Goal: Task Accomplishment & Management: Manage account settings

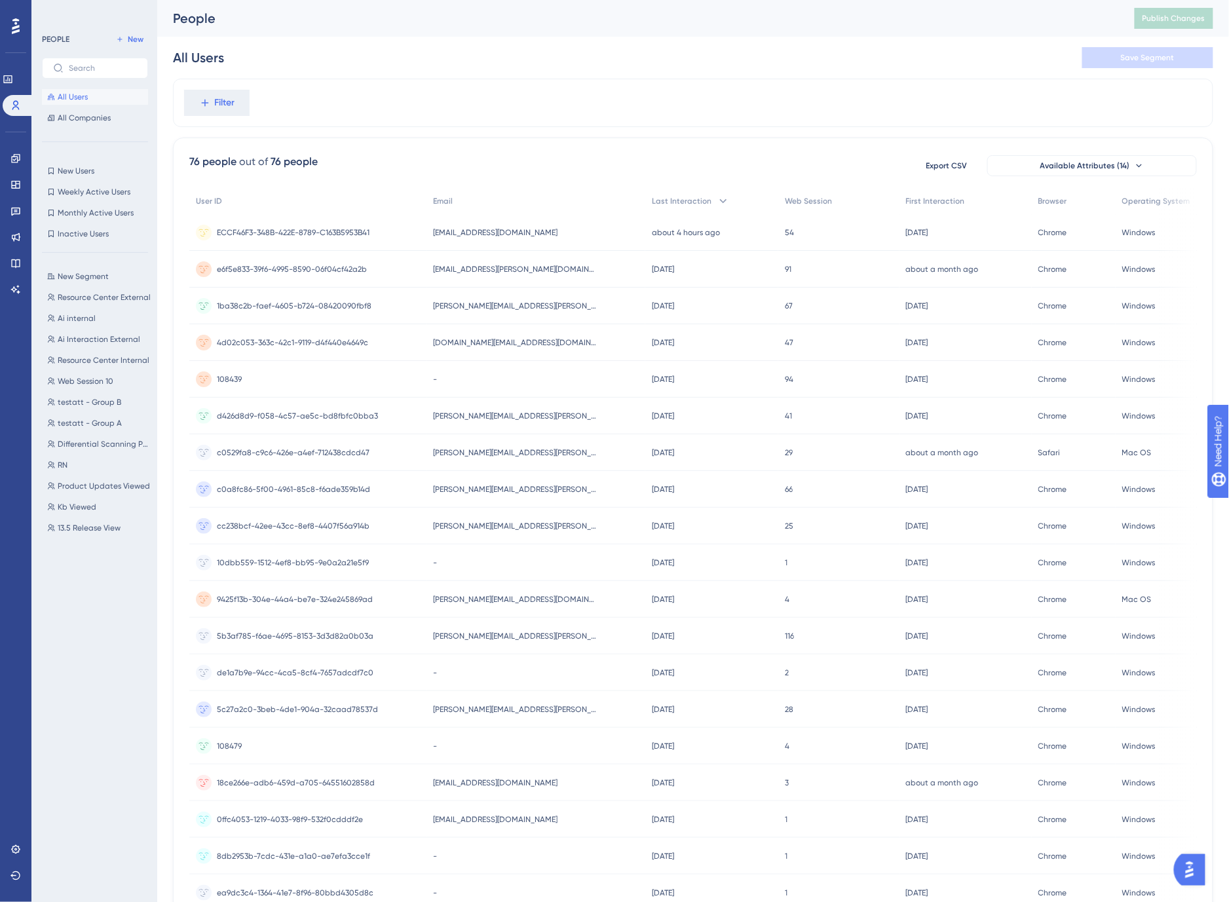
click at [461, 41] on div "All Users Save Segment" at bounding box center [693, 58] width 1040 height 42
click at [475, 37] on div "All Users Save Segment" at bounding box center [693, 58] width 1040 height 42
click at [77, 168] on span "New Users" at bounding box center [76, 171] width 37 height 10
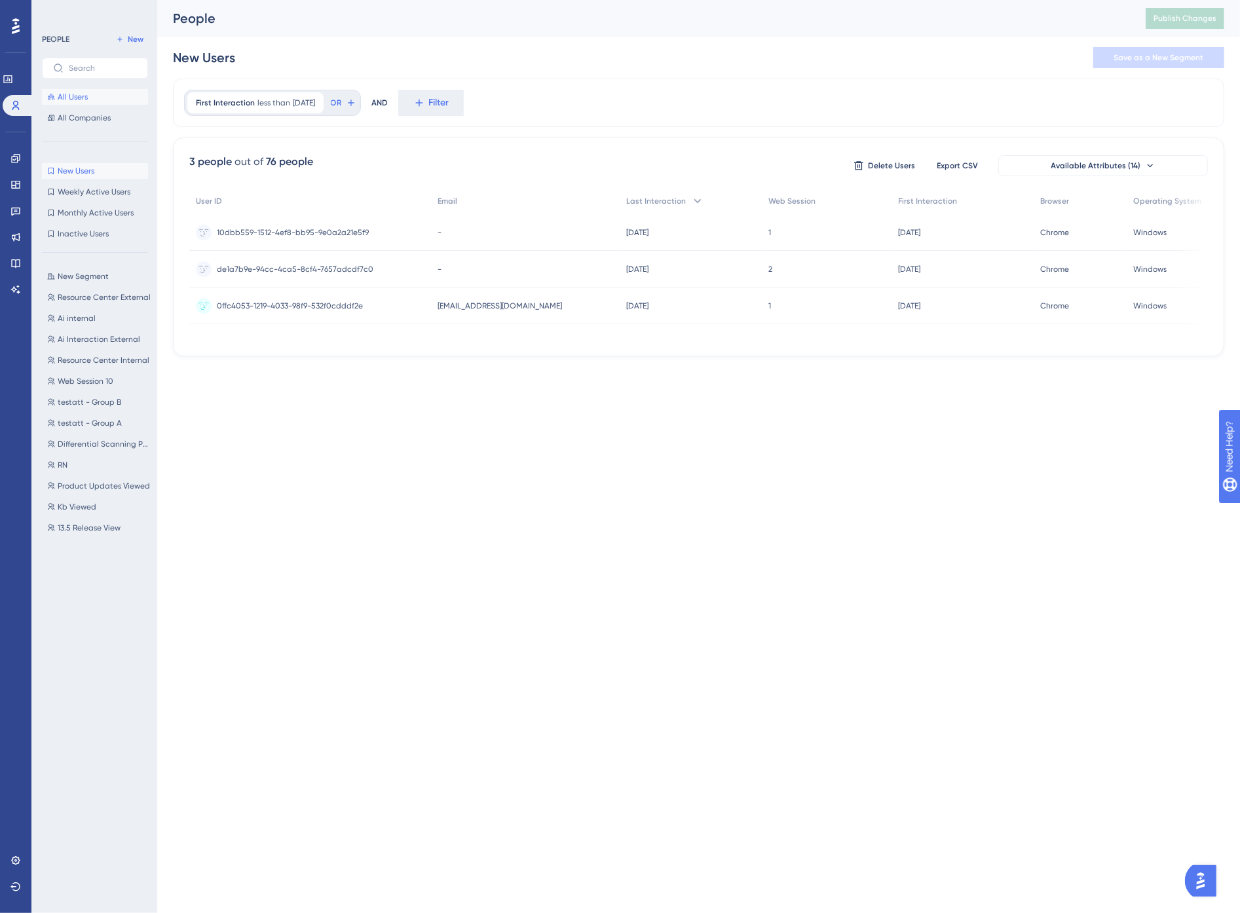
click at [75, 96] on span "All Users" at bounding box center [73, 97] width 30 height 10
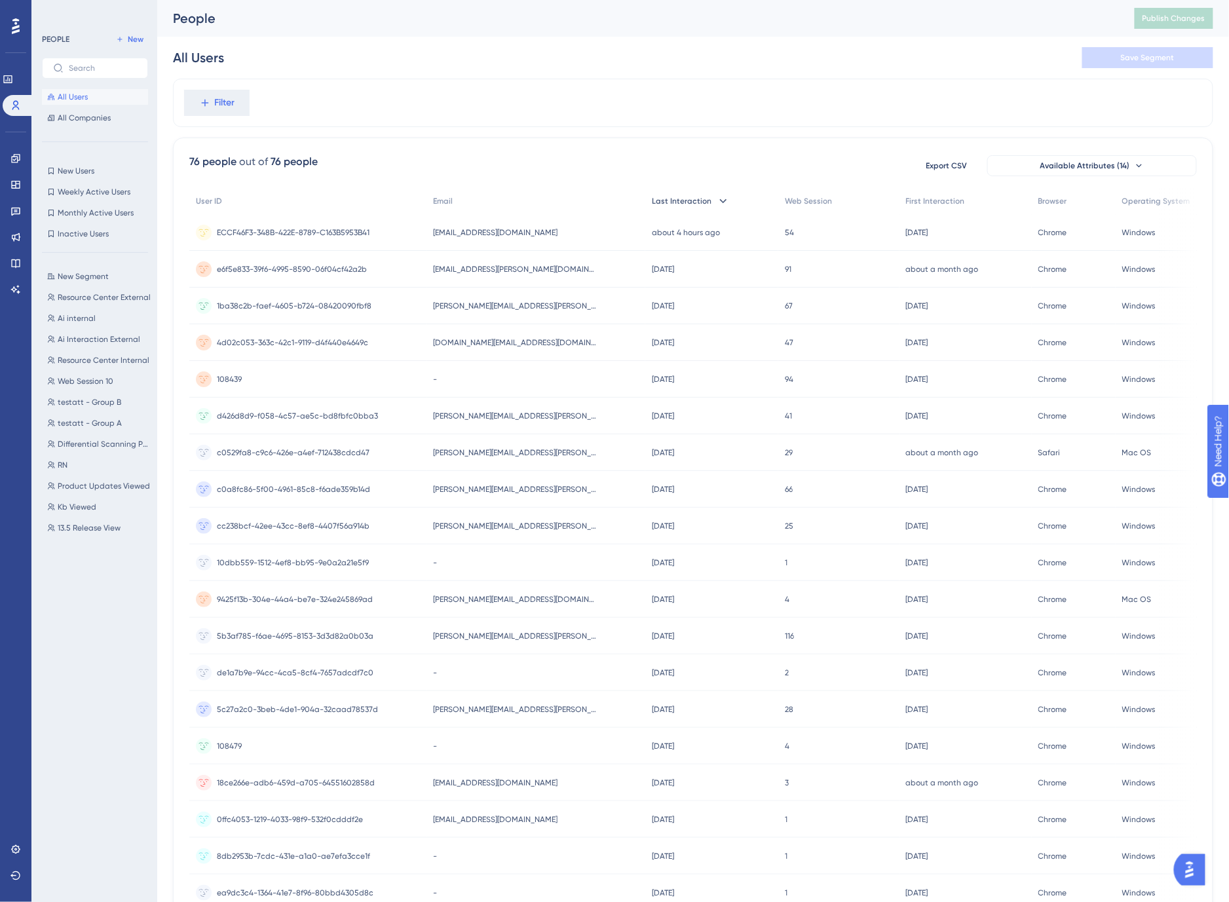
click at [652, 196] on span "Last Interaction" at bounding box center [682, 201] width 60 height 10
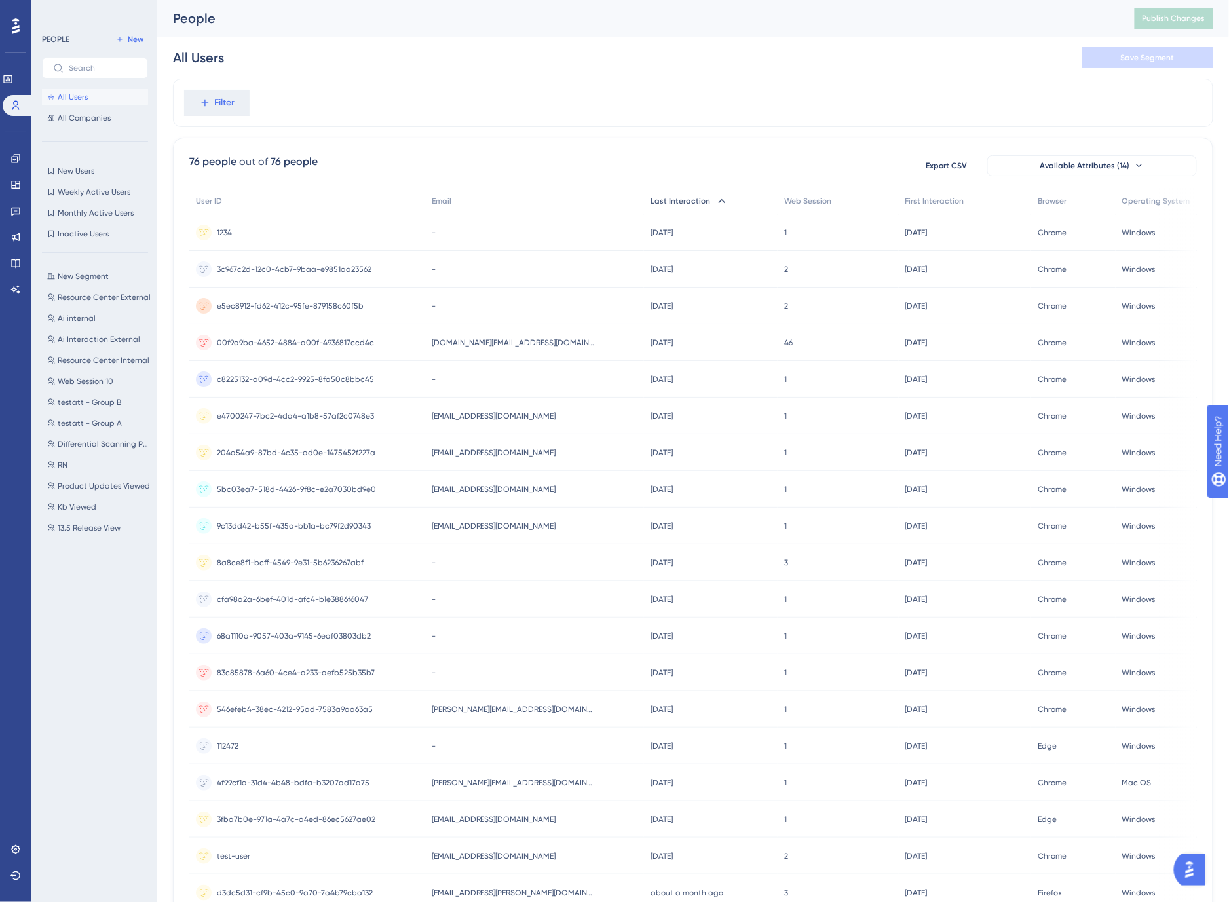
click at [669, 197] on span "Last Interaction" at bounding box center [680, 201] width 60 height 10
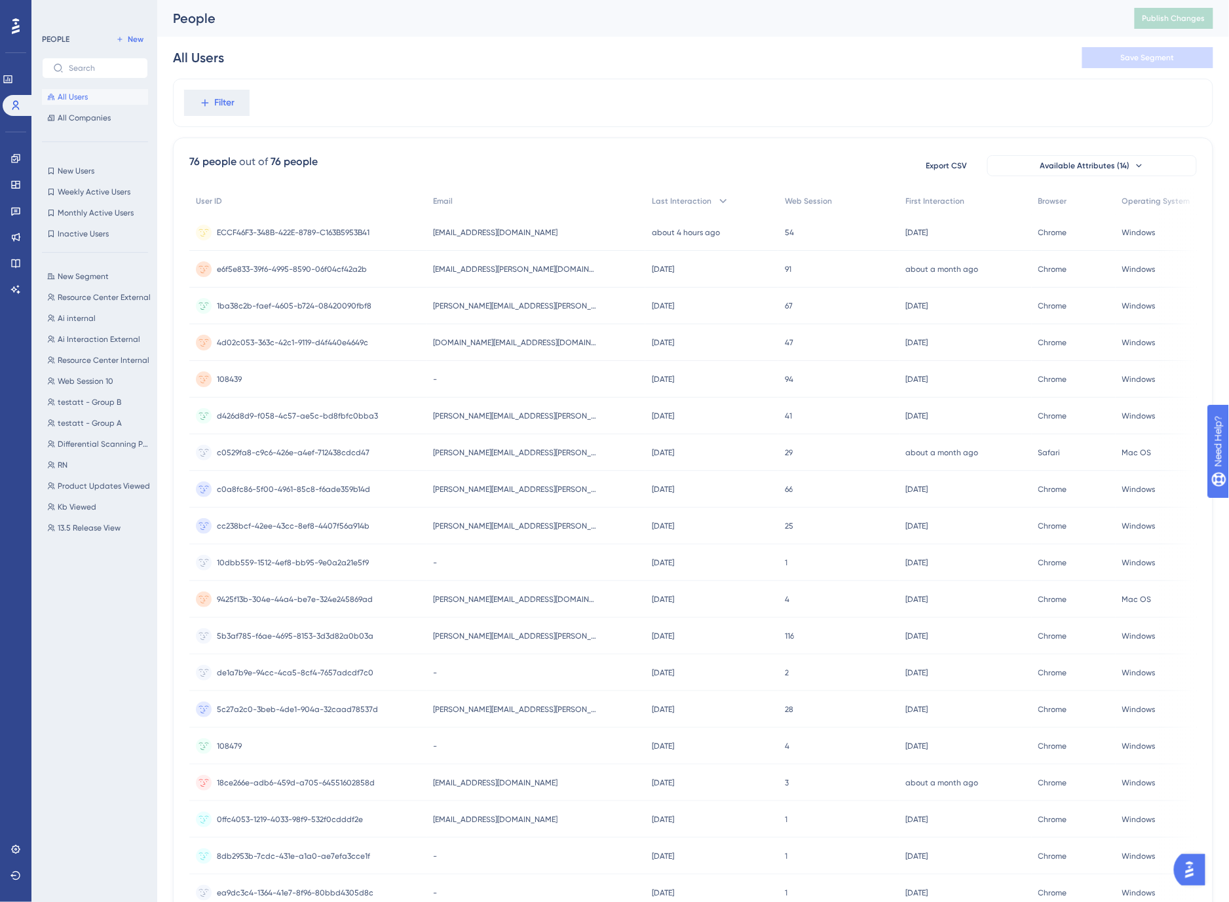
click at [420, 51] on div "All Users Save Segment" at bounding box center [693, 58] width 1040 height 42
drag, startPoint x: 388, startPoint y: 20, endPoint x: 387, endPoint y: 28, distance: 8.6
click at [388, 20] on div "People" at bounding box center [637, 18] width 929 height 18
click at [710, 67] on div "All Users Save Segment" at bounding box center [693, 58] width 1040 height 42
click at [306, 227] on span "ECCF46F3-348B-422E-8789-C163B5953B41" at bounding box center [293, 232] width 153 height 10
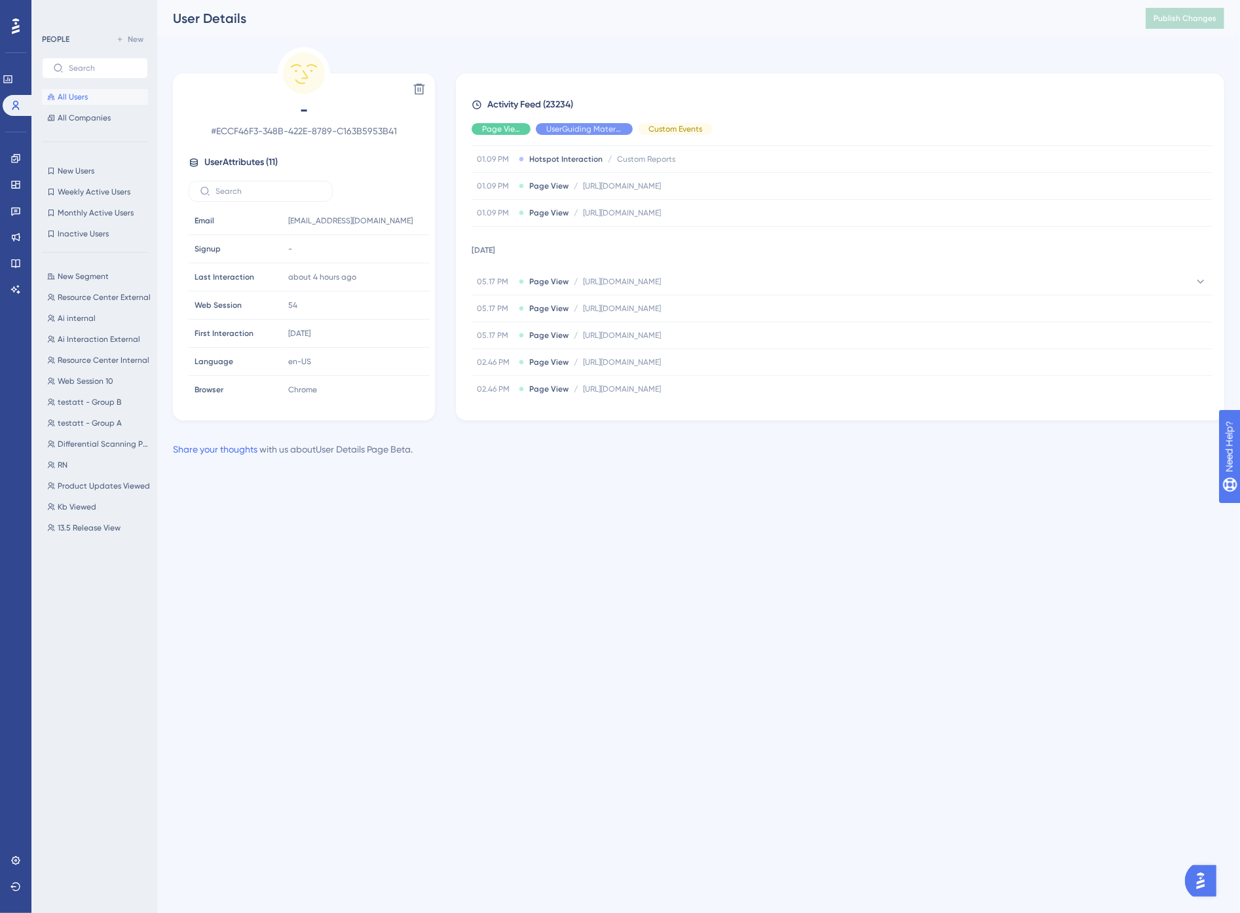
scroll to position [291, 0]
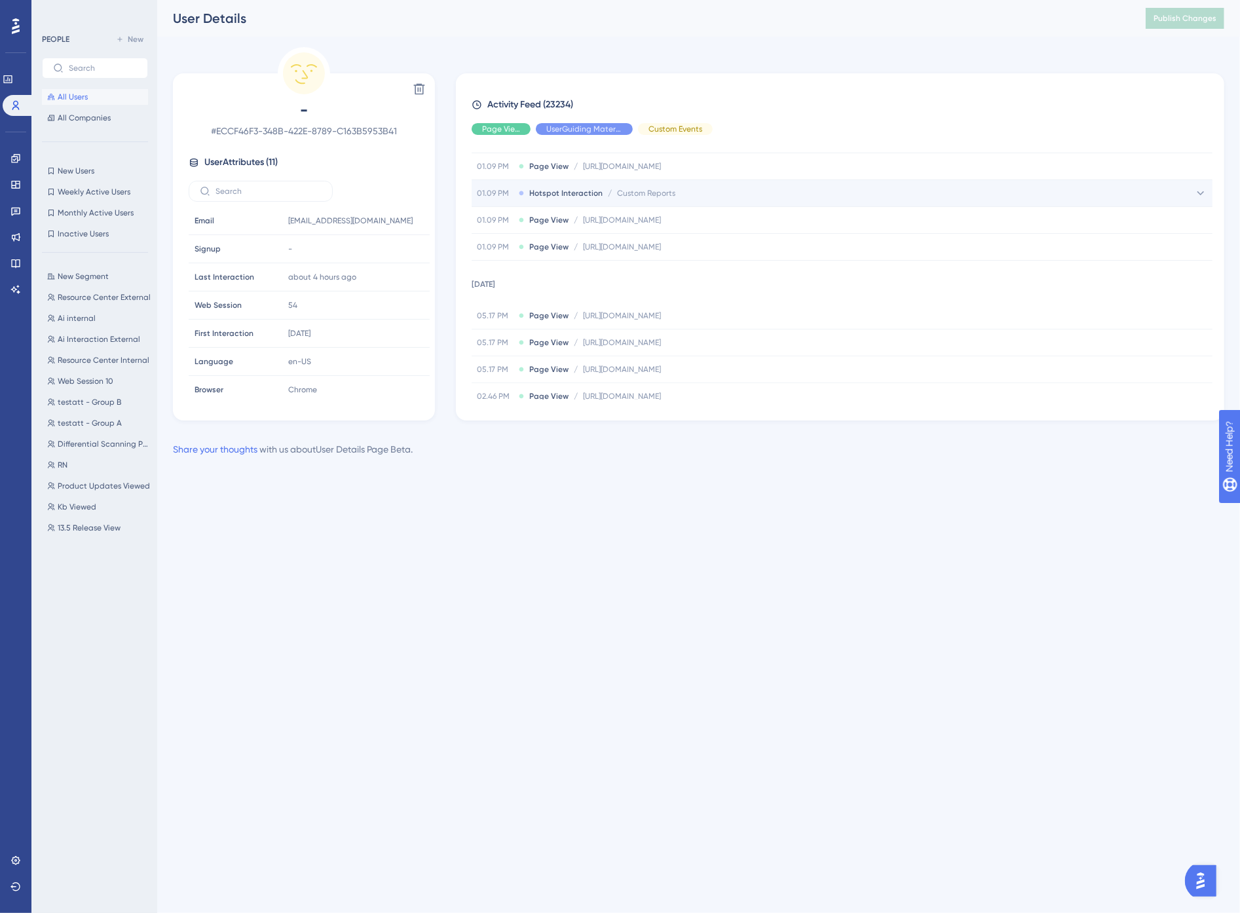
click at [675, 195] on div "01.09 PM Hotspot Interaction / Custom Reports Custom Reports" at bounding box center [842, 193] width 741 height 26
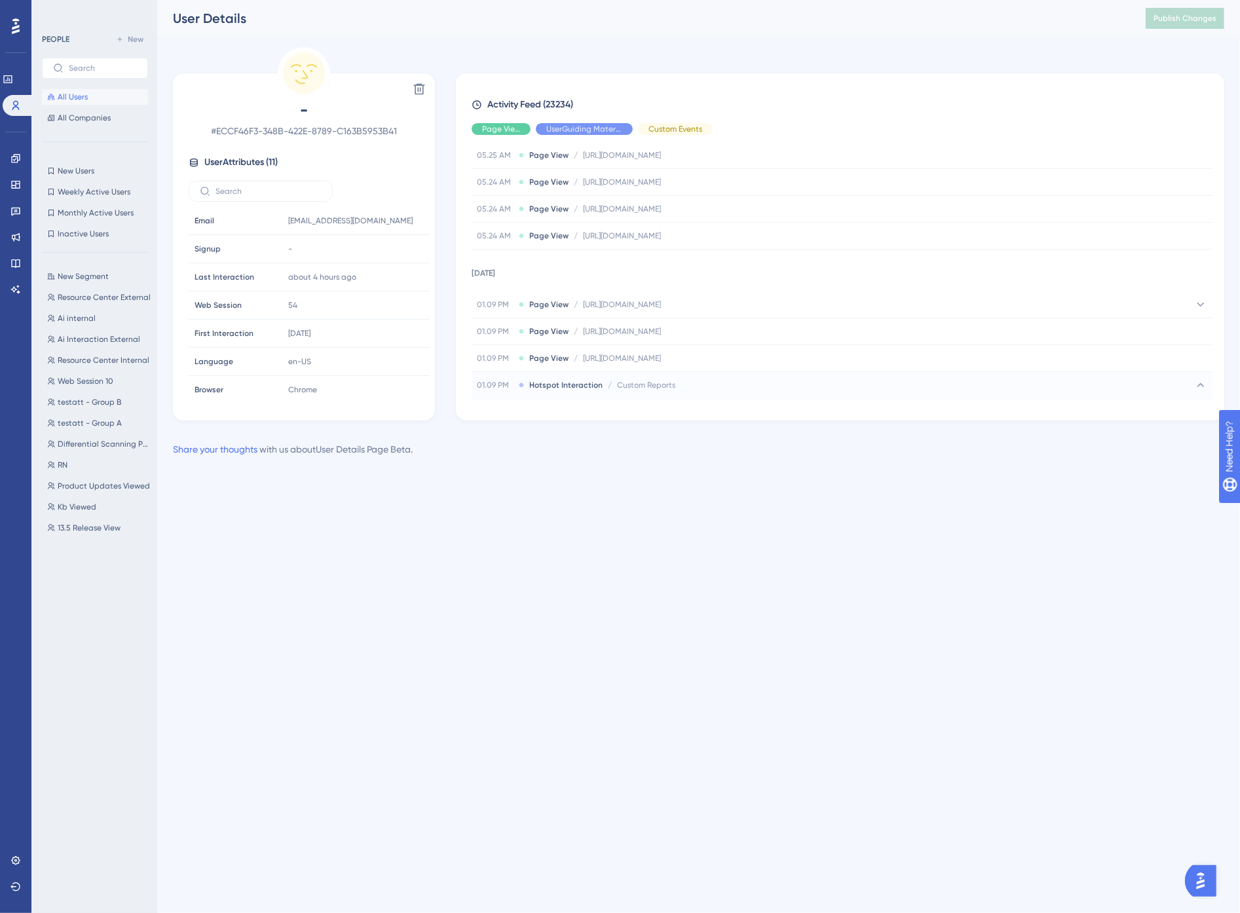
scroll to position [0, 0]
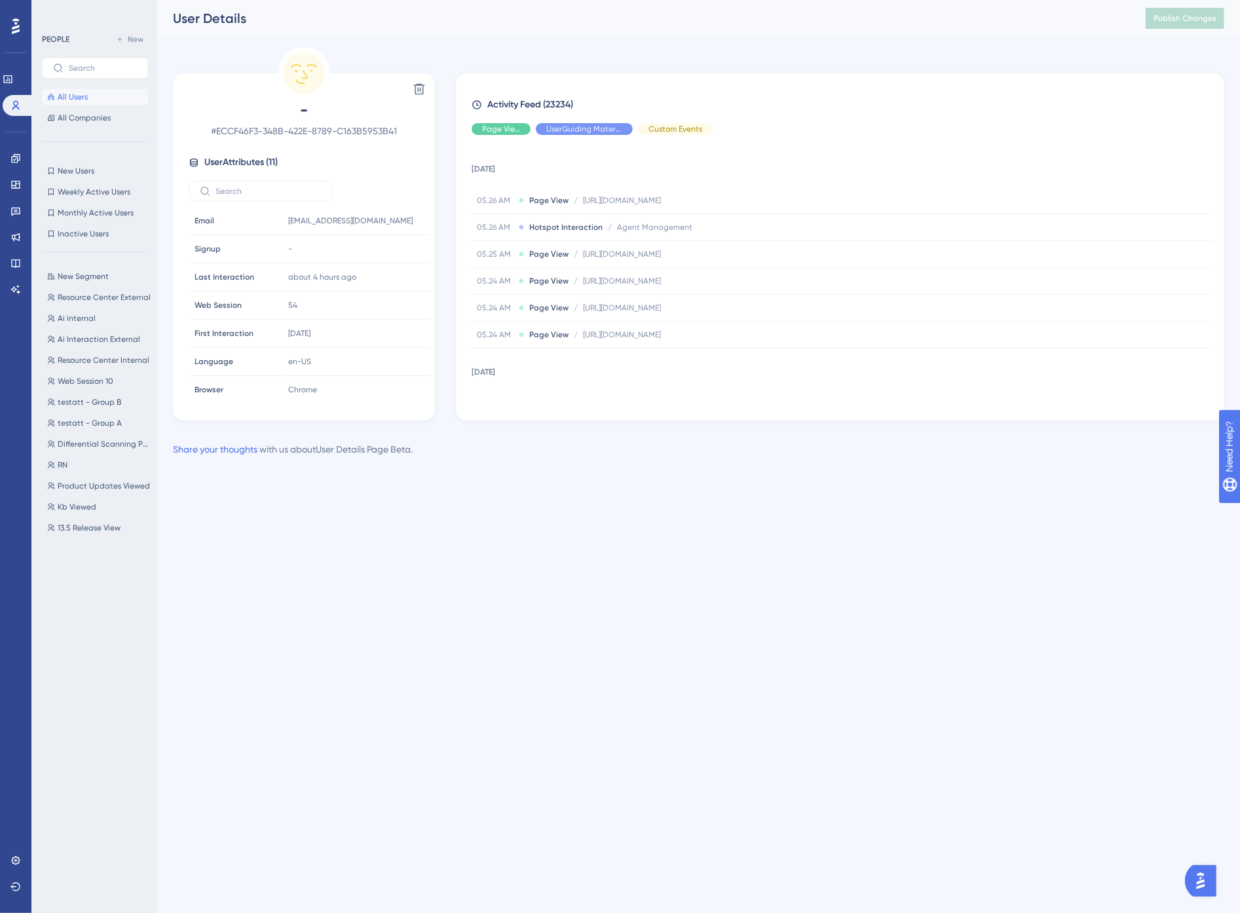
click at [614, 30] on div "User Details Publish Changes" at bounding box center [698, 18] width 1083 height 37
click at [81, 92] on span "All Users" at bounding box center [73, 97] width 30 height 10
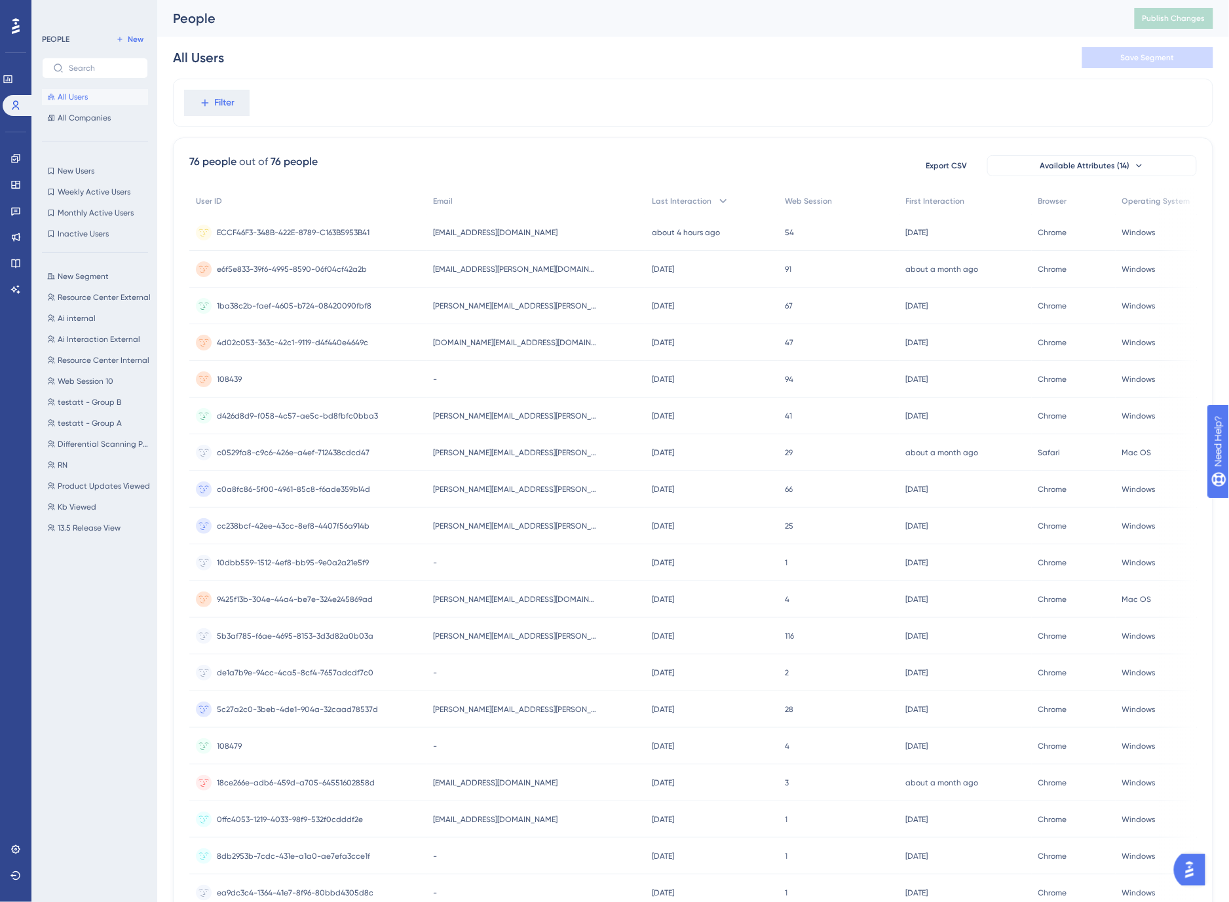
click at [470, 33] on div "People Publish Changes" at bounding box center [692, 18] width 1071 height 37
click at [461, 38] on div "All Users Save Segment" at bounding box center [693, 58] width 1040 height 42
click at [18, 287] on icon at bounding box center [15, 289] width 10 height 10
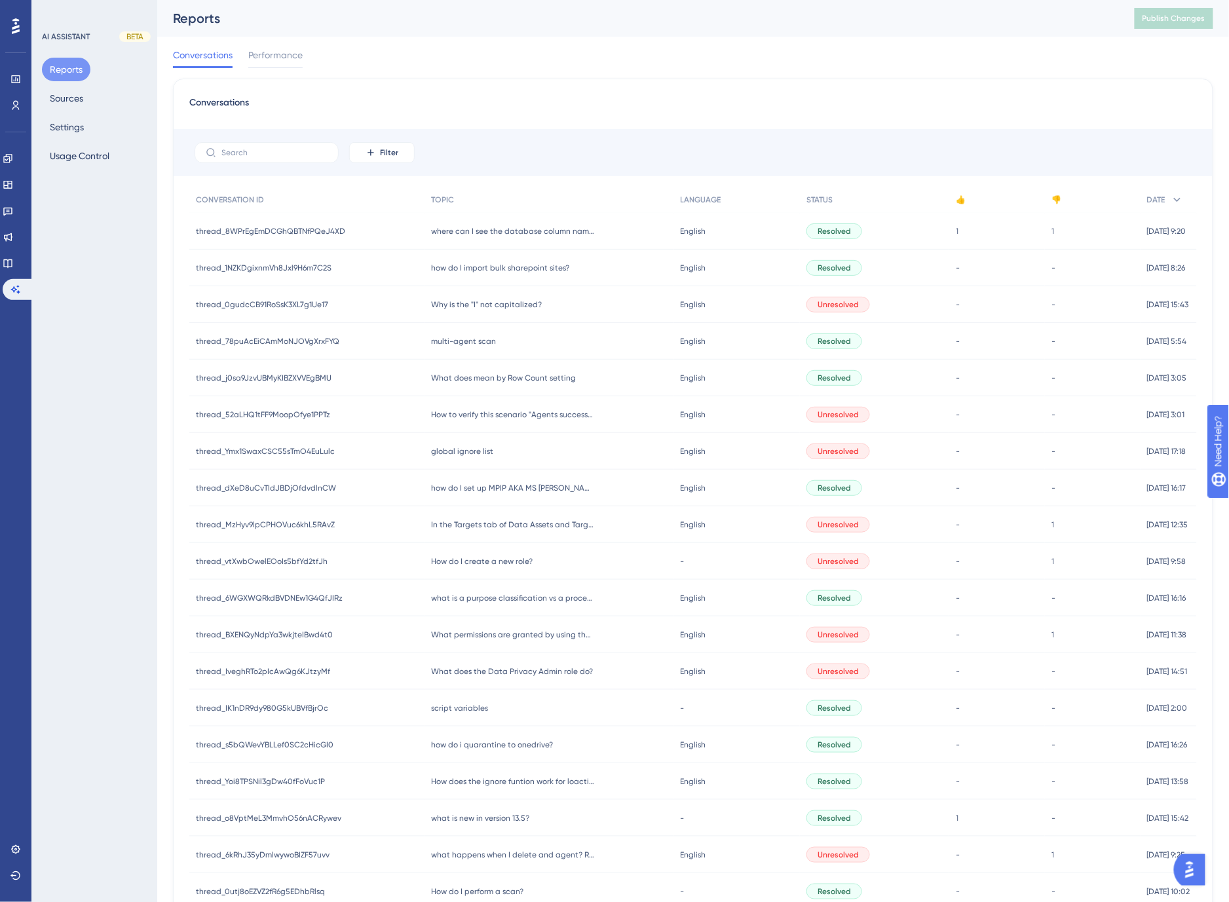
click at [630, 95] on div "Conversations" at bounding box center [692, 107] width 1007 height 24
click at [629, 96] on div "Conversations" at bounding box center [692, 107] width 1007 height 24
click at [16, 106] on icon at bounding box center [15, 105] width 10 height 10
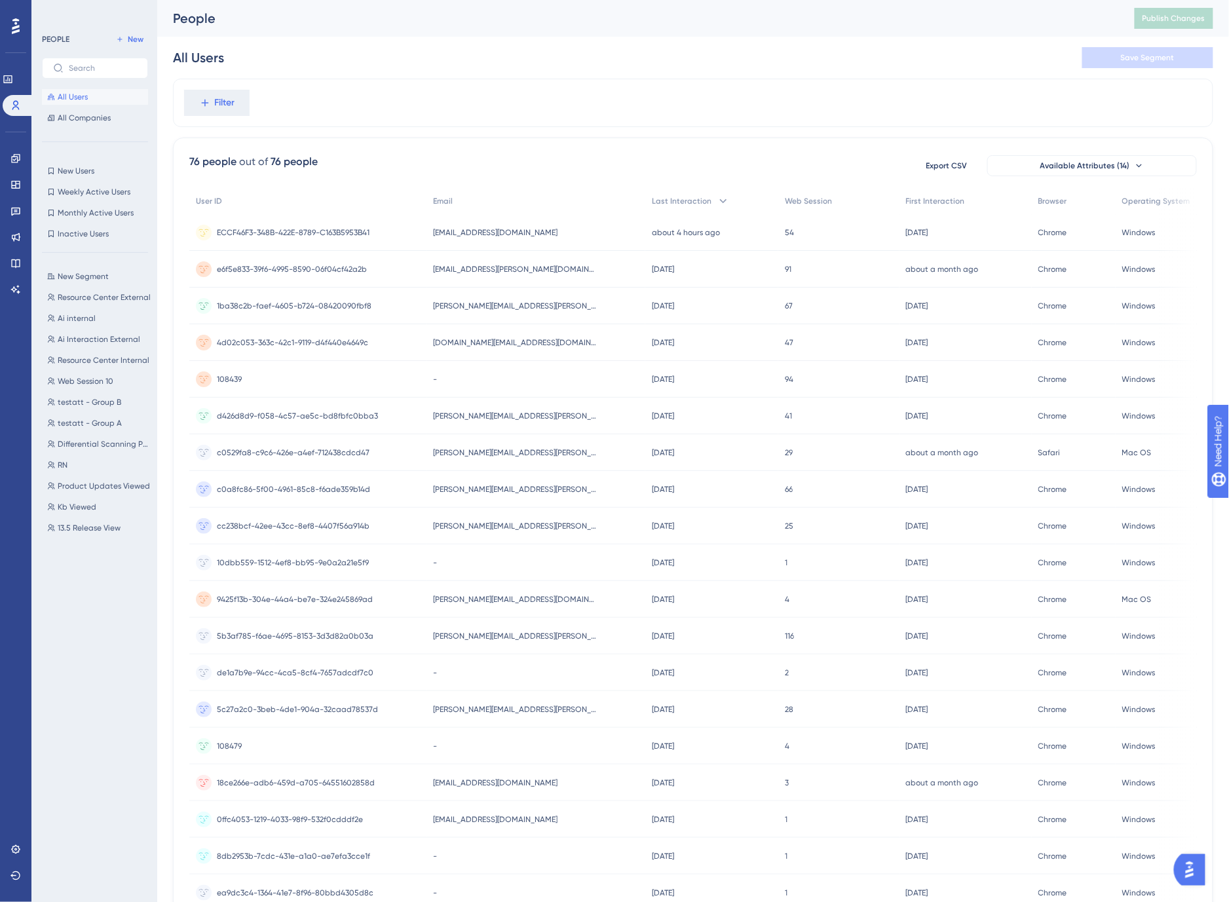
click at [424, 61] on div "All Users Save Segment" at bounding box center [693, 58] width 1040 height 42
click at [409, 46] on div "All Users Save Segment" at bounding box center [693, 58] width 1040 height 42
click at [12, 83] on icon at bounding box center [7, 79] width 9 height 8
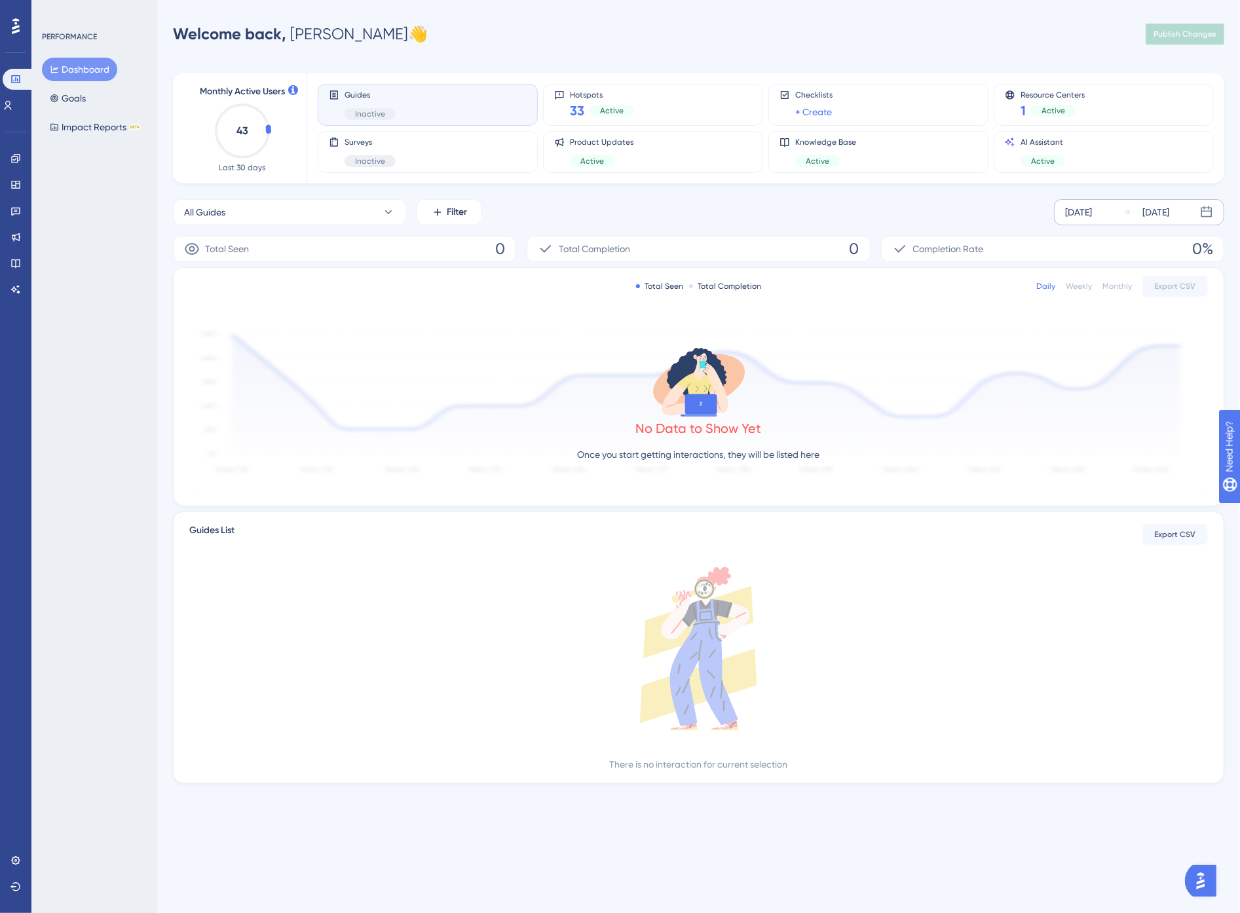
click at [1083, 204] on div "[DATE]" at bounding box center [1078, 212] width 27 height 16
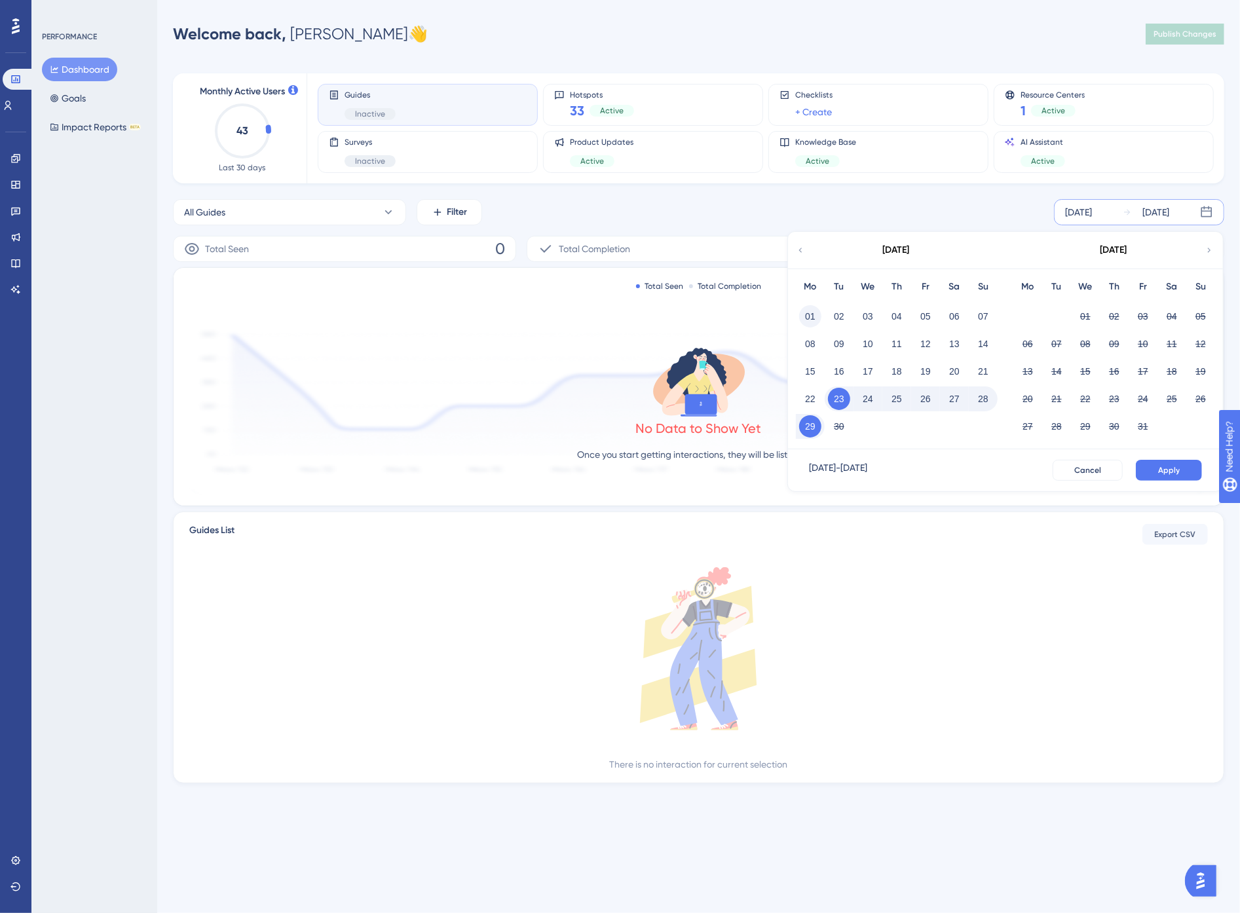
click at [809, 311] on button "01" at bounding box center [810, 316] width 22 height 22
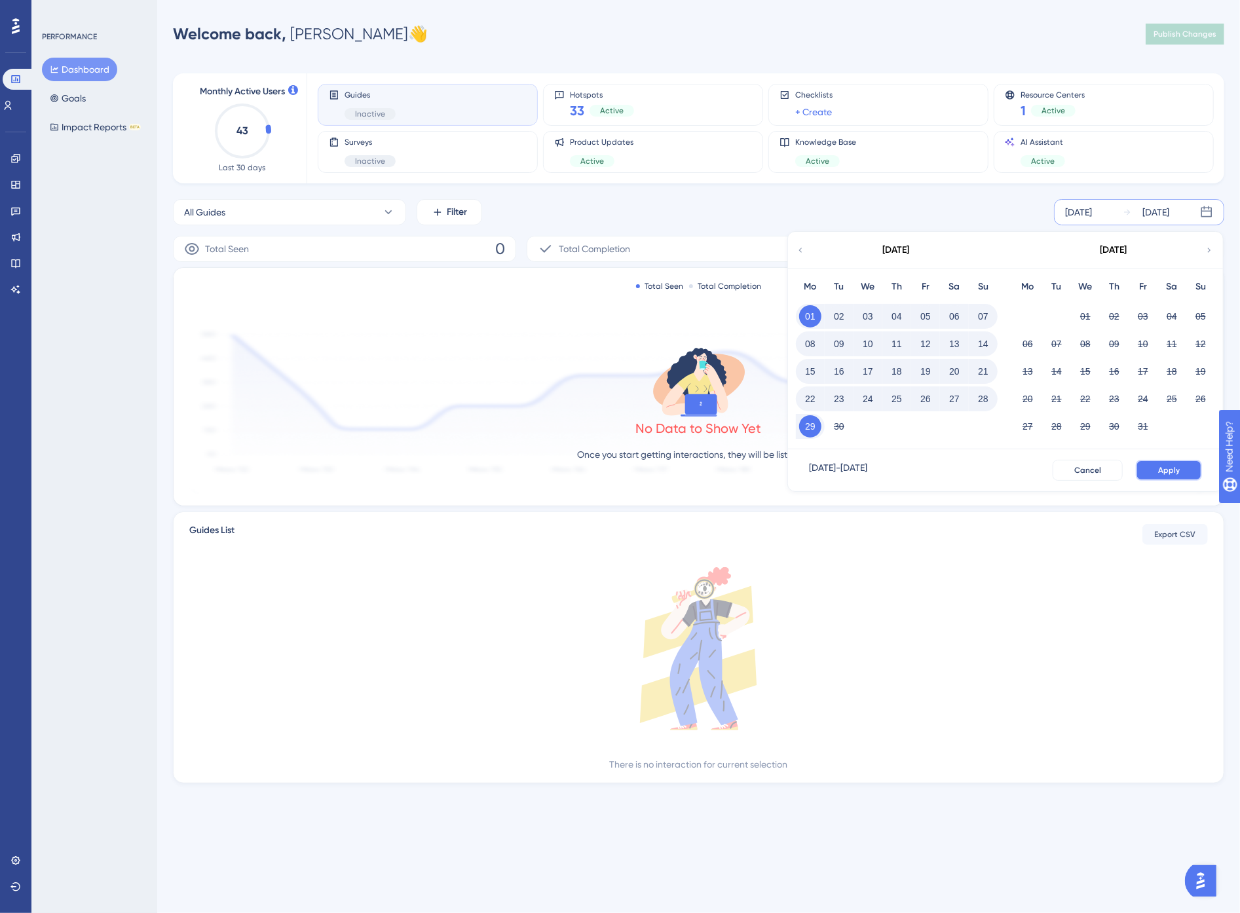
click at [1180, 473] on button "Apply" at bounding box center [1169, 470] width 66 height 21
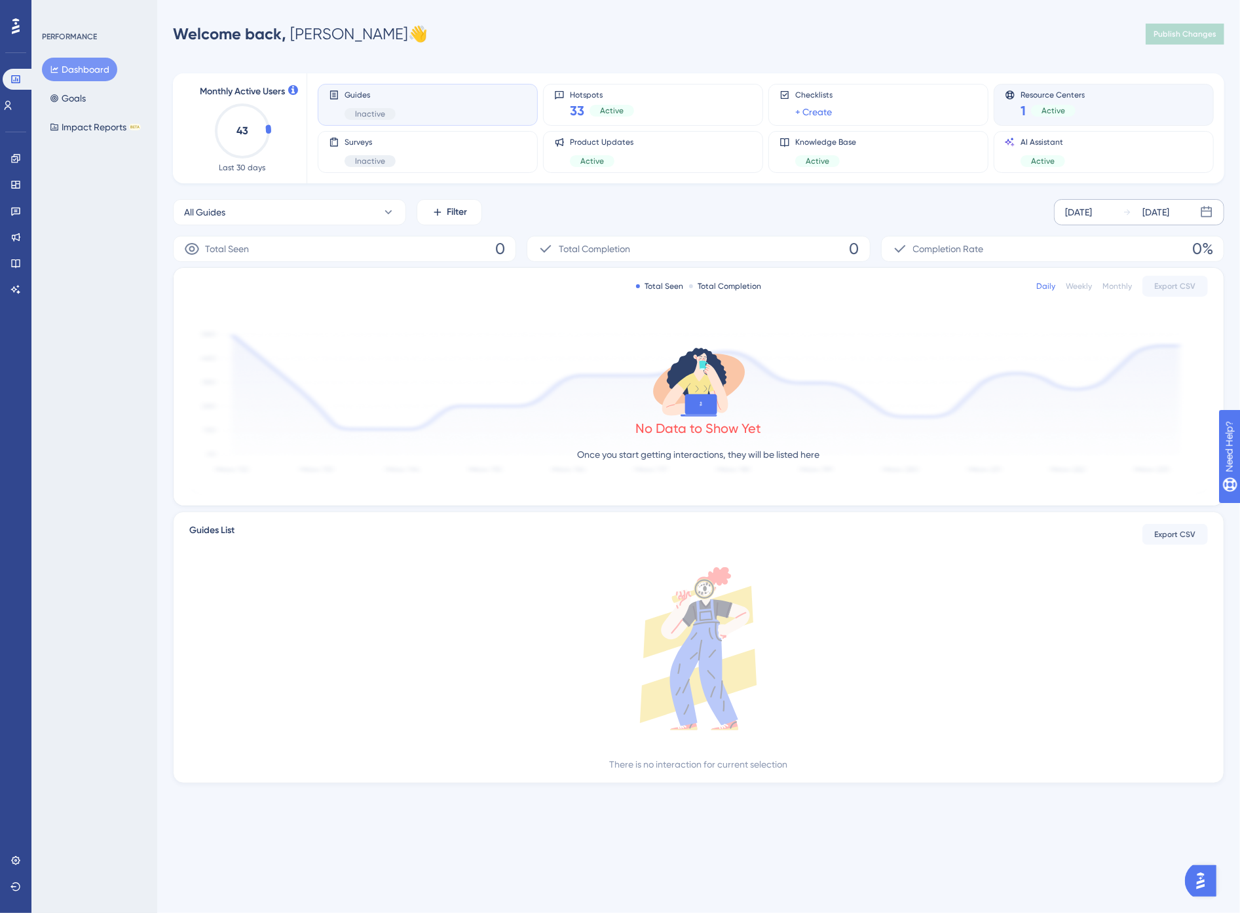
click at [1106, 101] on div "Resource Centers 1 Active" at bounding box center [1104, 105] width 198 height 30
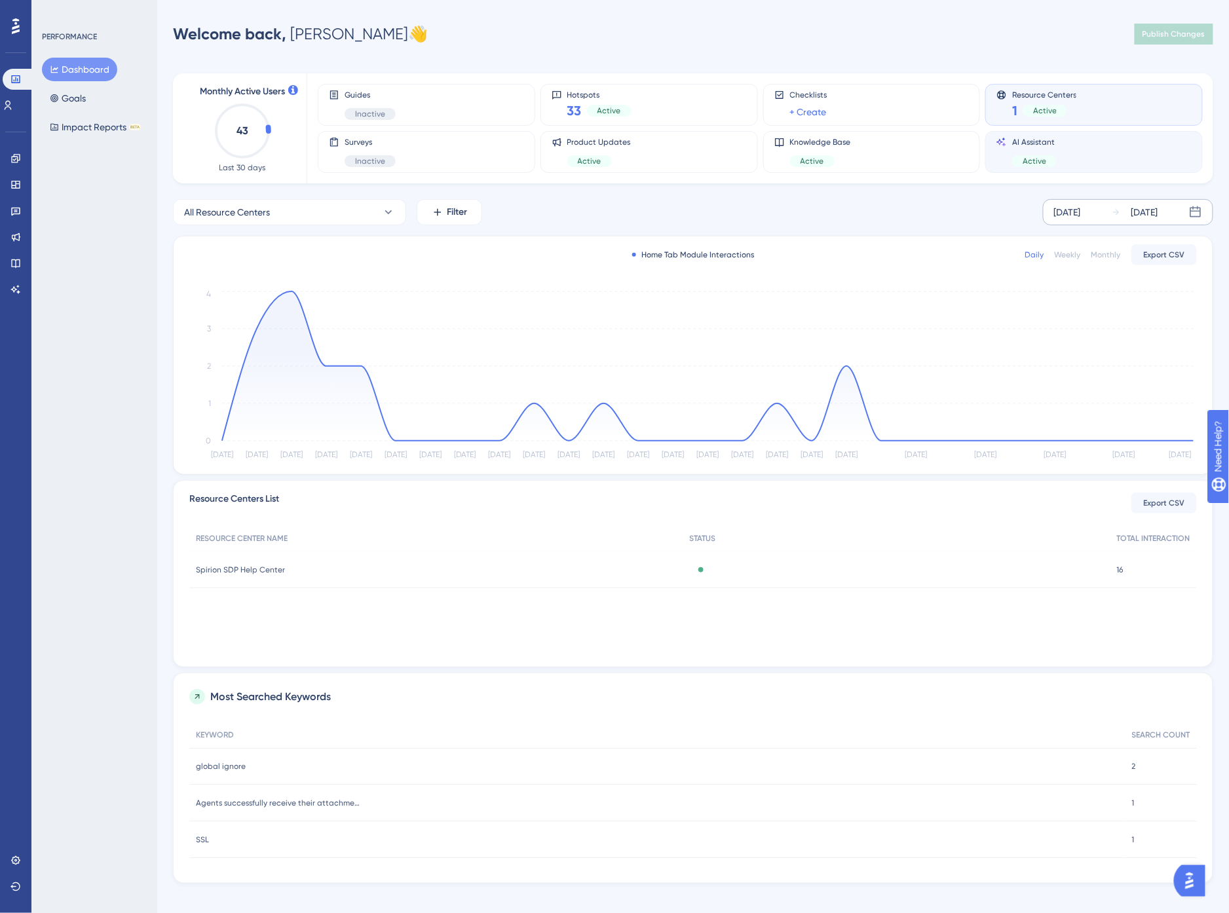
click at [1075, 155] on div "AI Assistant Active" at bounding box center [1093, 152] width 195 height 30
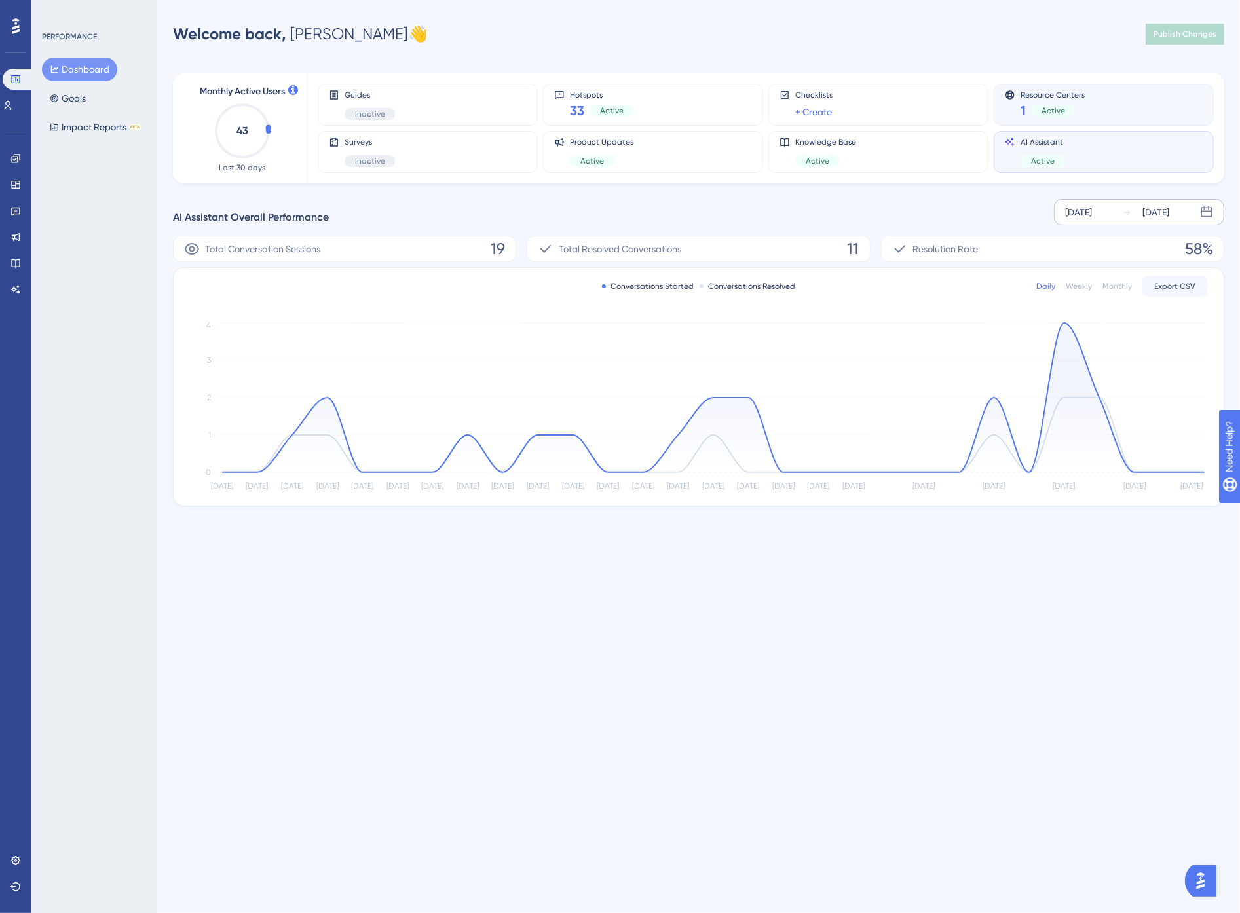
click at [1069, 105] on div "Active" at bounding box center [1053, 111] width 45 height 12
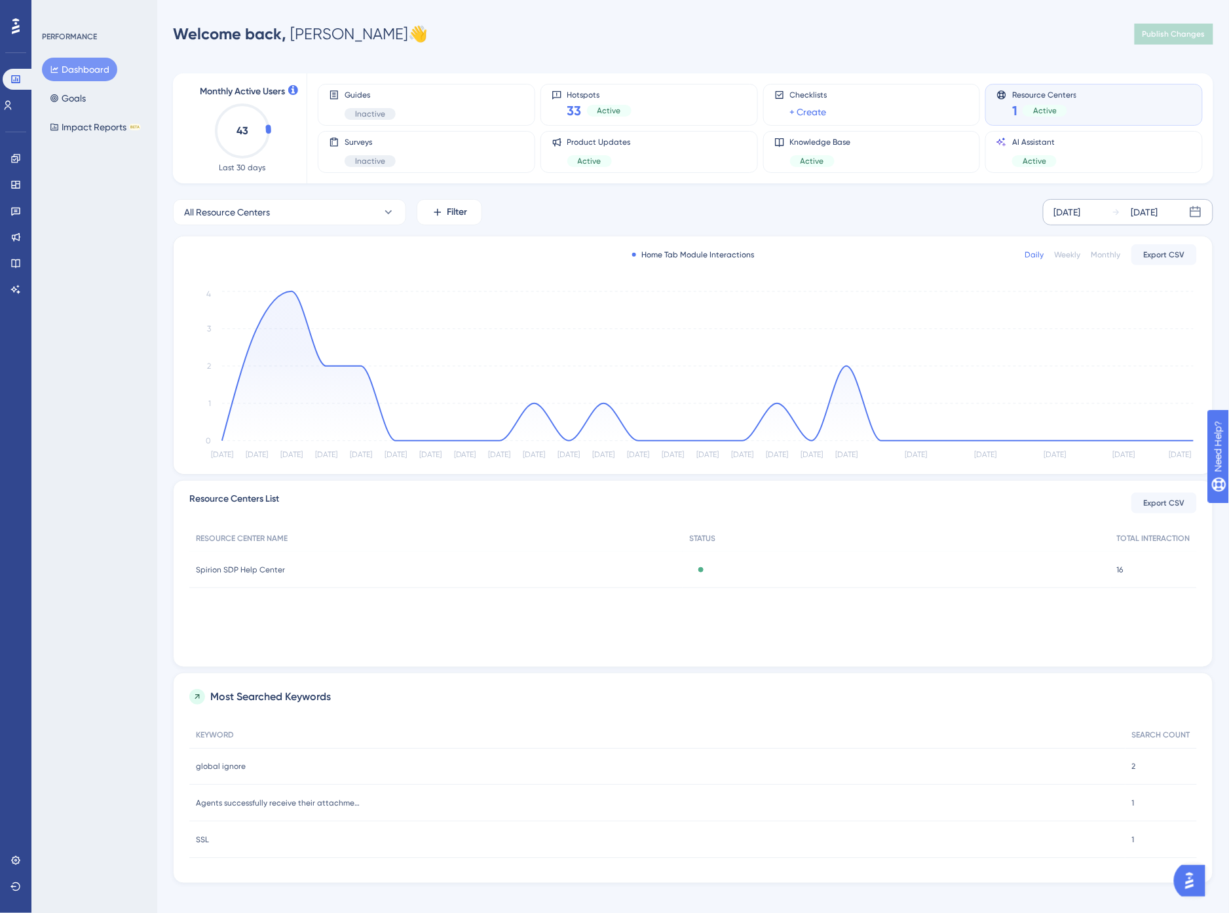
click at [1069, 105] on div "1 Active" at bounding box center [1044, 111] width 64 height 18
click at [1087, 145] on div "AI Assistant Active" at bounding box center [1093, 152] width 195 height 30
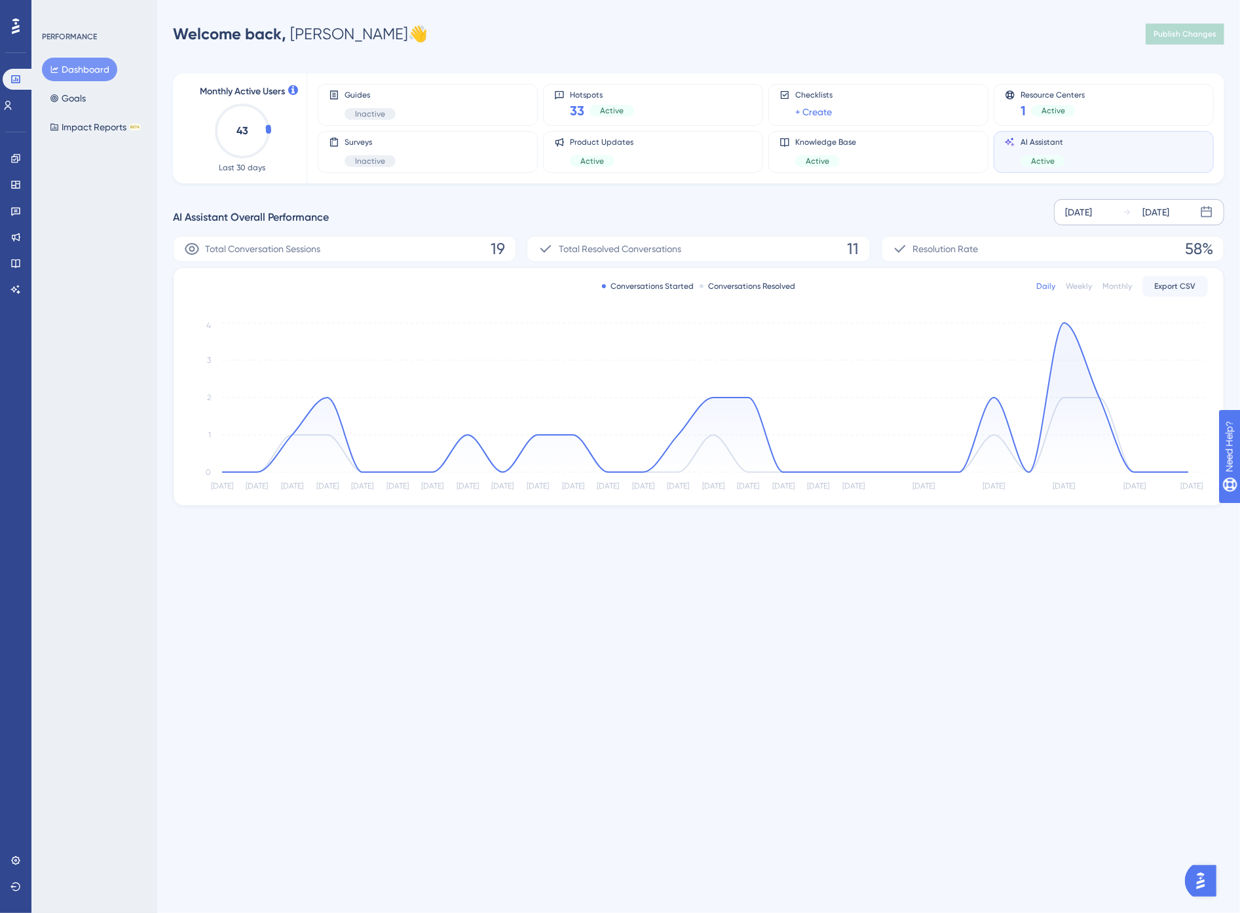
click at [751, 31] on div "Welcome back, [PERSON_NAME] 👋 Publish Changes" at bounding box center [698, 34] width 1051 height 26
click at [748, 33] on div "Welcome back, [PERSON_NAME] 👋 Publish Changes" at bounding box center [698, 34] width 1051 height 26
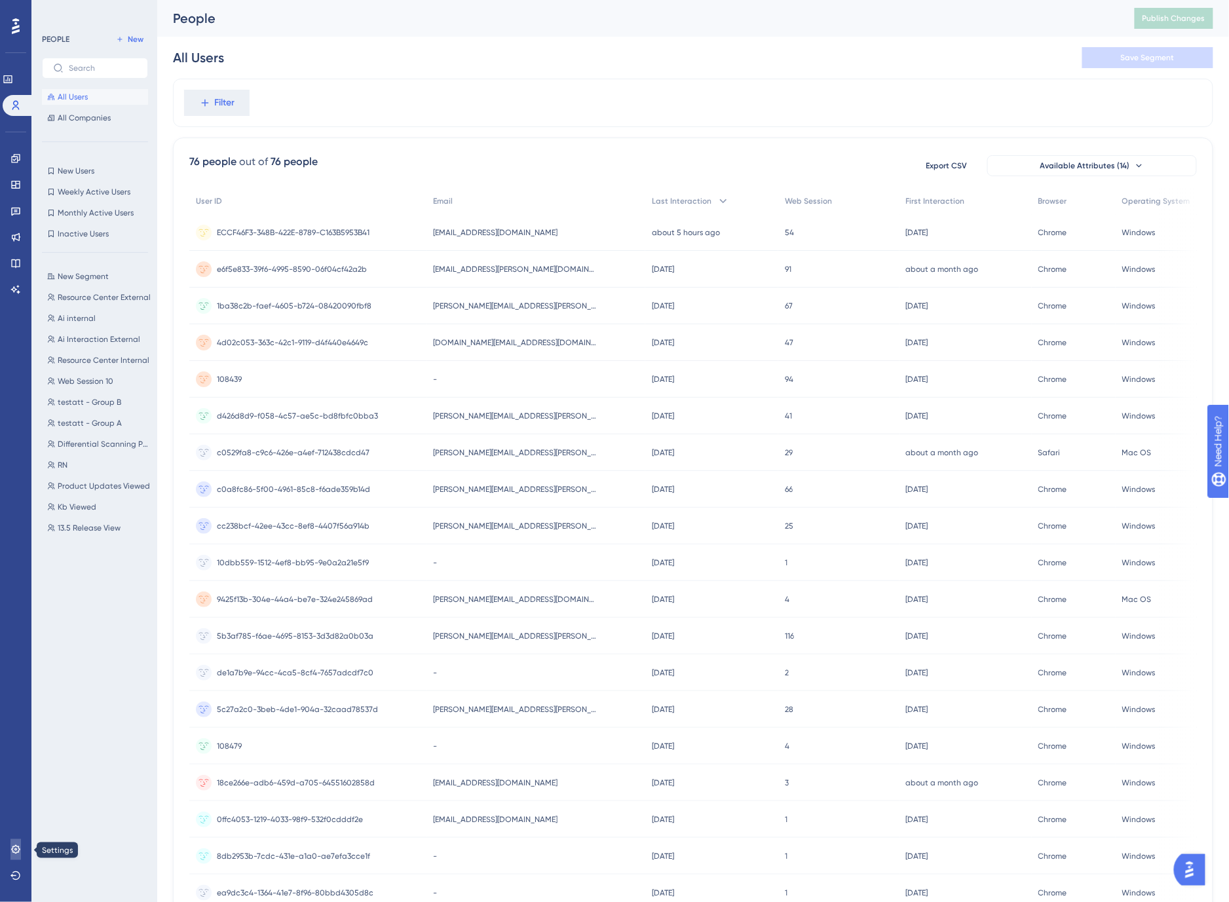
click at [16, 850] on icon at bounding box center [15, 849] width 9 height 9
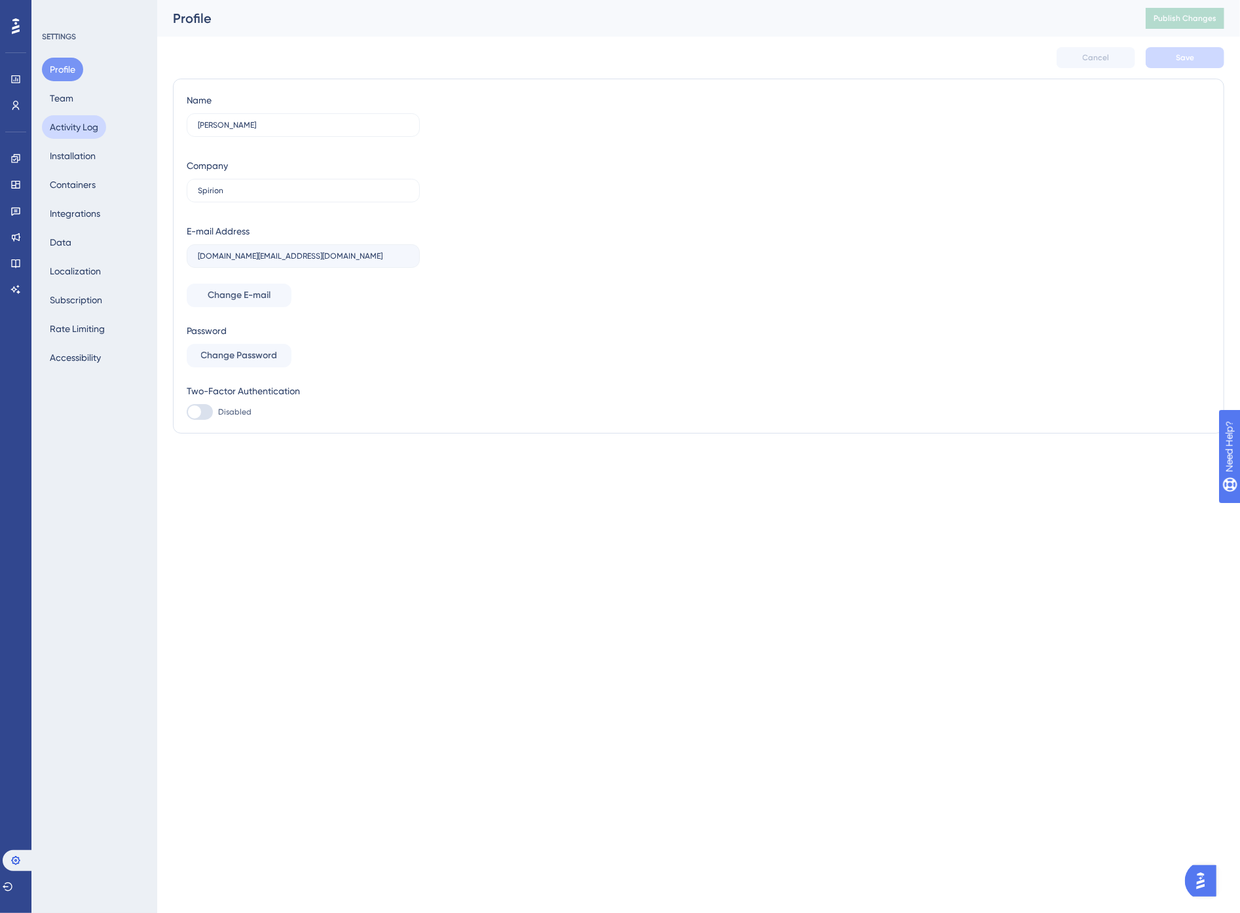
click at [81, 121] on button "Activity Log" at bounding box center [74, 127] width 64 height 24
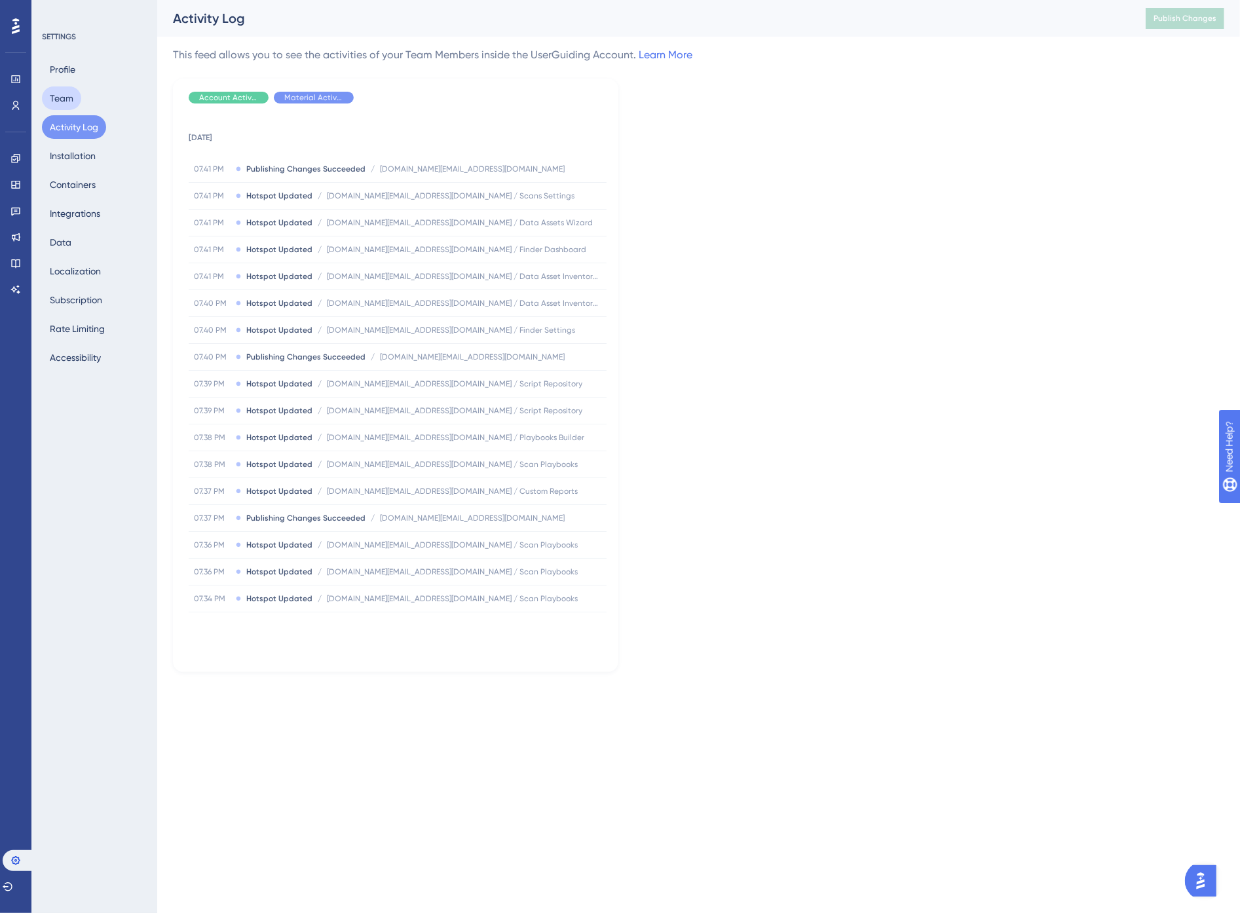
click at [69, 103] on button "Team" at bounding box center [61, 98] width 39 height 24
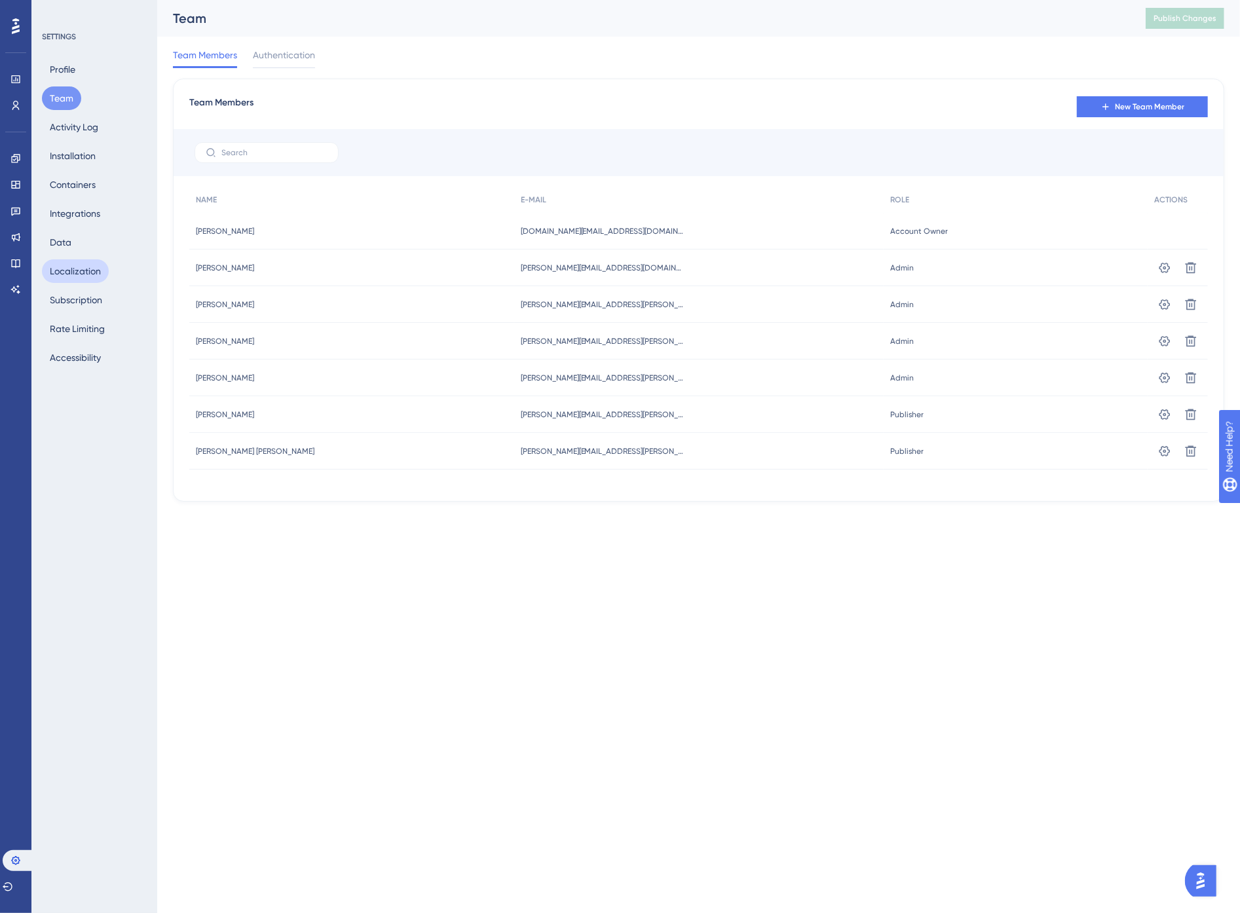
click at [70, 276] on button "Localization" at bounding box center [75, 271] width 67 height 24
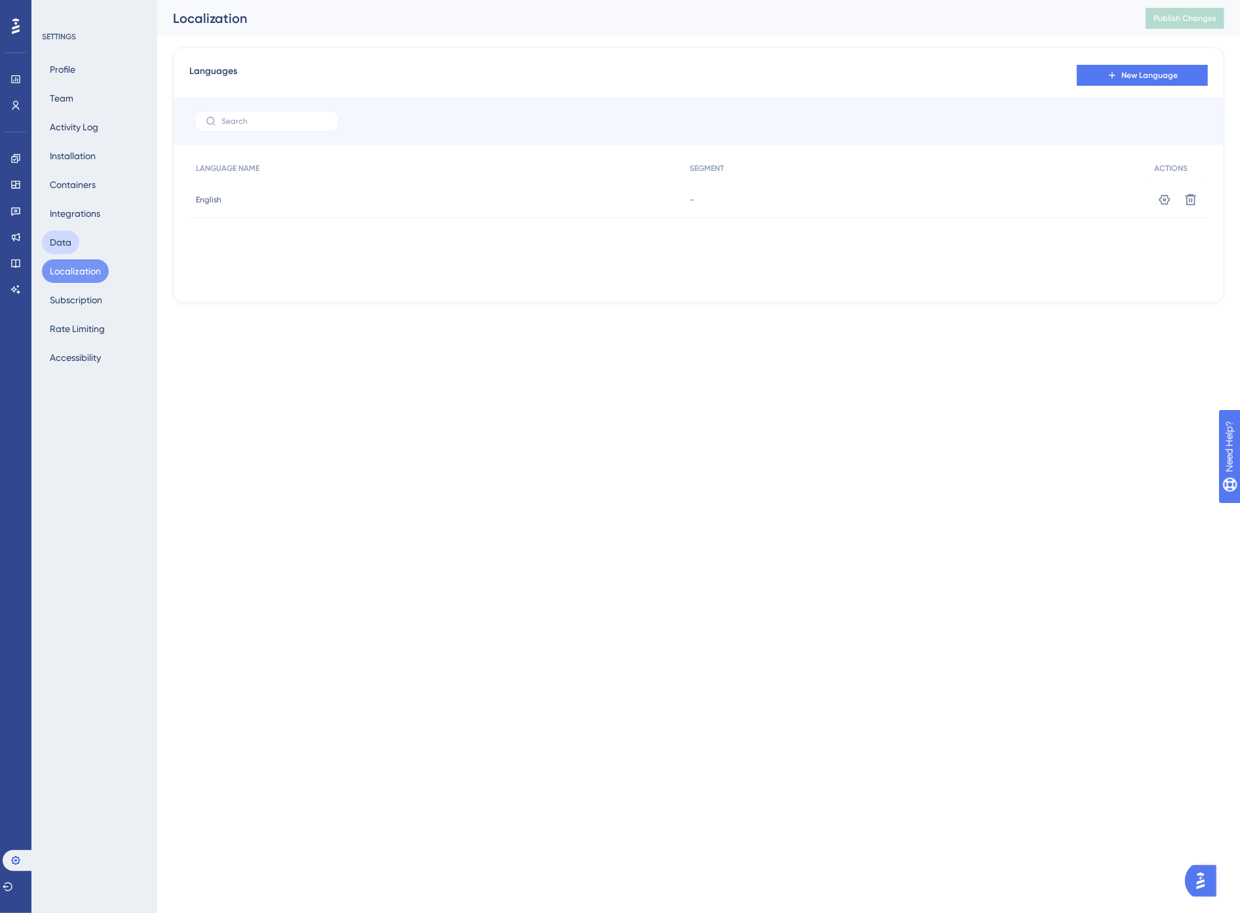
click at [67, 240] on button "Data" at bounding box center [60, 243] width 37 height 24
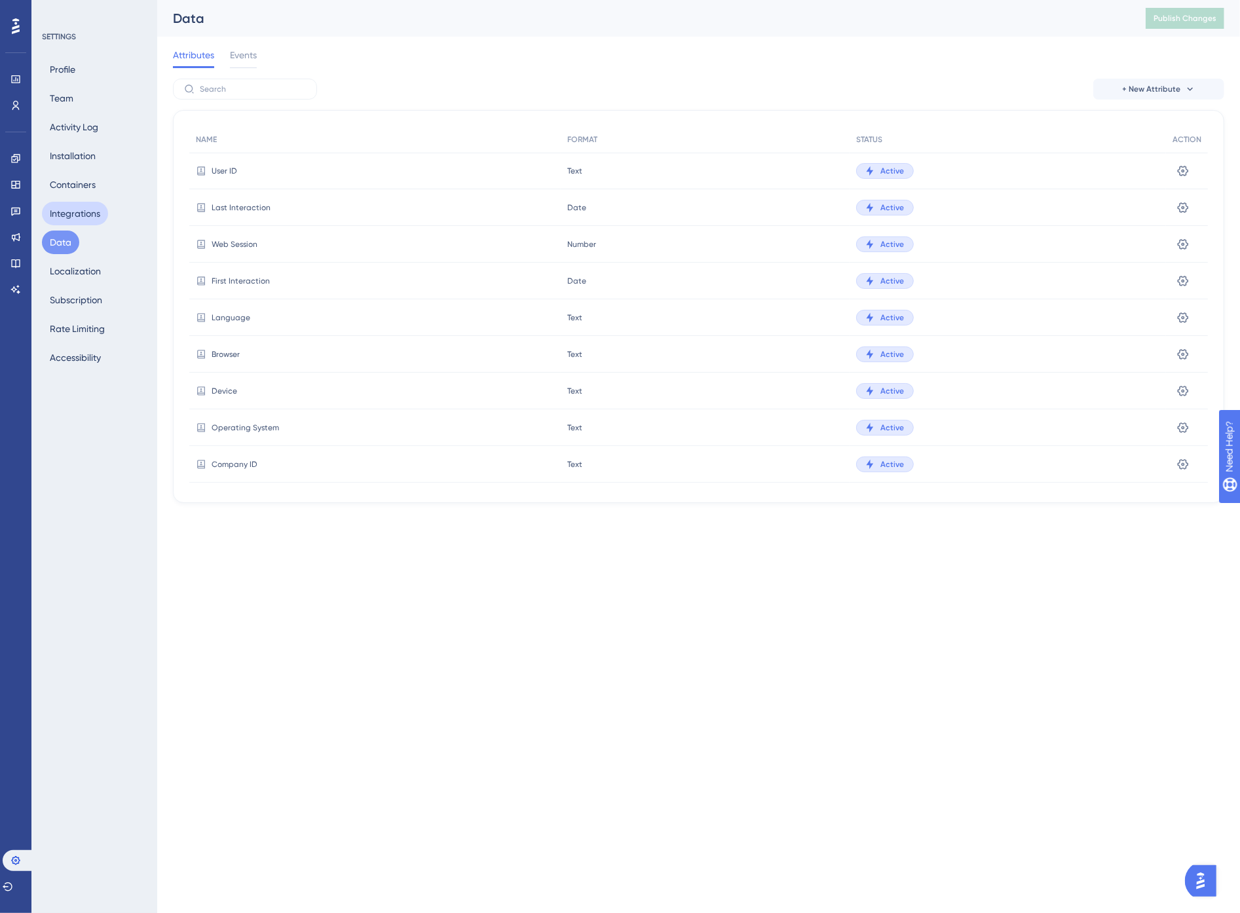
click at [70, 204] on button "Integrations" at bounding box center [75, 214] width 66 height 24
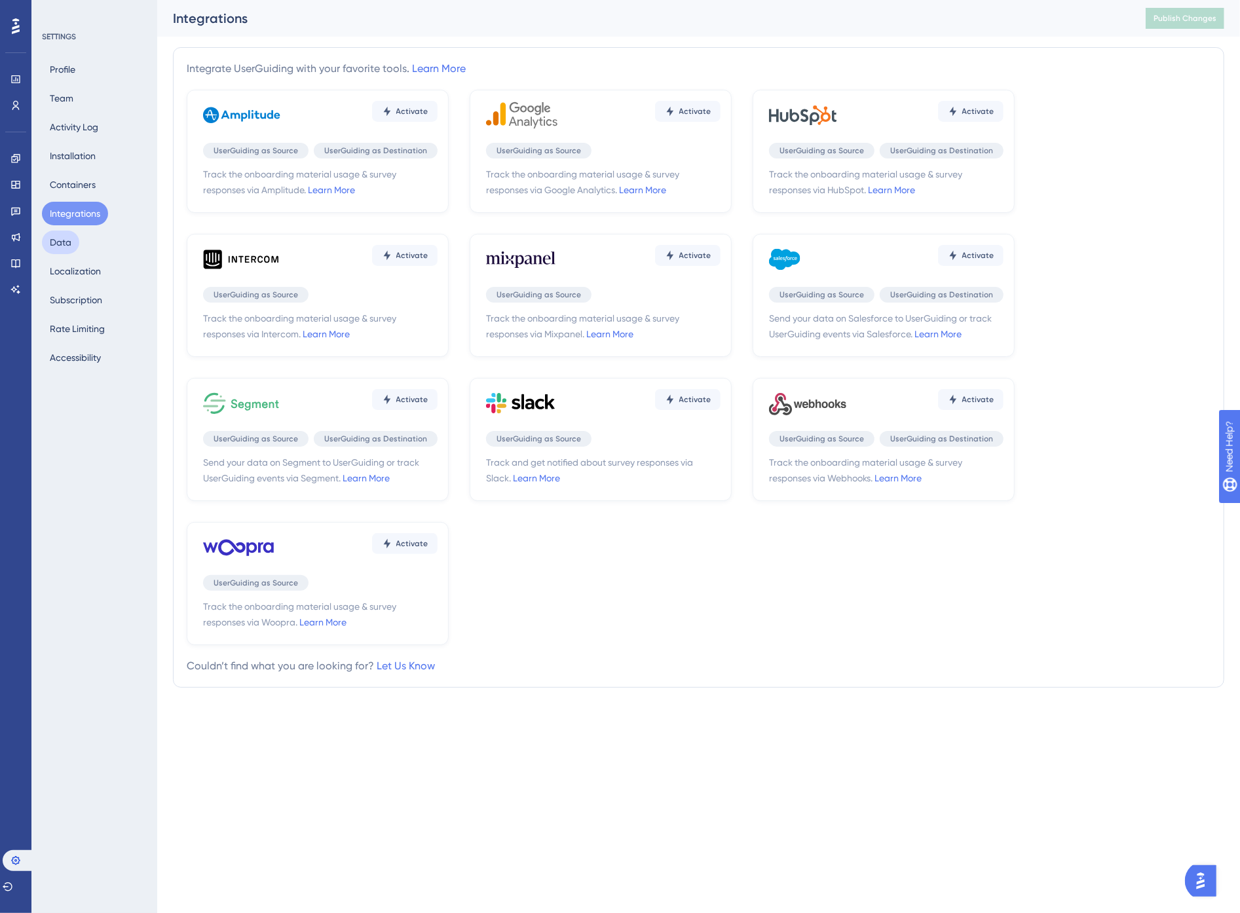
click at [67, 246] on button "Data" at bounding box center [60, 243] width 37 height 24
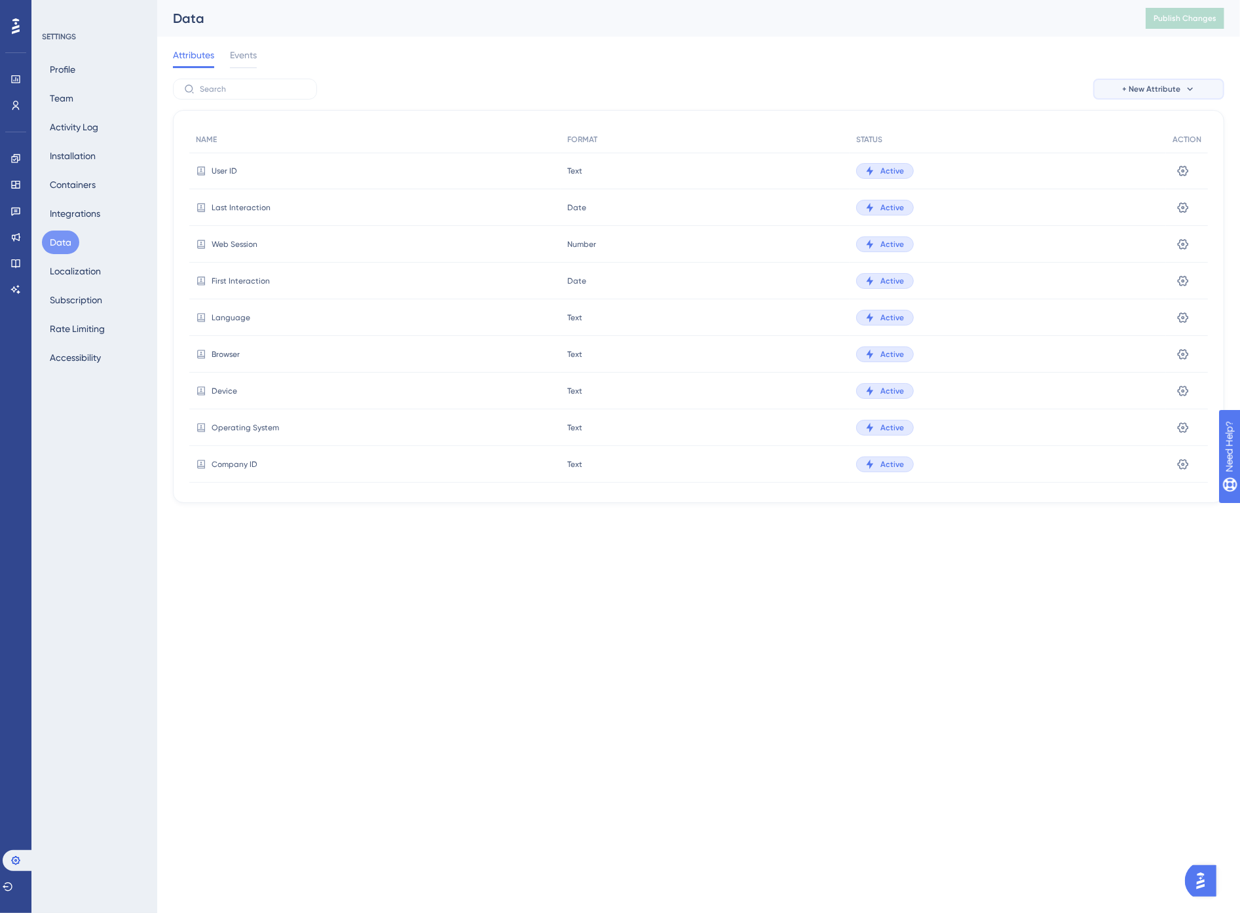
click at [1175, 92] on span "+ New Attribute" at bounding box center [1152, 89] width 58 height 10
click at [1168, 122] on span "Custom Attribute" at bounding box center [1147, 127] width 71 height 16
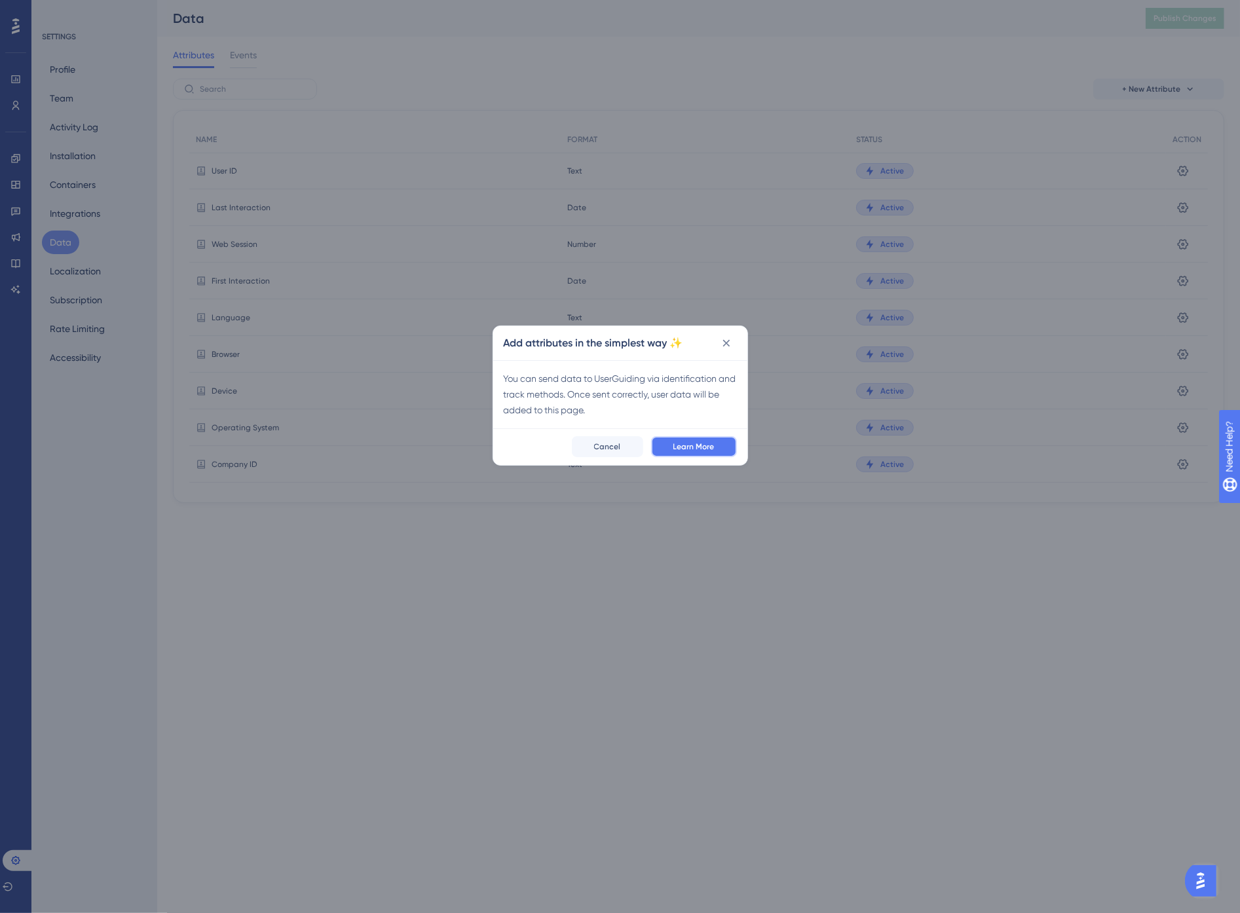
click at [681, 448] on span "Learn More" at bounding box center [693, 446] width 41 height 10
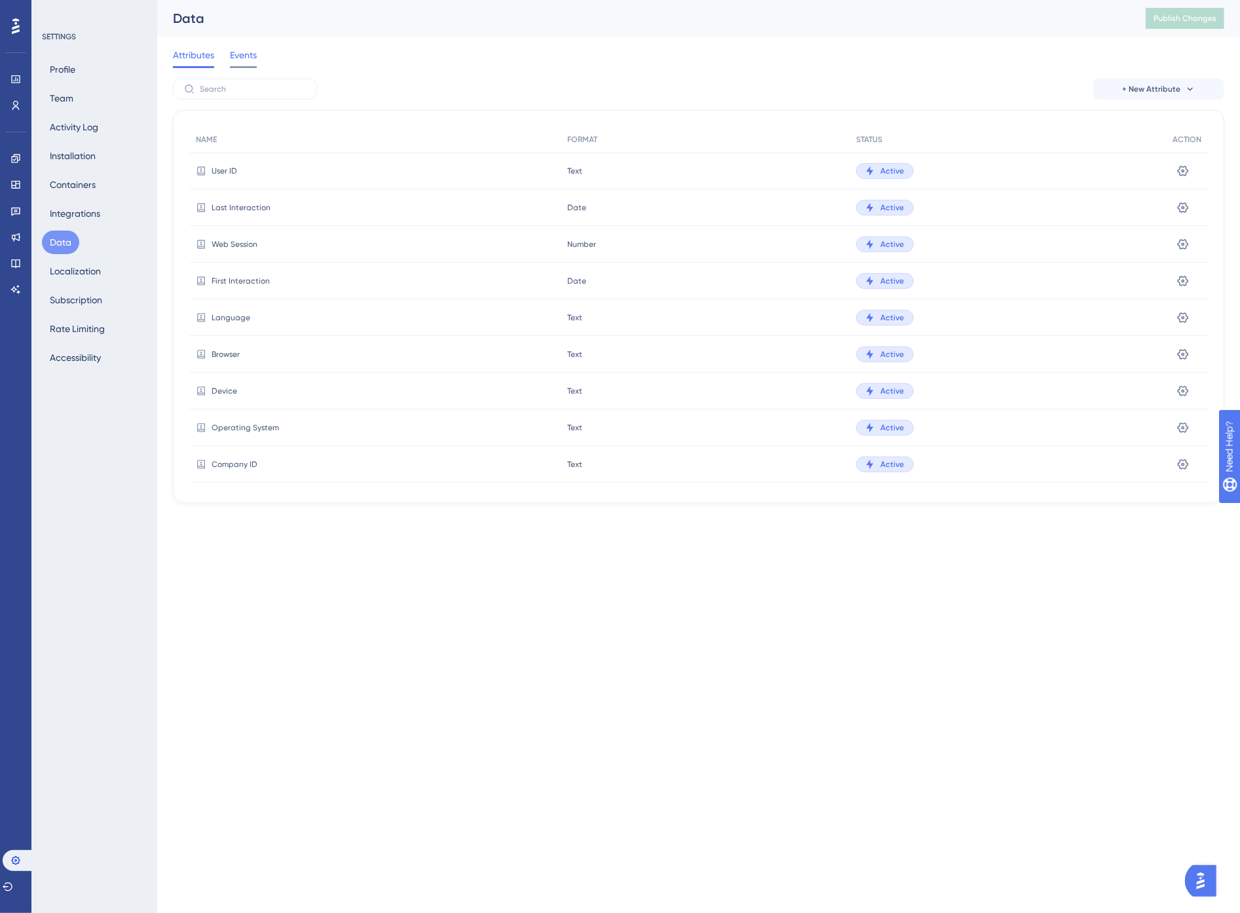
click at [245, 57] on span "Events" at bounding box center [243, 55] width 27 height 16
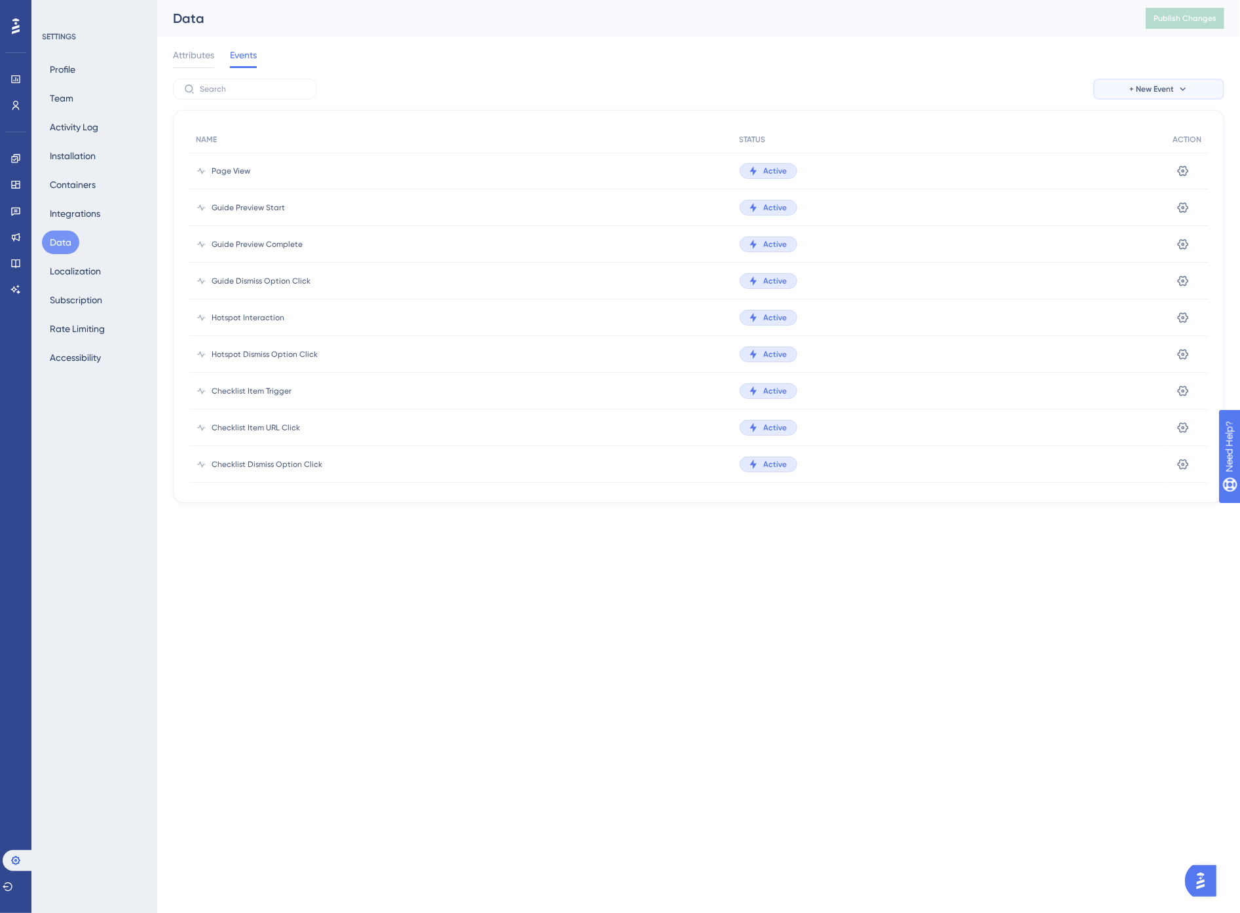
click at [1151, 85] on span "+ New Event" at bounding box center [1151, 89] width 45 height 10
click at [1161, 153] on span "Event from Attribute" at bounding box center [1154, 153] width 84 height 16
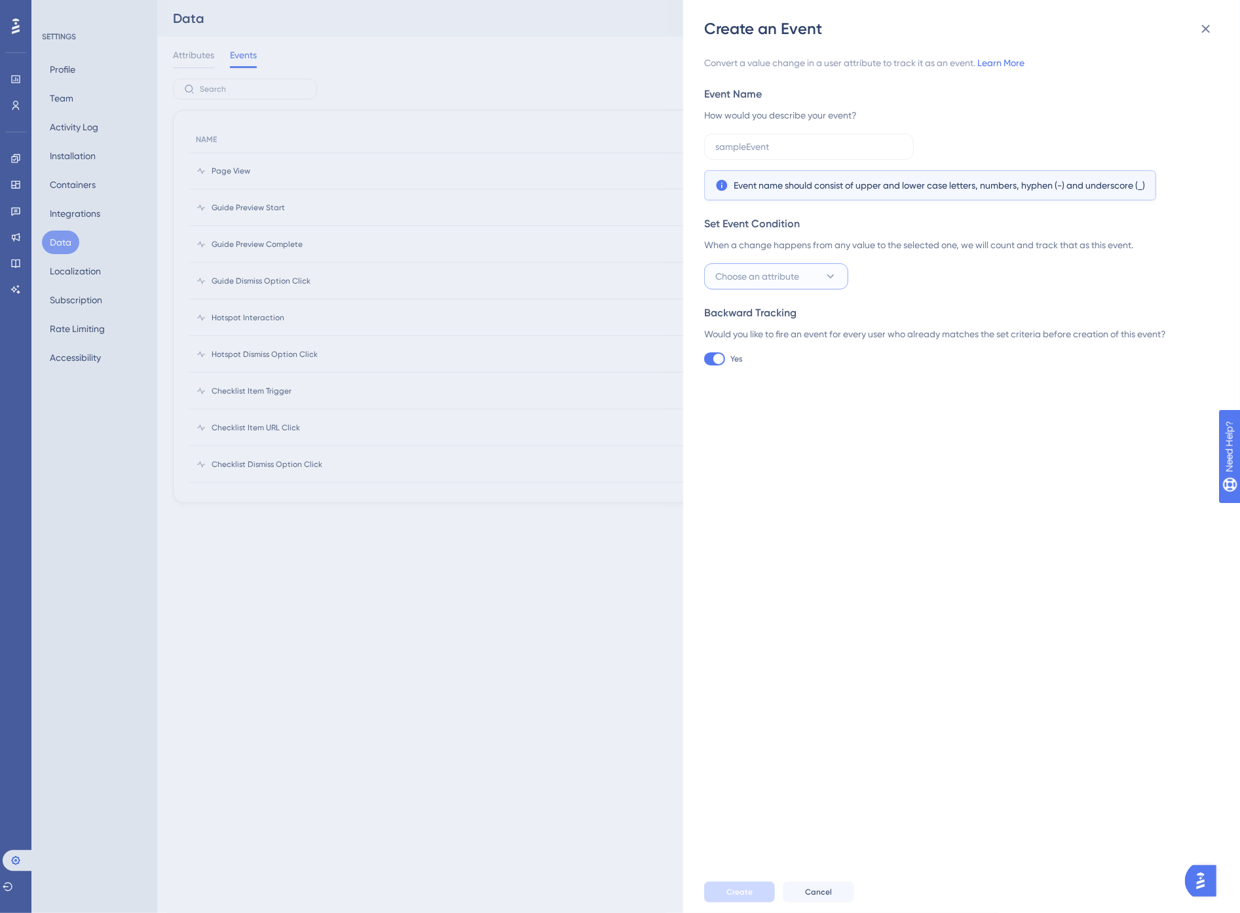
click at [810, 267] on button "Choose an attribute" at bounding box center [776, 276] width 144 height 26
click at [751, 352] on div "Email Email" at bounding box center [776, 356] width 106 height 26
click at [921, 272] on button "Set a rule" at bounding box center [905, 276] width 92 height 26
click at [909, 392] on span "ends with" at bounding box center [898, 395] width 40 height 16
click at [1018, 279] on input "text" at bounding box center [1065, 276] width 187 height 14
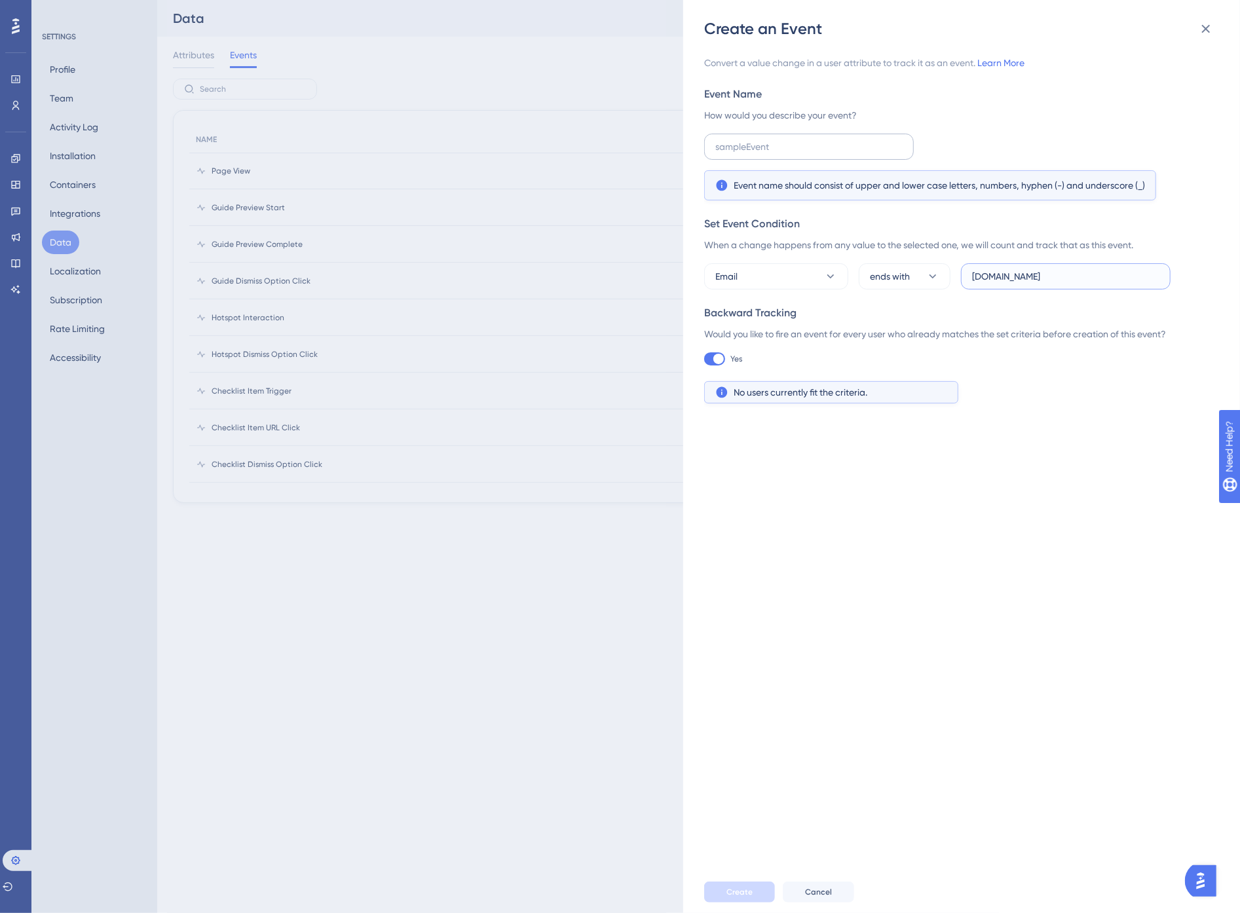
type input "hbs.com"
click at [797, 146] on input "text" at bounding box center [808, 146] width 187 height 14
type input "HBS"
click at [735, 891] on span "Create" at bounding box center [739, 892] width 26 height 10
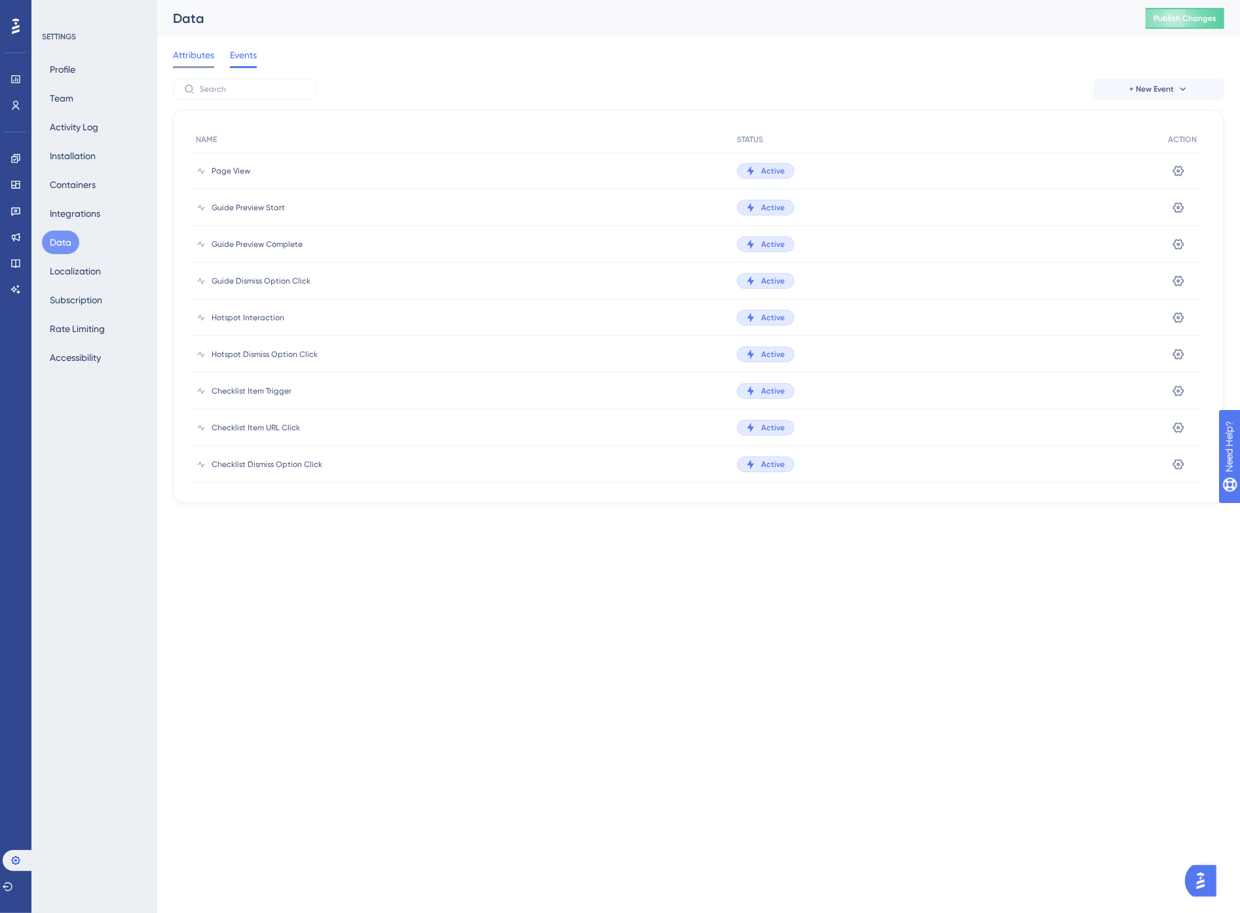
click at [181, 54] on span "Attributes" at bounding box center [193, 55] width 41 height 16
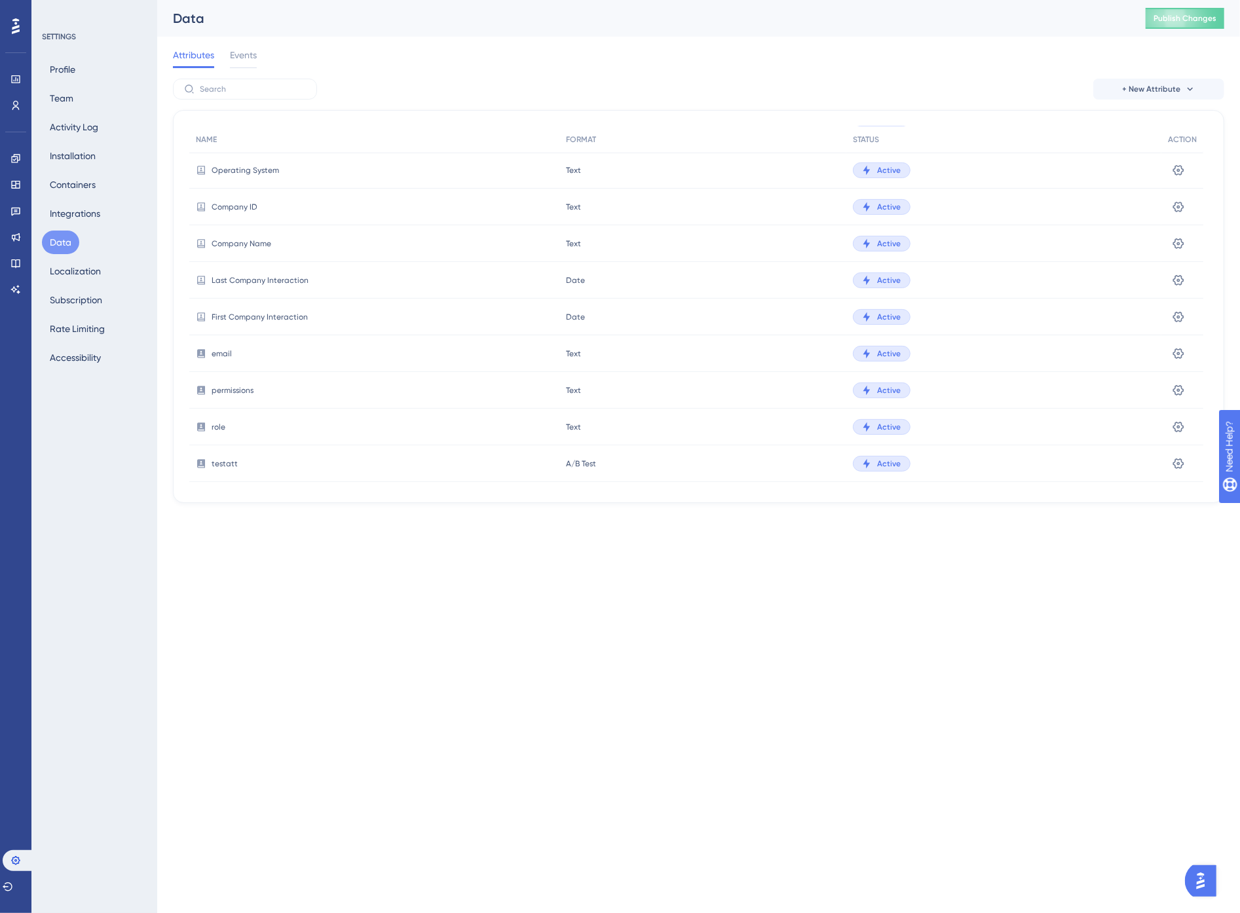
scroll to position [232, 0]
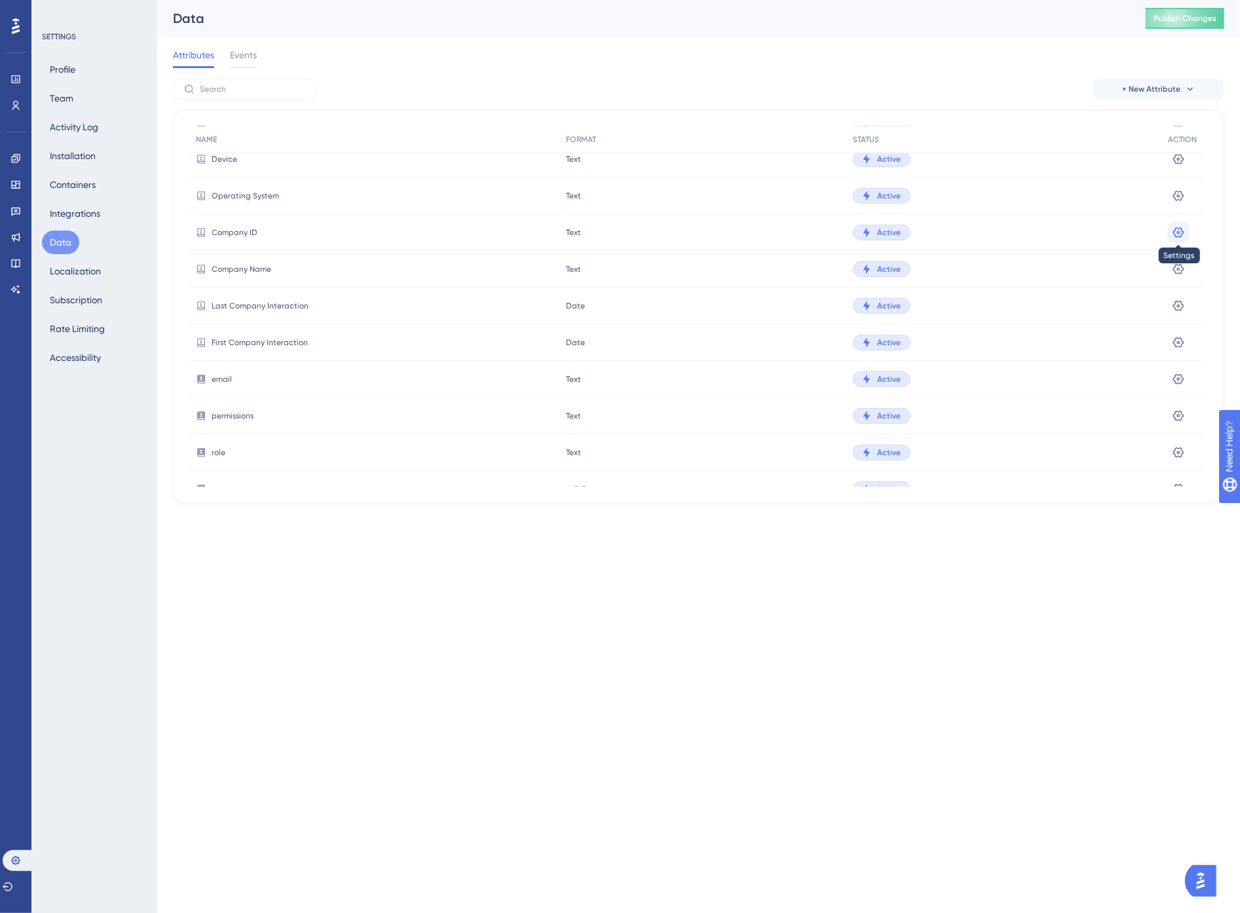
click at [1169, 230] on button at bounding box center [1178, 232] width 21 height 21
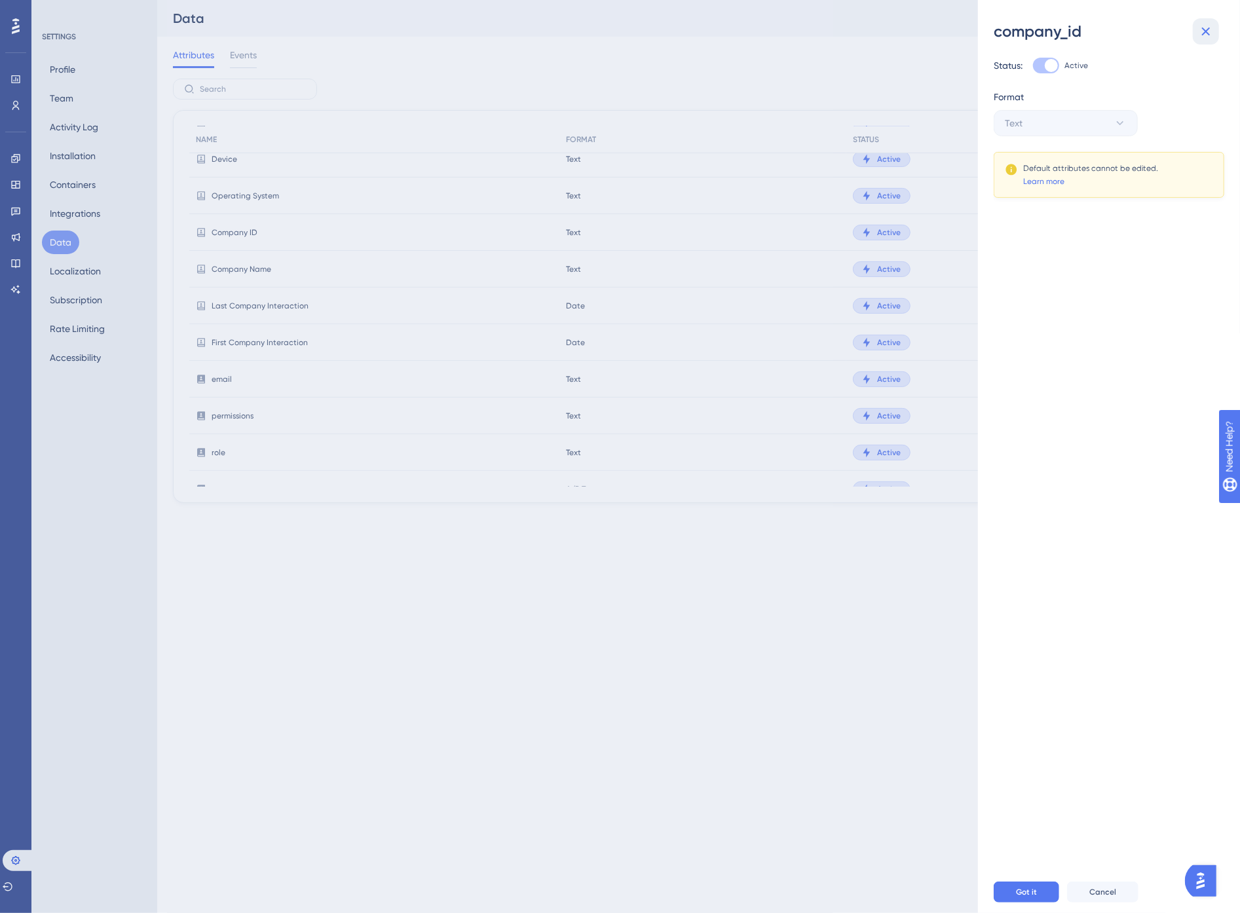
click at [1209, 27] on icon at bounding box center [1206, 32] width 16 height 16
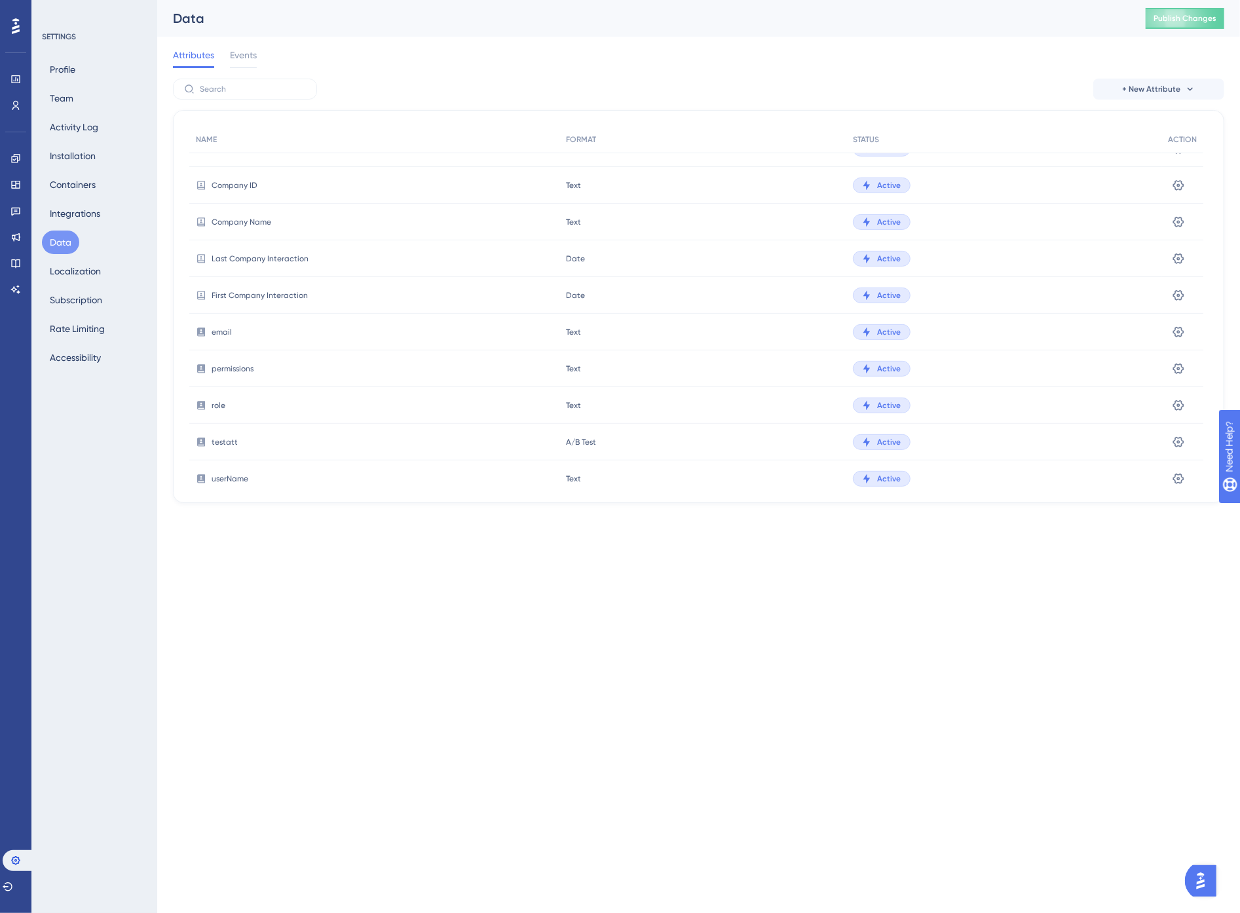
scroll to position [305, 0]
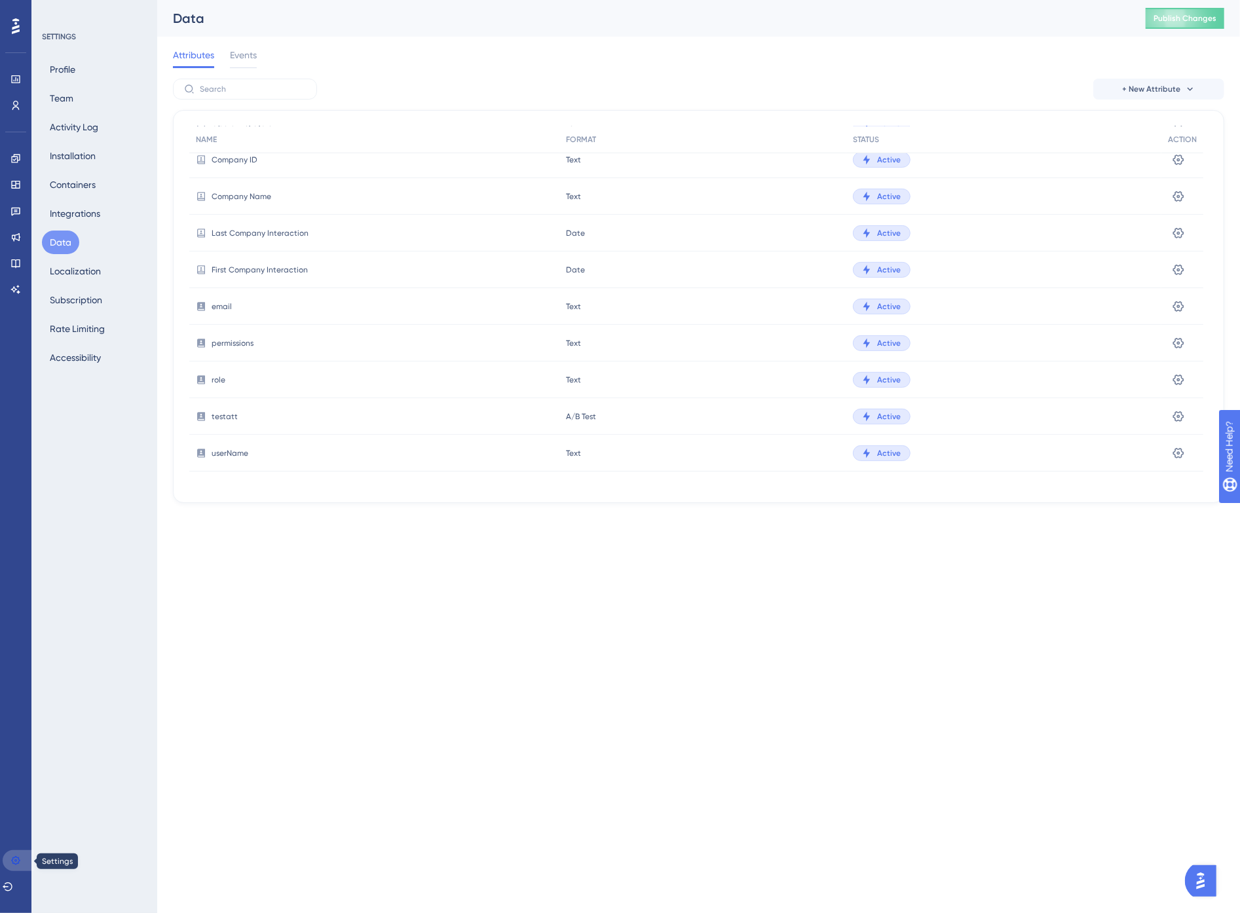
click at [14, 863] on icon at bounding box center [15, 860] width 10 height 10
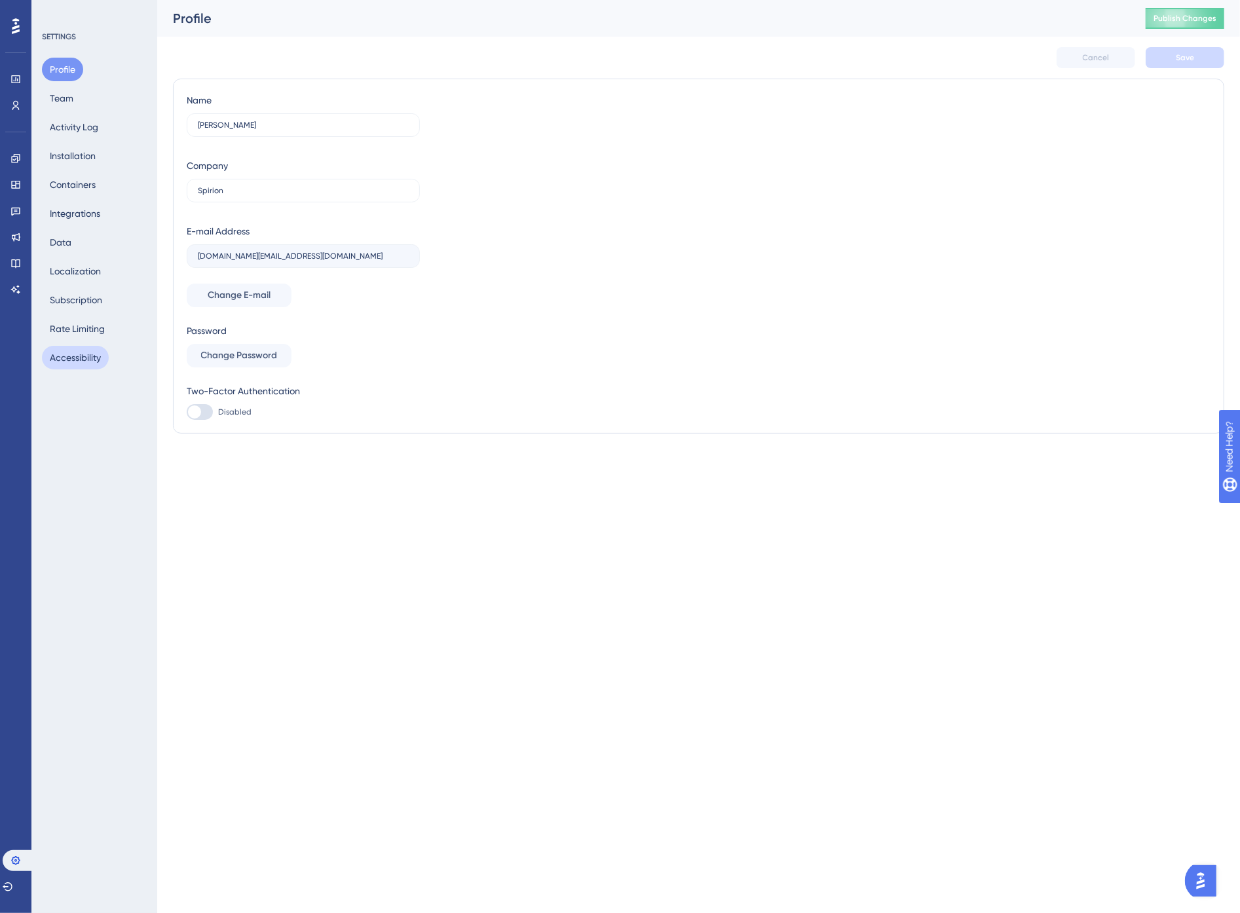
click at [73, 358] on button "Accessibility" at bounding box center [75, 358] width 67 height 24
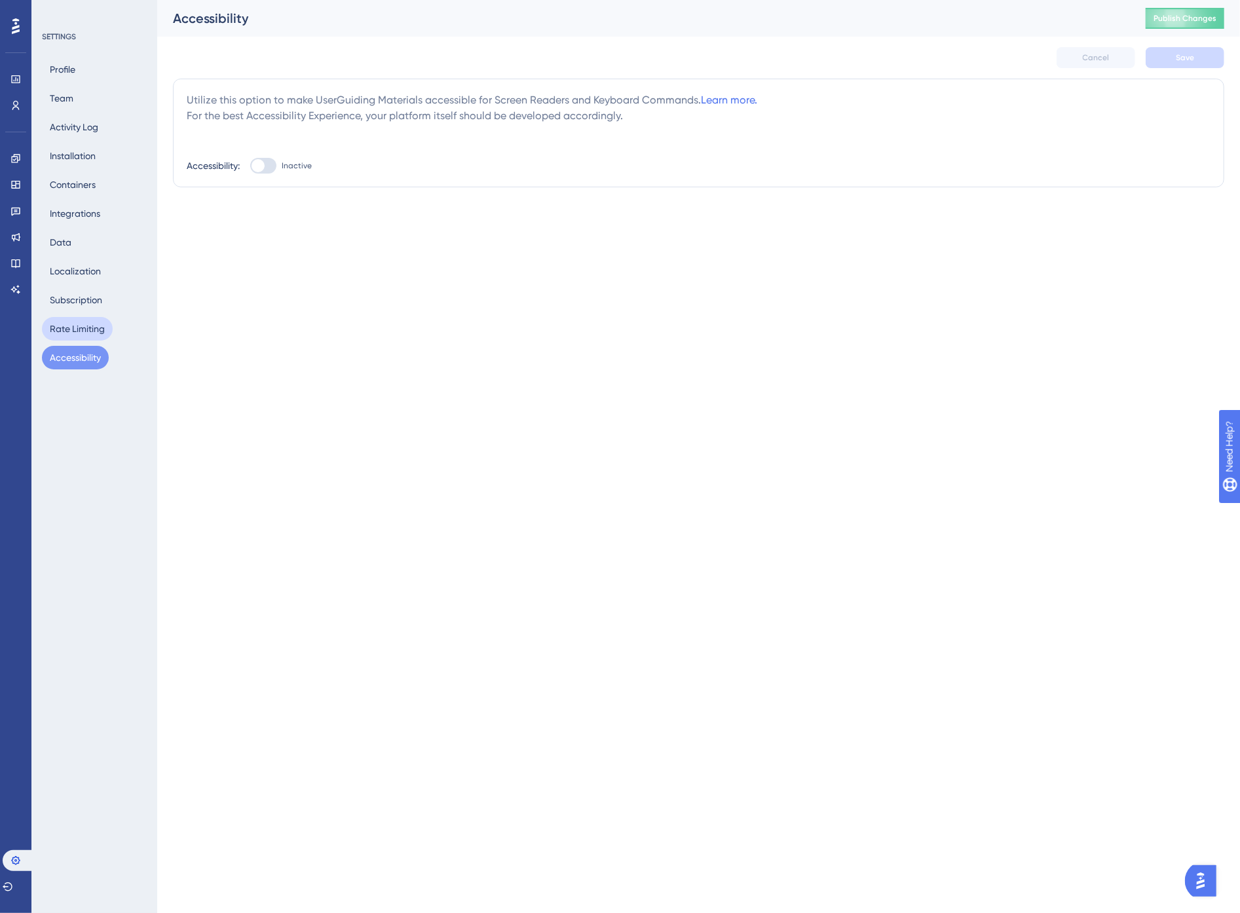
click at [75, 331] on button "Rate Limiting" at bounding box center [77, 329] width 71 height 24
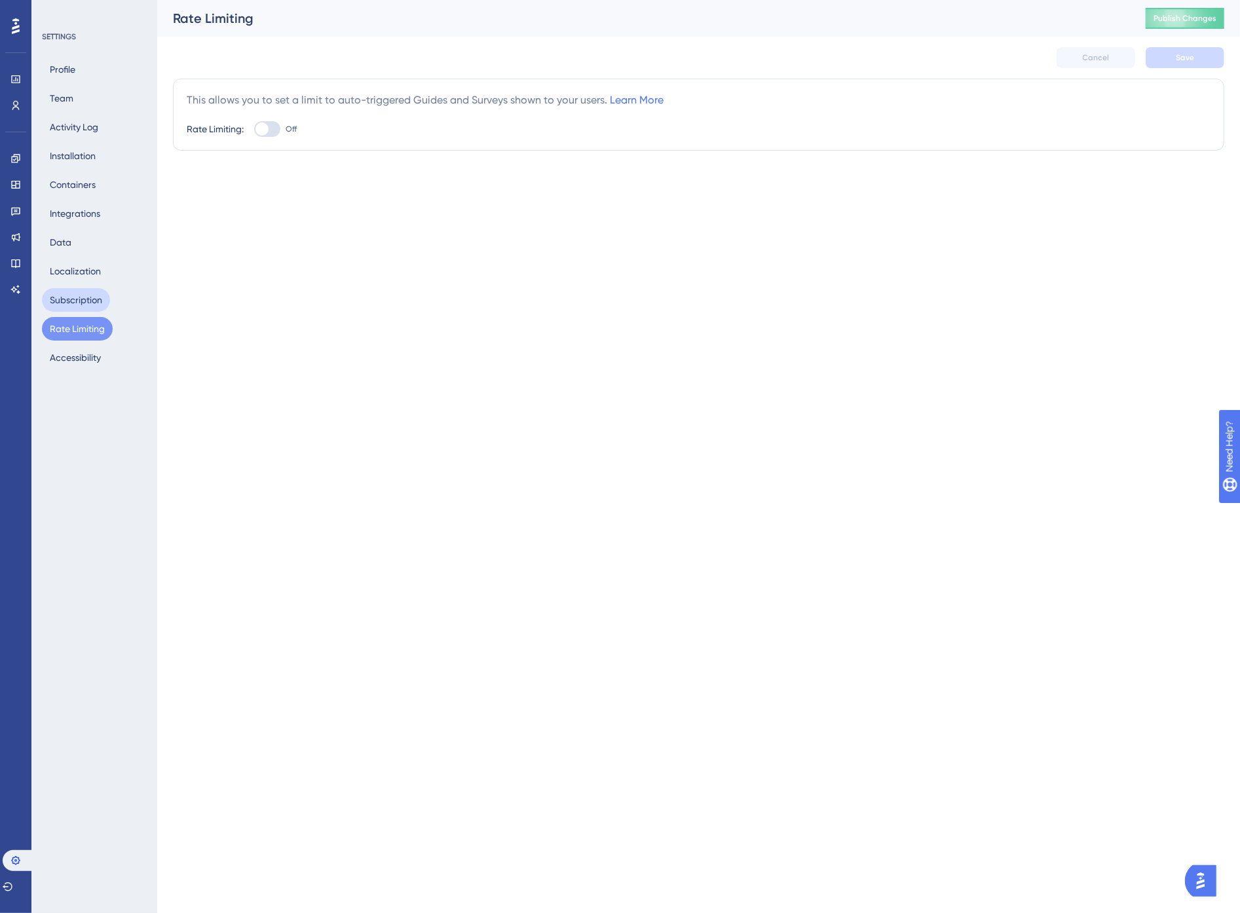
click at [73, 296] on button "Subscription" at bounding box center [76, 300] width 68 height 24
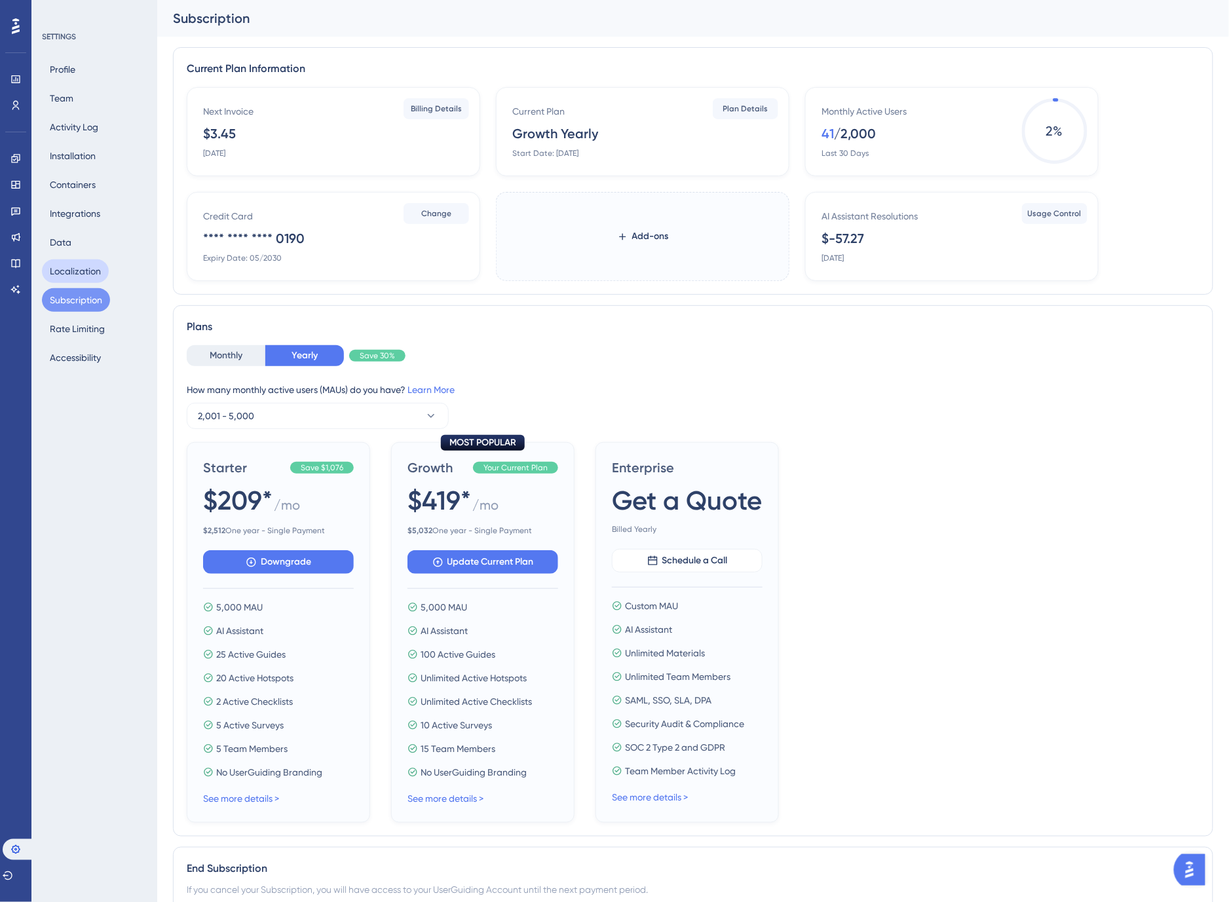
click at [73, 269] on button "Localization" at bounding box center [75, 271] width 67 height 24
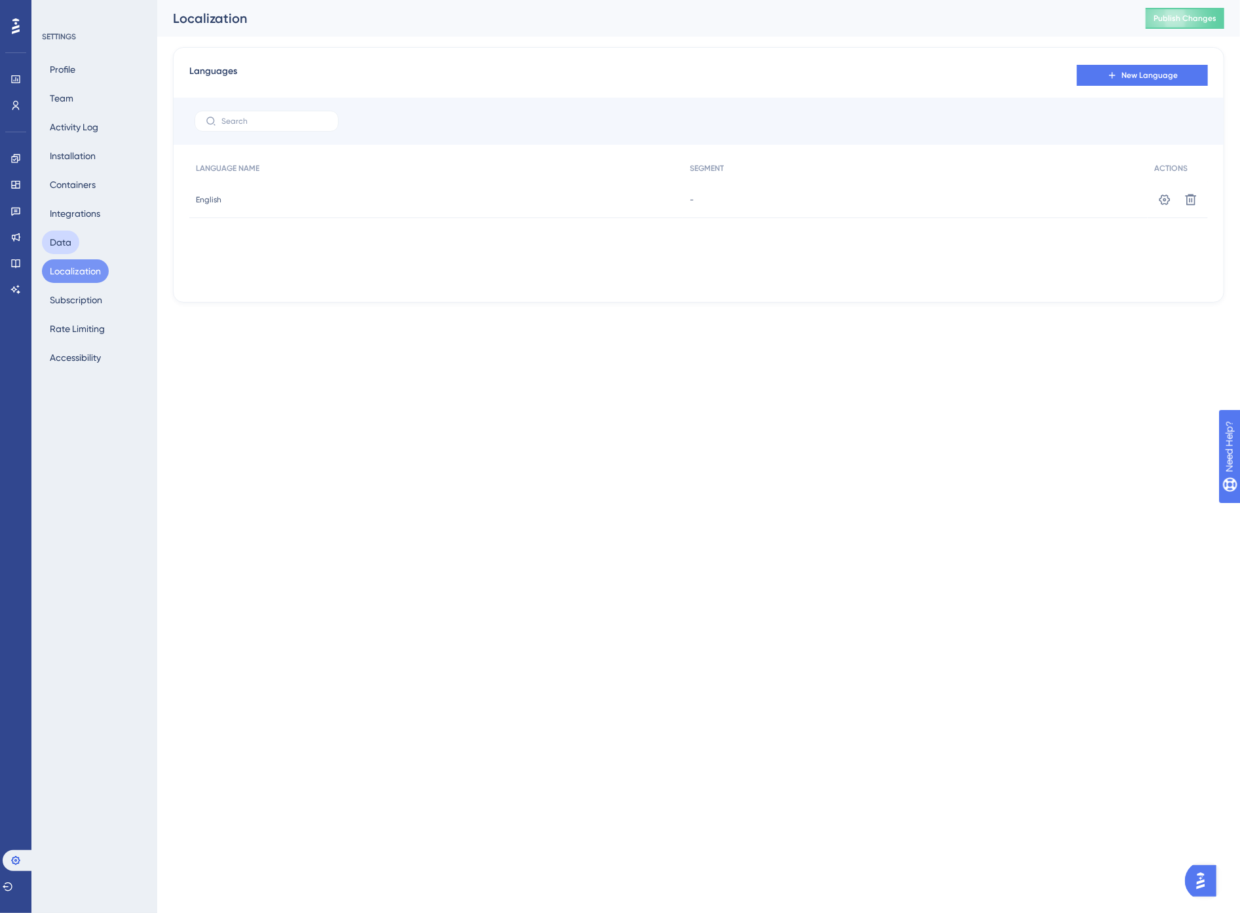
click at [66, 238] on button "Data" at bounding box center [60, 243] width 37 height 24
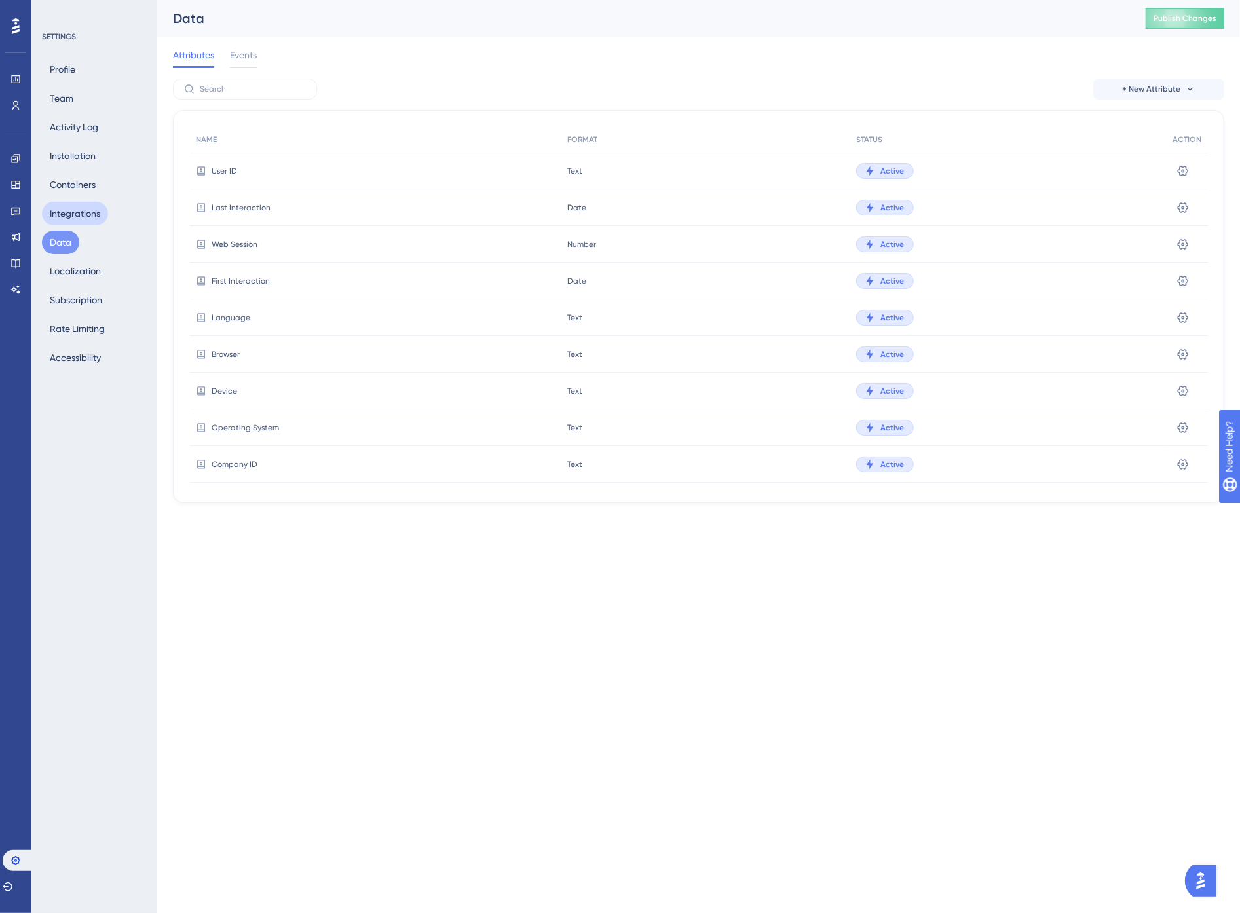
click at [66, 215] on button "Integrations" at bounding box center [75, 214] width 66 height 24
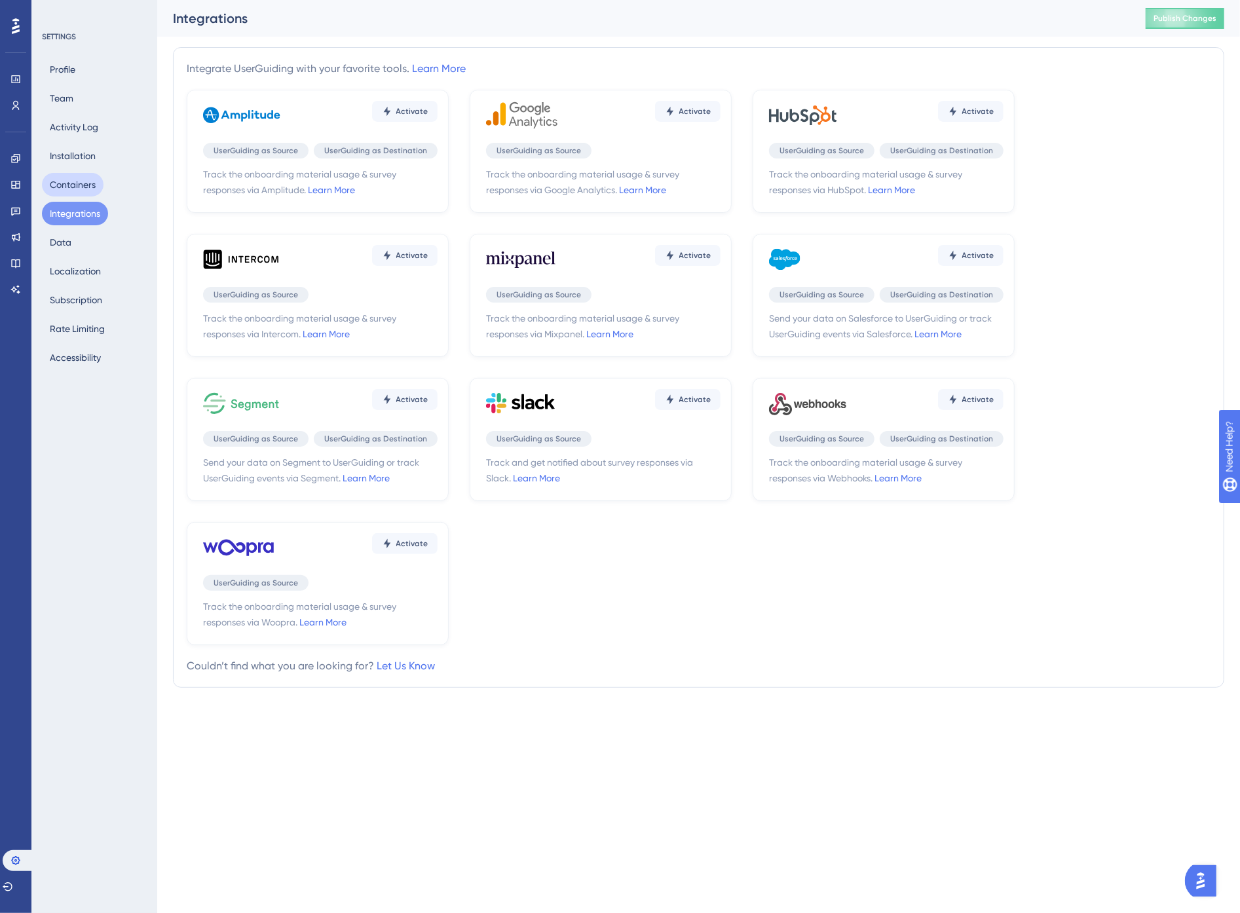
click at [71, 181] on button "Containers" at bounding box center [73, 185] width 62 height 24
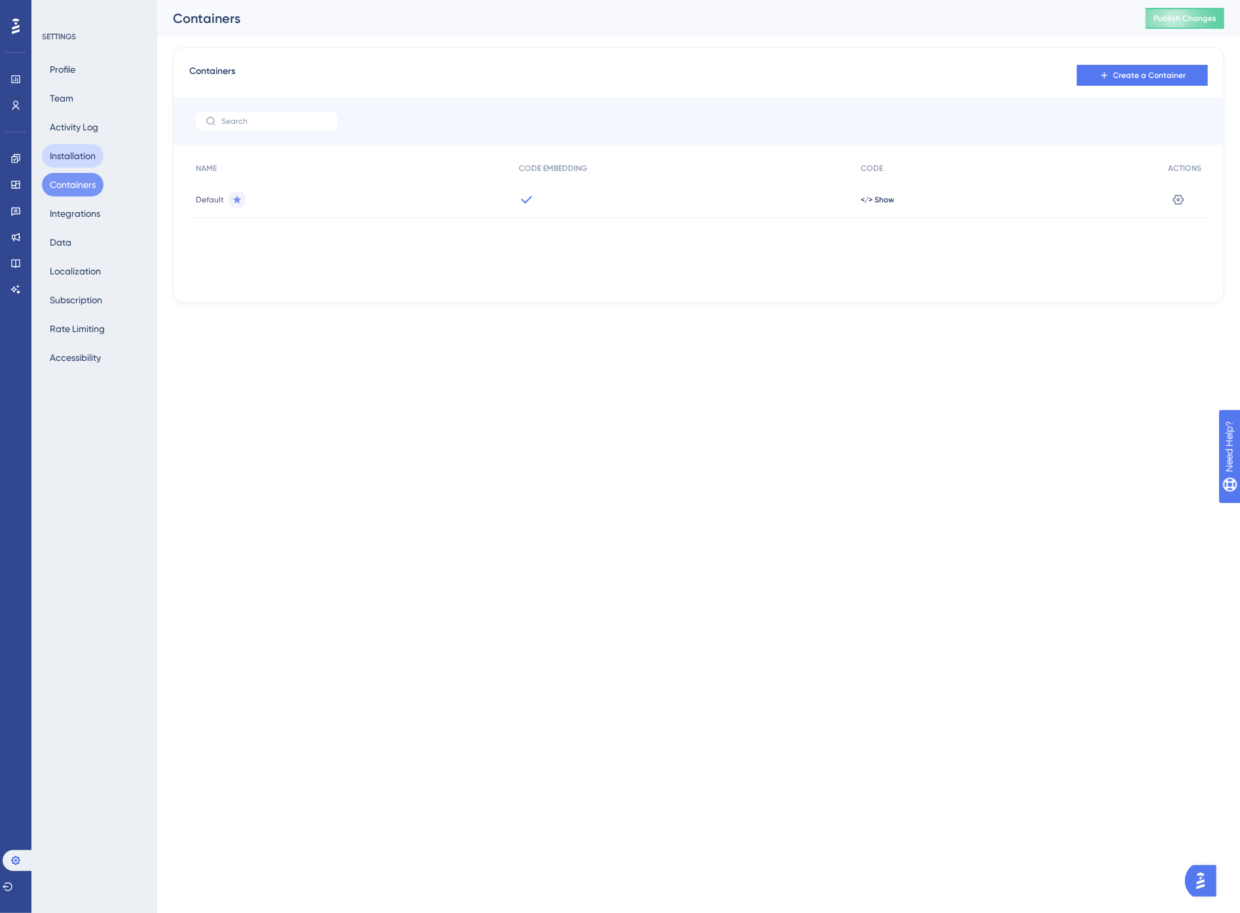
click at [73, 148] on button "Installation" at bounding box center [73, 156] width 62 height 24
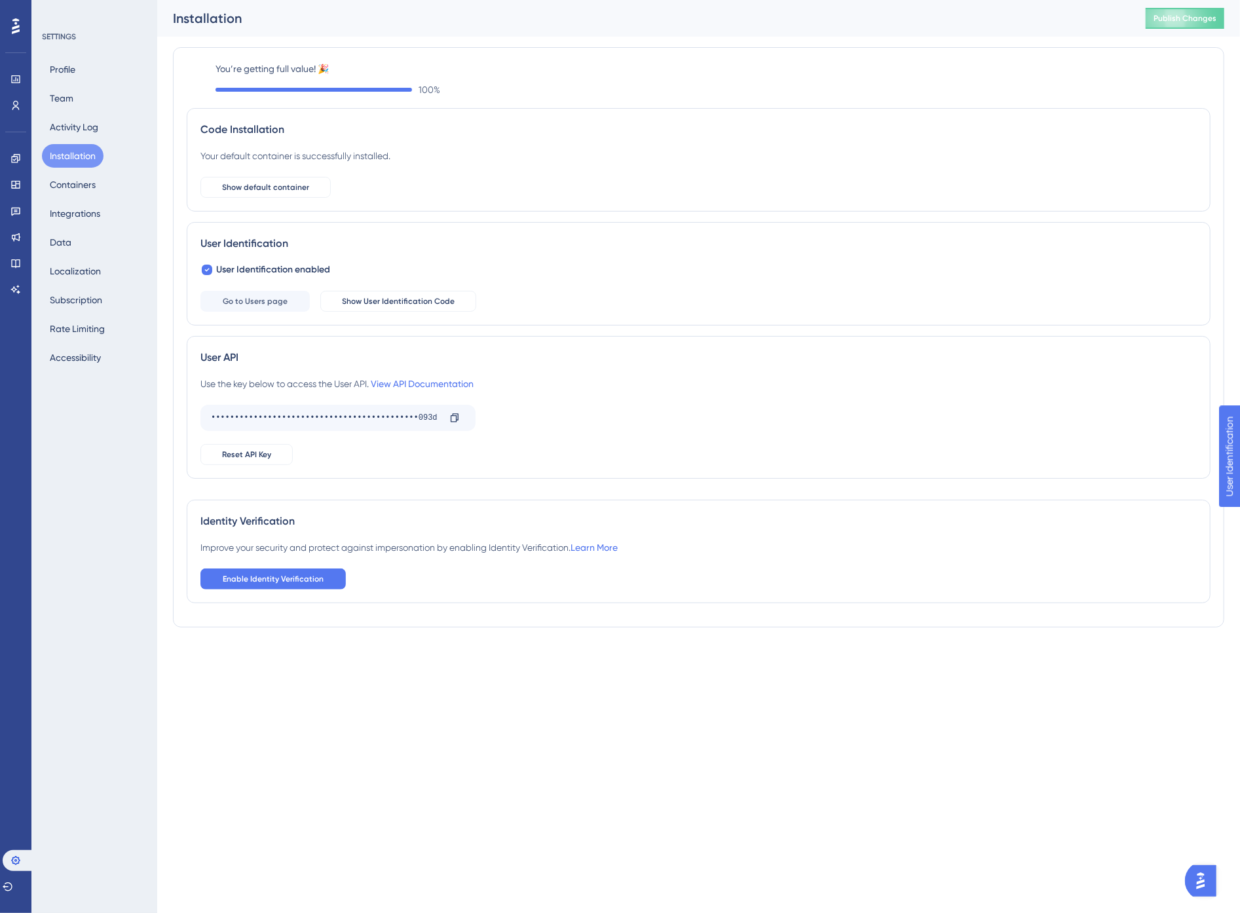
click at [587, 23] on div "Installation" at bounding box center [643, 18] width 940 height 18
click at [1149, 14] on button "Publish Changes" at bounding box center [1184, 18] width 79 height 21
click at [230, 307] on button "Go to Users page" at bounding box center [254, 301] width 109 height 21
click at [94, 128] on button "Activity Log" at bounding box center [74, 127] width 64 height 24
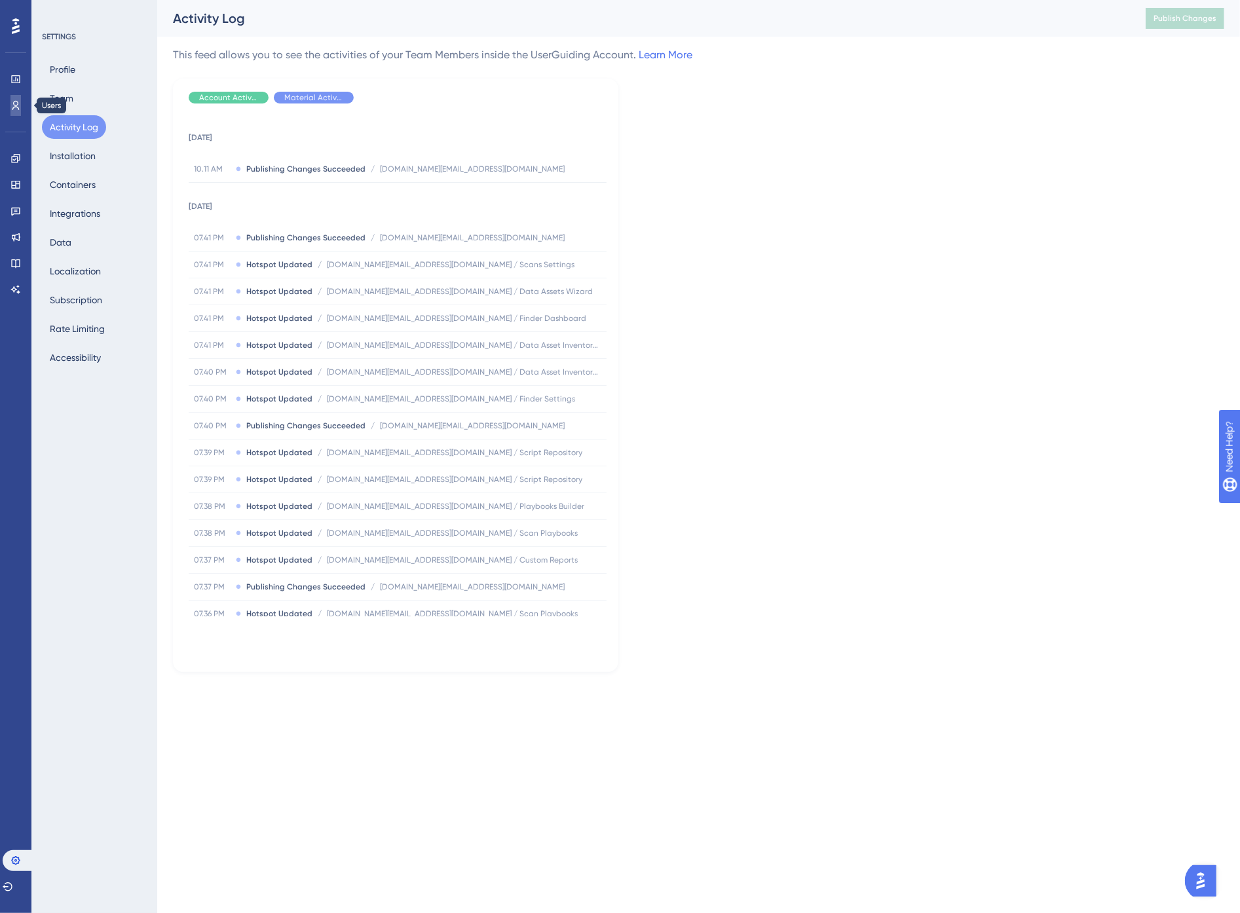
click at [13, 105] on icon at bounding box center [15, 105] width 10 height 10
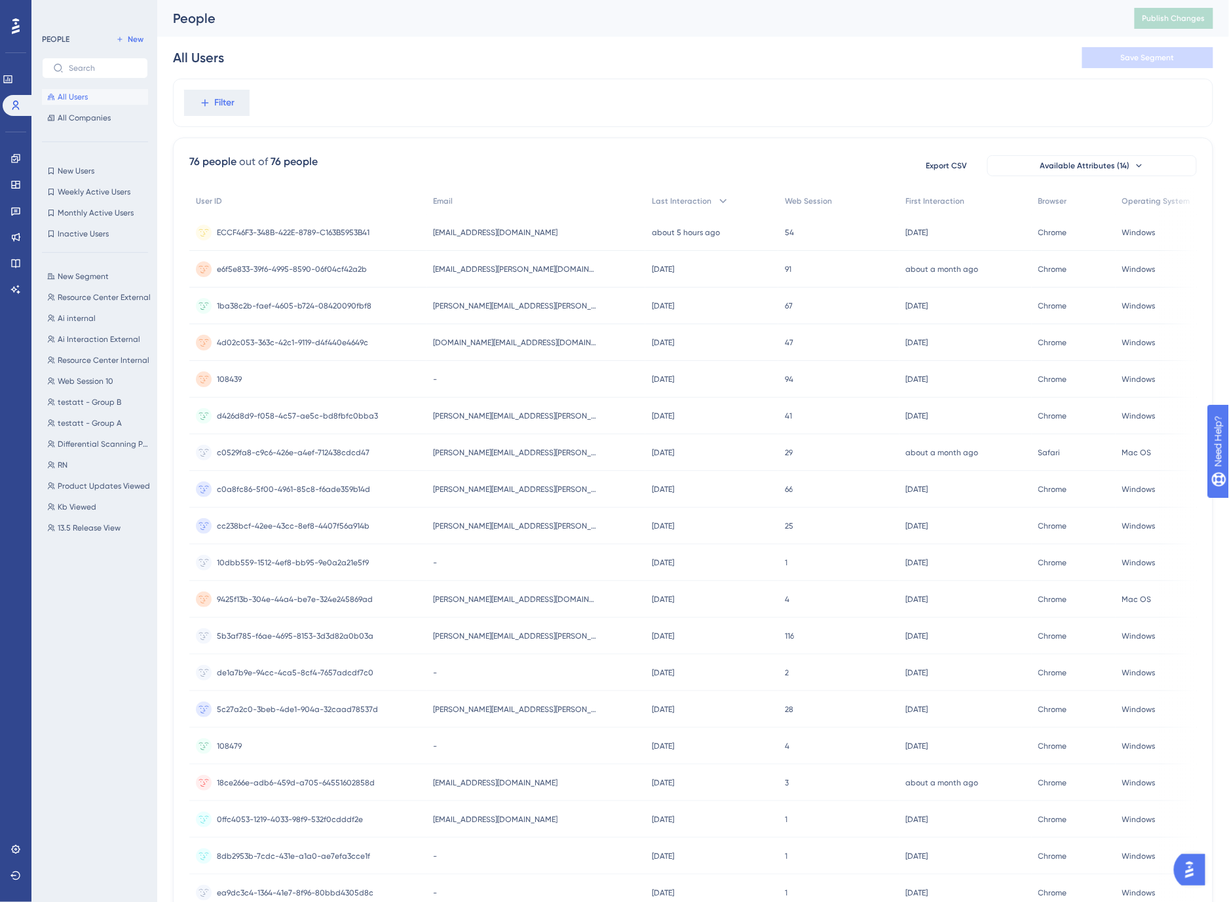
click at [627, 58] on div "All Users Save Segment" at bounding box center [693, 58] width 1040 height 42
click at [450, 80] on div "Filter" at bounding box center [693, 103] width 1040 height 48
click at [645, 195] on div "Last Interaction" at bounding box center [711, 201] width 133 height 27
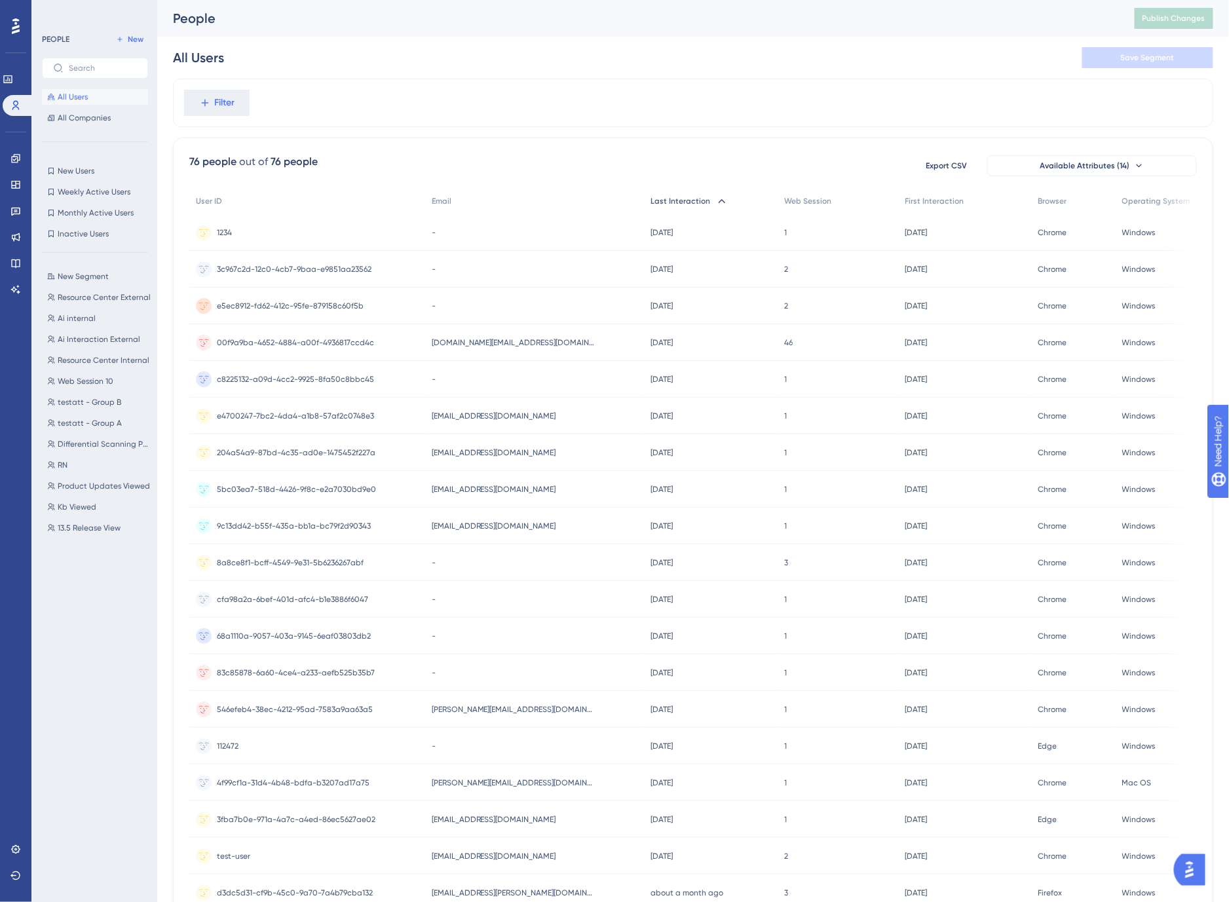
click at [658, 200] on span "Last Interaction" at bounding box center [680, 201] width 60 height 10
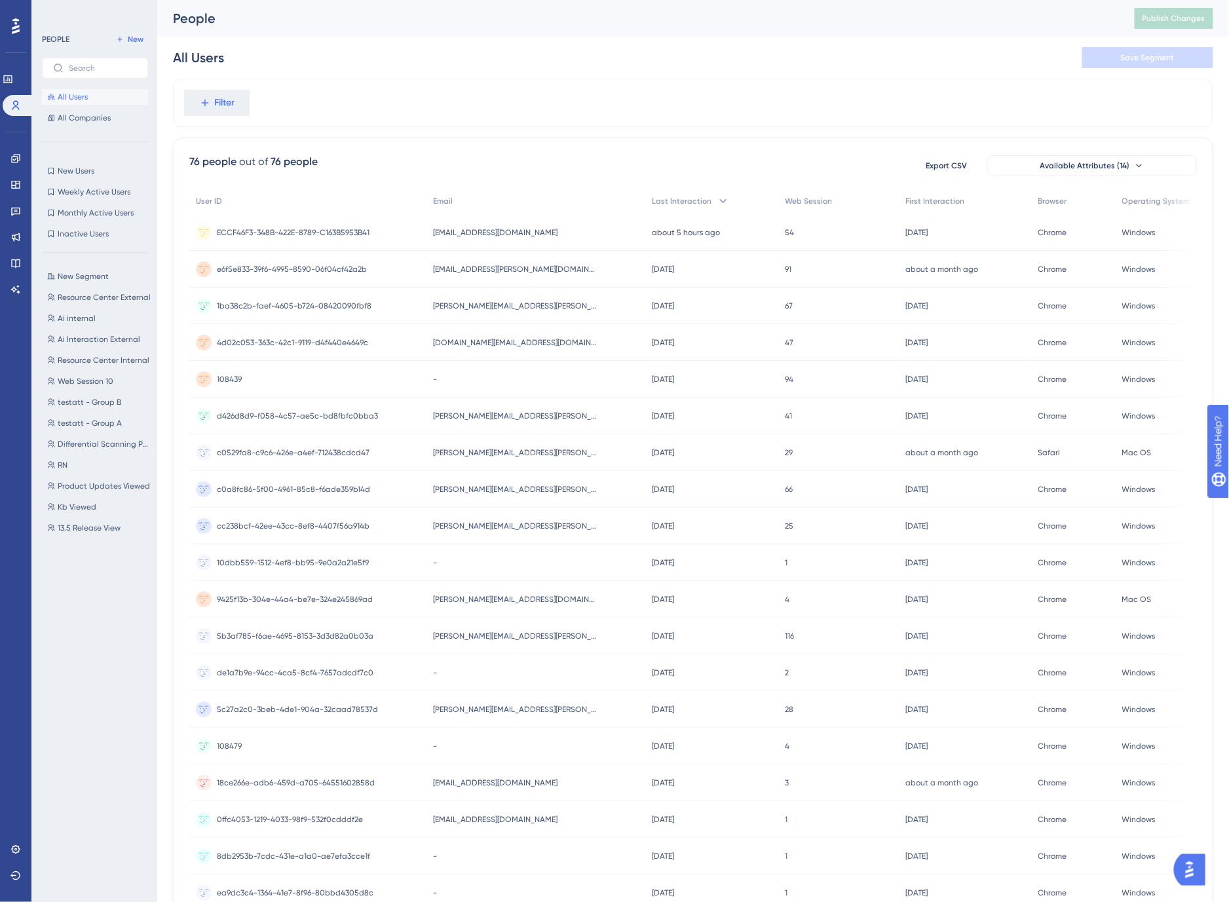
click at [430, 58] on div "All Users Save Segment" at bounding box center [693, 58] width 1040 height 42
drag, startPoint x: 737, startPoint y: 79, endPoint x: 742, endPoint y: 88, distance: 10.6
click at [738, 77] on div "Performance Users Engagement Widgets Feedback Product Updates Knowledge Base AI…" at bounding box center [692, 513] width 1071 height 1027
click at [718, 46] on div "All Users Save Segment" at bounding box center [693, 58] width 1040 height 42
click at [794, 64] on div "All Users Save Segment" at bounding box center [693, 58] width 1040 height 42
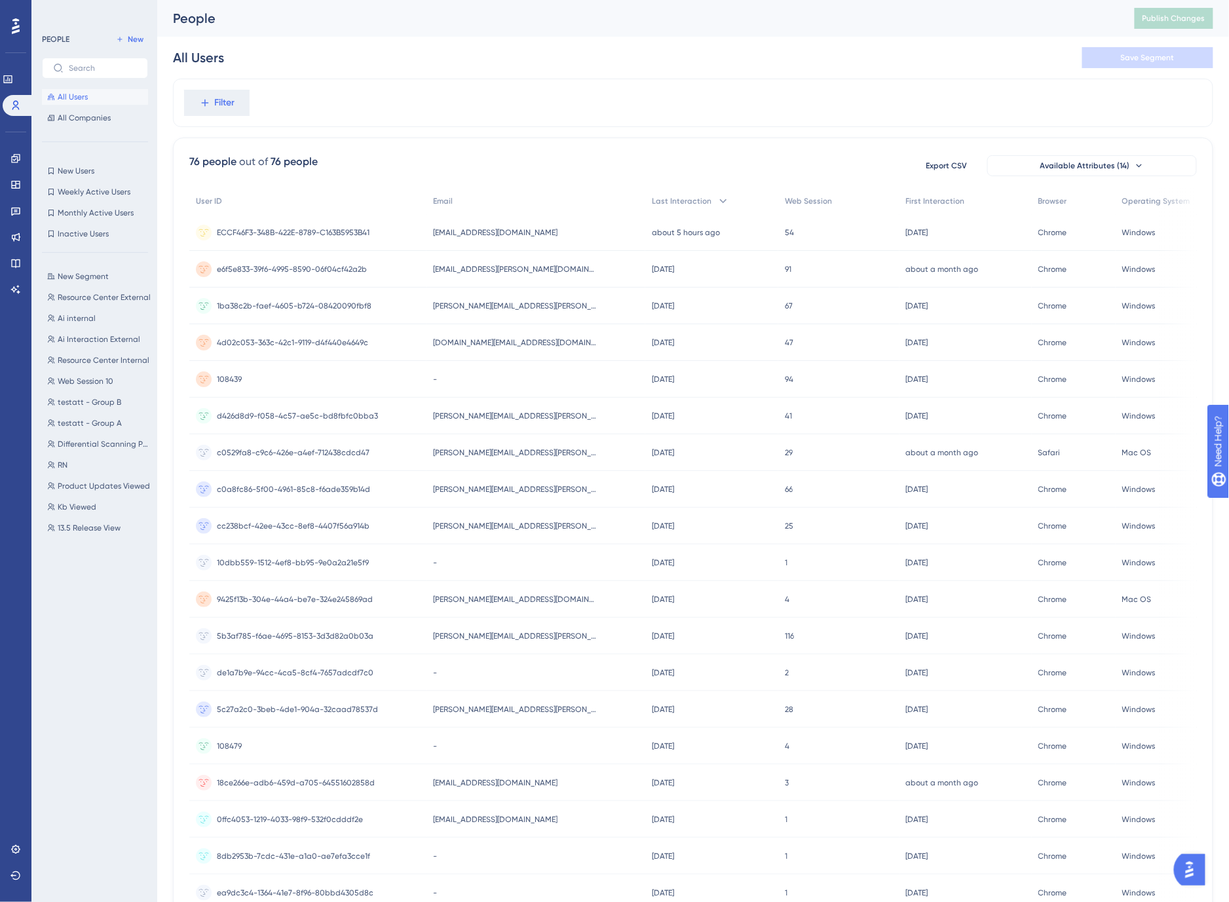
click at [489, 60] on div "All Users Save Segment" at bounding box center [693, 58] width 1040 height 42
click at [86, 119] on span "All Companies" at bounding box center [84, 118] width 53 height 10
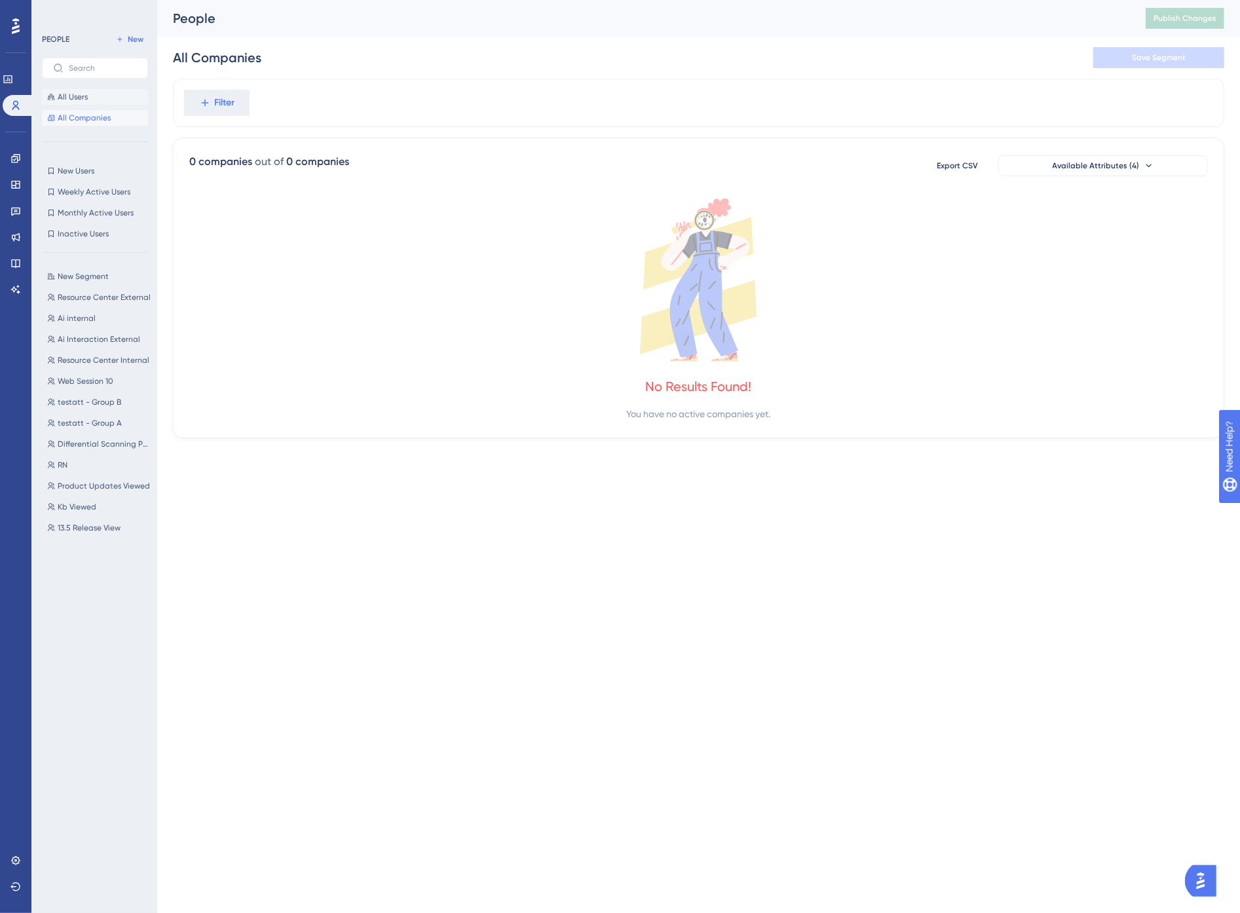
click at [75, 96] on span "All Users" at bounding box center [73, 97] width 30 height 10
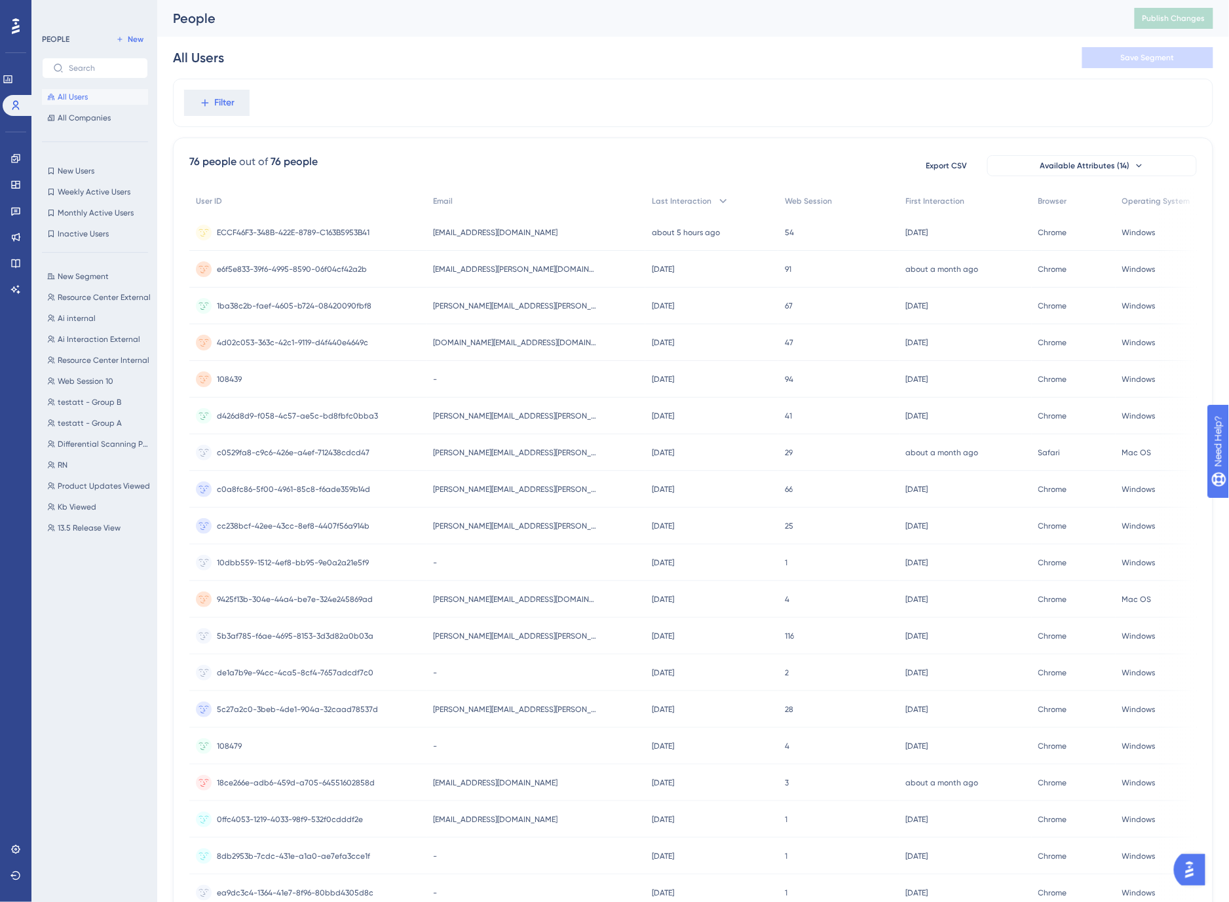
click at [710, 92] on div "Filter" at bounding box center [693, 103] width 1040 height 48
click at [86, 278] on span "New Segment" at bounding box center [83, 276] width 51 height 10
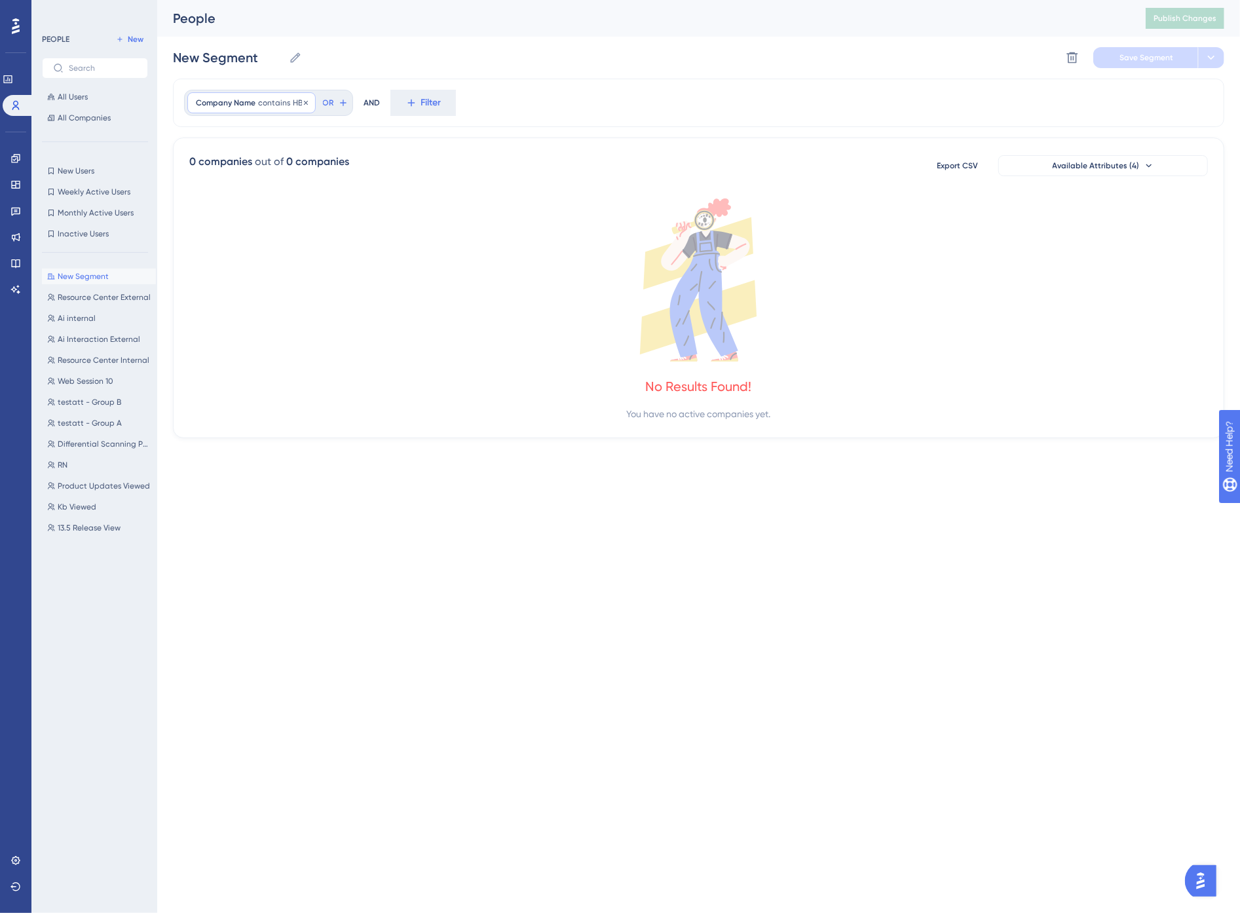
click at [265, 107] on span "contains" at bounding box center [274, 103] width 32 height 10
click at [219, 139] on label "is" at bounding box center [217, 140] width 6 height 16
drag, startPoint x: 217, startPoint y: 164, endPoint x: 190, endPoint y: 162, distance: 26.9
click at [190, 162] on div "is HBS is not contains does not contain starts with ends with is not known has …" at bounding box center [272, 229] width 169 height 199
click at [280, 103] on icon at bounding box center [279, 103] width 8 height 8
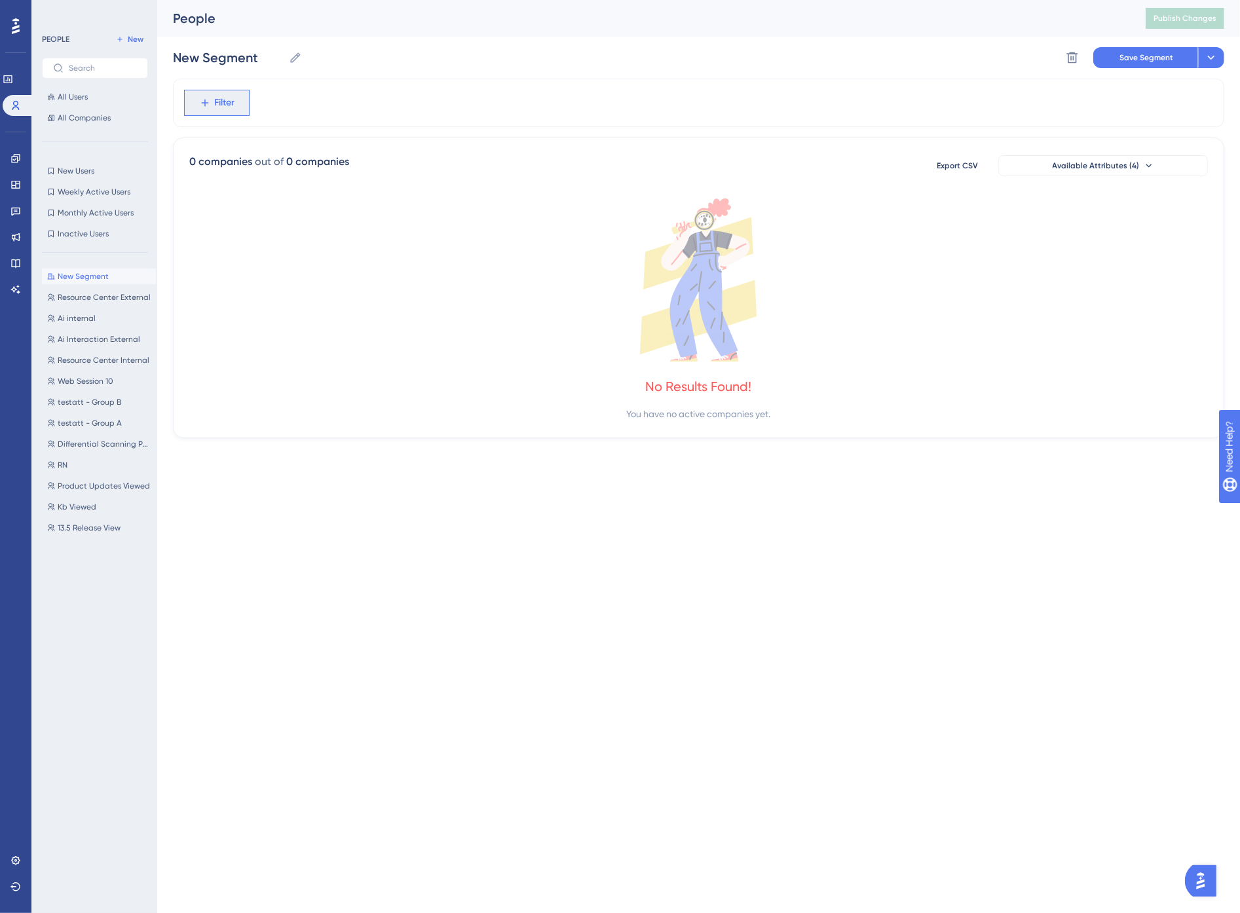
click at [219, 103] on span "Filter" at bounding box center [225, 103] width 20 height 16
click at [267, 196] on button "Company ID Company ID" at bounding box center [289, 201] width 193 height 26
click at [223, 102] on span "Company Id" at bounding box center [218, 103] width 45 height 10
click at [232, 107] on span "Filter" at bounding box center [225, 103] width 20 height 16
click at [253, 228] on span "Company Name" at bounding box center [237, 227] width 68 height 16
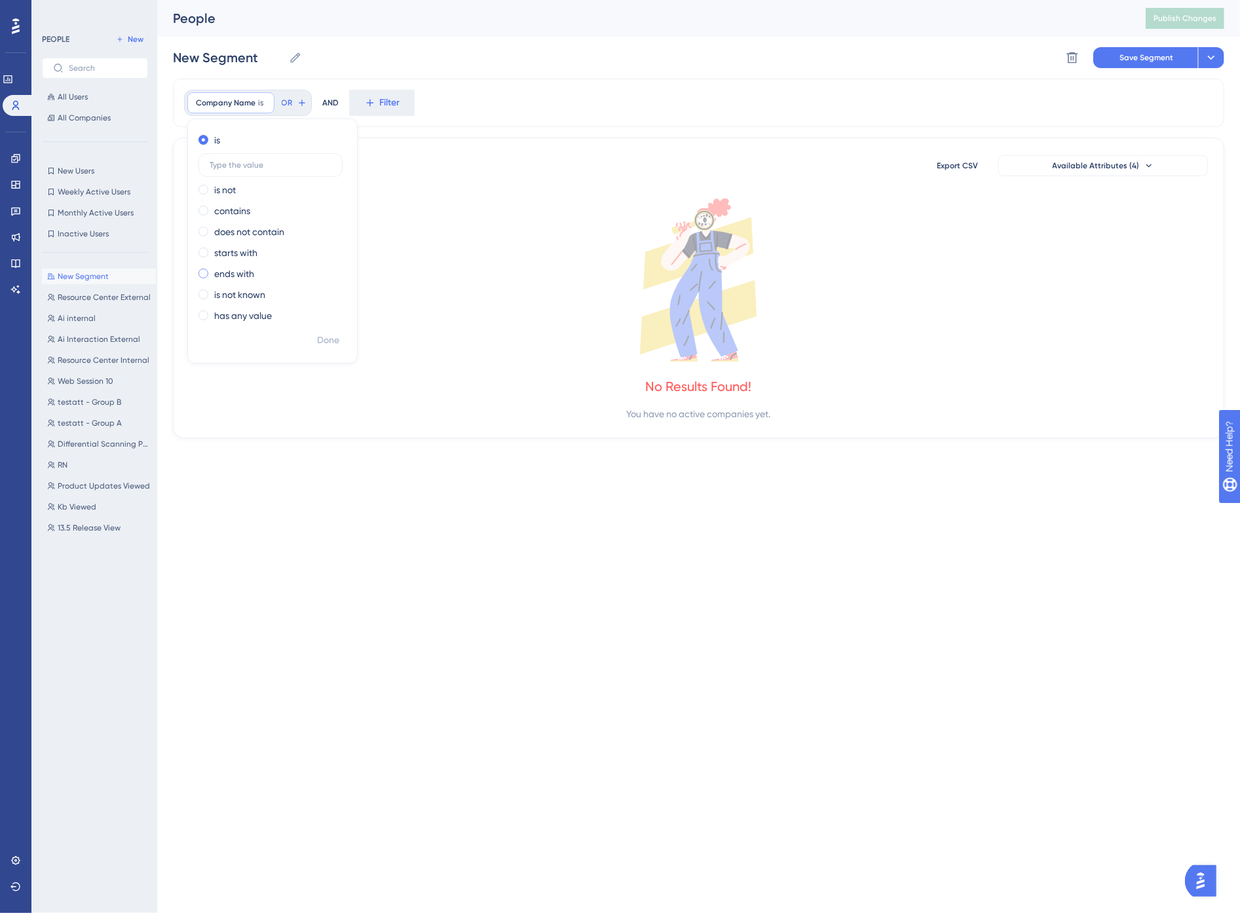
click at [234, 271] on label "ends with" at bounding box center [234, 274] width 40 height 16
click at [278, 271] on input "text" at bounding box center [271, 269] width 122 height 9
type input "[DOMAIN_NAME]"
click at [335, 337] on span "Done" at bounding box center [328, 341] width 22 height 16
click at [1160, 52] on span "Save Segment" at bounding box center [1146, 57] width 54 height 10
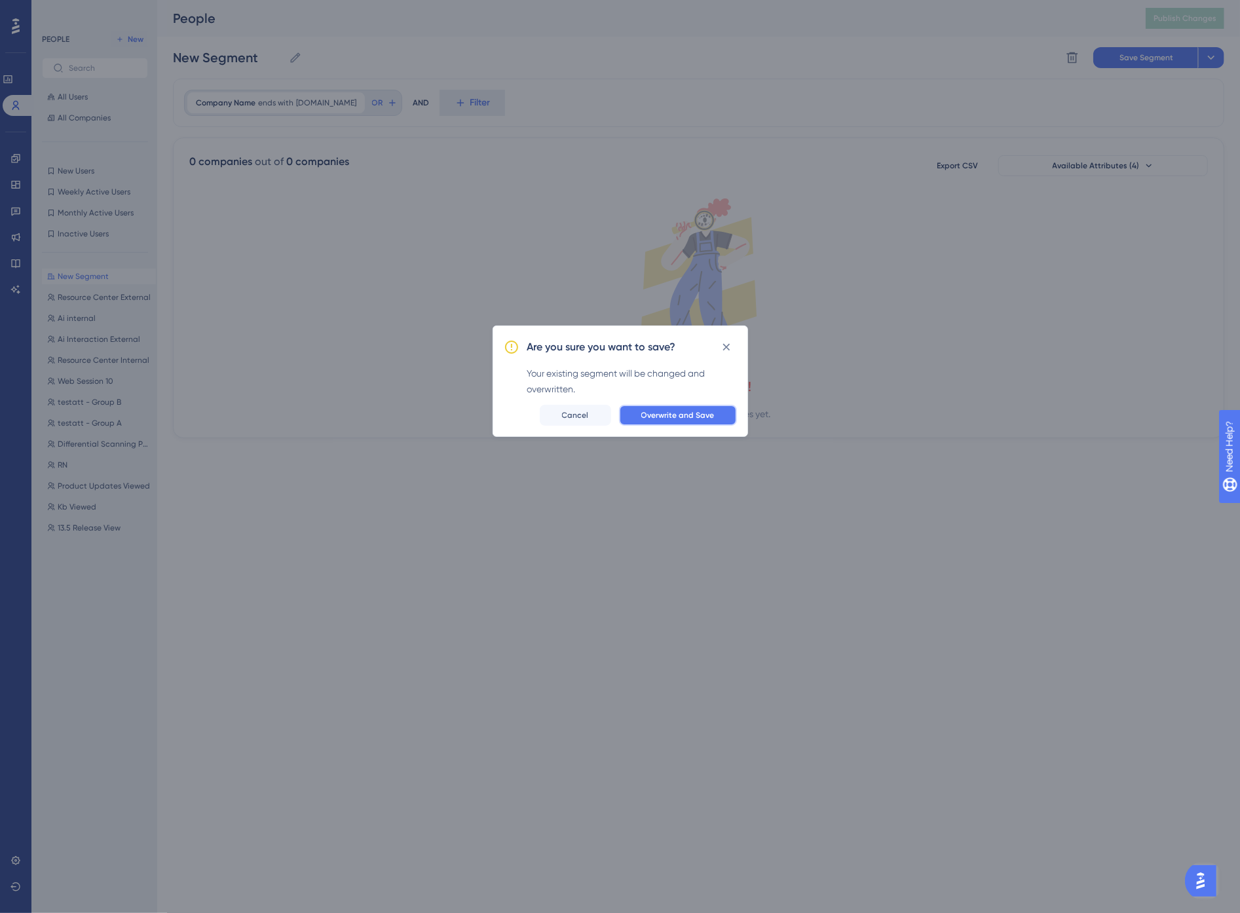
drag, startPoint x: 686, startPoint y: 417, endPoint x: 574, endPoint y: 350, distance: 130.6
click at [686, 416] on span "Overwrite and Save" at bounding box center [677, 415] width 73 height 10
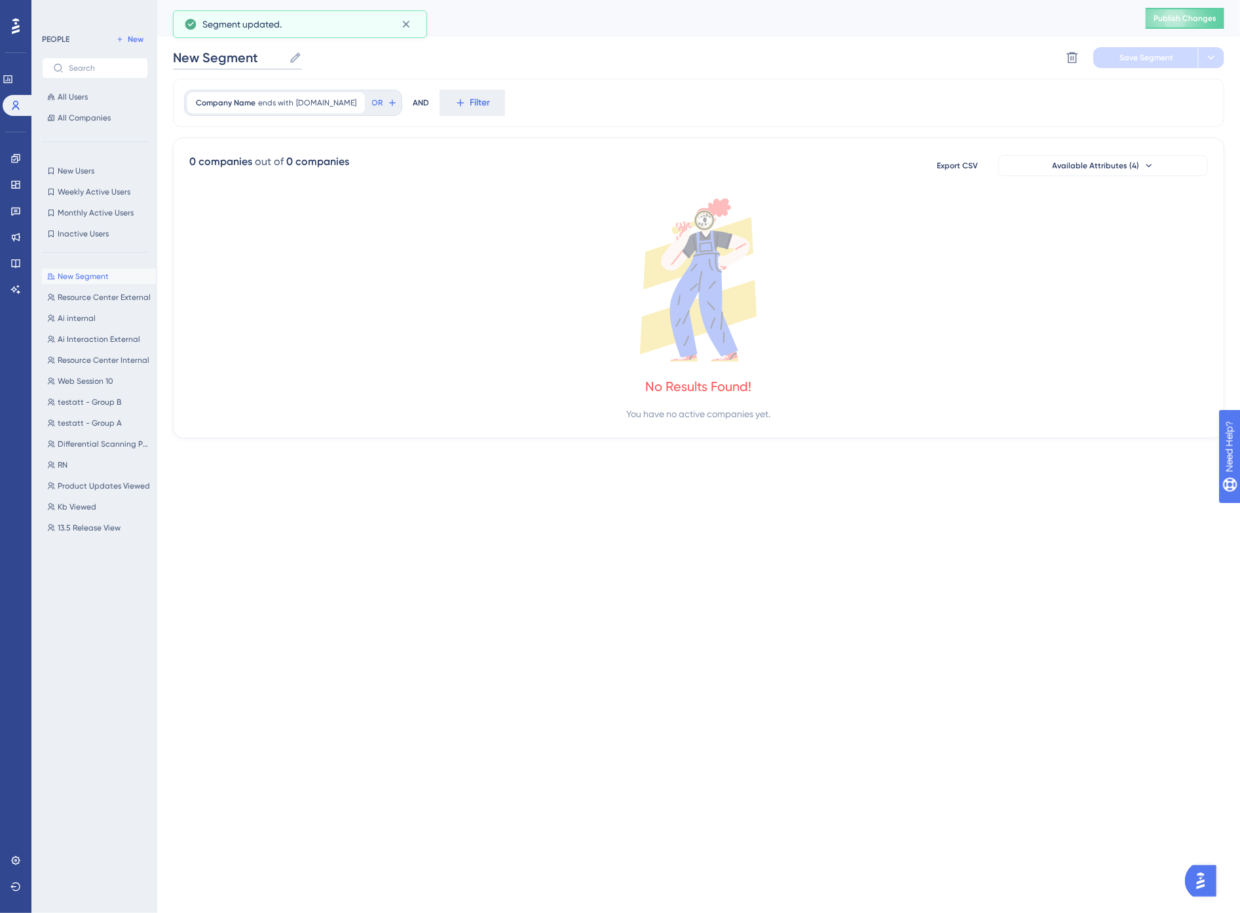
click at [221, 56] on input "New Segment" at bounding box center [228, 57] width 111 height 18
drag, startPoint x: 259, startPoint y: 56, endPoint x: 113, endPoint y: 58, distance: 146.1
click at [157, 58] on div "Performance Users Engagement Widgets Feedback Product Updates Knowledge Base AI…" at bounding box center [698, 229] width 1083 height 459
type input "HBS"
click at [1143, 57] on span "Save Segment" at bounding box center [1146, 57] width 54 height 10
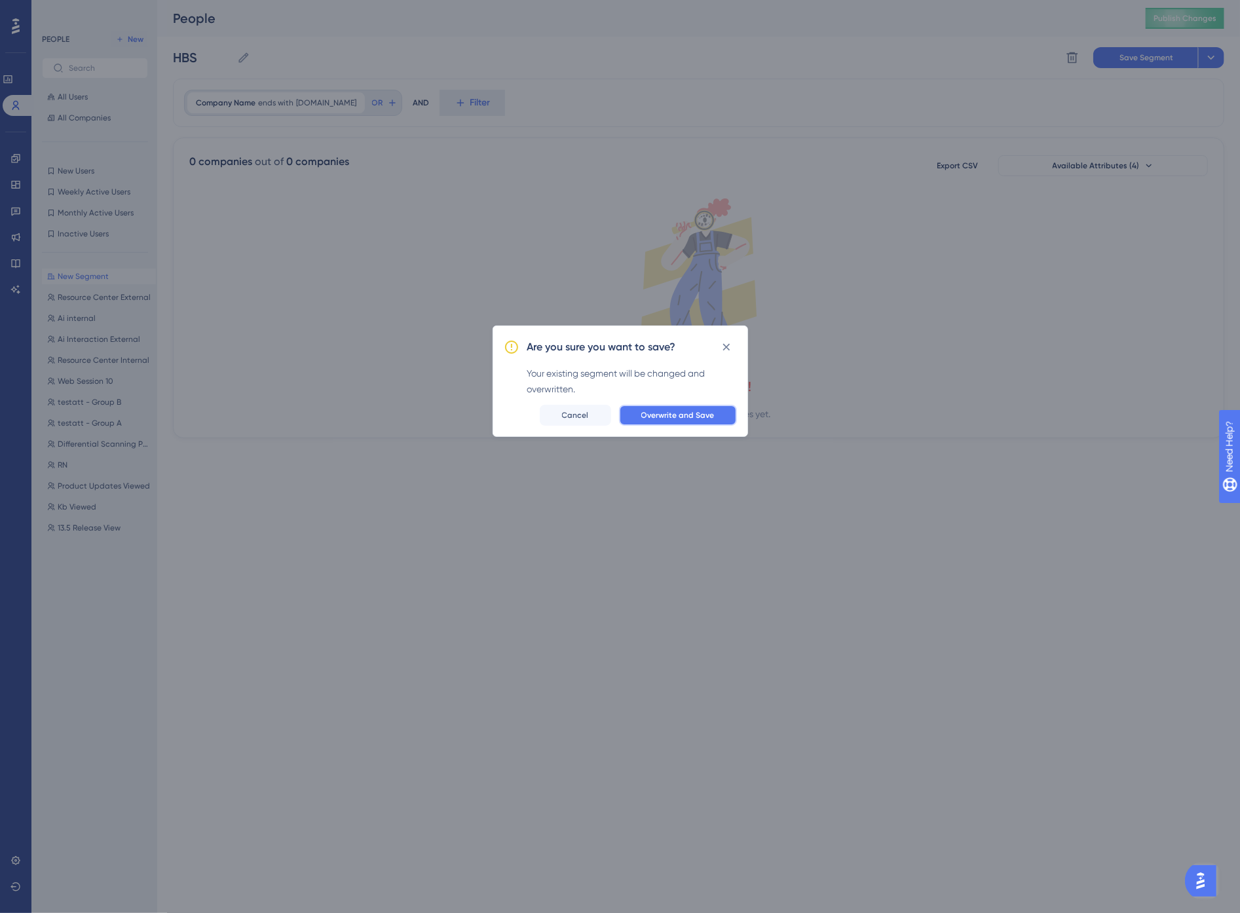
click at [709, 411] on span "Overwrite and Save" at bounding box center [677, 415] width 73 height 10
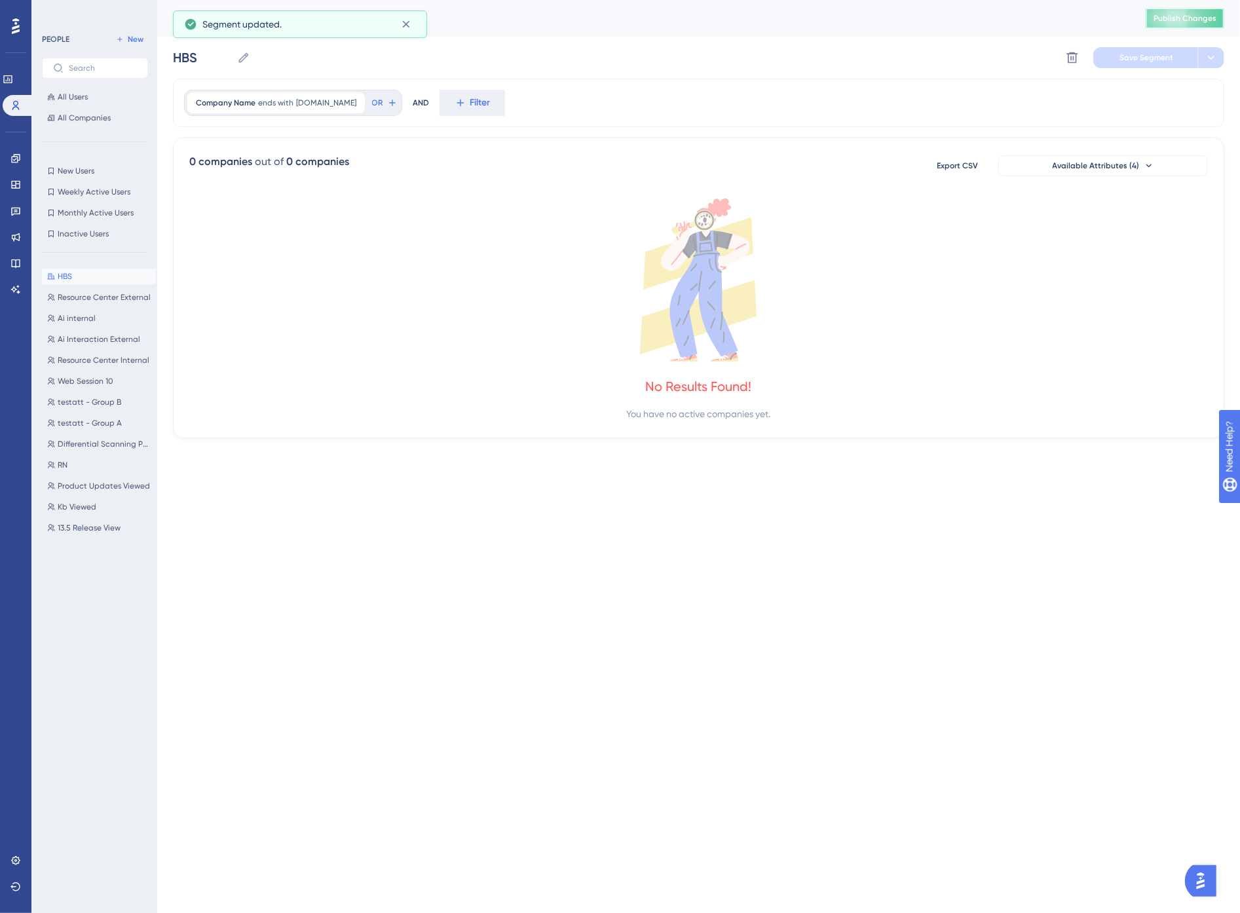
click at [1171, 18] on span "Publish Changes" at bounding box center [1184, 18] width 63 height 10
click at [278, 99] on span "ends with" at bounding box center [275, 103] width 35 height 10
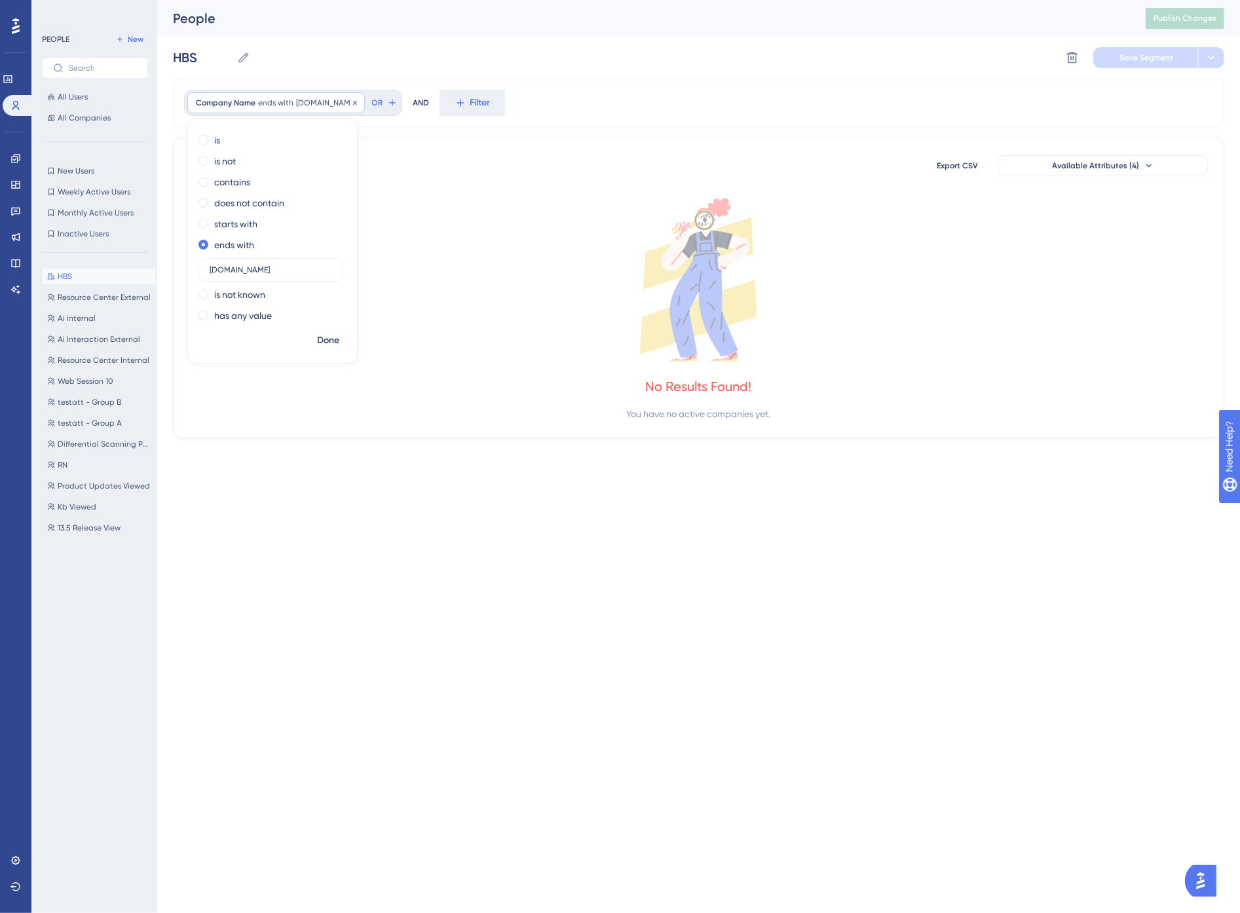
click at [264, 102] on span "ends with" at bounding box center [275, 103] width 35 height 10
click at [353, 103] on icon at bounding box center [355, 102] width 4 height 4
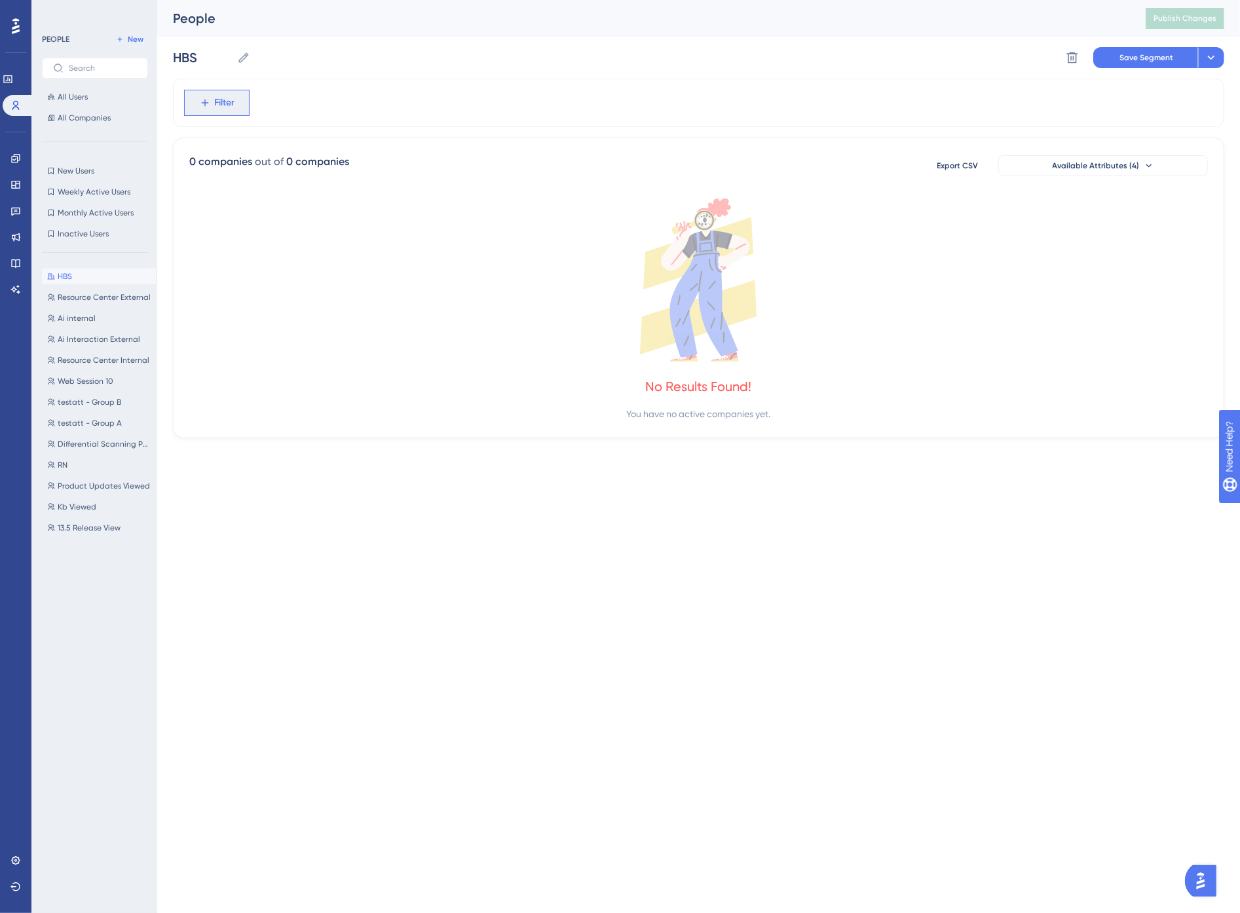
click at [212, 102] on button "Filter" at bounding box center [216, 103] width 65 height 26
click at [254, 234] on span "Company Name" at bounding box center [237, 227] width 68 height 16
click at [238, 273] on label "ends with" at bounding box center [234, 274] width 40 height 16
type input "b"
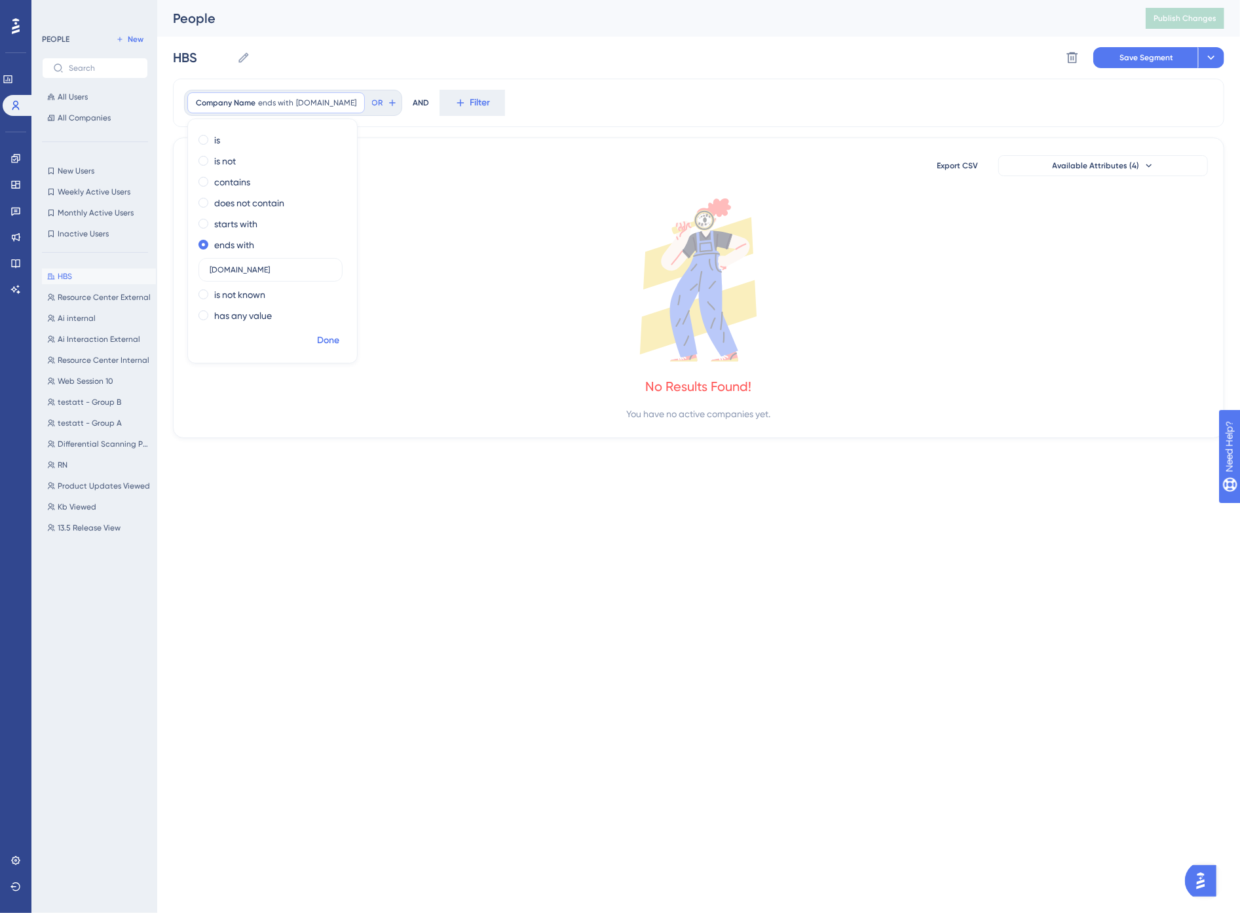
type input "[DOMAIN_NAME]"
click at [329, 333] on span "Done" at bounding box center [328, 341] width 22 height 16
drag, startPoint x: 675, startPoint y: 33, endPoint x: 957, endPoint y: 50, distance: 282.7
click at [677, 33] on div "People Publish Changes" at bounding box center [698, 18] width 1083 height 37
click at [542, 57] on div "HBS HBS Delete Segment Save Segment" at bounding box center [698, 58] width 1051 height 42
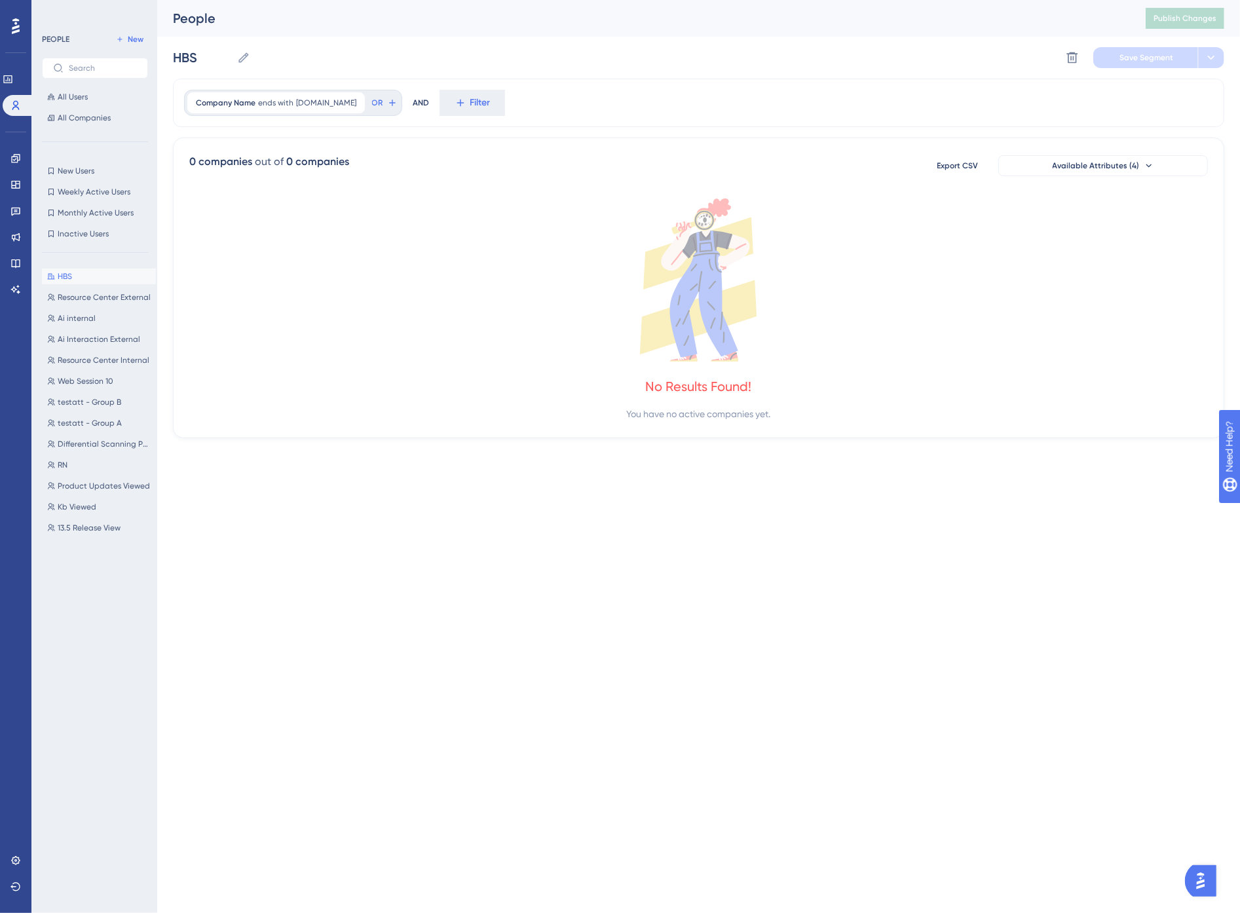
click at [405, 29] on div "People Publish Changes" at bounding box center [698, 18] width 1083 height 37
click at [1069, 54] on icon at bounding box center [1072, 57] width 11 height 11
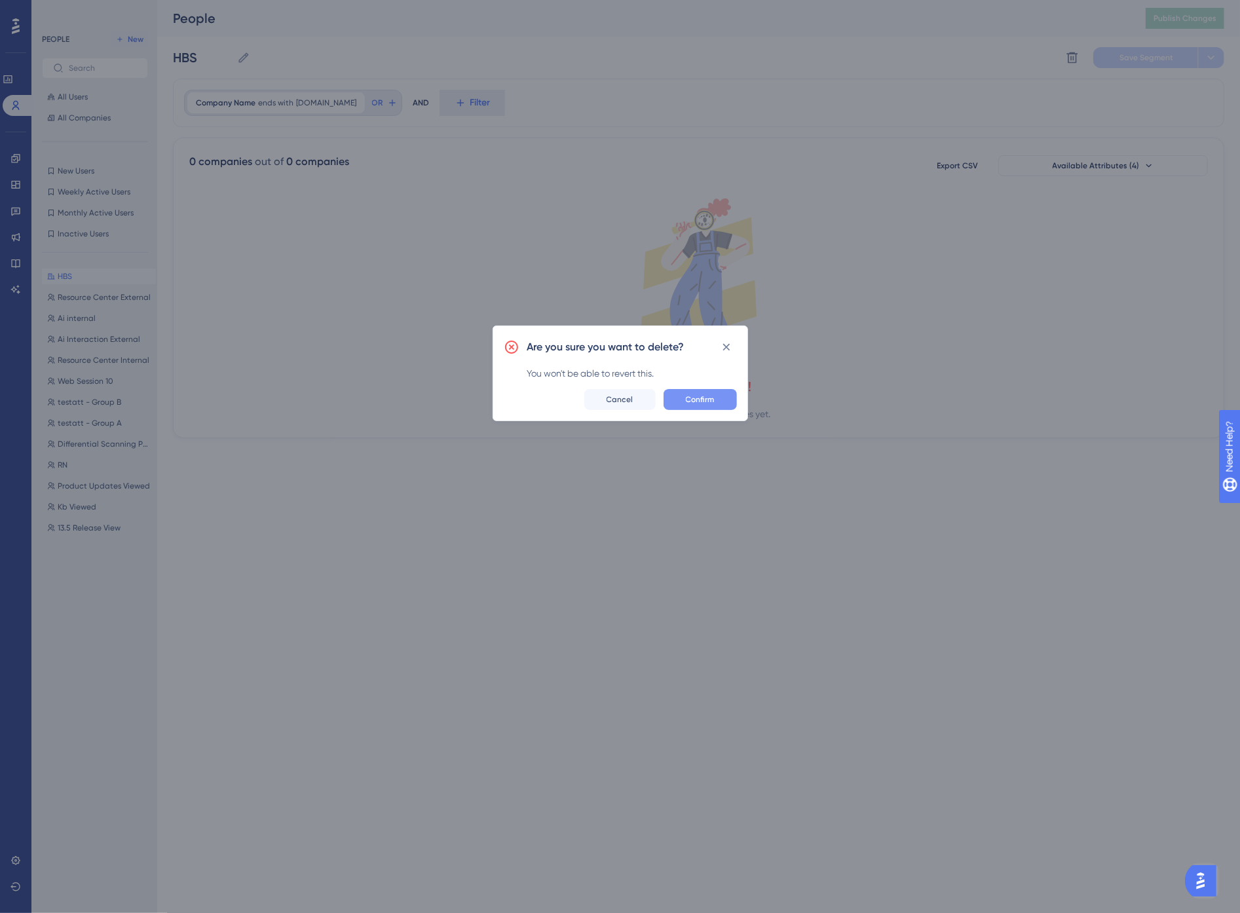
click at [715, 401] on button "Confirm" at bounding box center [699, 399] width 73 height 21
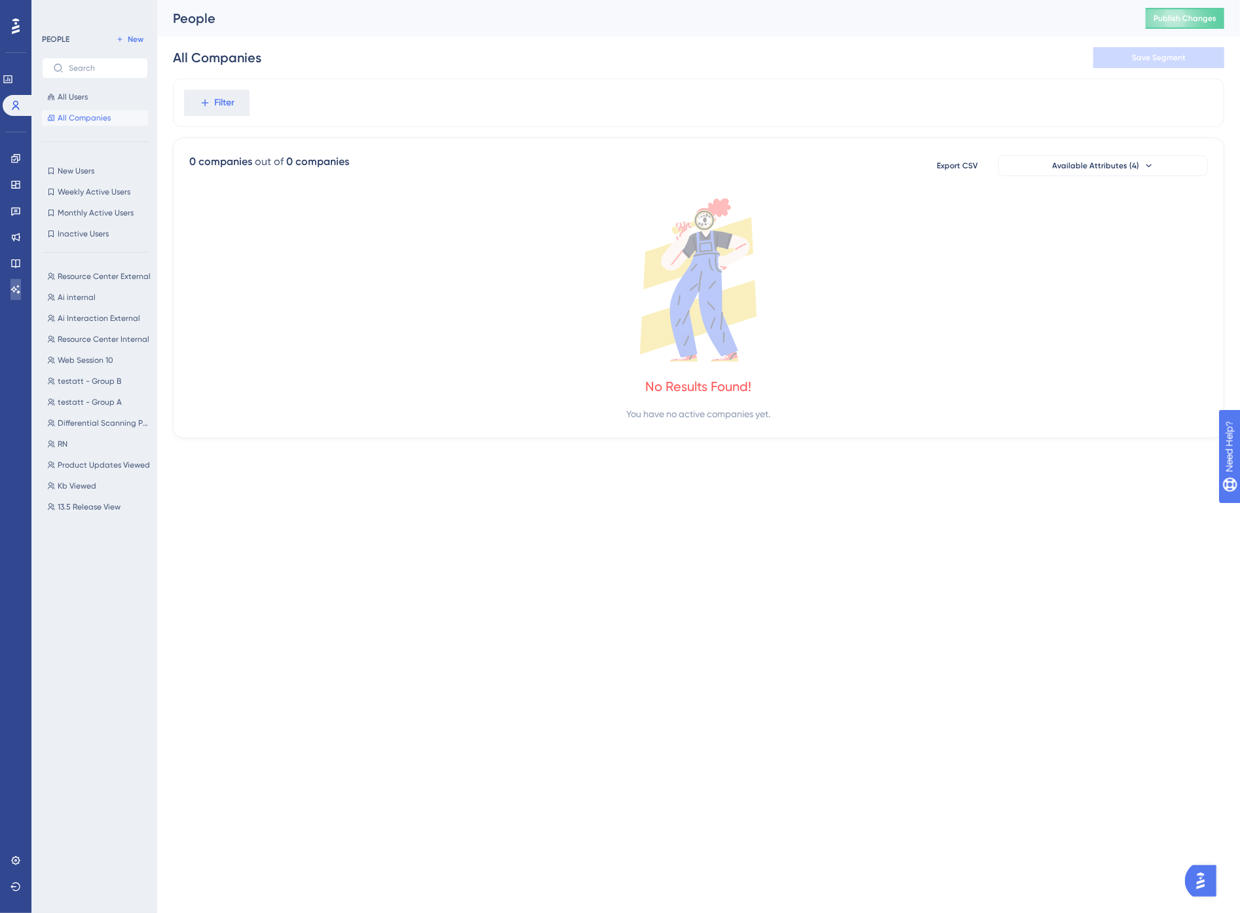
click at [17, 299] on link at bounding box center [15, 289] width 10 height 21
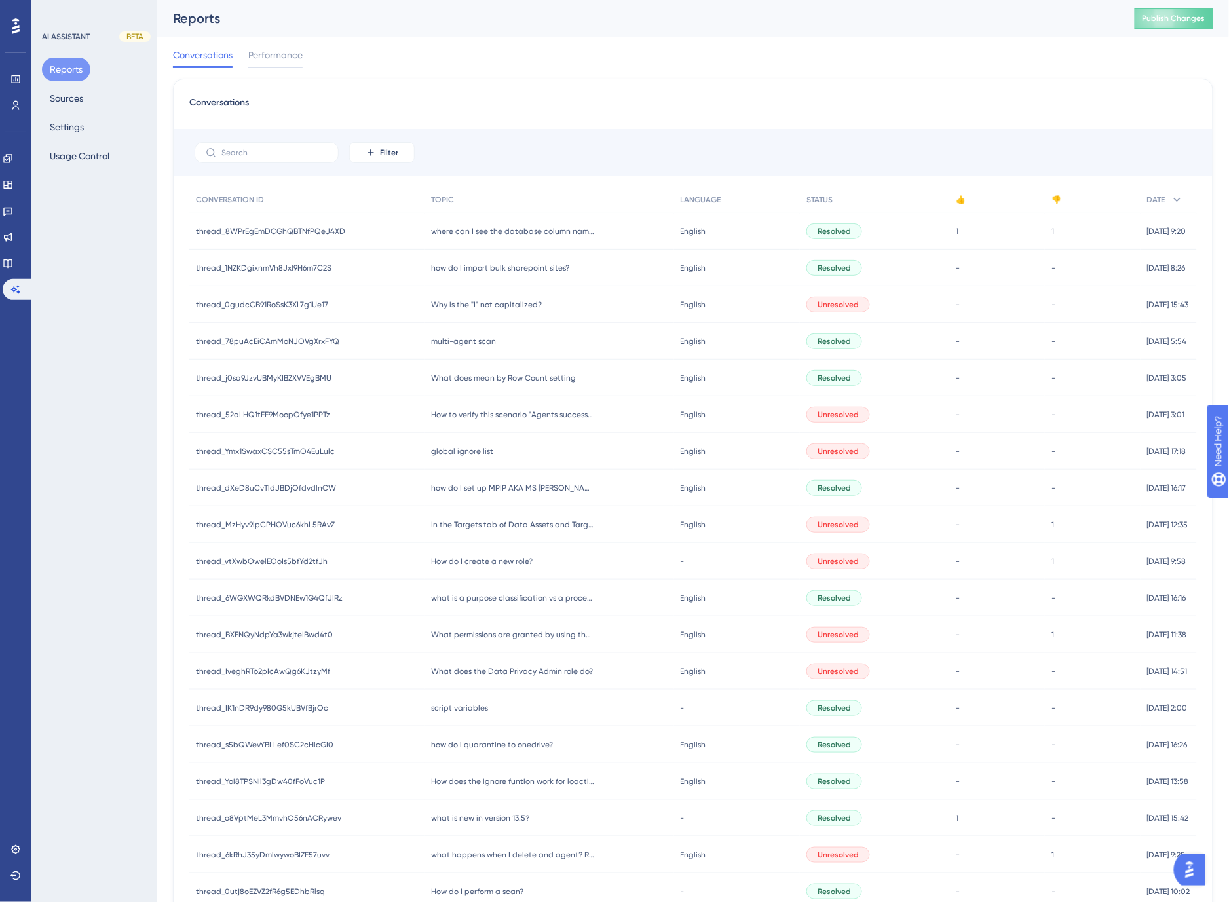
click at [550, 73] on div "Conversations Performance" at bounding box center [693, 58] width 1040 height 42
click at [571, 62] on div "Conversations Performance" at bounding box center [693, 58] width 1040 height 42
drag, startPoint x: 422, startPoint y: 58, endPoint x: 387, endPoint y: 62, distance: 35.6
click at [420, 59] on div "Conversations Performance" at bounding box center [693, 58] width 1040 height 42
click at [269, 50] on span "Performance" at bounding box center [275, 55] width 54 height 16
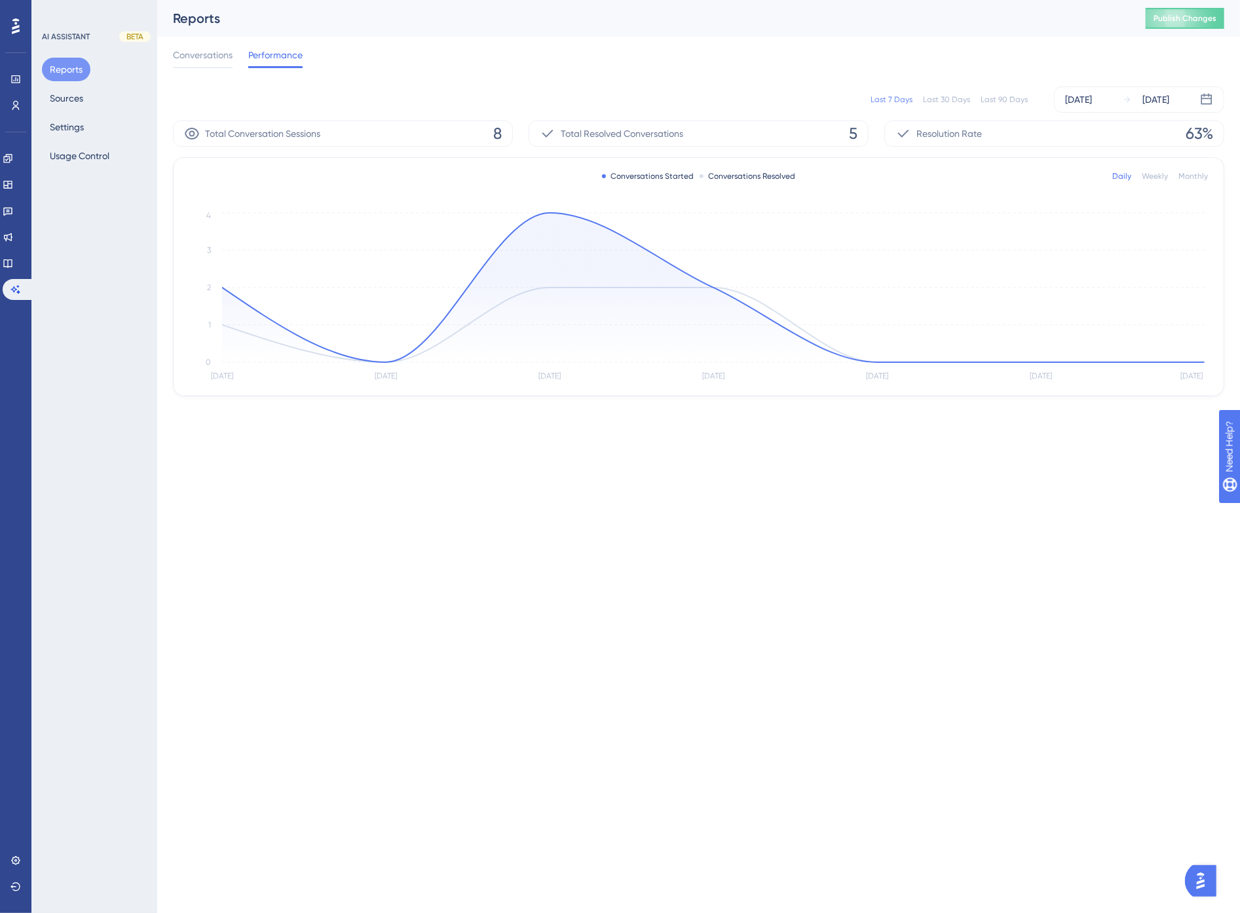
click at [999, 98] on div "Last 90 Days" at bounding box center [1003, 99] width 47 height 10
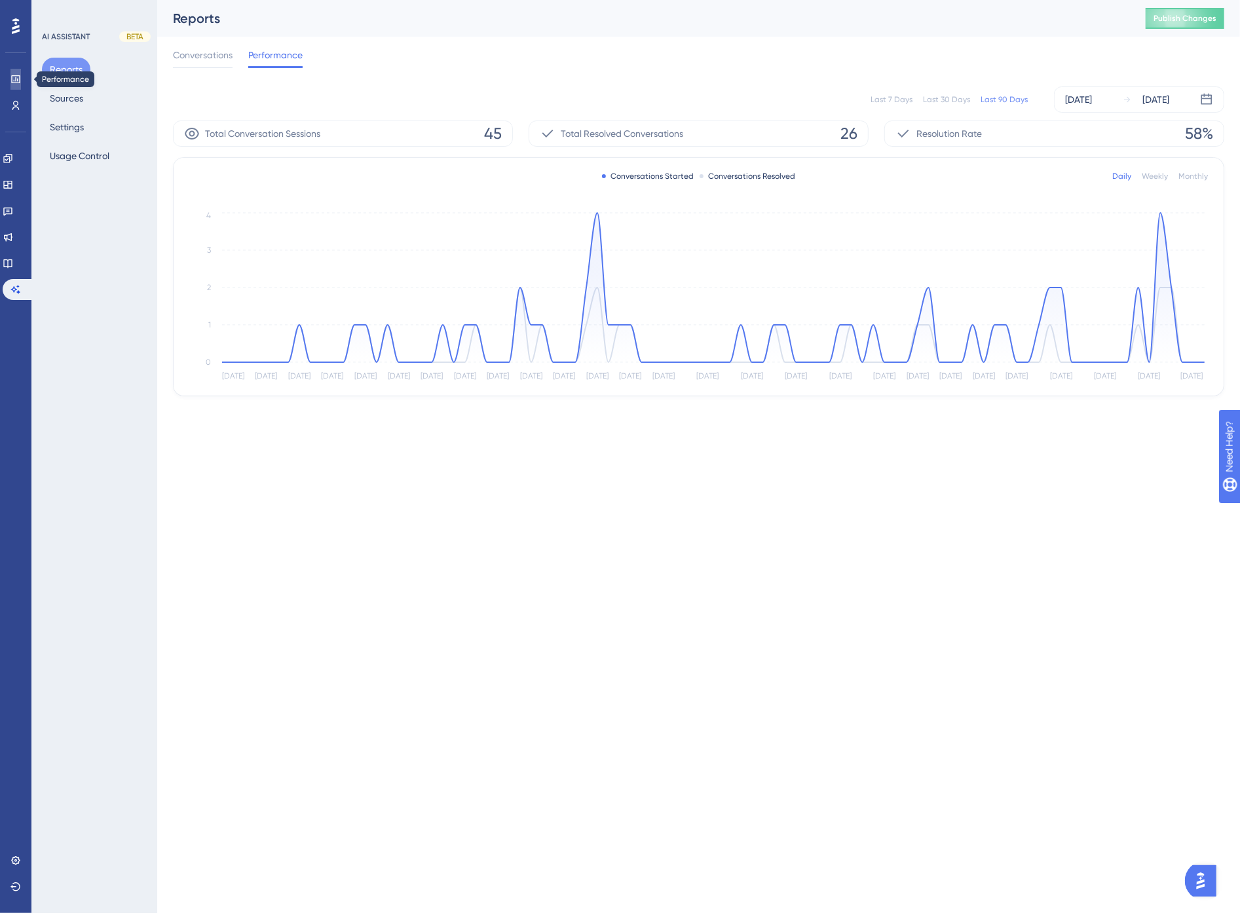
click at [10, 79] on icon at bounding box center [15, 79] width 10 height 10
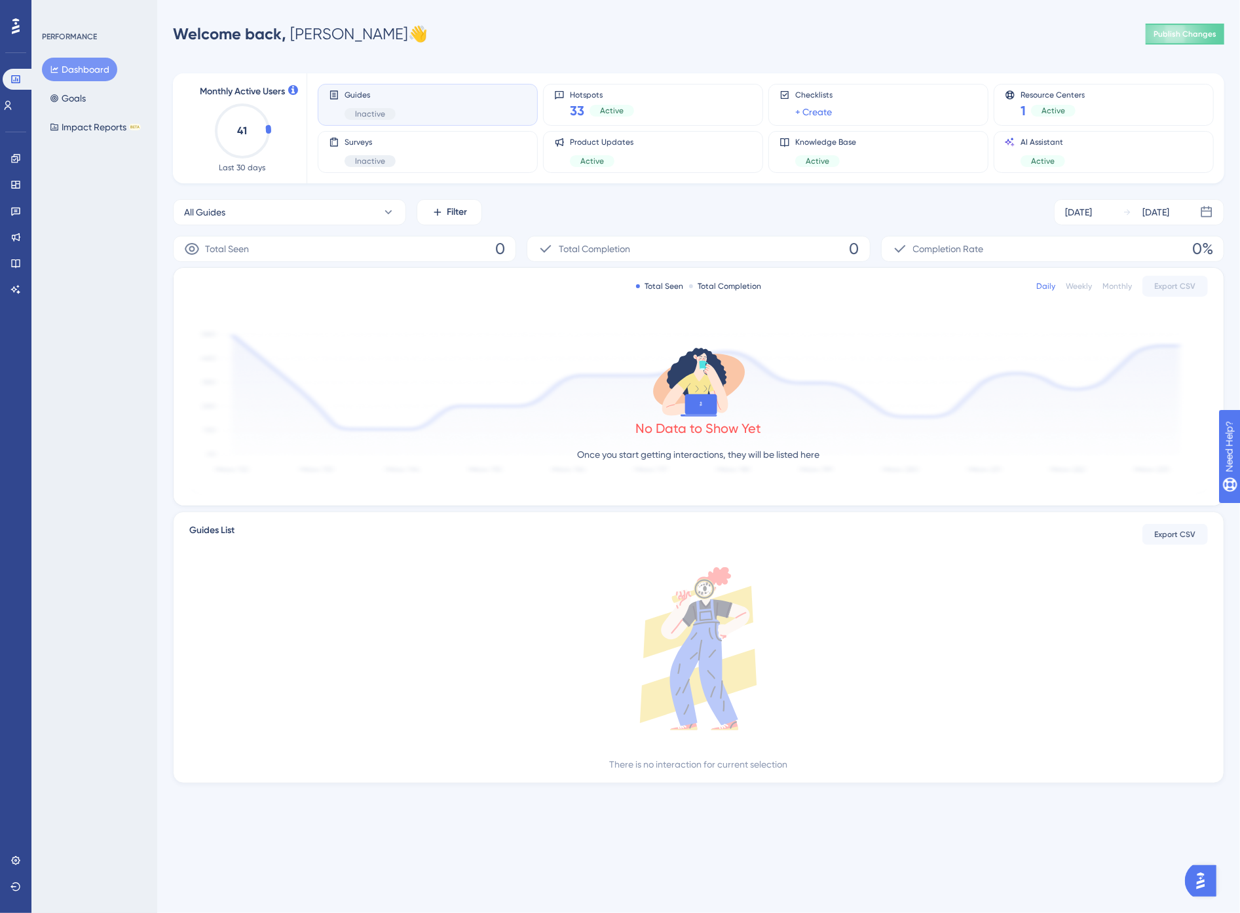
click at [507, 44] on div "Welcome back, [PERSON_NAME] 👋 Publish Changes" at bounding box center [698, 34] width 1051 height 26
click at [475, 26] on div "Welcome back, [PERSON_NAME] 👋 Publish Changes" at bounding box center [698, 34] width 1051 height 26
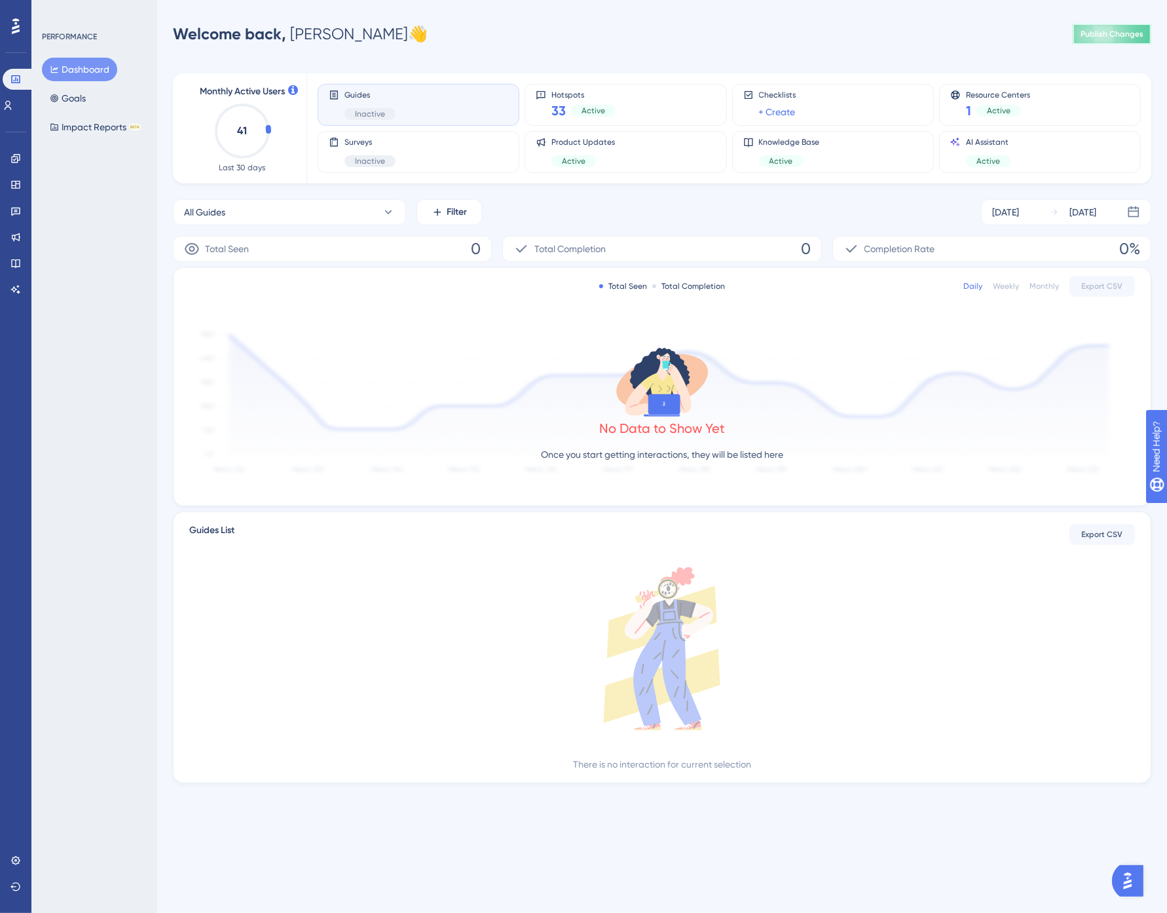
click at [1128, 37] on span "Publish Changes" at bounding box center [1112, 34] width 63 height 10
click at [14, 289] on icon at bounding box center [15, 289] width 10 height 10
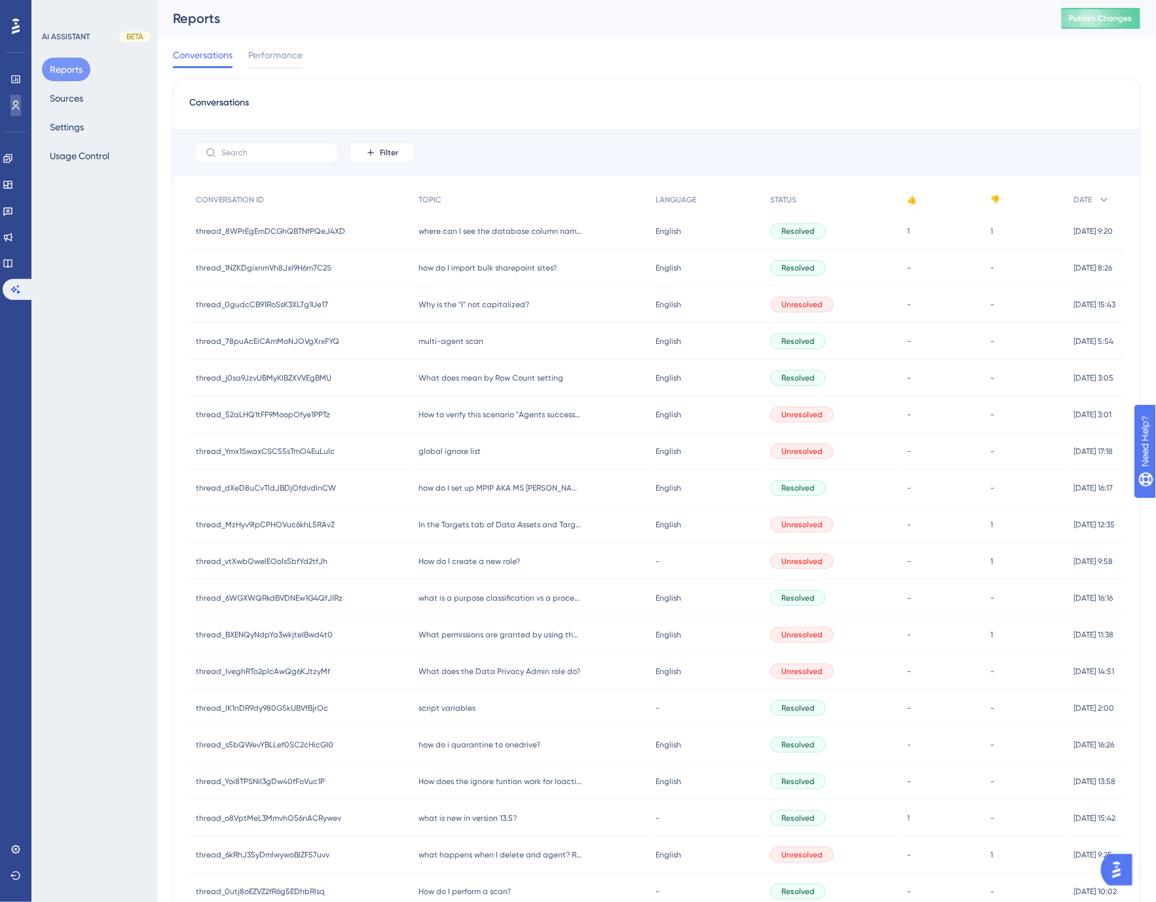
click at [18, 114] on link at bounding box center [15, 105] width 10 height 21
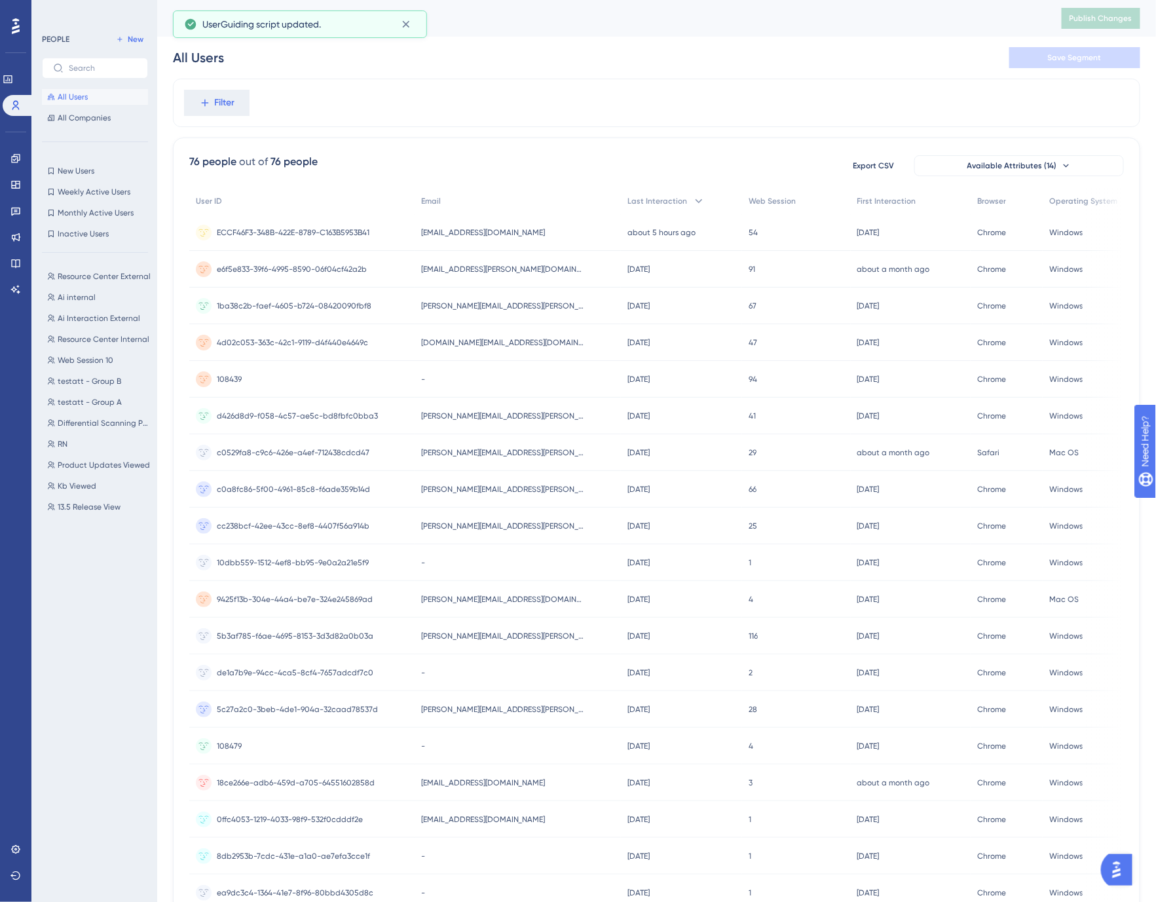
click at [583, 54] on div "All Users Save Segment" at bounding box center [656, 58] width 967 height 42
click at [622, 193] on div "Last Interaction" at bounding box center [681, 201] width 121 height 27
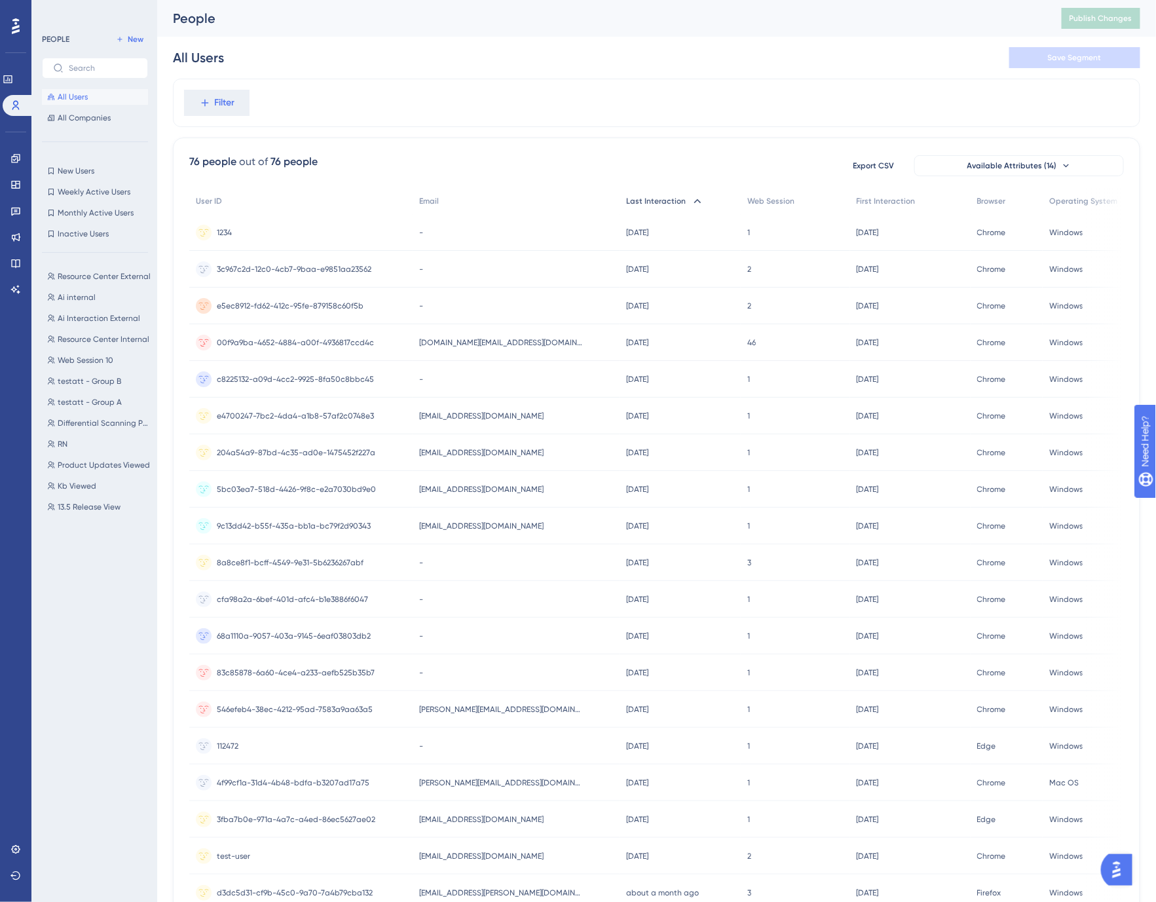
click at [660, 198] on span "Last Interaction" at bounding box center [656, 201] width 60 height 10
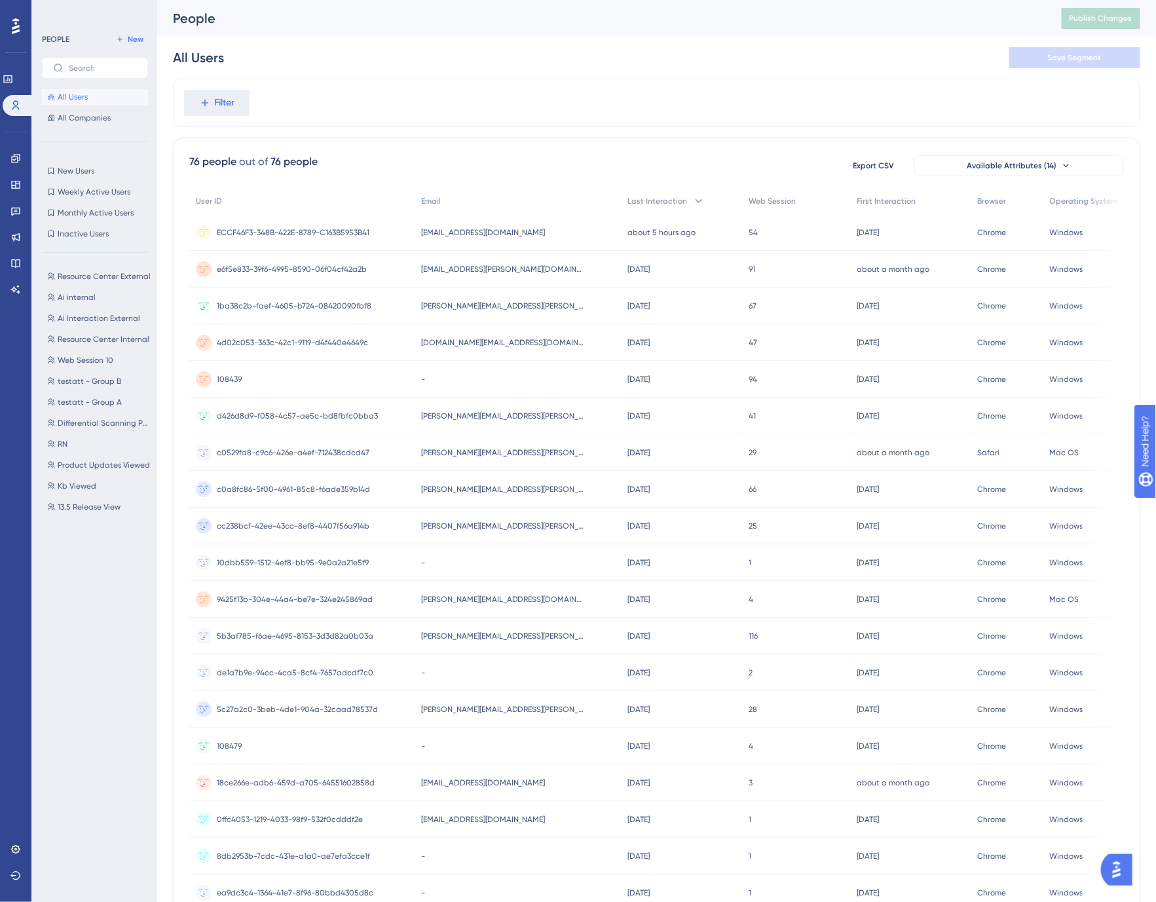
click at [588, 61] on div "All Users Save Segment" at bounding box center [656, 58] width 967 height 42
click at [313, 234] on span "ECCF46F3-348B-422E-8789-C163B5953B41" at bounding box center [293, 232] width 153 height 10
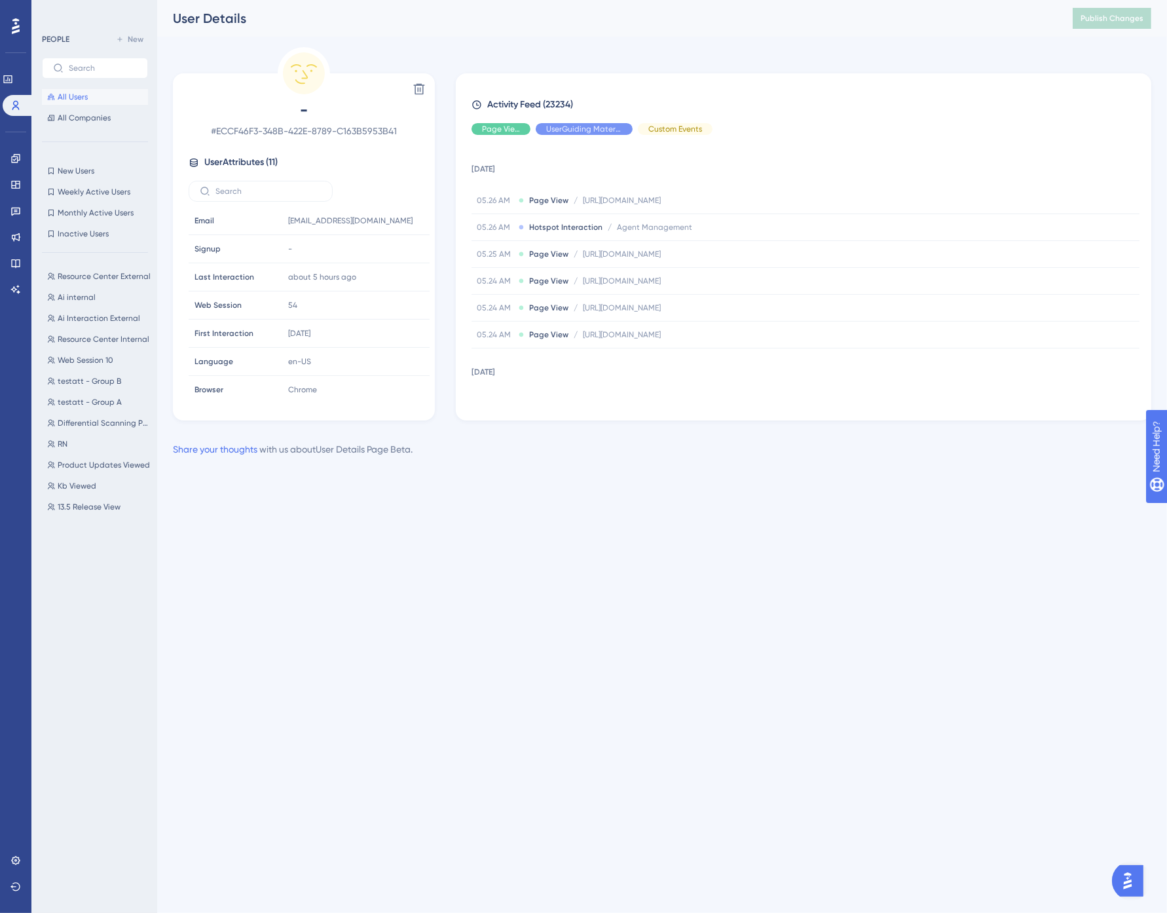
click at [610, 35] on div "User Details Publish Changes" at bounding box center [662, 18] width 1010 height 37
click at [834, 22] on div "User Details" at bounding box center [606, 18] width 867 height 18
drag, startPoint x: 80, startPoint y: 94, endPoint x: 80, endPoint y: 113, distance: 18.3
click at [80, 94] on span "All Users" at bounding box center [73, 97] width 30 height 10
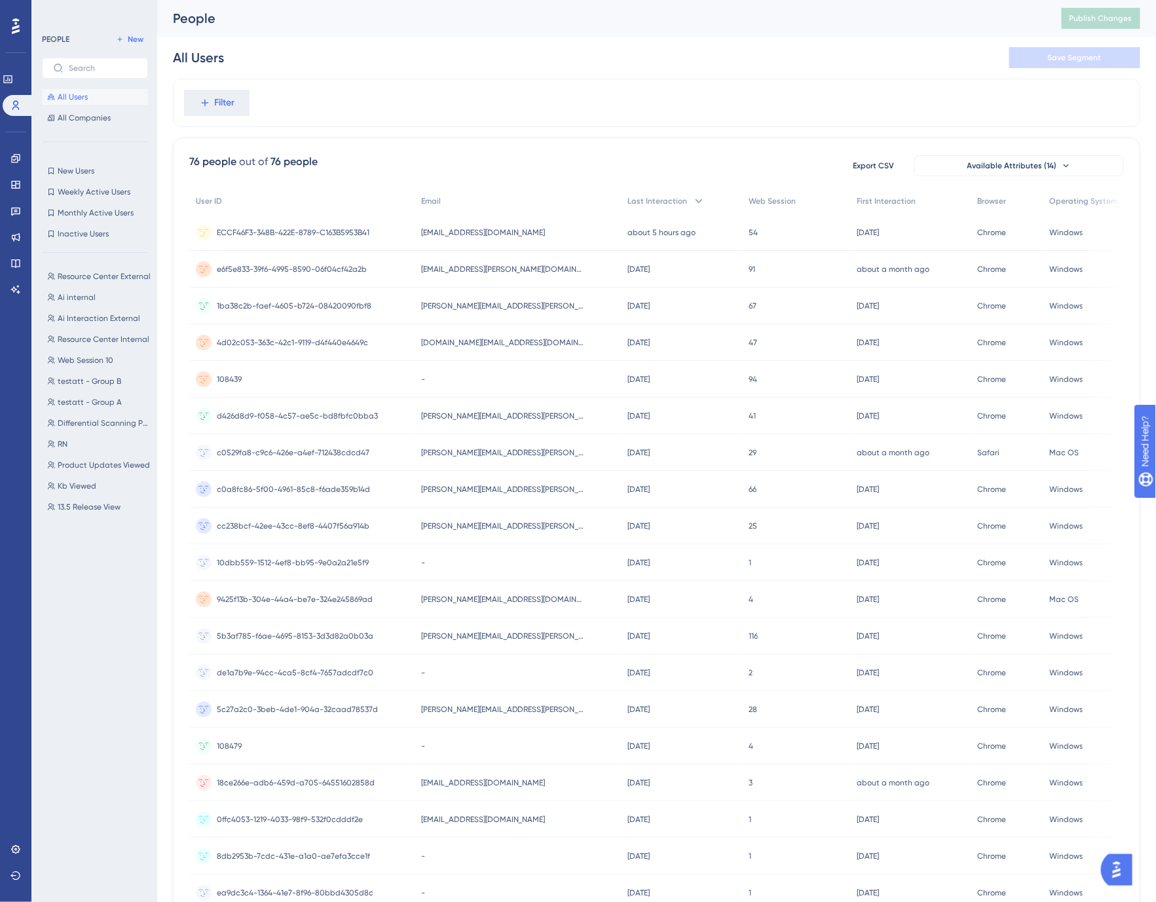
drag, startPoint x: 673, startPoint y: 42, endPoint x: 675, endPoint y: 5, distance: 36.7
click at [673, 41] on div "All Users Save Segment" at bounding box center [656, 58] width 967 height 42
click at [14, 267] on icon at bounding box center [15, 263] width 10 height 10
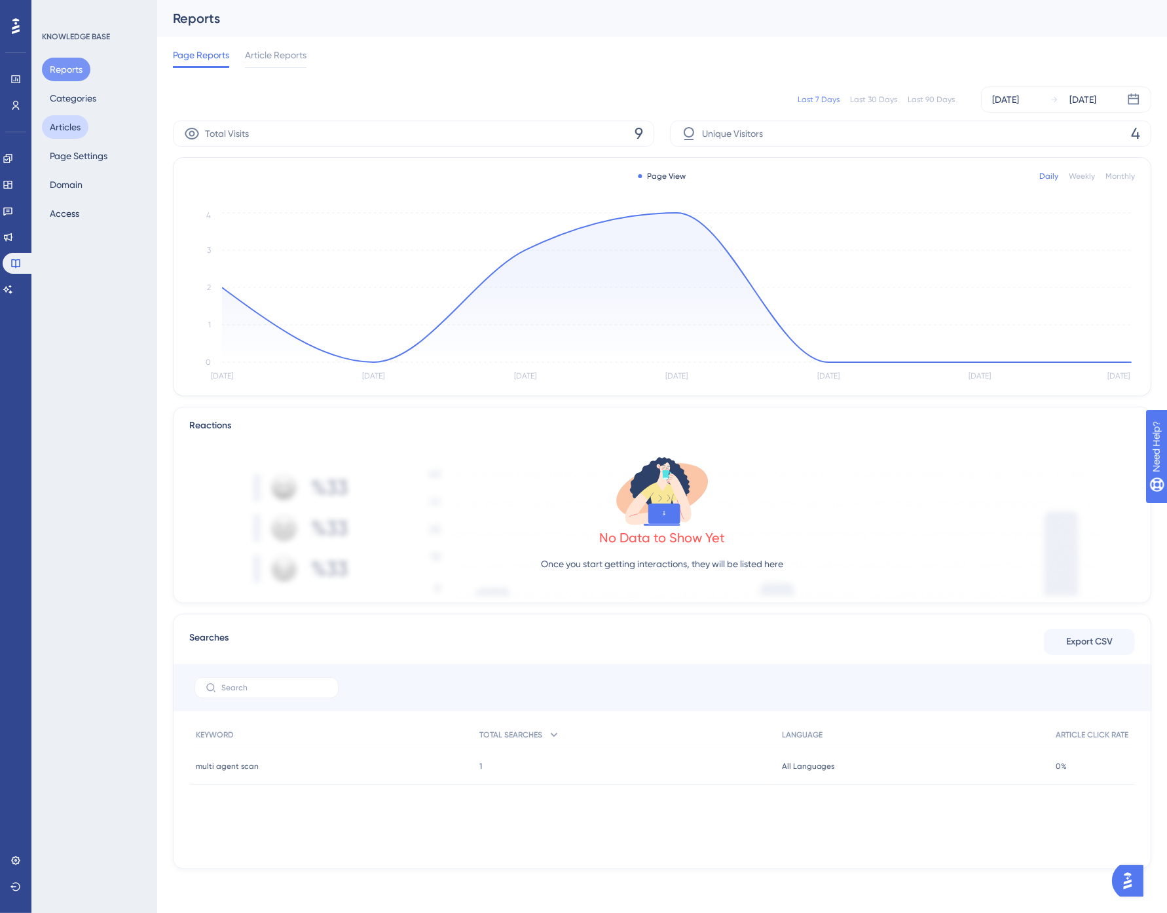
click at [63, 125] on button "Articles" at bounding box center [65, 127] width 46 height 24
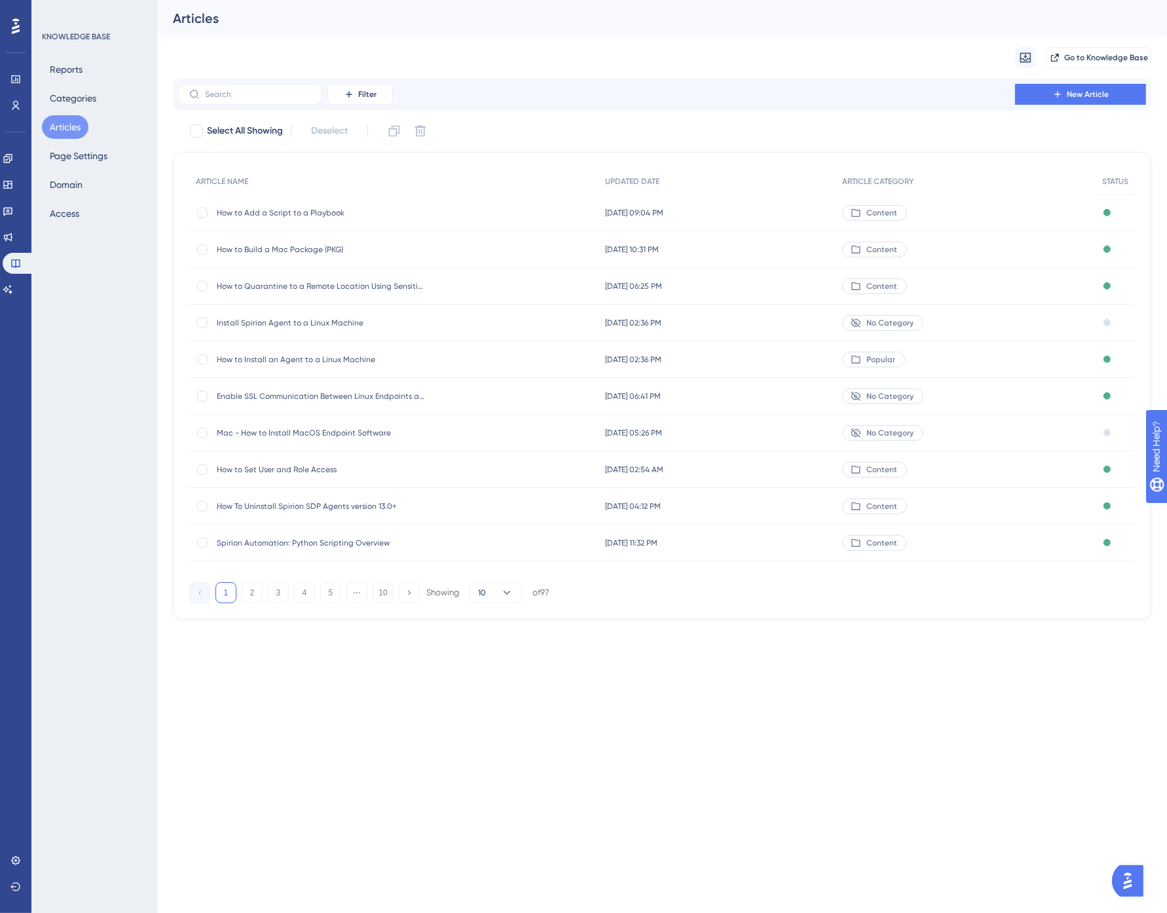
click at [470, 15] on div "Articles" at bounding box center [646, 18] width 946 height 18
click at [499, 28] on div "Articles" at bounding box center [662, 18] width 1010 height 37
click at [234, 100] on label at bounding box center [250, 94] width 144 height 21
click at [234, 99] on input "text" at bounding box center [258, 94] width 106 height 9
type input "gla"
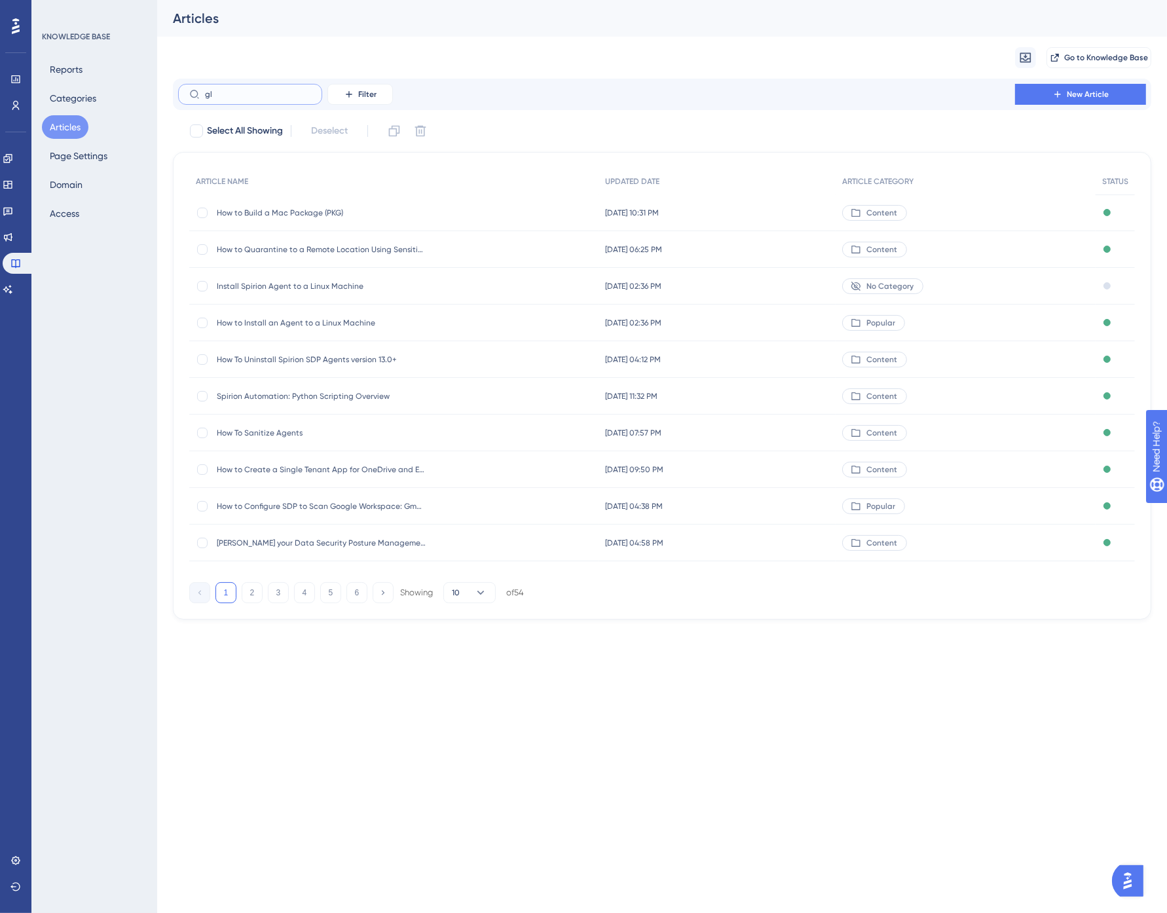
checkbox input "true"
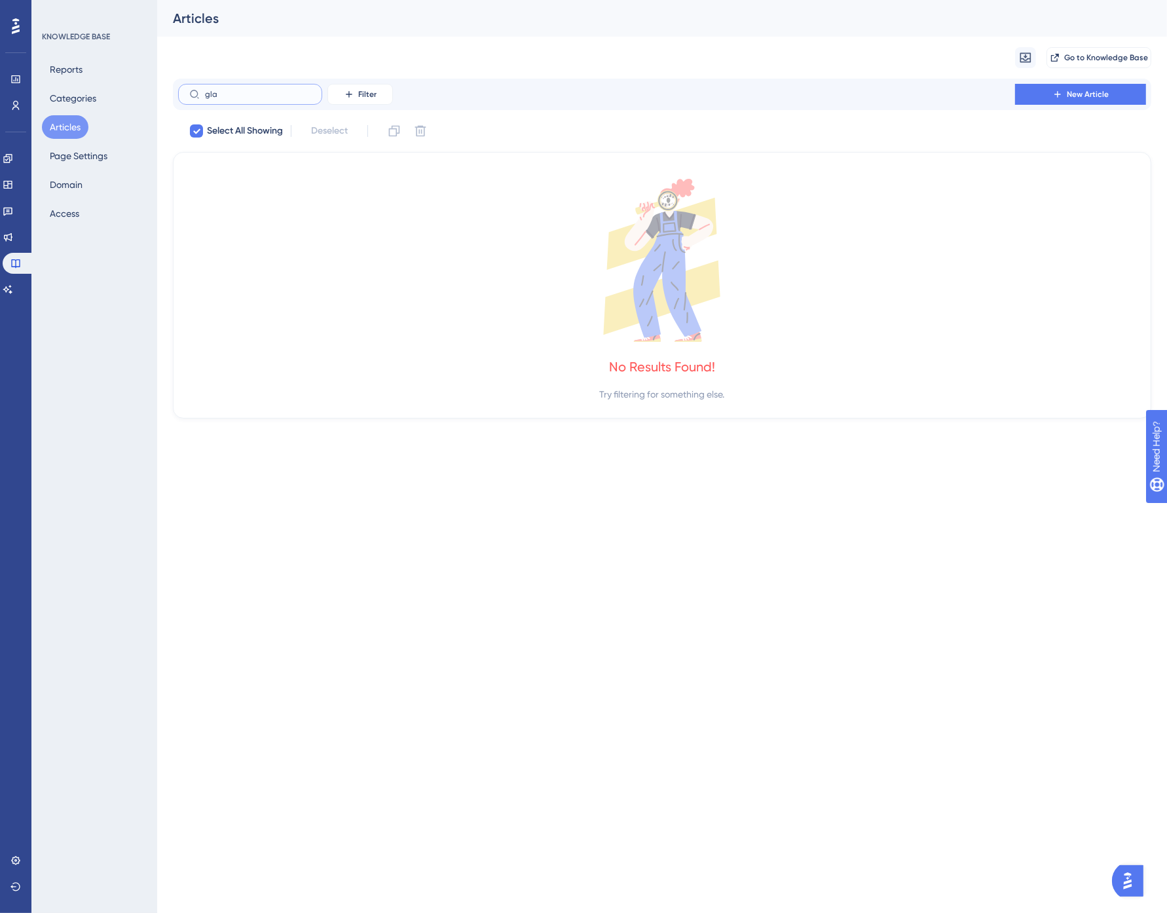
type input "gl"
checkbox input "false"
type input "g"
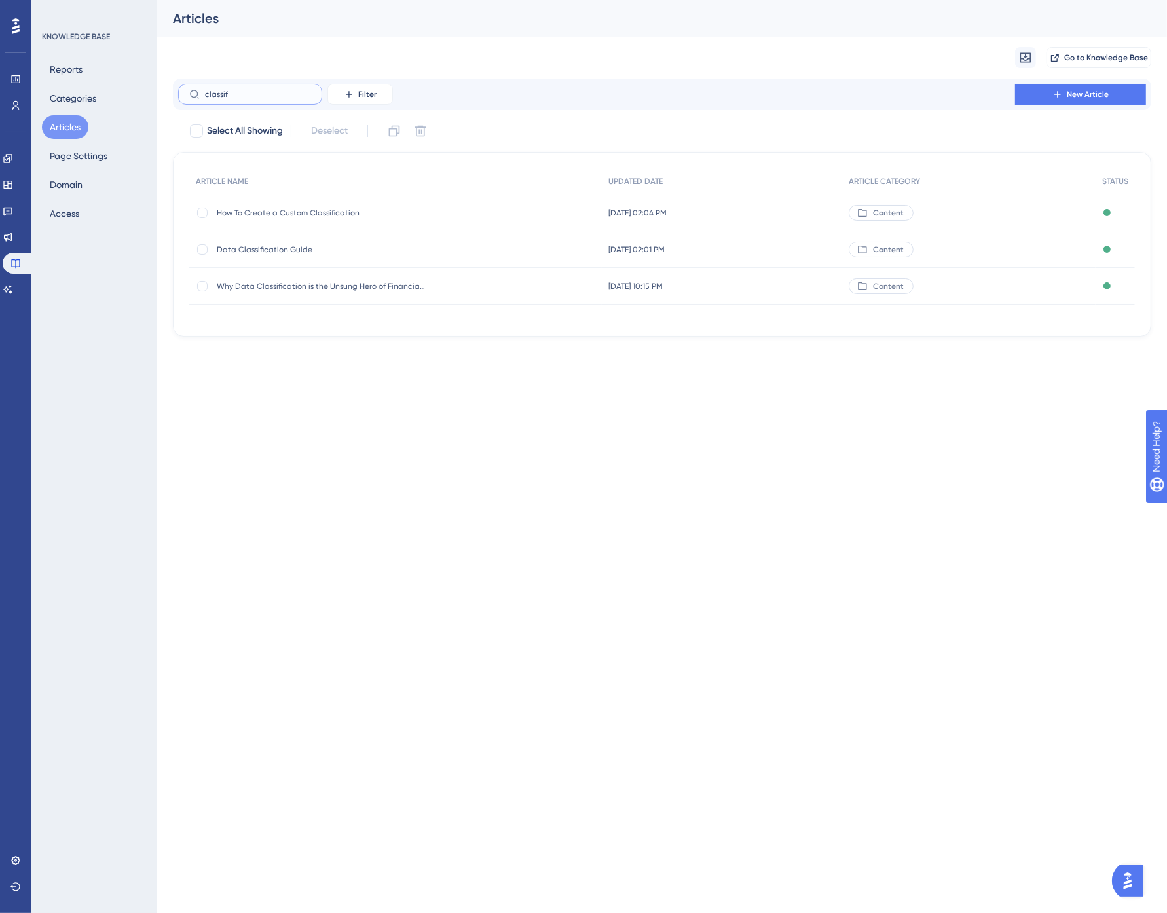
type input "classif"
click at [295, 205] on div "How To Create a Custom Classification How To Create a Custom Classification" at bounding box center [322, 213] width 210 height 37
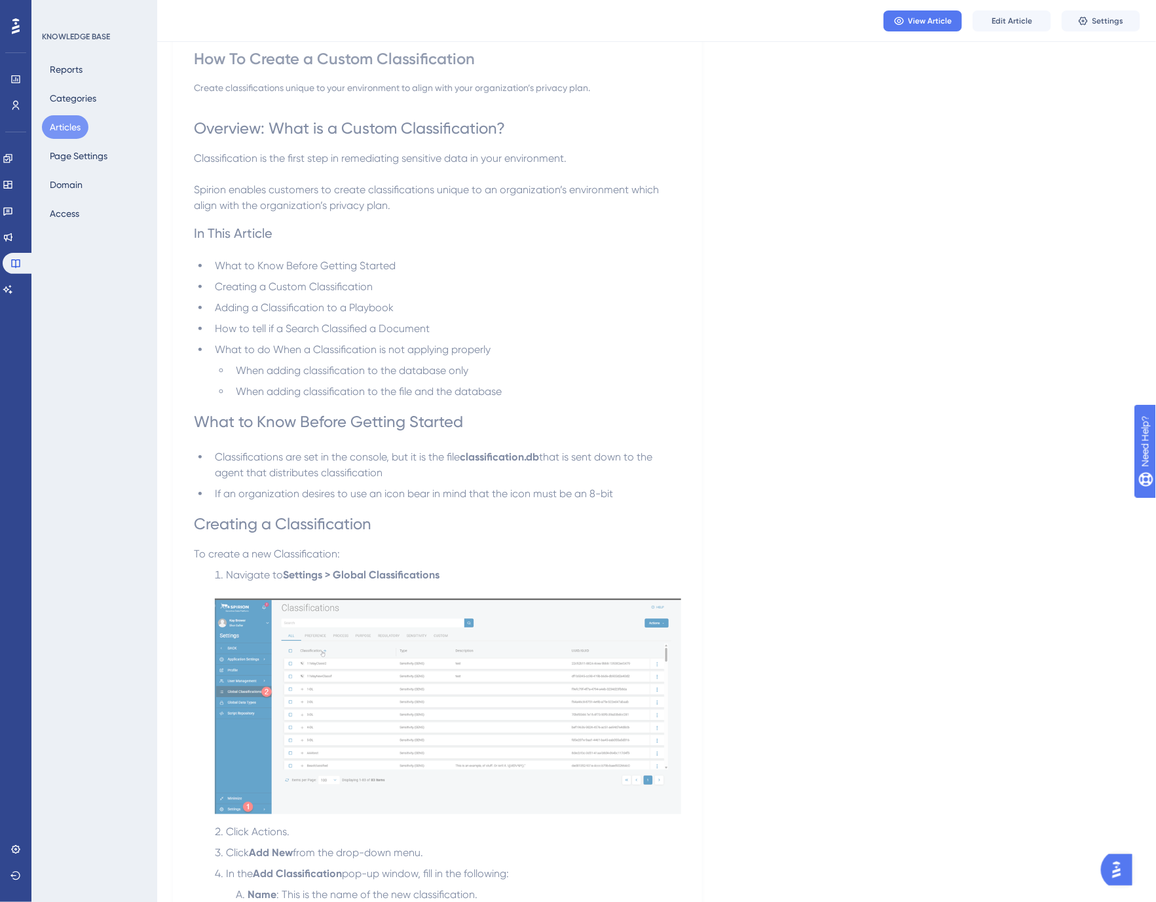
scroll to position [145, 0]
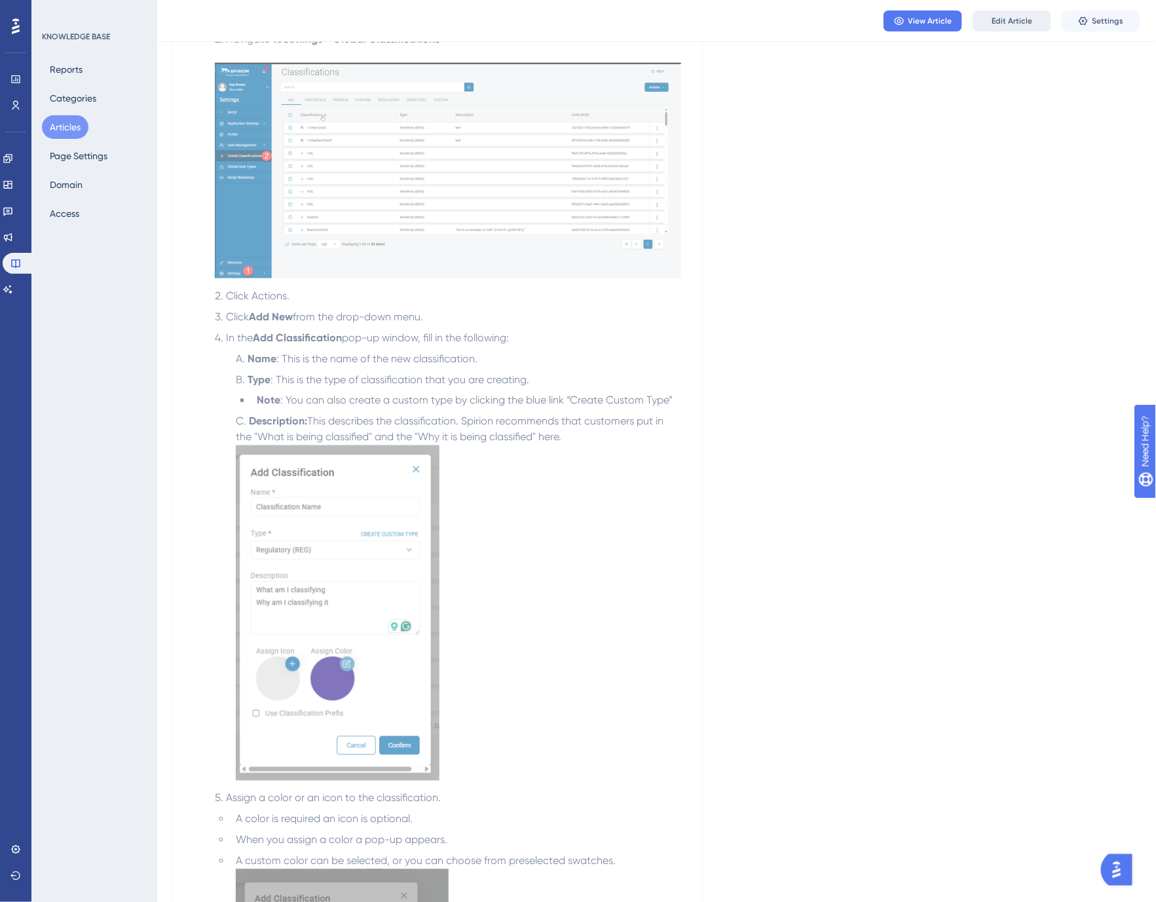
click at [1018, 20] on span "Edit Article" at bounding box center [1012, 21] width 41 height 10
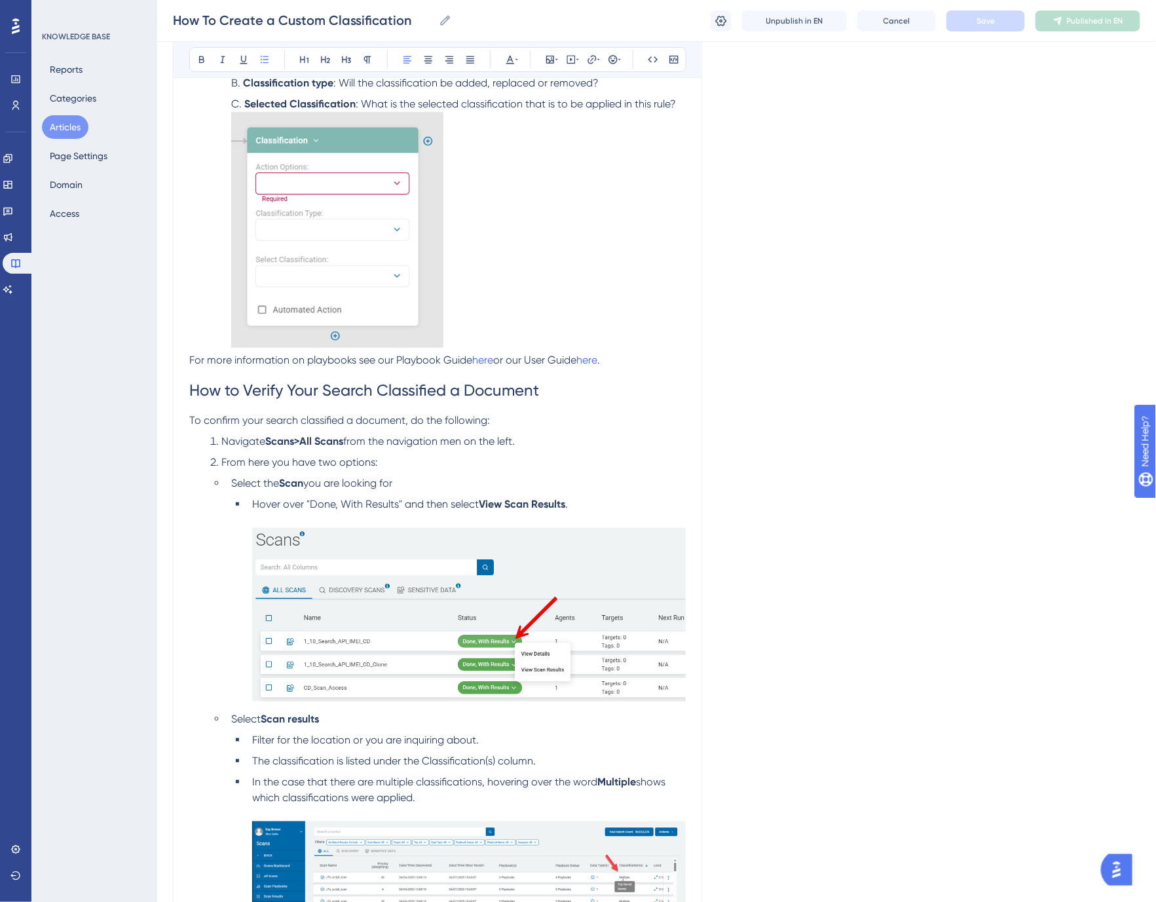
scroll to position [2096, 0]
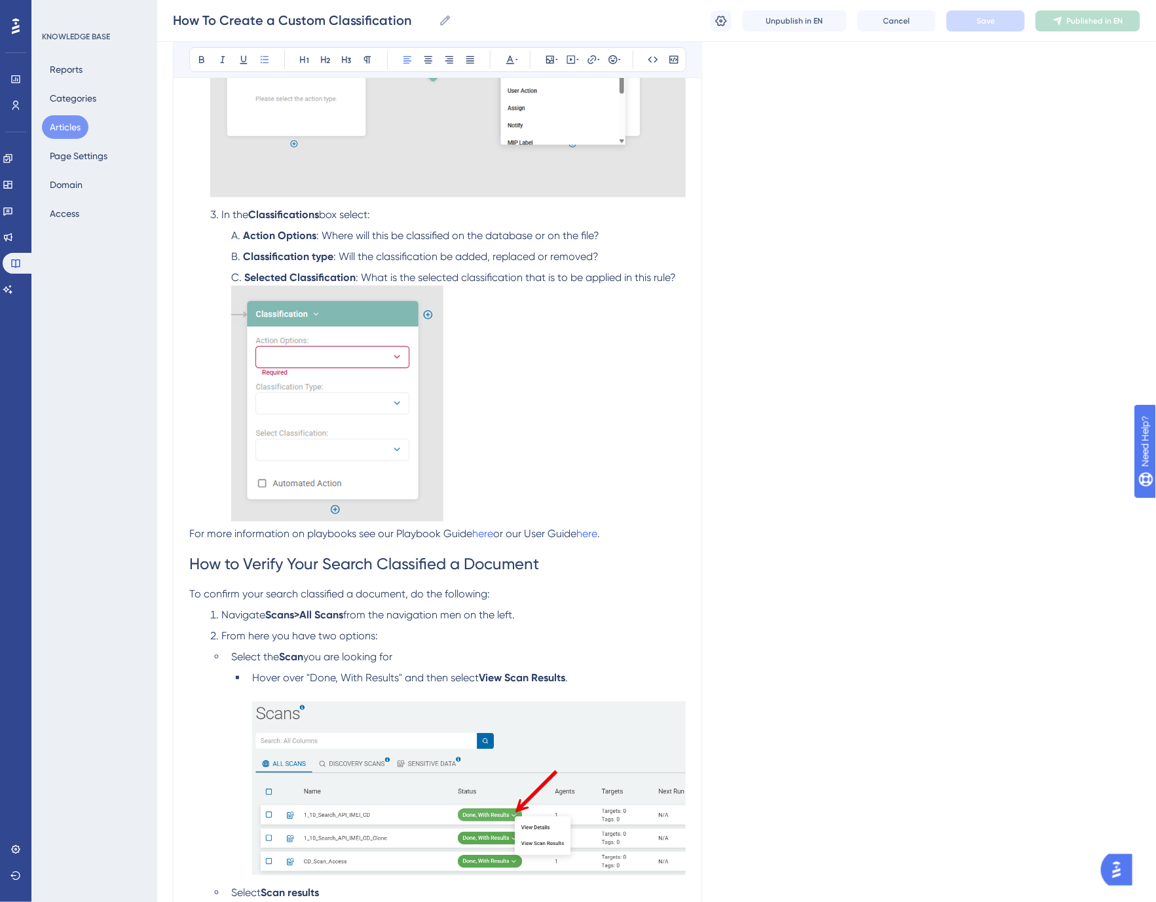
click at [683, 282] on li "Selected Classification : What is the selected classification that is to be app…" at bounding box center [456, 398] width 460 height 256
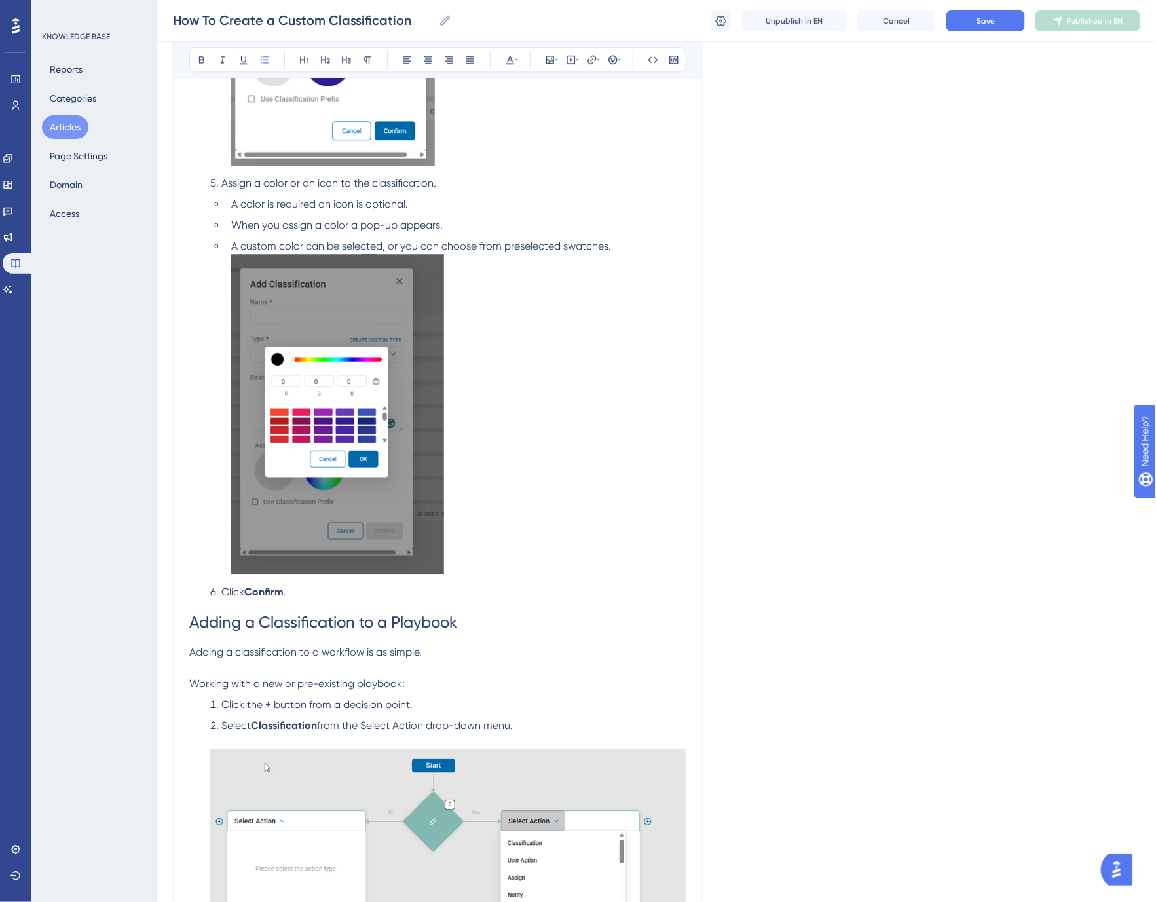
scroll to position [1150, 0]
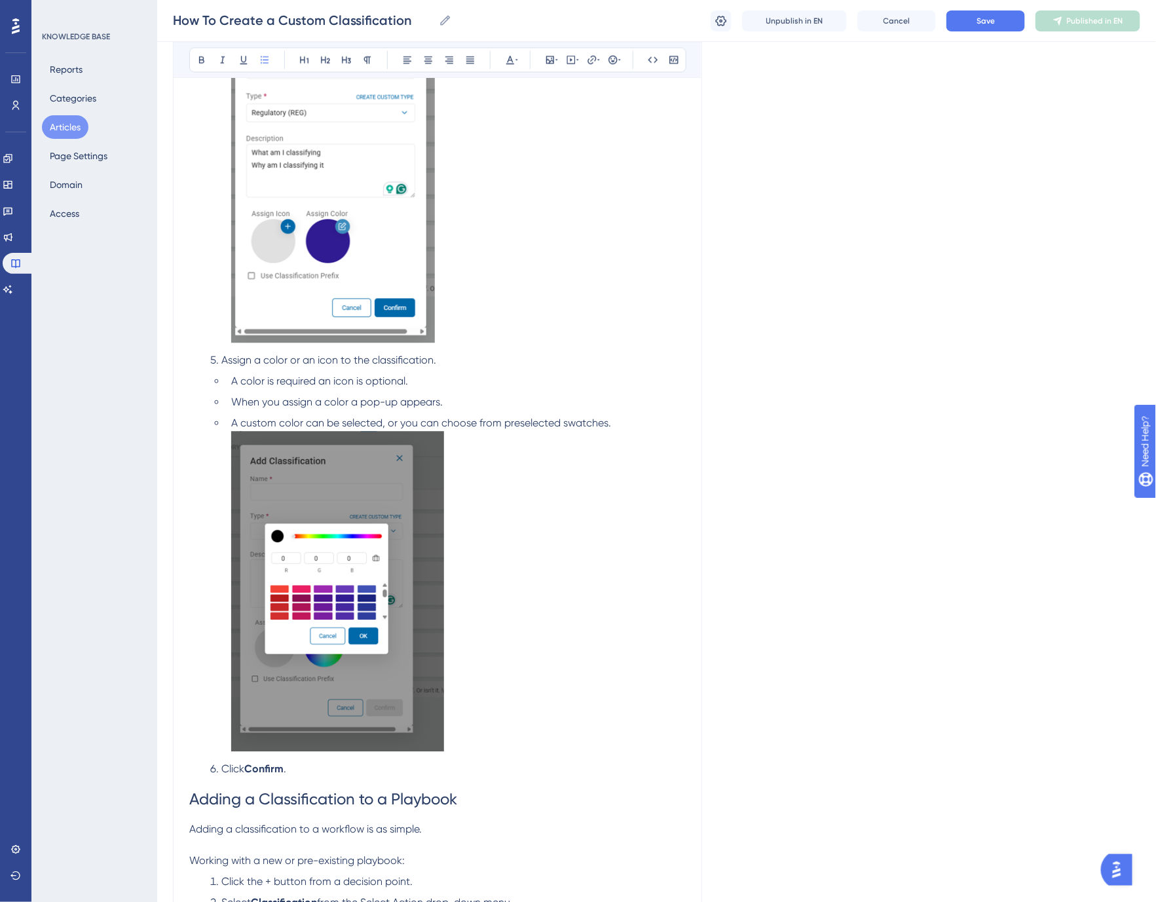
click at [619, 422] on li "A custom color can be selected, or you can choose from preselected swatches." at bounding box center [456, 585] width 460 height 340
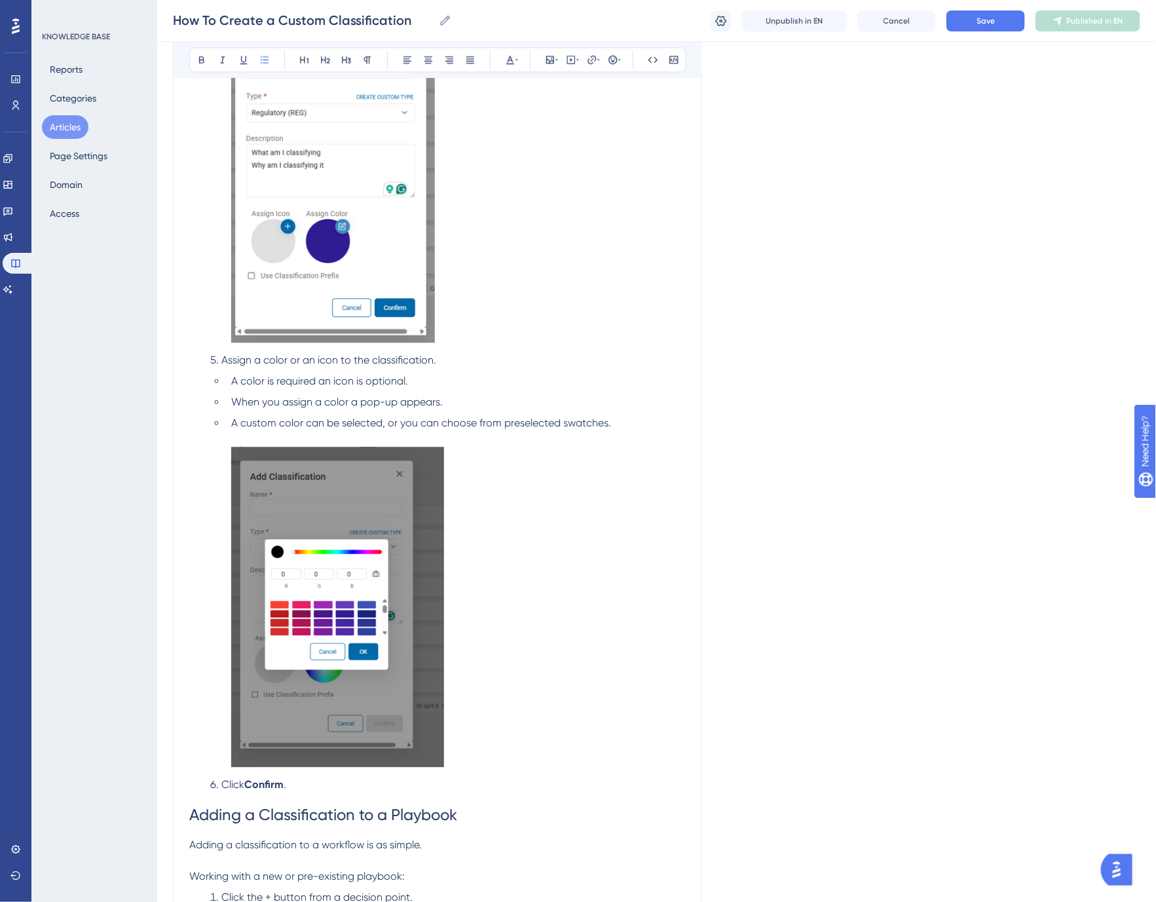
scroll to position [641, 0]
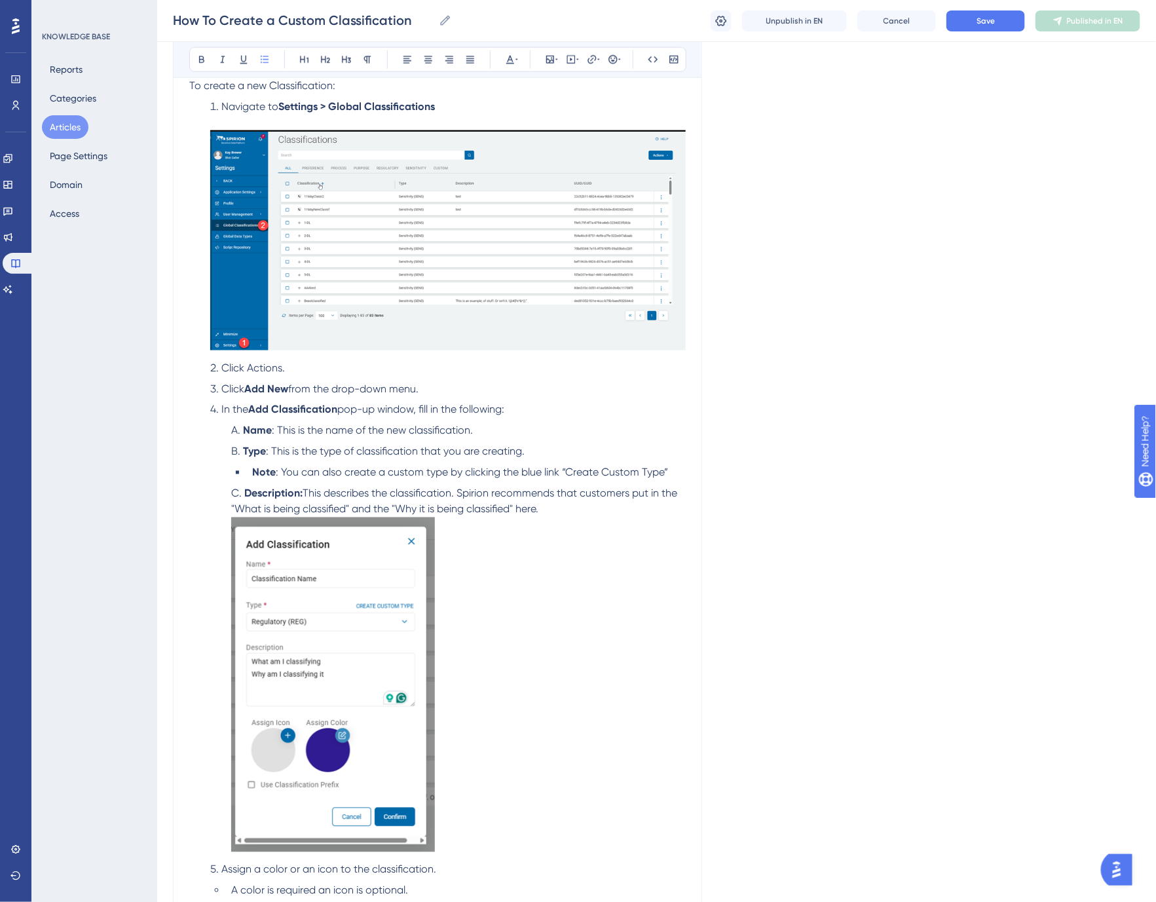
click at [494, 433] on li "Name : This is the name of the new classification." at bounding box center [456, 431] width 460 height 16
click at [434, 287] on img at bounding box center [447, 240] width 475 height 220
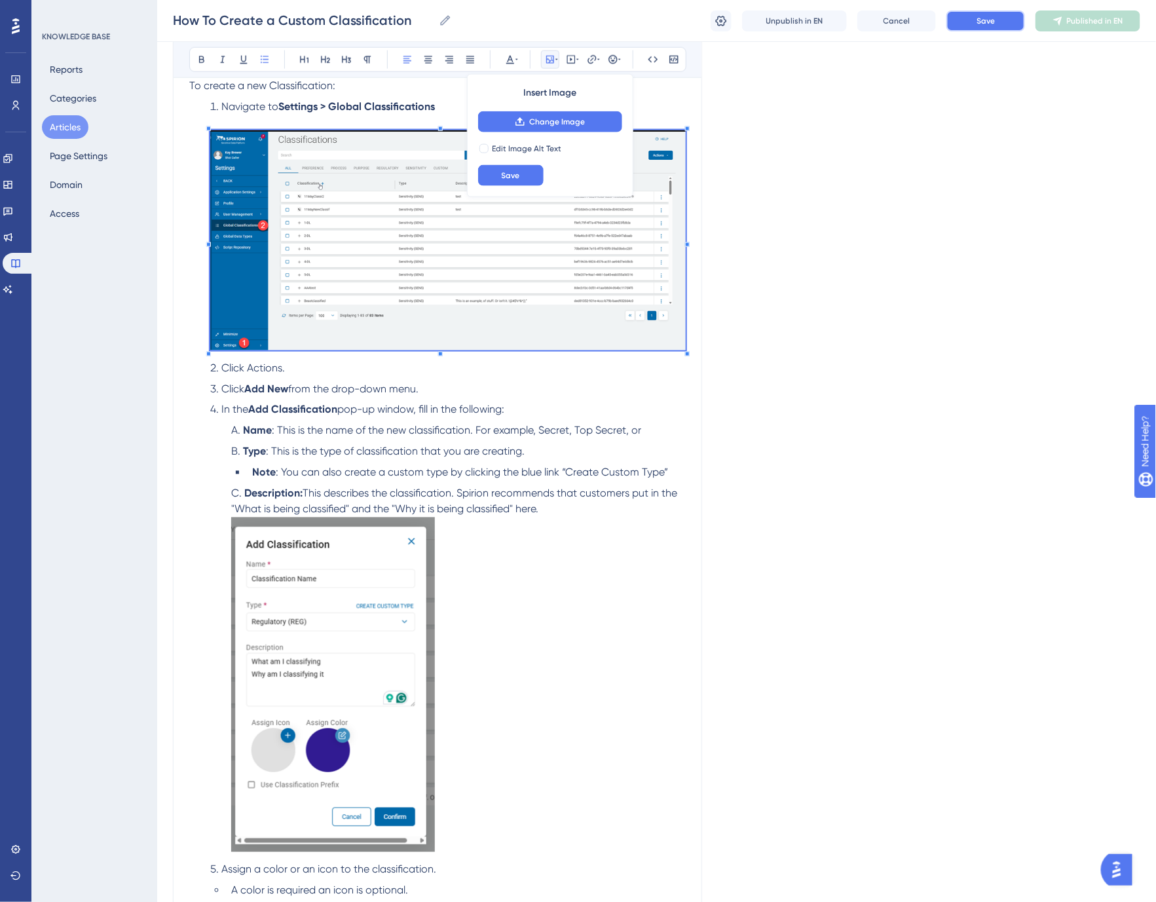
click at [976, 22] on button "Save" at bounding box center [985, 20] width 79 height 21
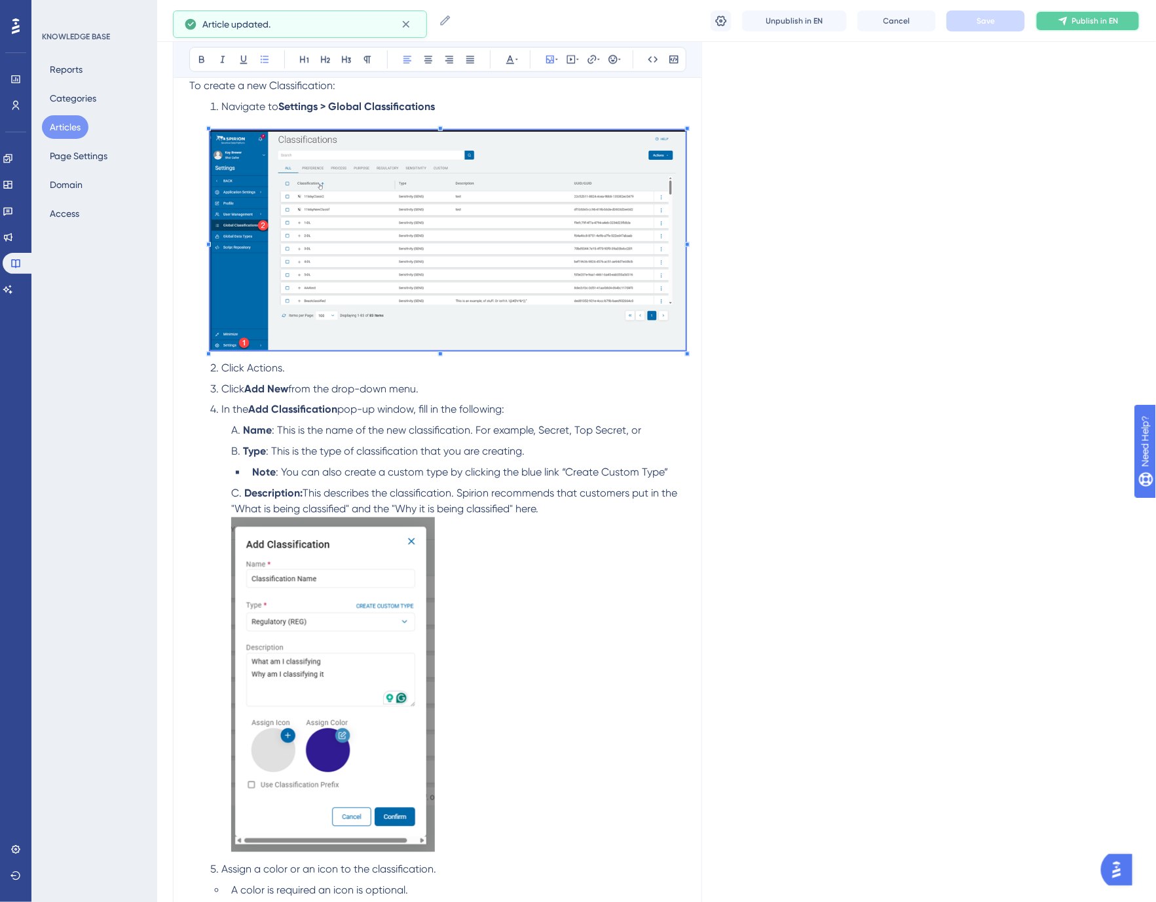
click at [1100, 22] on span "Publish in EN" at bounding box center [1095, 21] width 46 height 10
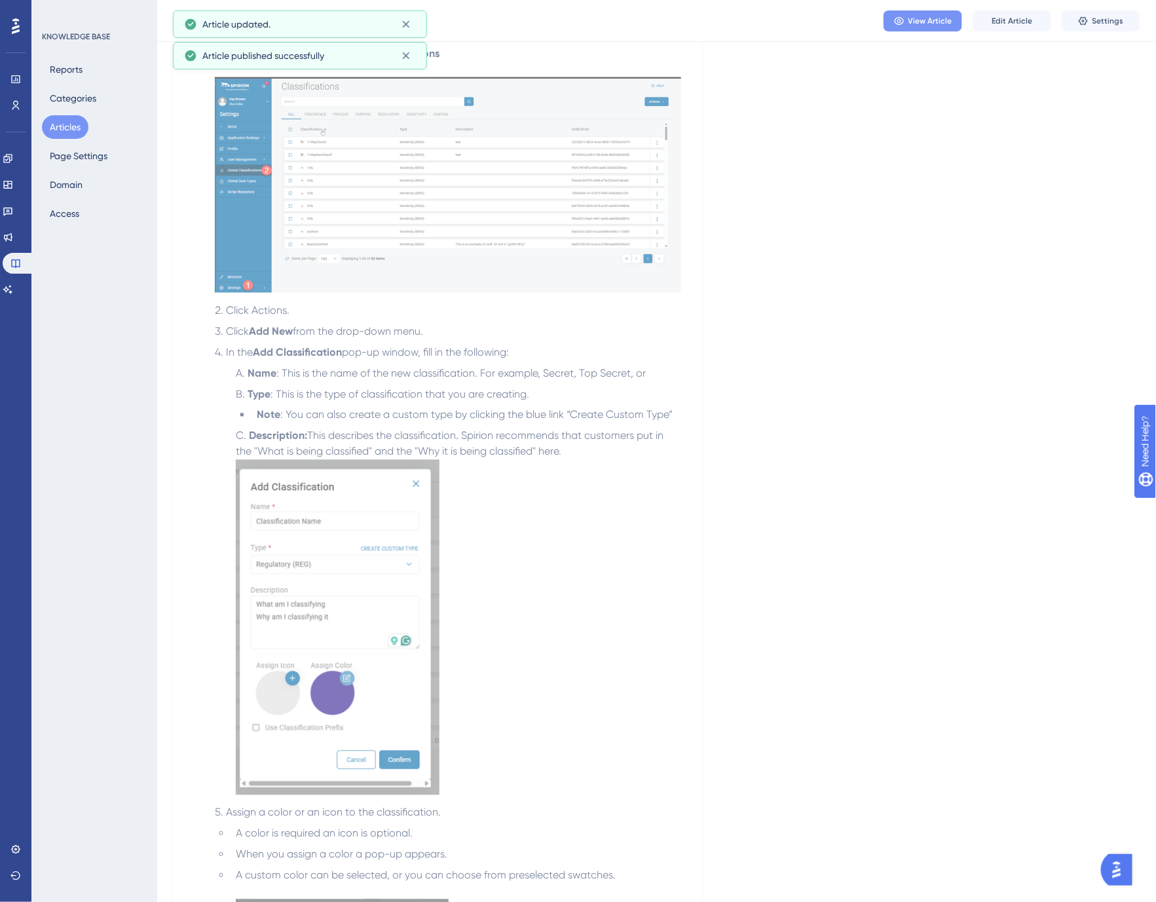
click at [938, 24] on span "View Article" at bounding box center [930, 21] width 44 height 10
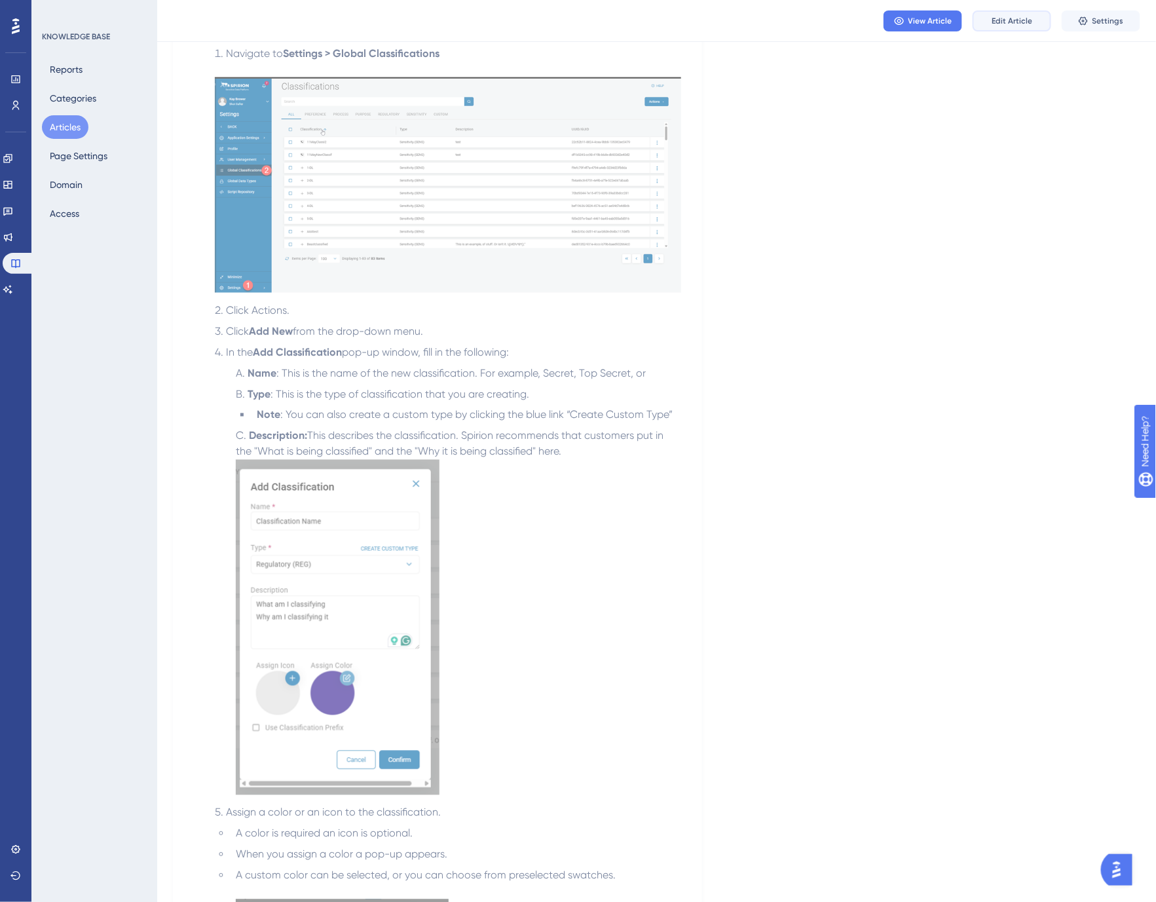
click at [999, 17] on span "Edit Article" at bounding box center [1012, 21] width 41 height 10
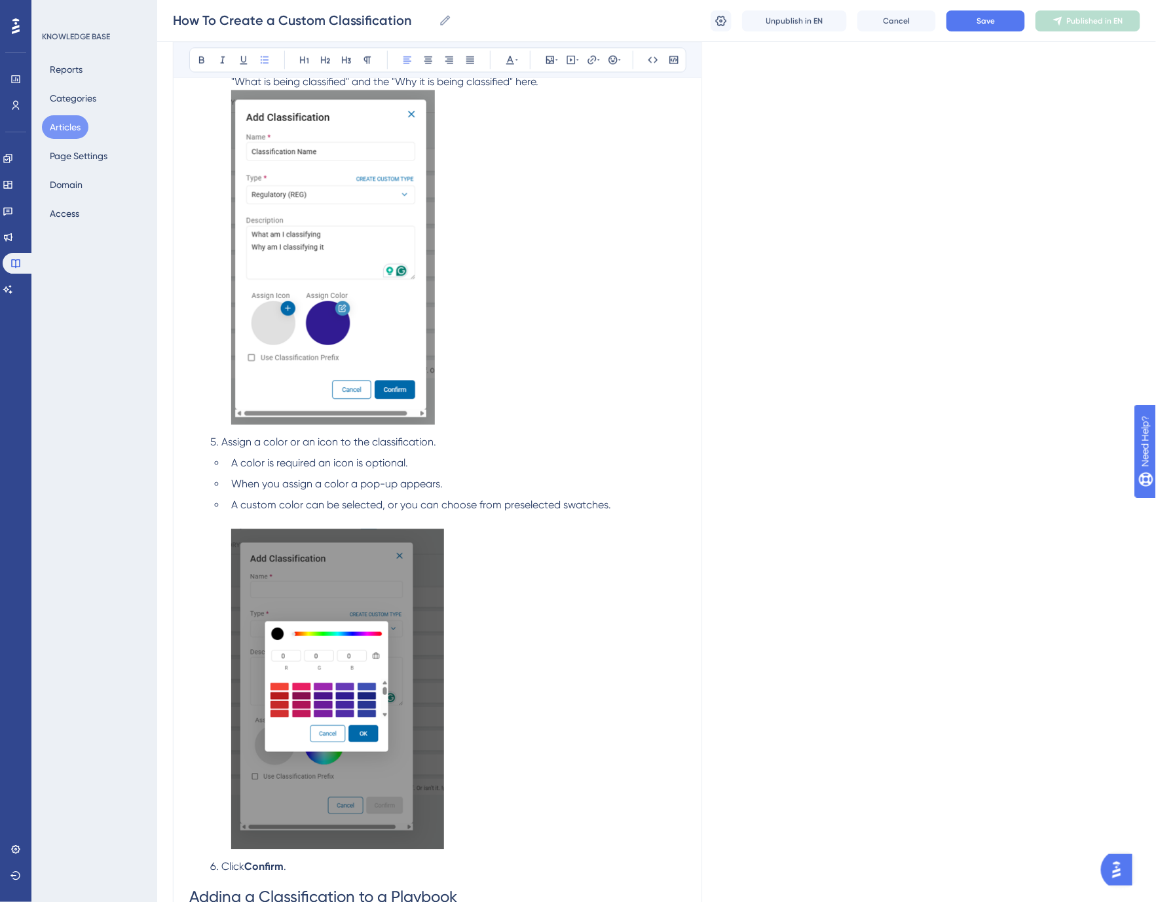
scroll to position [631, 0]
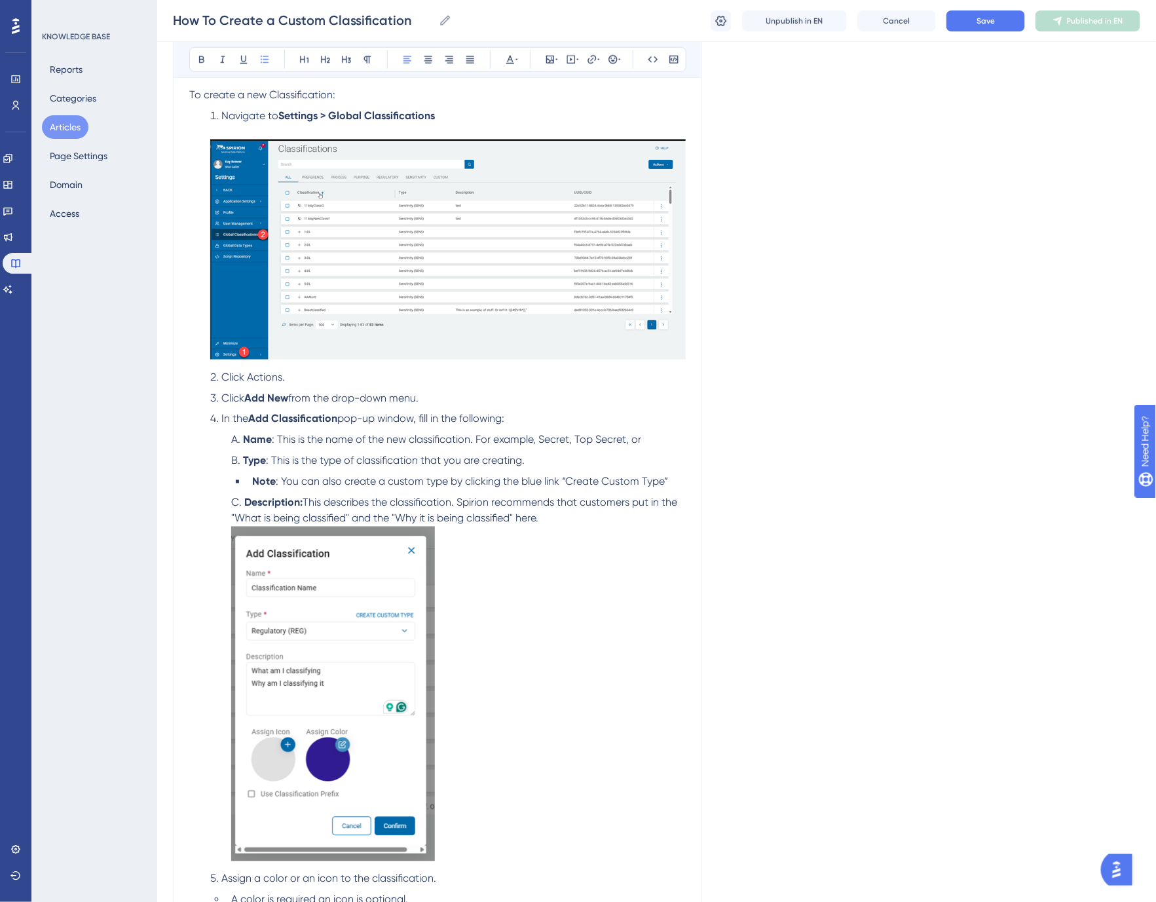
click at [483, 435] on span ": This is the name of the new classification. For example, Secret, Top Secret, …" at bounding box center [456, 440] width 369 height 12
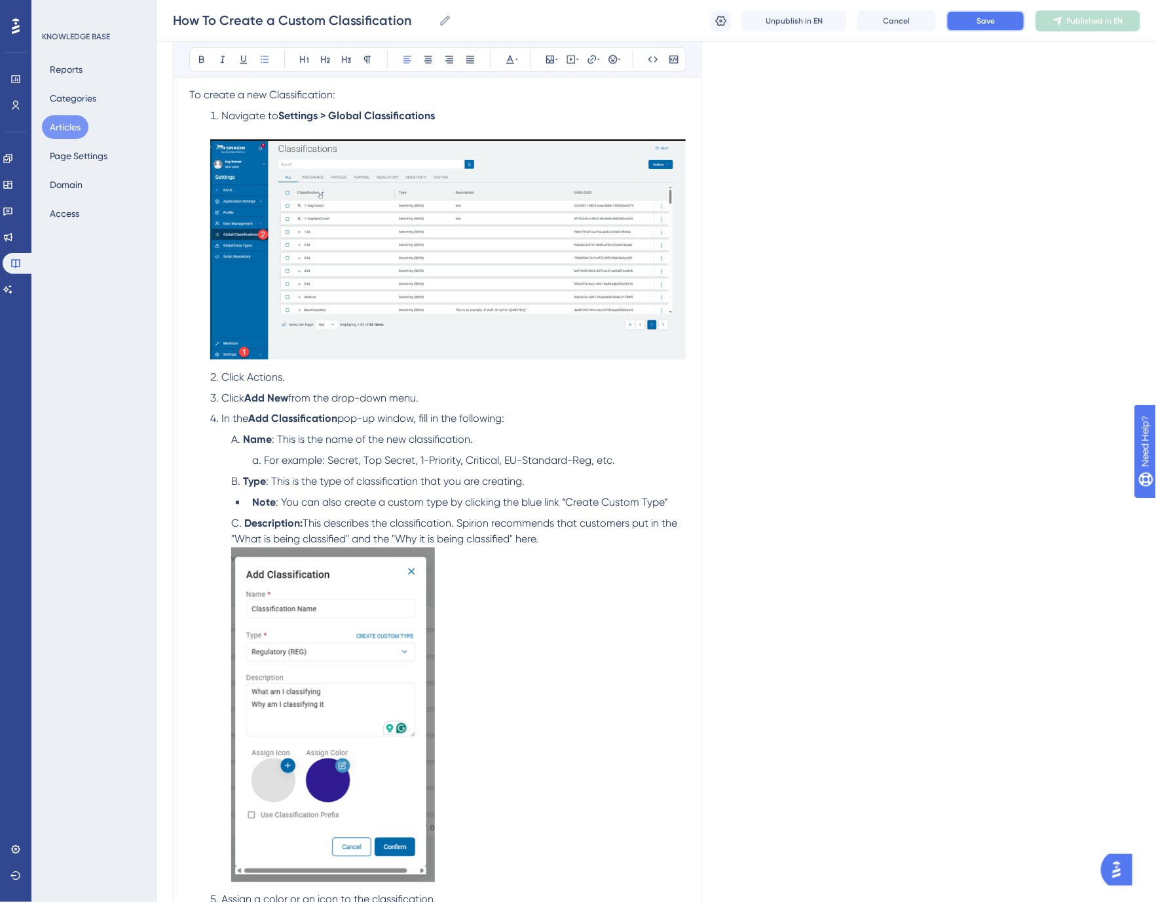
click at [999, 21] on button "Save" at bounding box center [985, 20] width 79 height 21
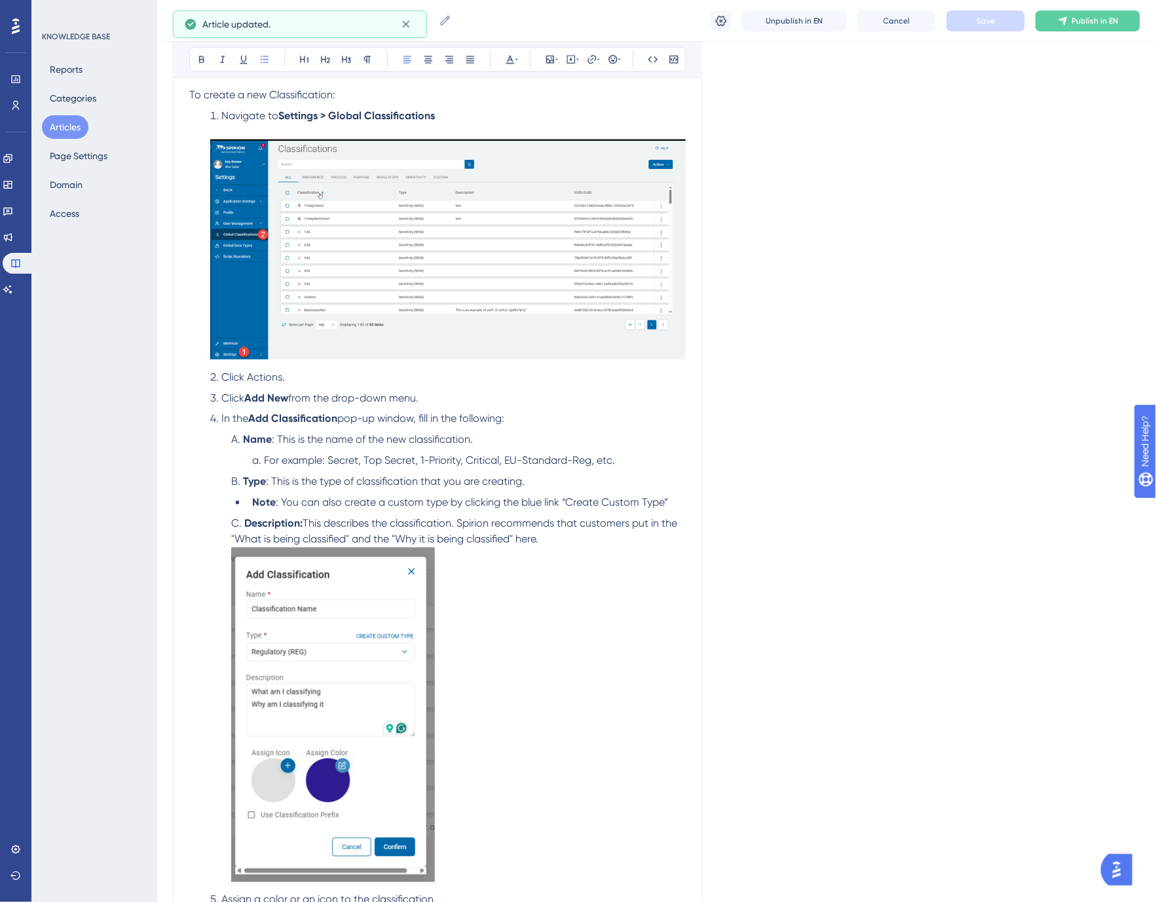
drag, startPoint x: 557, startPoint y: 542, endPoint x: 570, endPoint y: 540, distance: 12.5
click at [558, 542] on li "Description: This describes the classification. Spirion recommends that custome…" at bounding box center [456, 701] width 460 height 371
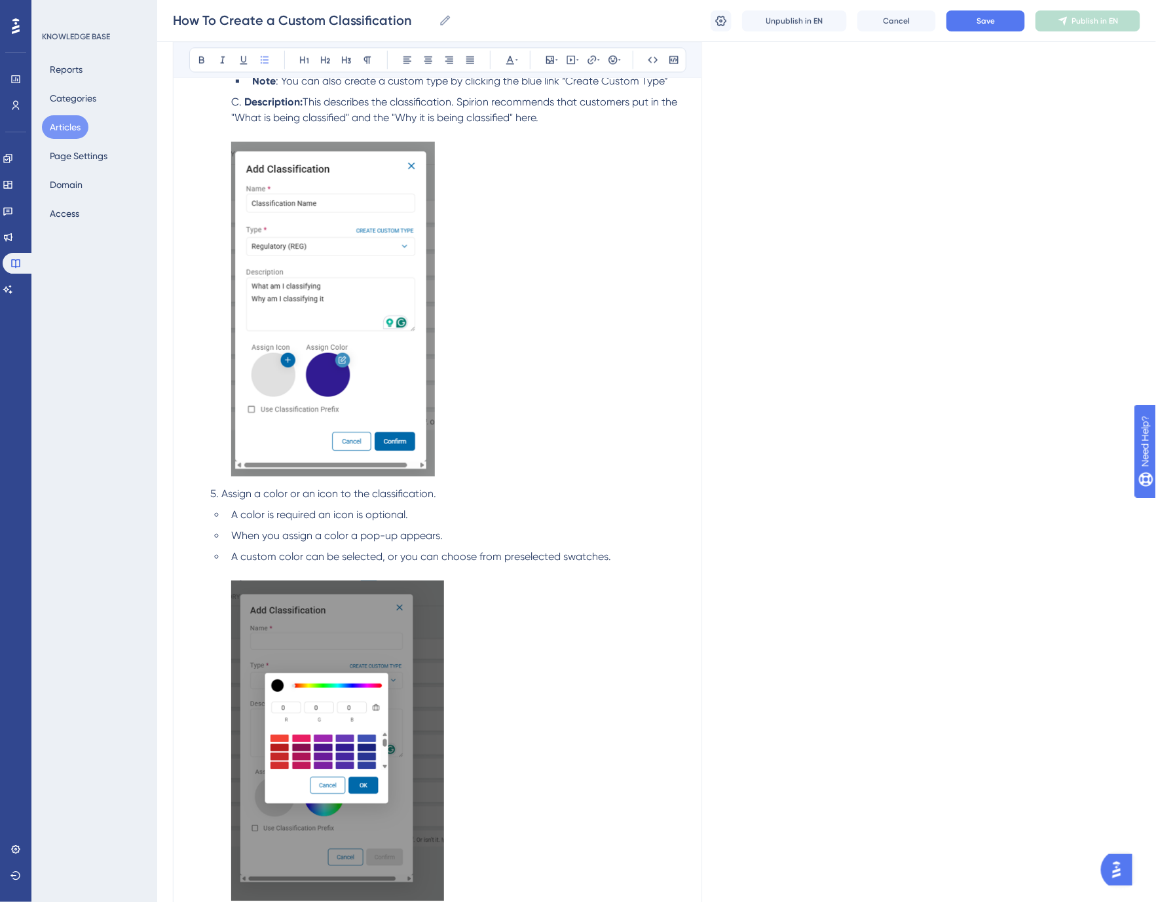
scroll to position [1068, 0]
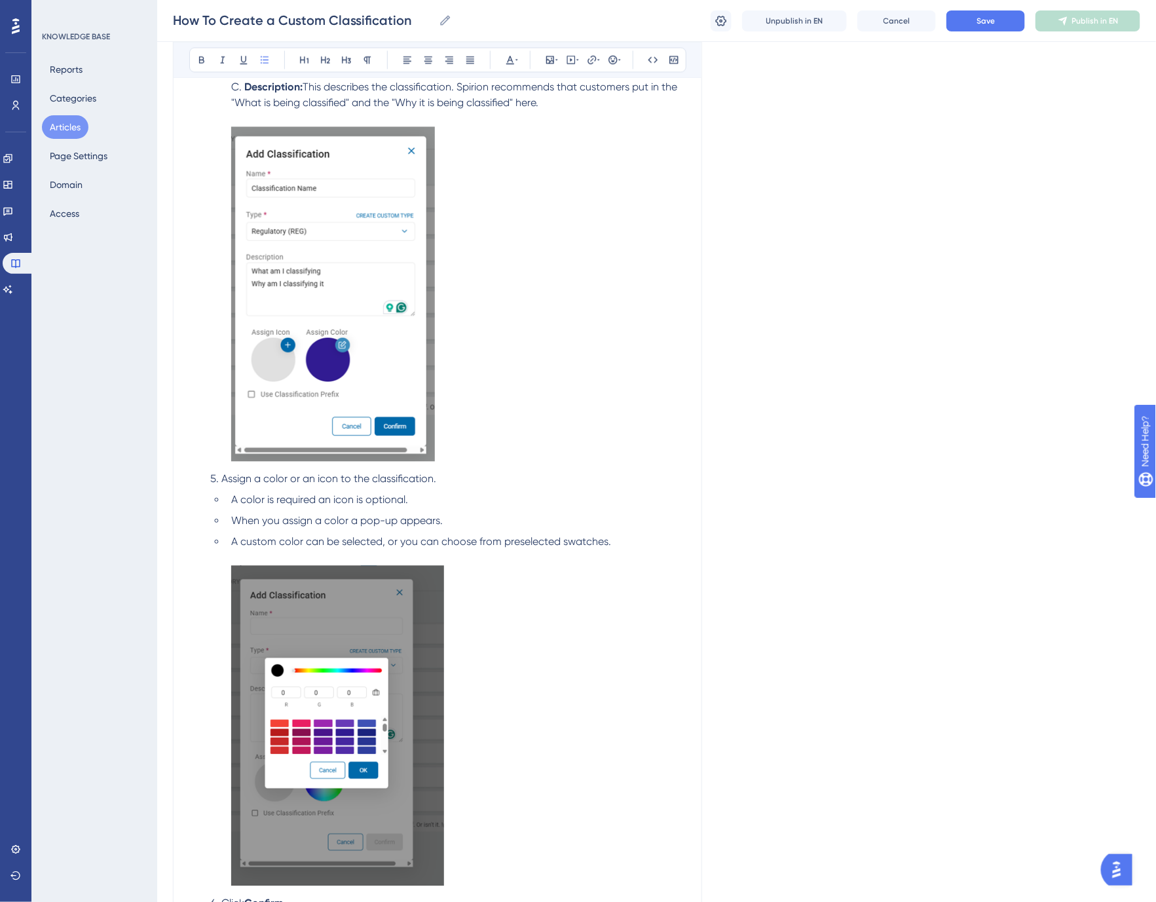
click at [275, 477] on span "Assign a color or an icon to the classification." at bounding box center [328, 478] width 215 height 12
click at [323, 475] on span "Assign a color or an icon to the classification." at bounding box center [328, 478] width 215 height 12
click at [443, 493] on li "A color is required an icon is optional." at bounding box center [456, 500] width 460 height 16
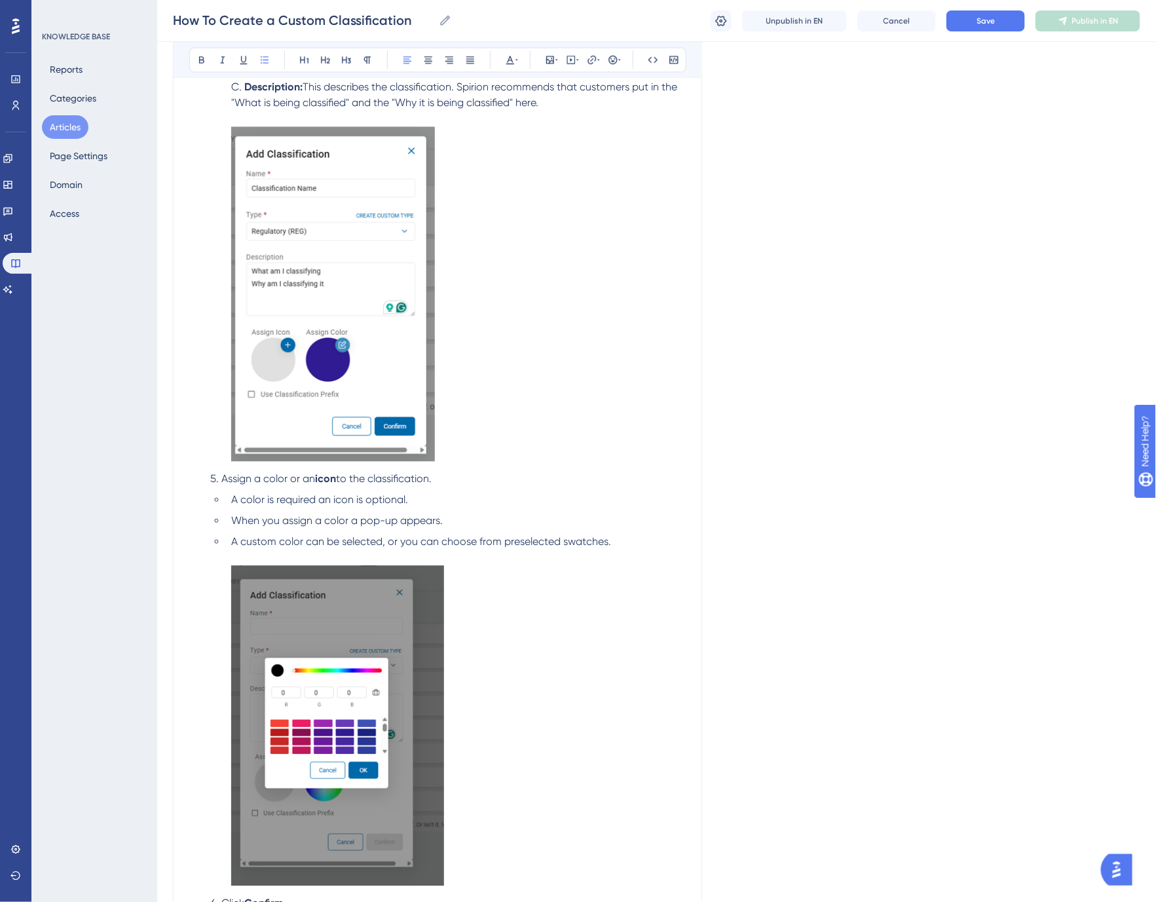
click at [318, 499] on span "A color is required an icon is optional." at bounding box center [319, 499] width 177 height 12
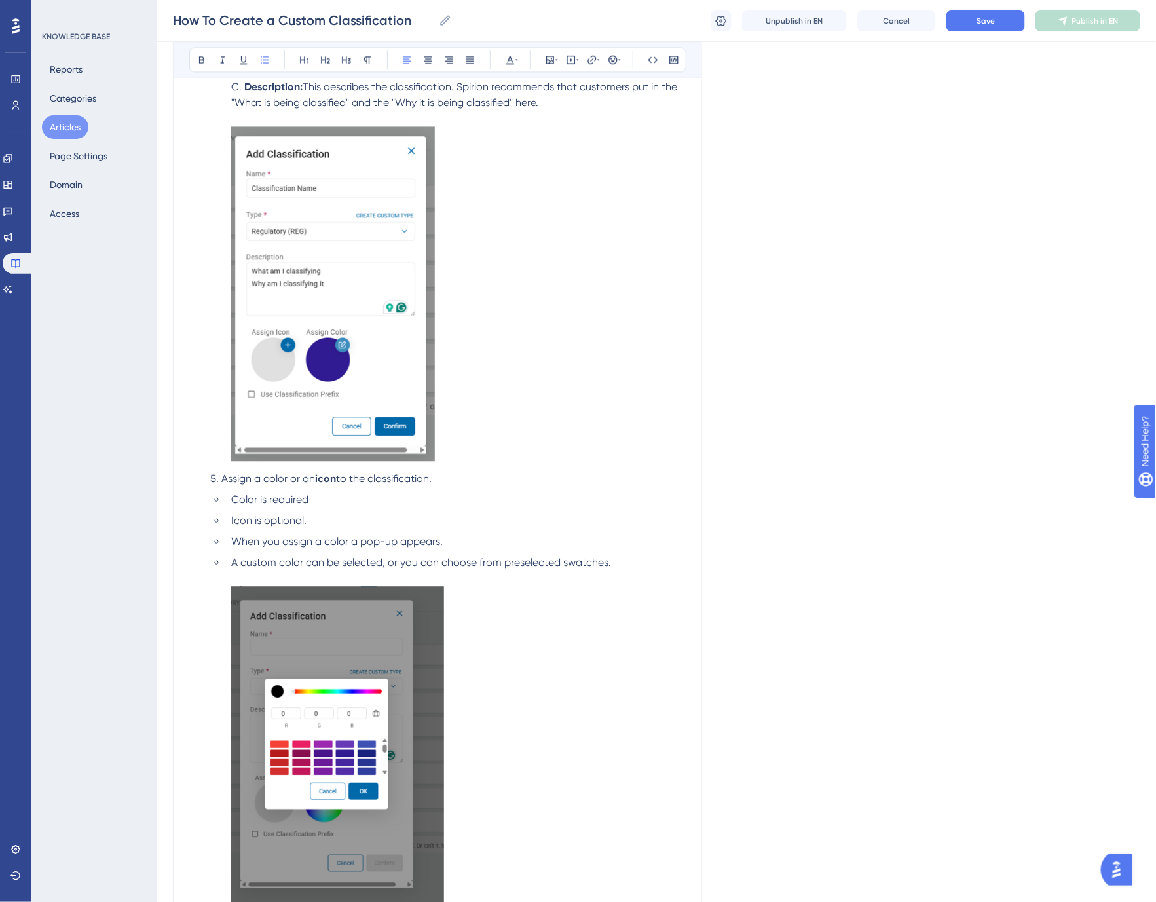
click at [318, 524] on li "Icon is optional." at bounding box center [456, 521] width 460 height 16
click at [243, 500] on span "Color is required" at bounding box center [269, 499] width 77 height 12
click at [243, 519] on span "Icon is optional, but recommended" at bounding box center [315, 520] width 168 height 12
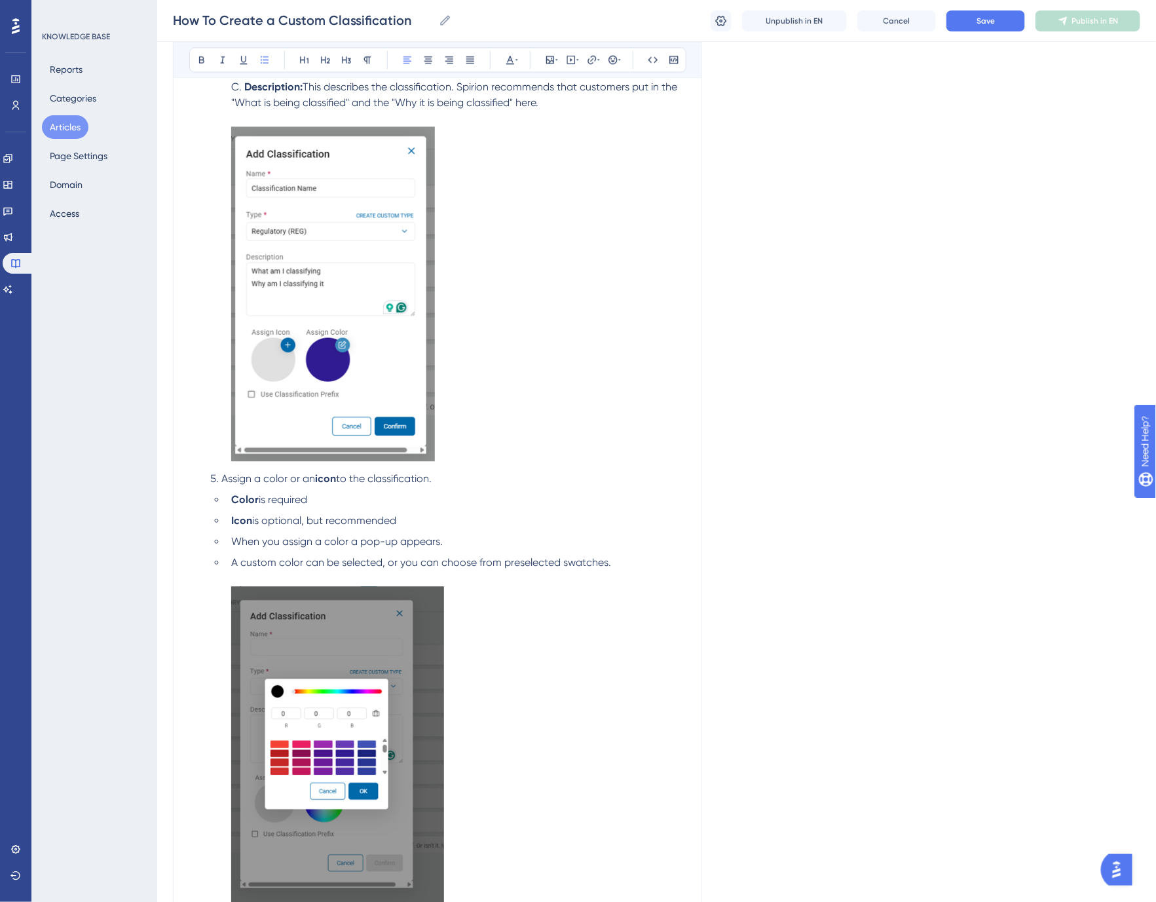
click at [304, 521] on span "is optional, but recommended" at bounding box center [324, 520] width 144 height 12
click at [985, 18] on span "Save" at bounding box center [985, 21] width 18 height 10
click at [415, 514] on li "Icon is optional, but recommended" at bounding box center [456, 521] width 460 height 16
click at [404, 521] on span "is optional, but recommended. The standard icon is a" at bounding box center [379, 520] width 255 height 12
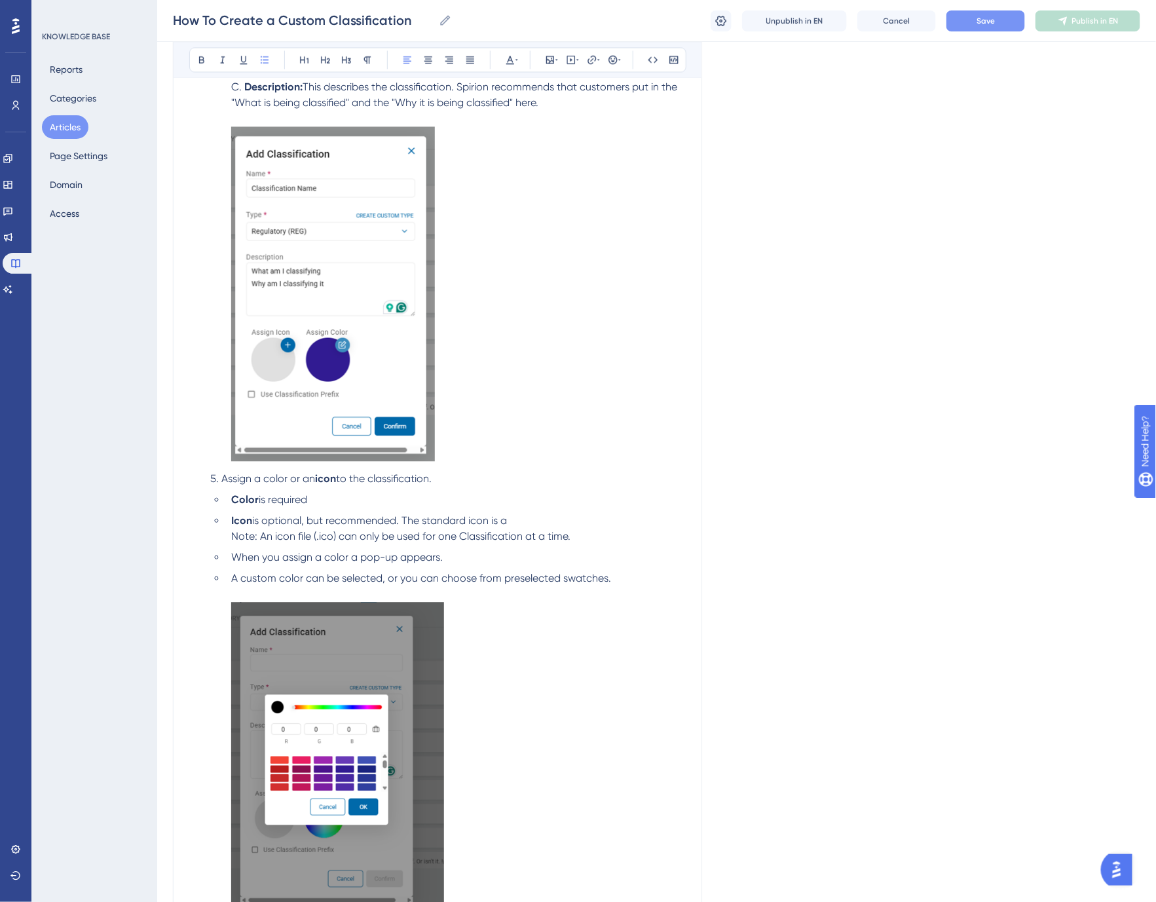
click at [243, 540] on span "Note: An icon file (.ico) can only be used for one Classification at a time." at bounding box center [400, 536] width 339 height 12
click at [358, 533] on span ": An icon file (.ico) can only be used for one Classification at a time." at bounding box center [413, 536] width 316 height 12
click at [407, 513] on li "Icon is optional, but recommended. The standard icon is a Note : An icon file (…" at bounding box center [456, 528] width 460 height 31
click at [409, 350] on img at bounding box center [333, 293] width 204 height 335
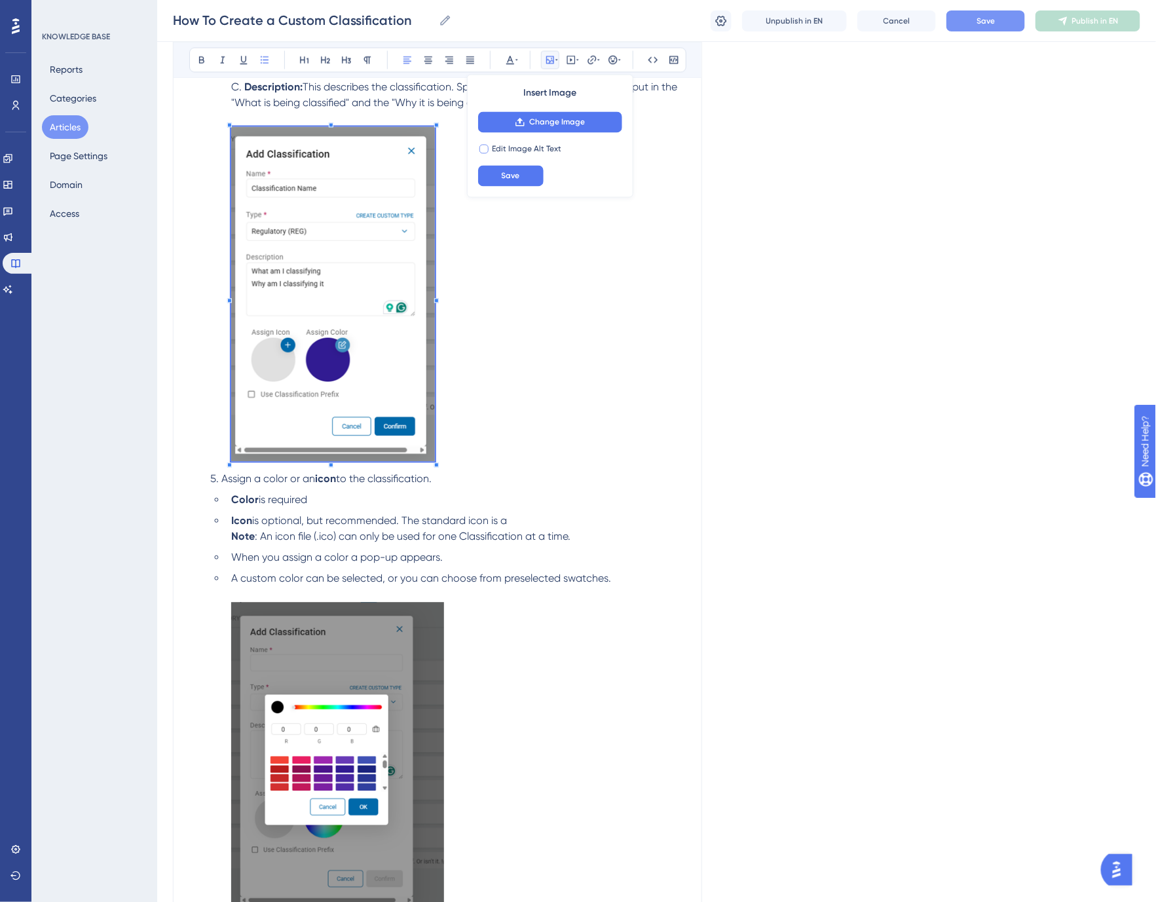
click at [485, 148] on div at bounding box center [483, 148] width 9 height 9
checkbox input "true"
click at [512, 172] on input "text" at bounding box center [550, 175] width 122 height 9
type input "Add Classification"
click at [518, 204] on span "Save" at bounding box center [511, 207] width 18 height 10
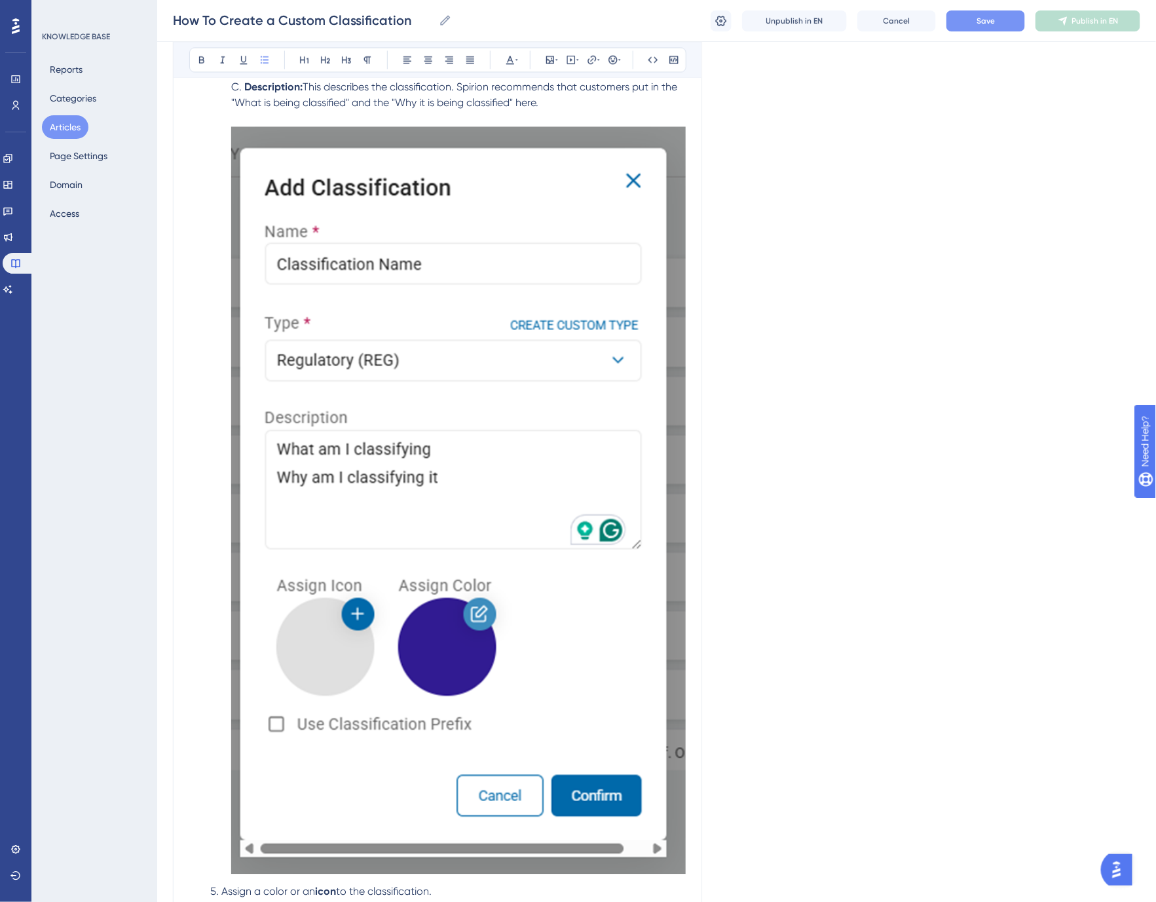
click at [430, 251] on img at bounding box center [458, 499] width 455 height 747
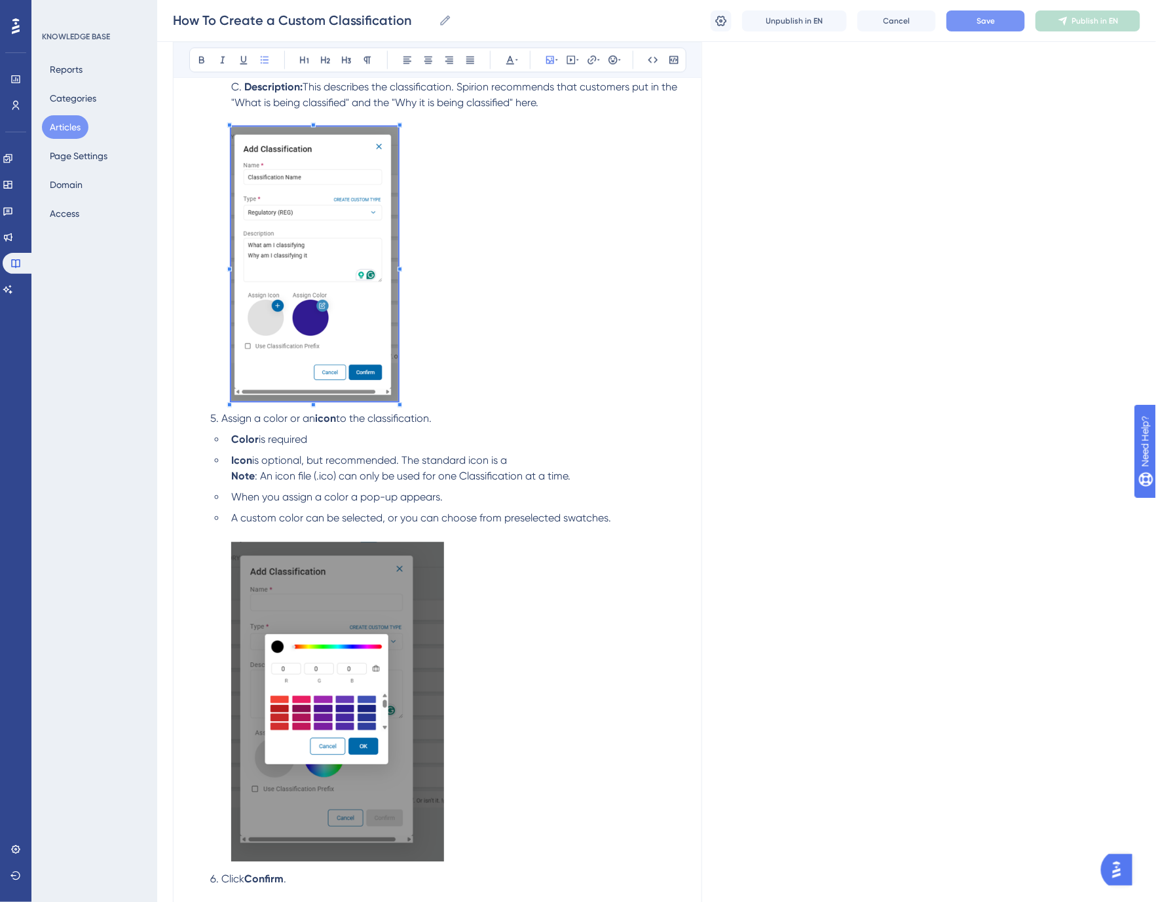
click at [516, 468] on ol "Navigate to Settings > Global Classifications Click Actions. Click Add New from…" at bounding box center [437, 279] width 496 height 1216
checkbox input "false"
click at [515, 459] on li "Icon is optional, but recommended. The standard icon is a Note : An icon file (…" at bounding box center [456, 468] width 460 height 31
click at [978, 14] on button "Save" at bounding box center [985, 20] width 79 height 21
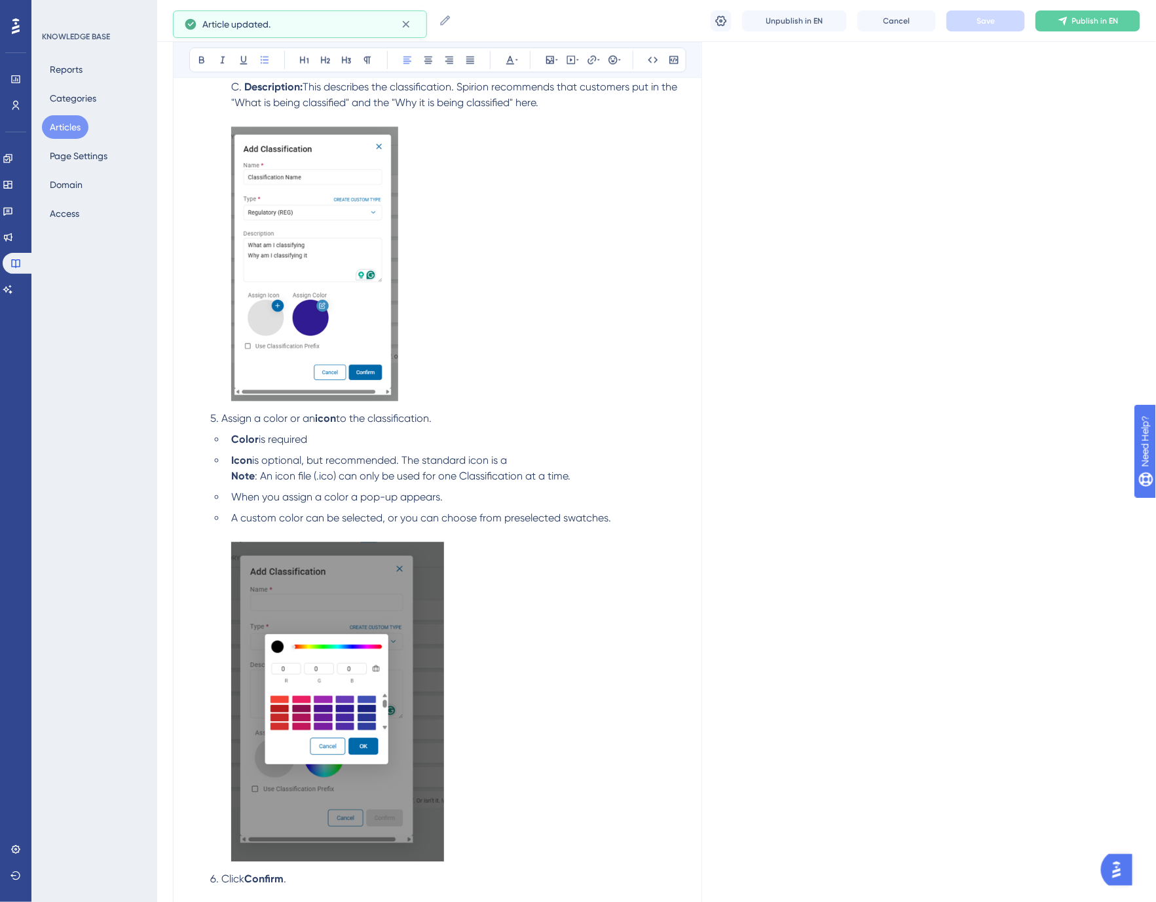
click at [521, 459] on li "Icon is optional, but recommended. The standard icon is a Note : An icon file (…" at bounding box center [456, 468] width 460 height 31
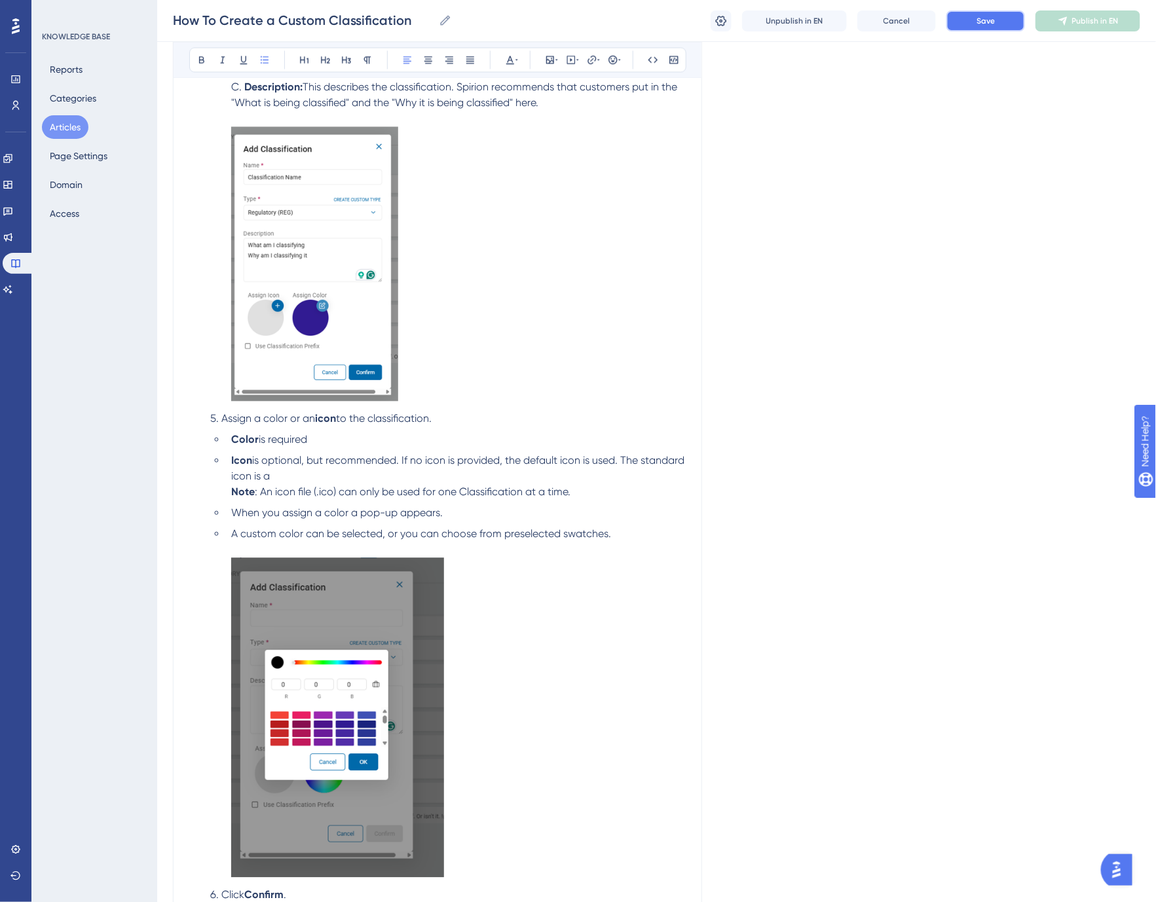
click at [977, 16] on span "Save" at bounding box center [985, 21] width 18 height 10
click at [1116, 16] on span "Publish in EN" at bounding box center [1095, 21] width 46 height 10
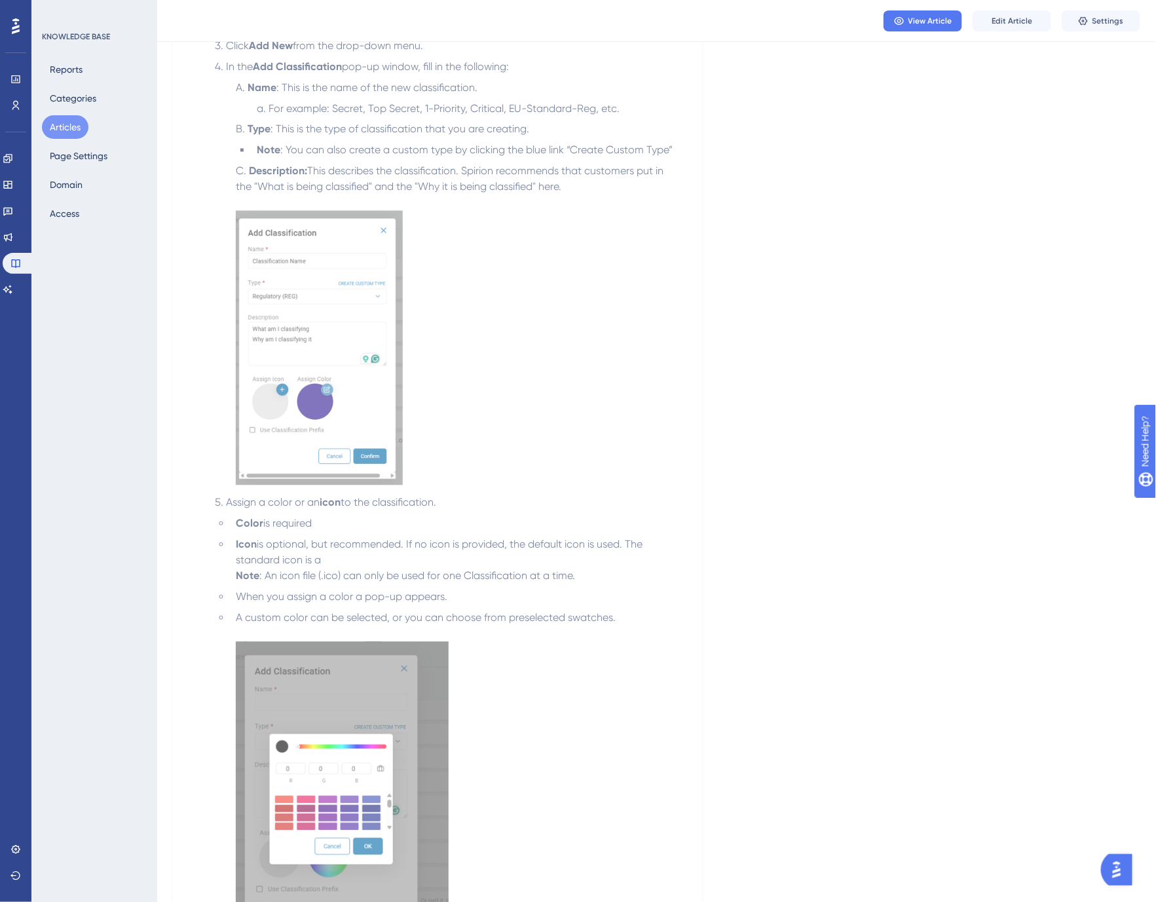
scroll to position [922, 0]
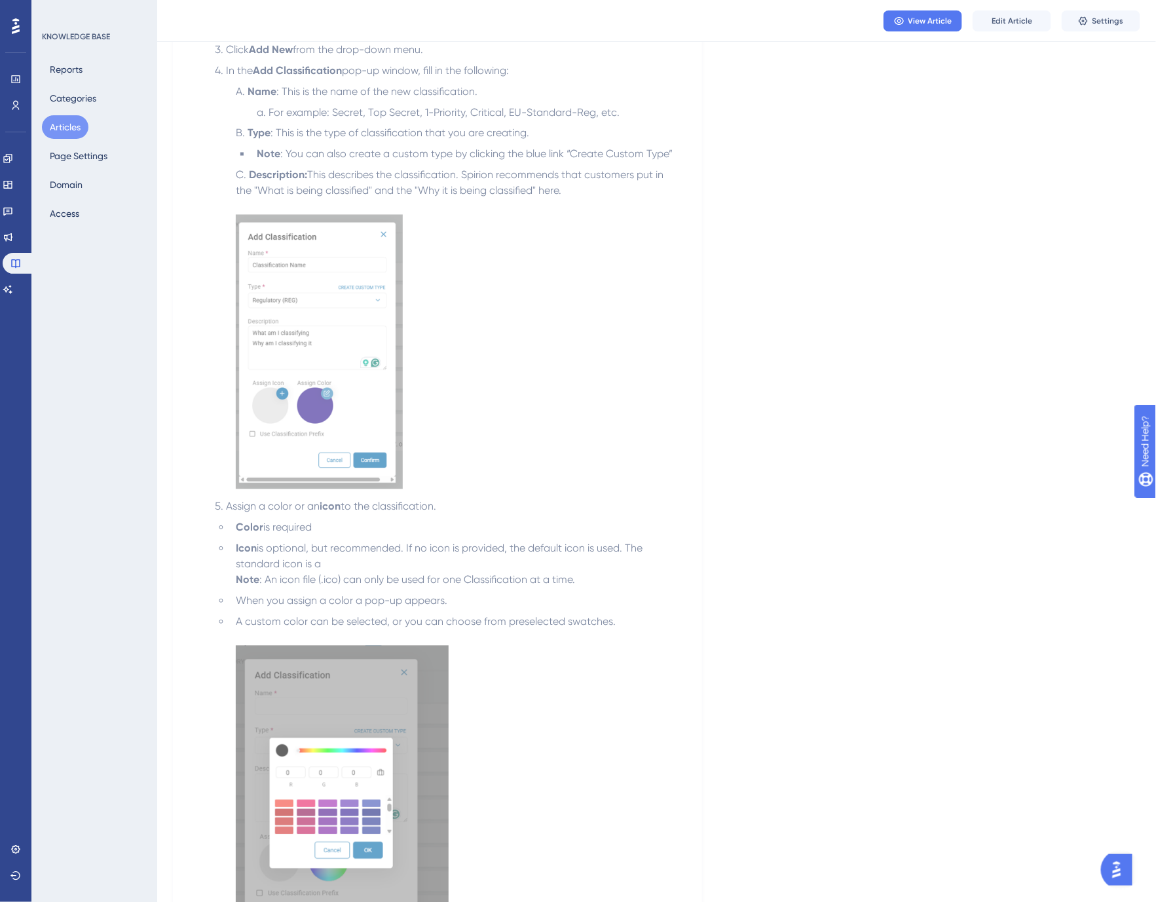
click at [321, 162] on ol "Name : This is the name of the new classification. For example: Secret, Top Sec…" at bounding box center [448, 289] width 466 height 410
click at [439, 115] on span "For example: Secret, Top Secret, 1-Priority, Critical, EU-Standard-Reg, etc." at bounding box center [444, 112] width 351 height 12
click at [1013, 22] on span "Edit Article" at bounding box center [1012, 21] width 41 height 10
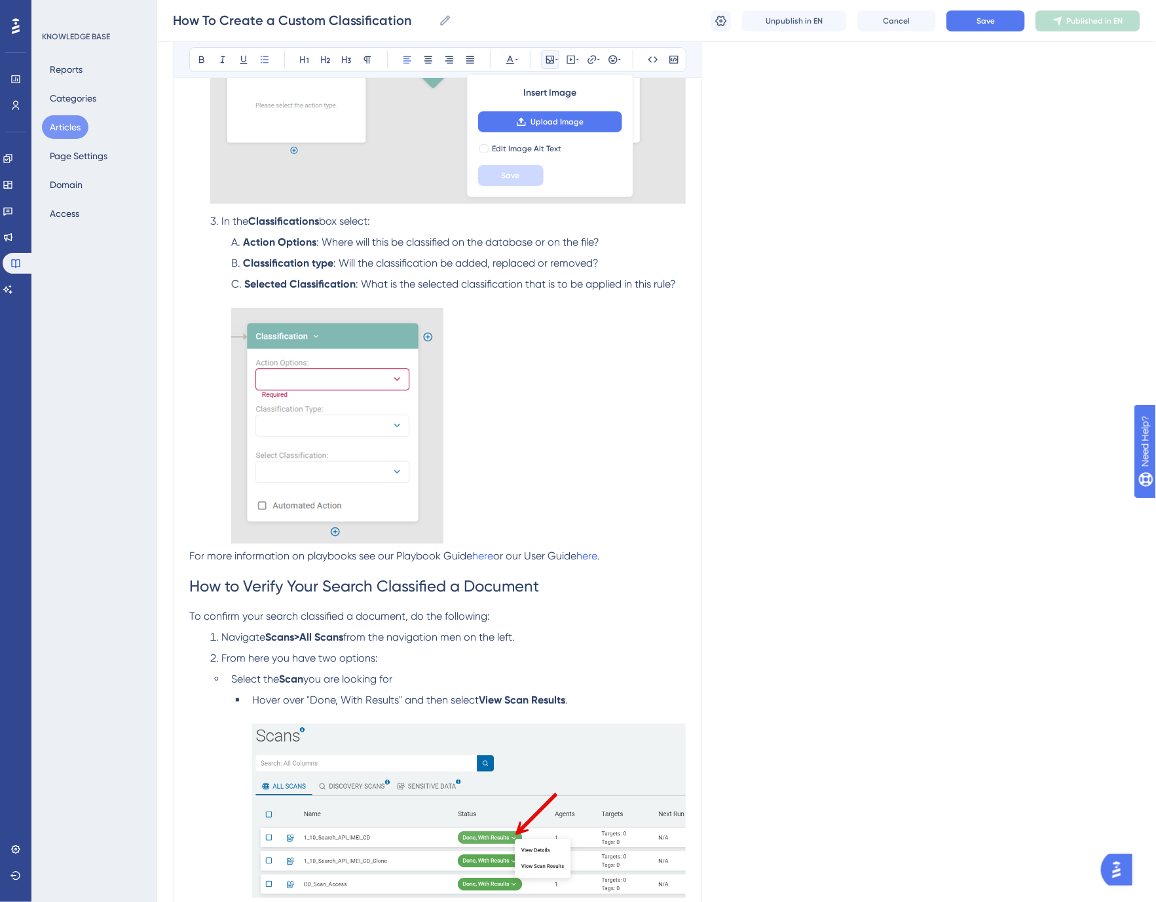
scroll to position [2044, 0]
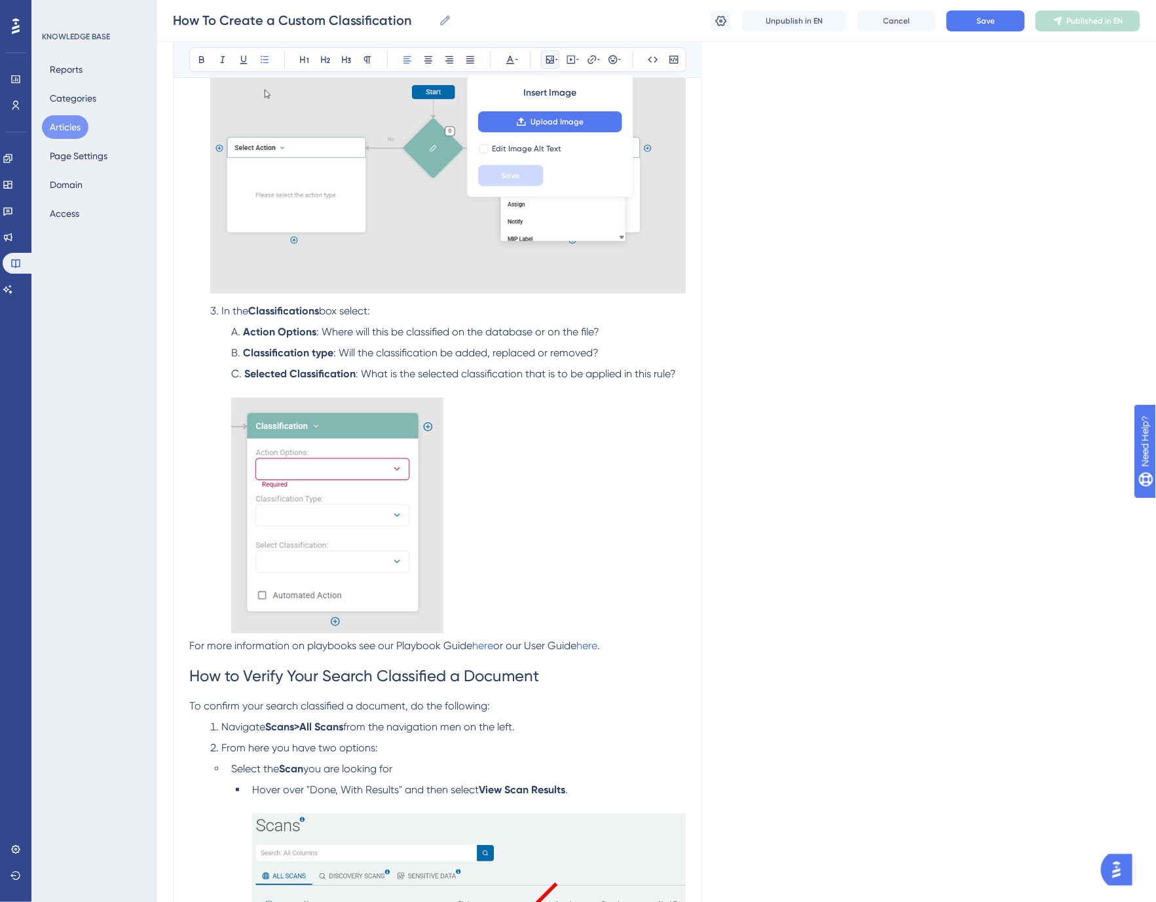
click at [396, 356] on span ": Will the classification be added, replaced or removed?" at bounding box center [465, 352] width 265 height 12
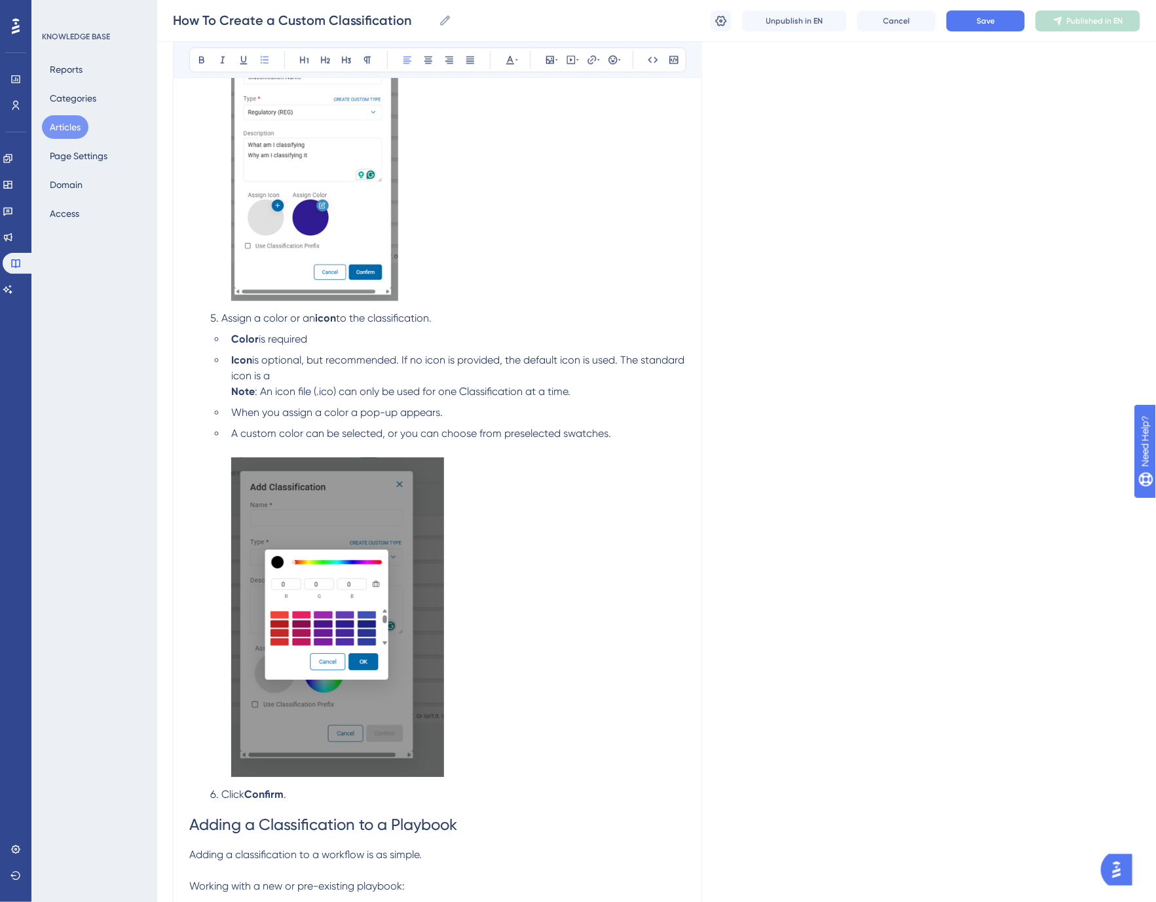
scroll to position [1170, 0]
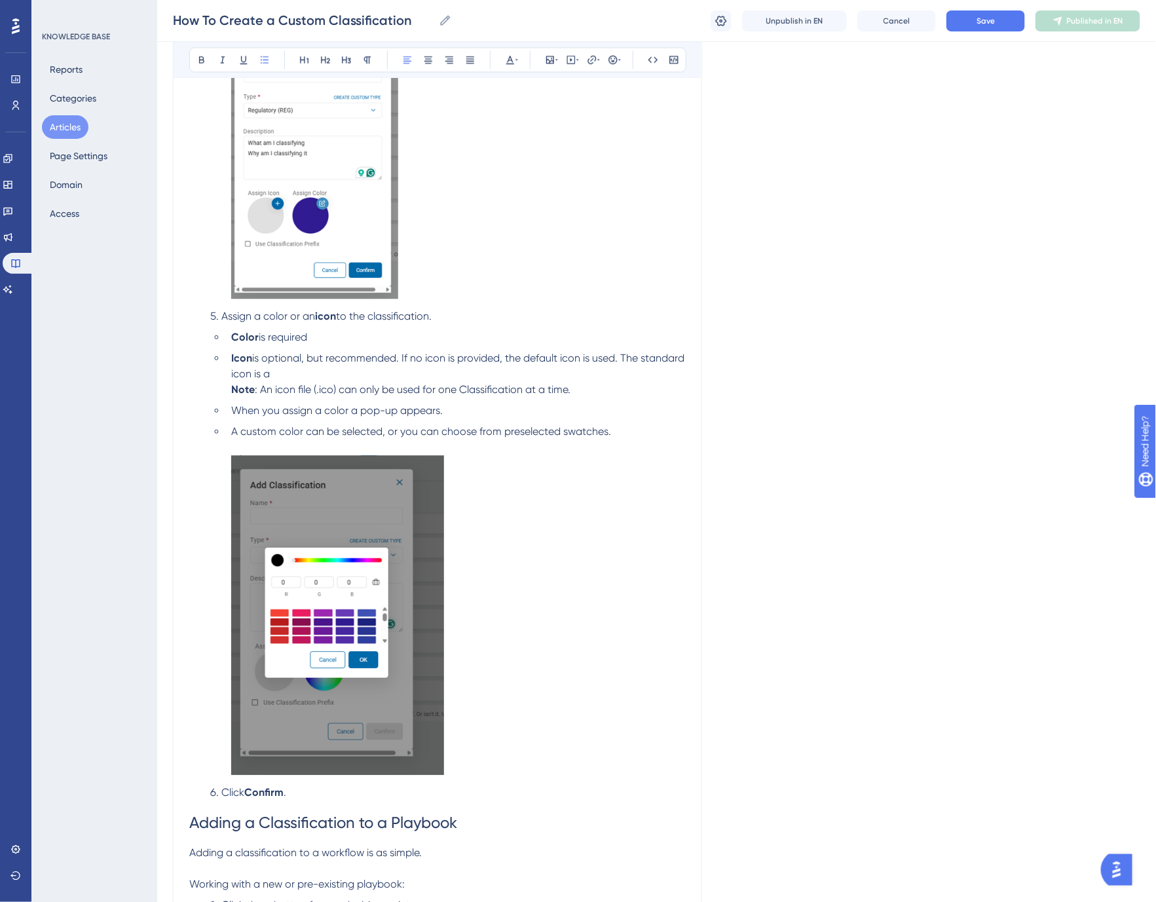
click at [398, 408] on span "When you assign a color a pop-up appears." at bounding box center [337, 410] width 212 height 12
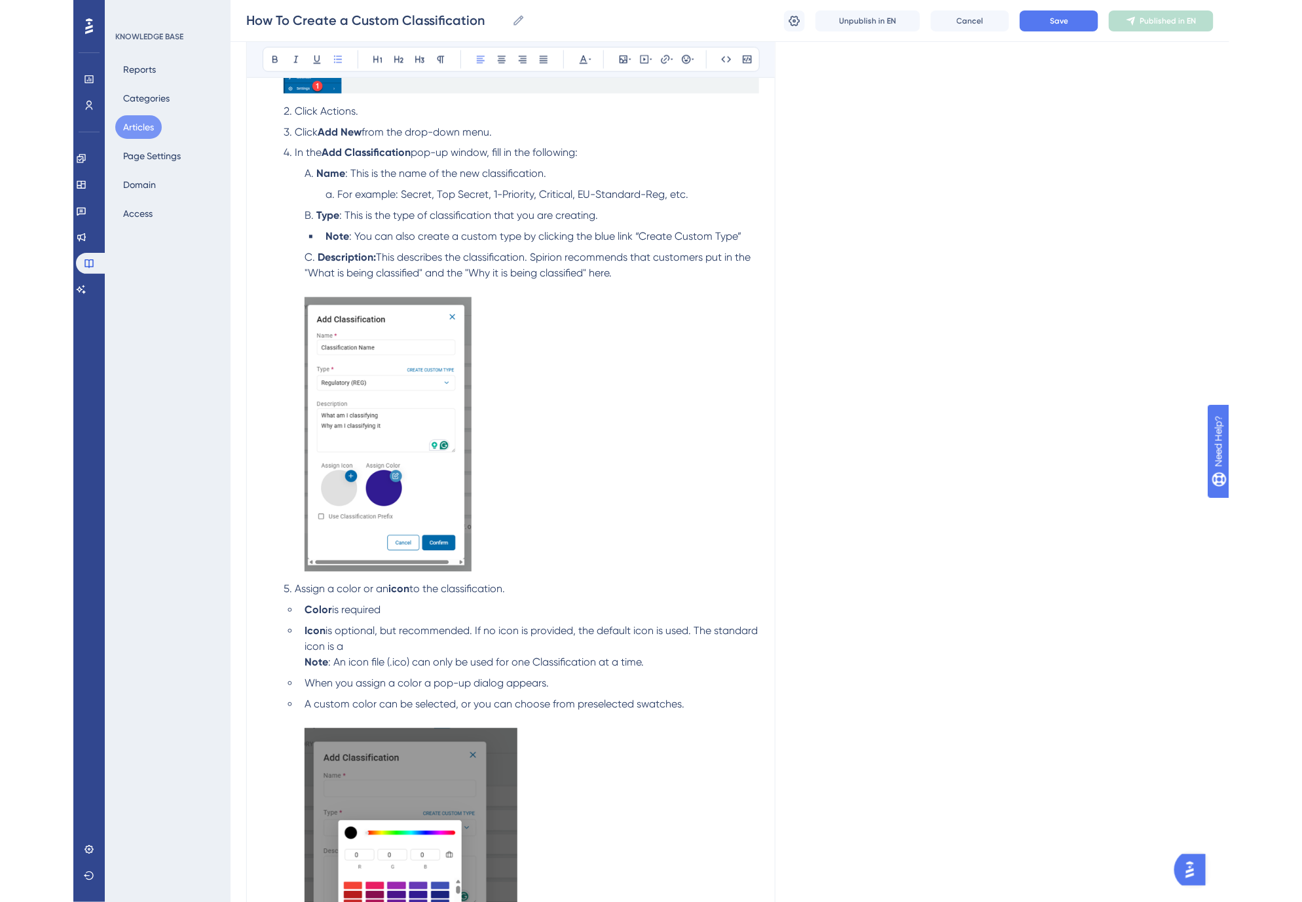
scroll to position [661, 0]
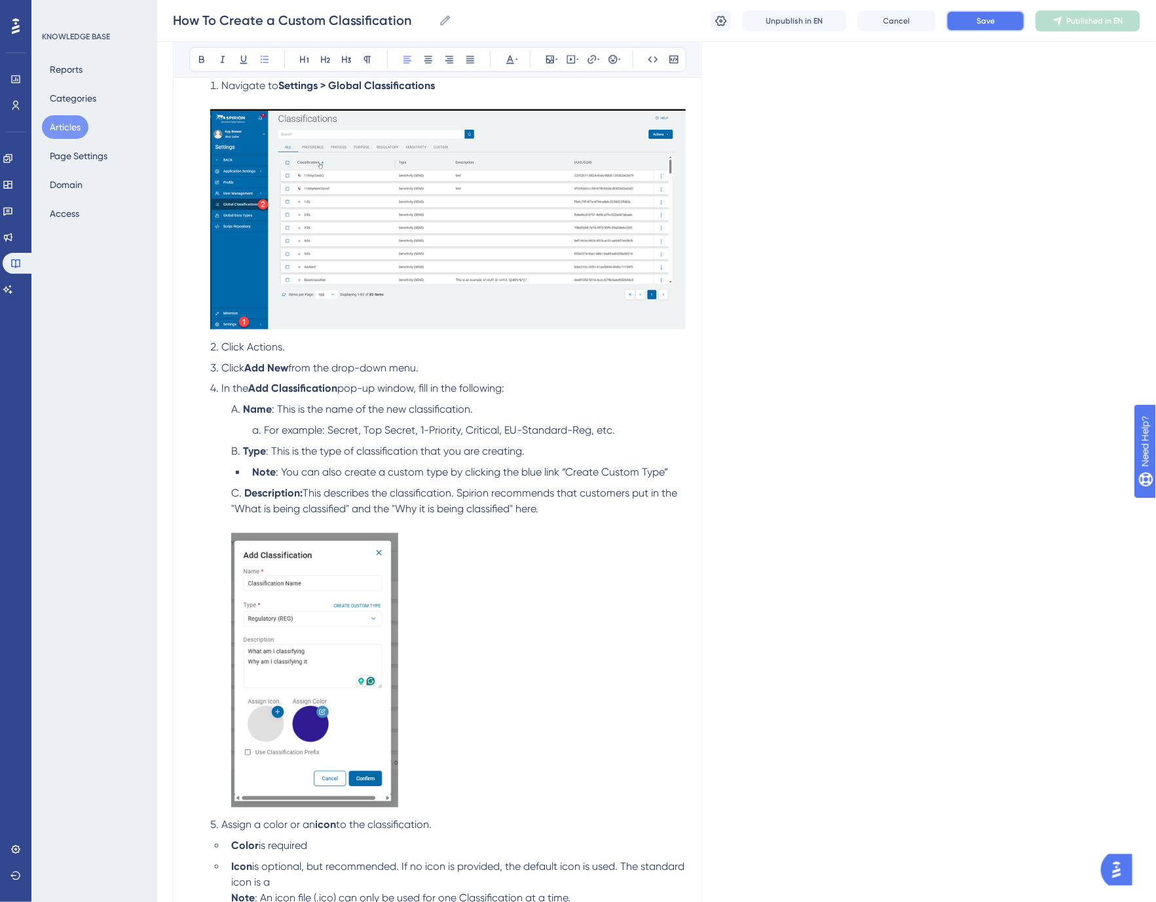
click at [993, 22] on span "Save" at bounding box center [985, 21] width 18 height 10
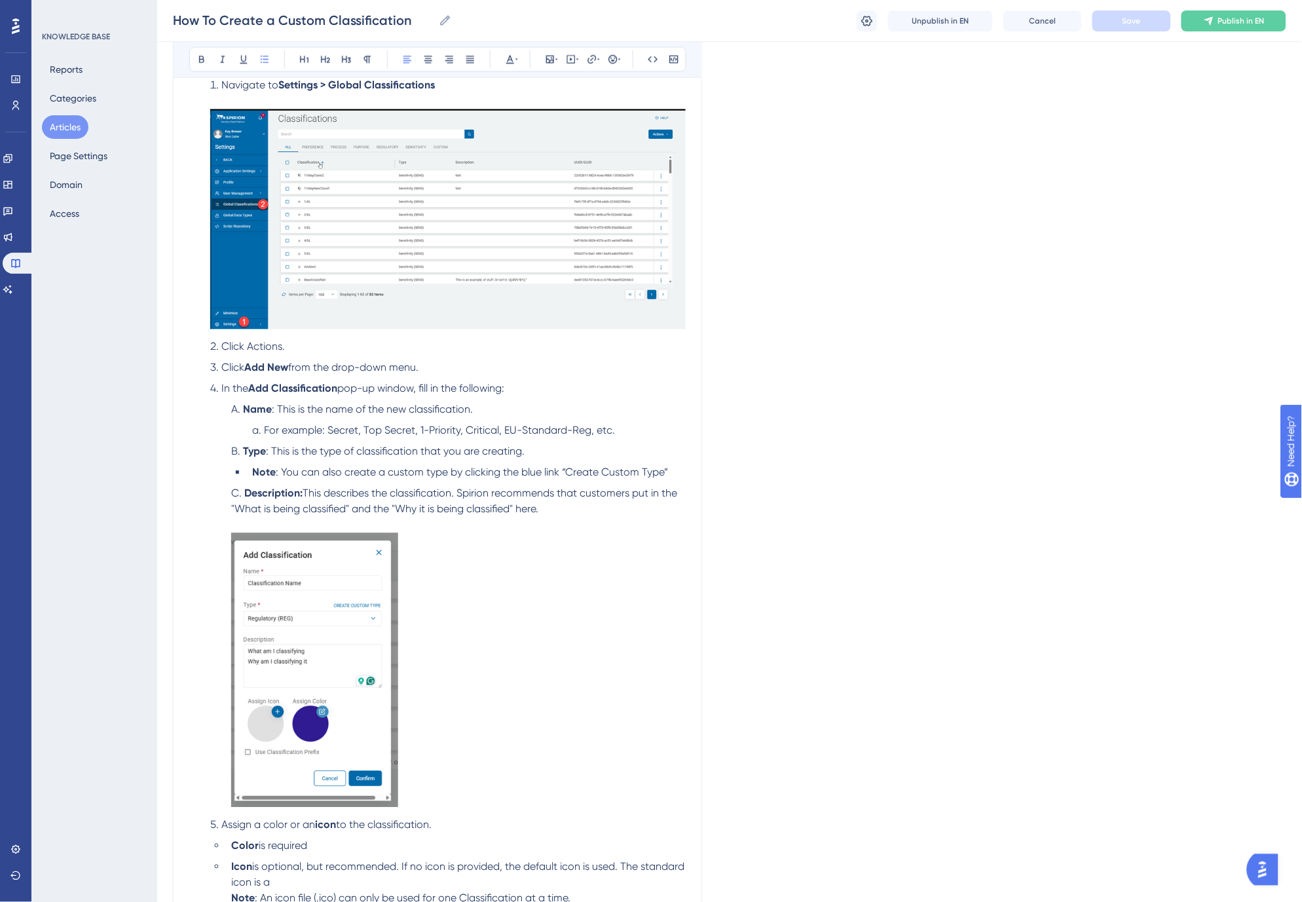
click at [329, 446] on span ": This is the type of classification that you are creating." at bounding box center [395, 451] width 259 height 12
click at [529, 450] on li "Type : This is the type of classification that you are creating." at bounding box center [456, 452] width 460 height 16
click at [249, 470] on li "Note : You can also create a custom type by clicking the blue link “Create Cust…" at bounding box center [466, 473] width 439 height 16
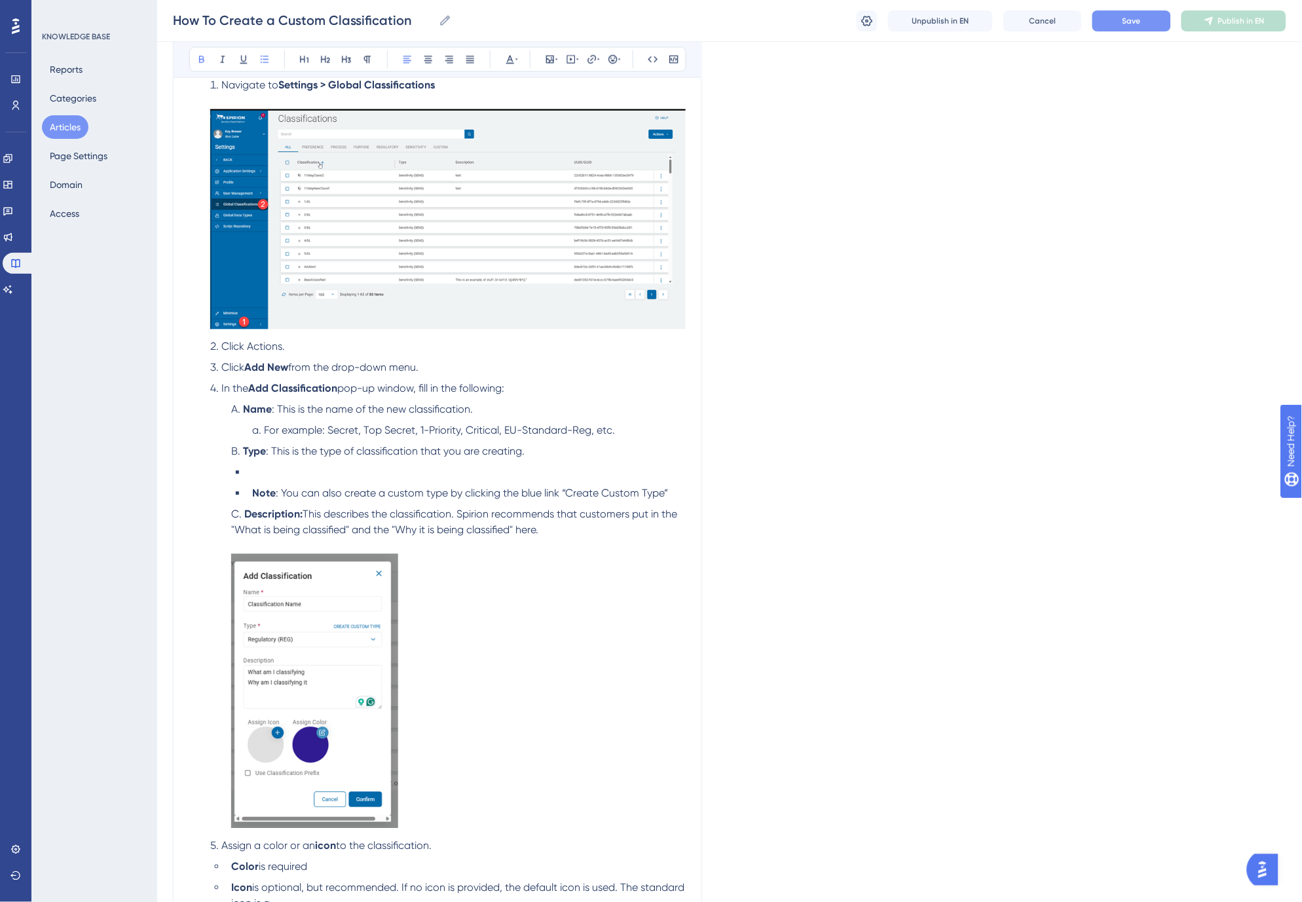
click at [255, 475] on li at bounding box center [466, 473] width 439 height 16
click at [267, 472] on span "SENS requires an icon or color." at bounding box center [323, 472] width 143 height 12
click at [295, 475] on span "SENS requires an icon or color." at bounding box center [323, 472] width 143 height 12
click at [291, 472] on span "Type SENS requires an icon or color." at bounding box center [336, 472] width 169 height 12
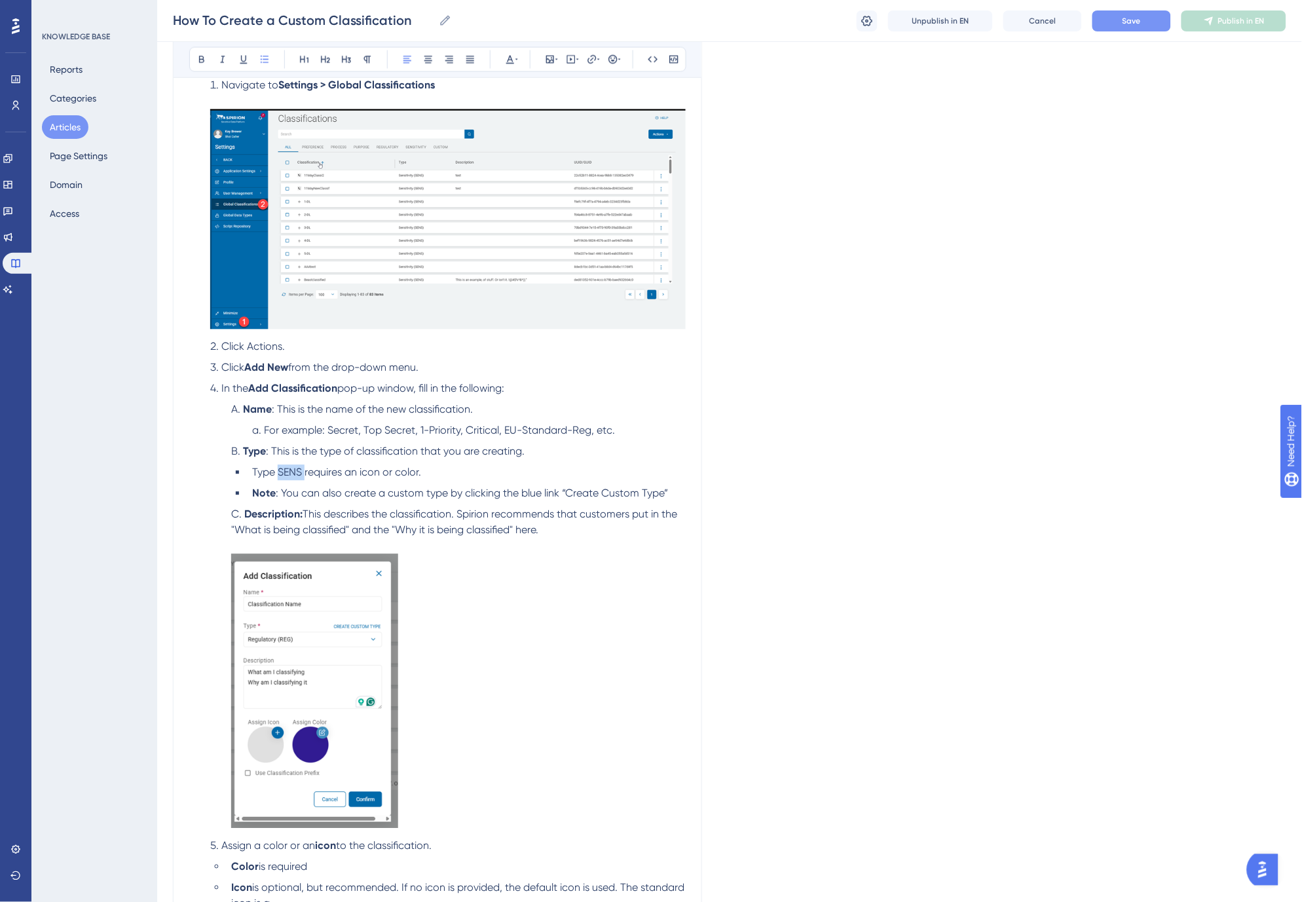
click at [291, 472] on span "Type SENS requires an icon or color." at bounding box center [336, 472] width 169 height 12
click at [403, 485] on ul "Type SENS requires an icon or color. Note : You can also create a custom type b…" at bounding box center [458, 483] width 455 height 37
click at [426, 472] on li "Type SENS requires an icon or color." at bounding box center [466, 473] width 439 height 16
click at [1120, 16] on button "Save" at bounding box center [1131, 20] width 79 height 21
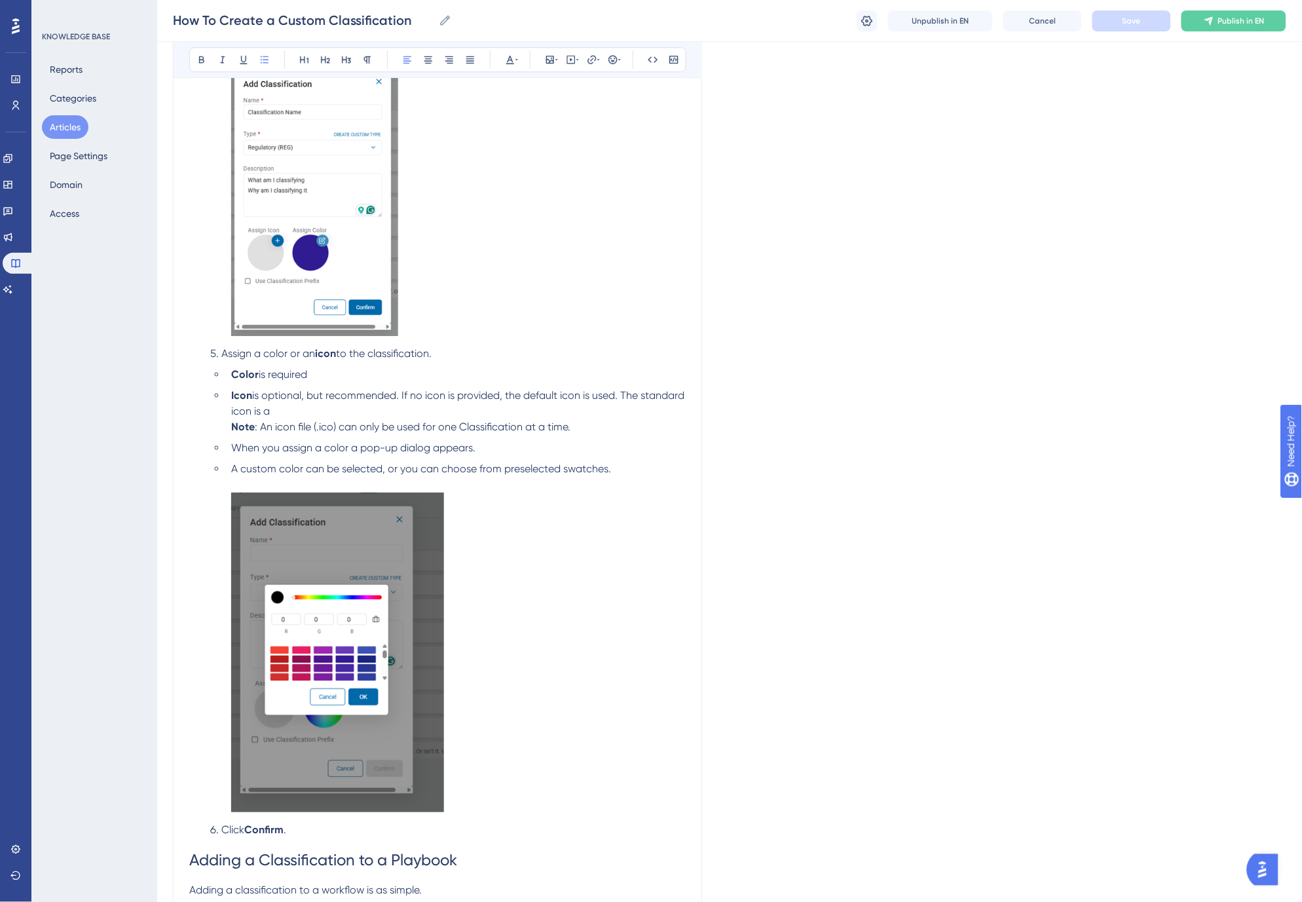
scroll to position [1170, 0]
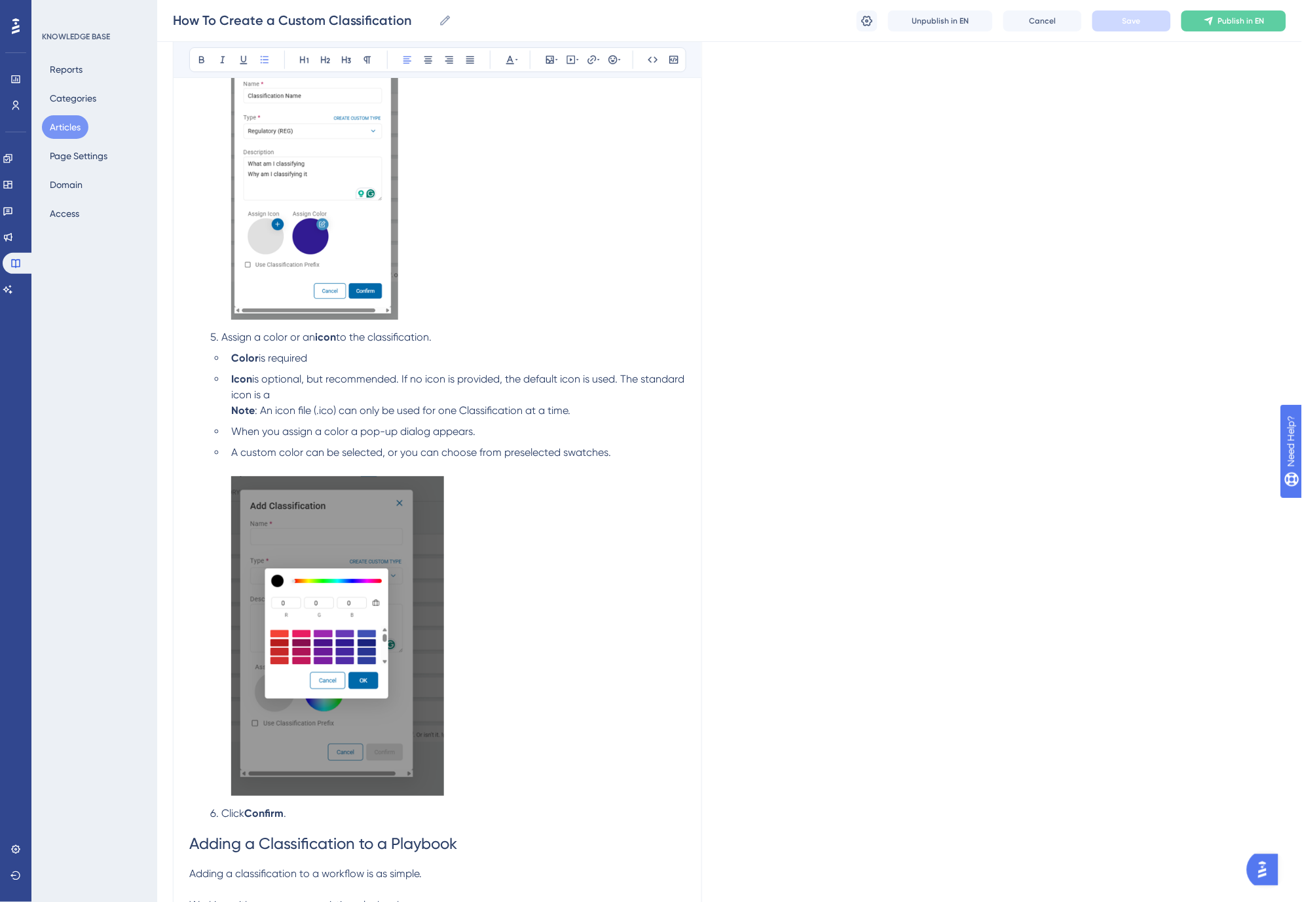
click at [228, 817] on span "Click" at bounding box center [232, 813] width 23 height 12
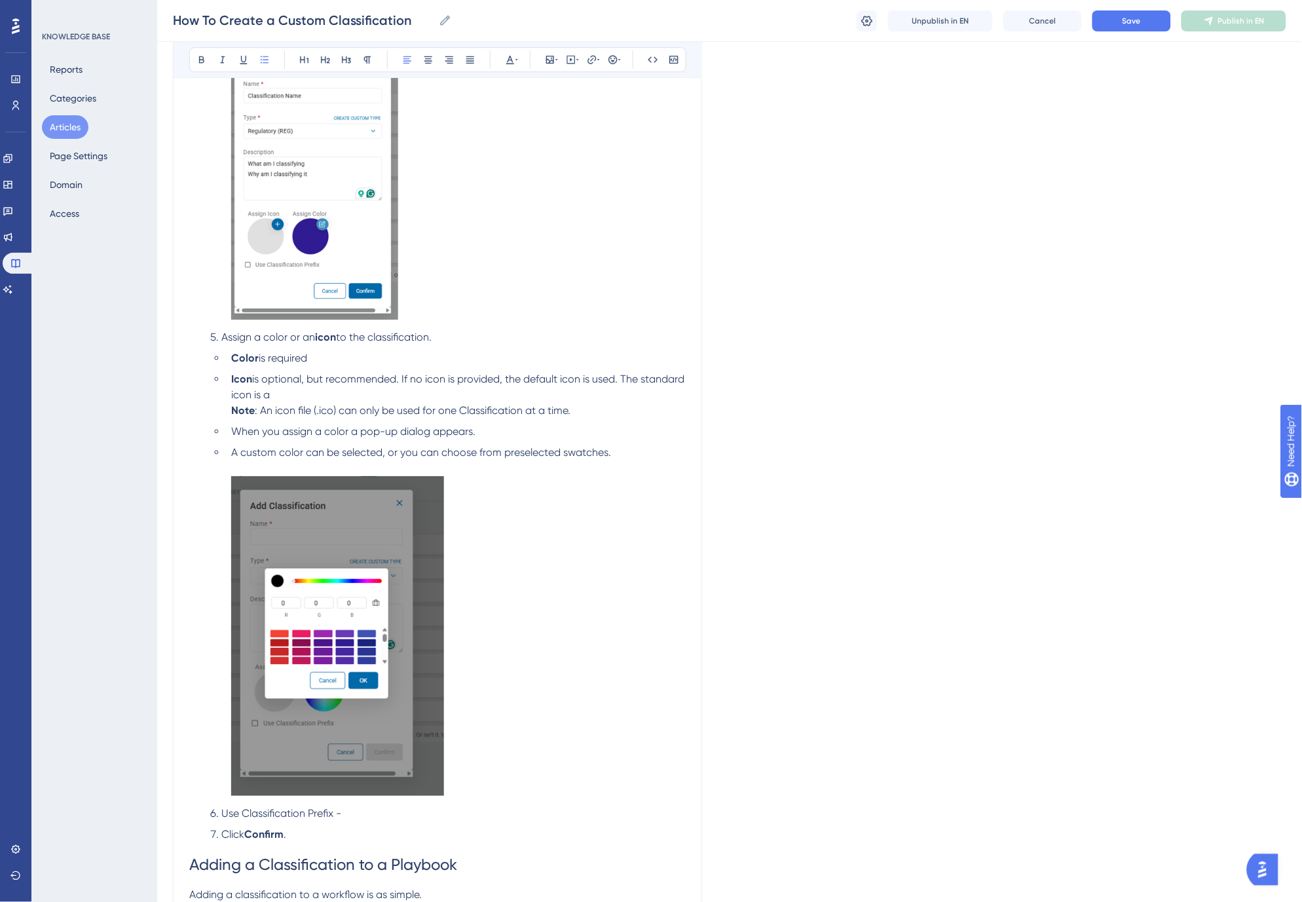
click at [344, 397] on li "Icon is optional, but recommended. If no icon is provided, the default icon is …" at bounding box center [456, 394] width 460 height 47
click at [1131, 18] on span "Save" at bounding box center [1132, 21] width 18 height 10
click at [591, 408] on li "Icon is optional, but recommended. If no icon is provided, the default icon - w…" at bounding box center [456, 394] width 460 height 47
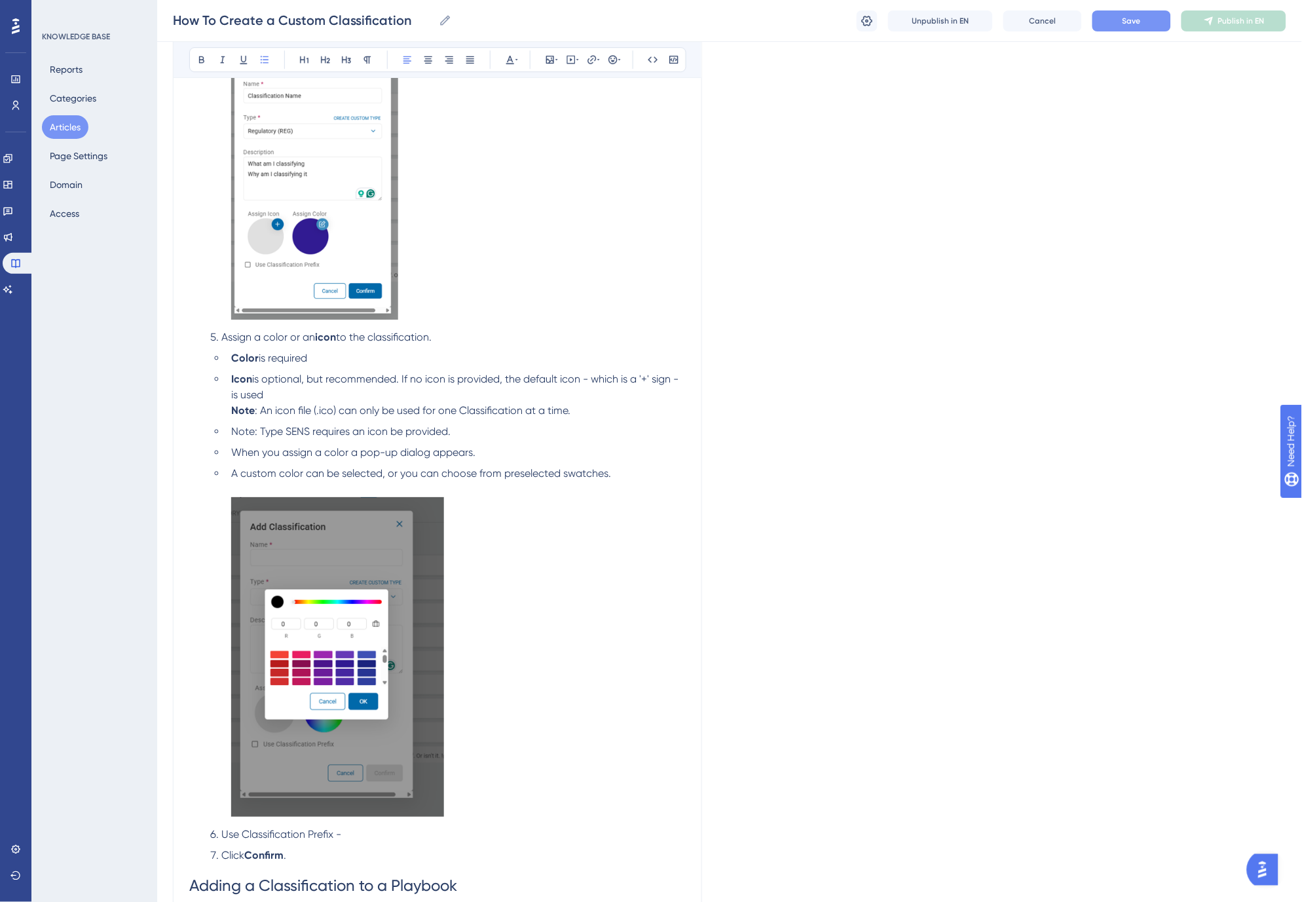
click at [240, 428] on span "Note: Type SENS requires an icon be provided." at bounding box center [340, 431] width 219 height 12
click at [291, 433] on span ": Type SENS requires an icon be provided." at bounding box center [353, 431] width 196 height 12
click at [374, 441] on ul "Color is required Icon is optional, but recommended. If no icon is provided, th…" at bounding box center [447, 585] width 475 height 471
click at [286, 430] on span ": Type "SENS" requires an icon be provided." at bounding box center [356, 431] width 202 height 12
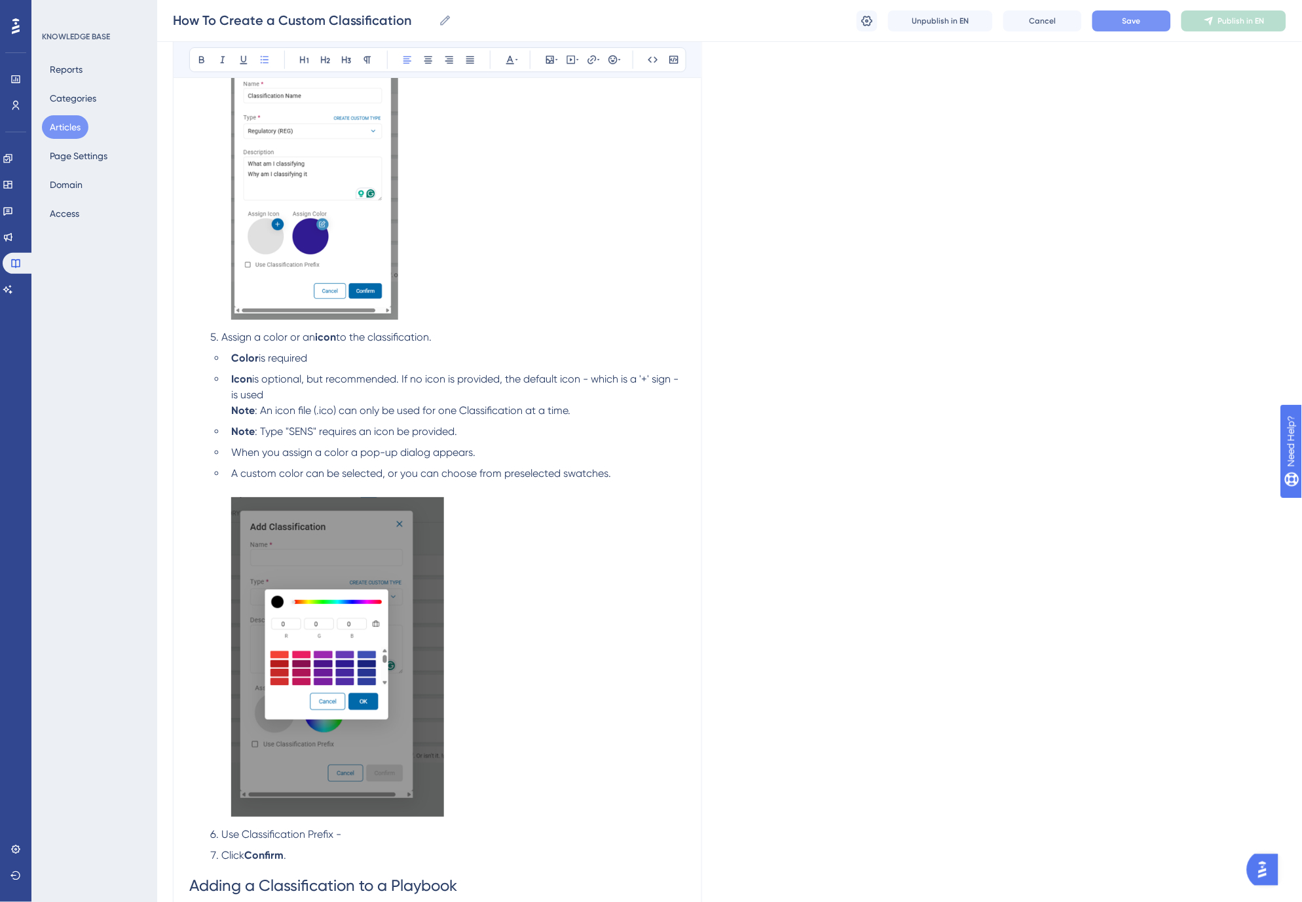
click at [275, 436] on span ": Type "SENS" requires an icon be provided." at bounding box center [356, 431] width 202 height 12
click at [432, 428] on span ": Type Sensitivity (SENS) requires an icon or color." at bounding box center [369, 431] width 229 height 12
click at [470, 431] on span "or color." at bounding box center [459, 431] width 39 height 12
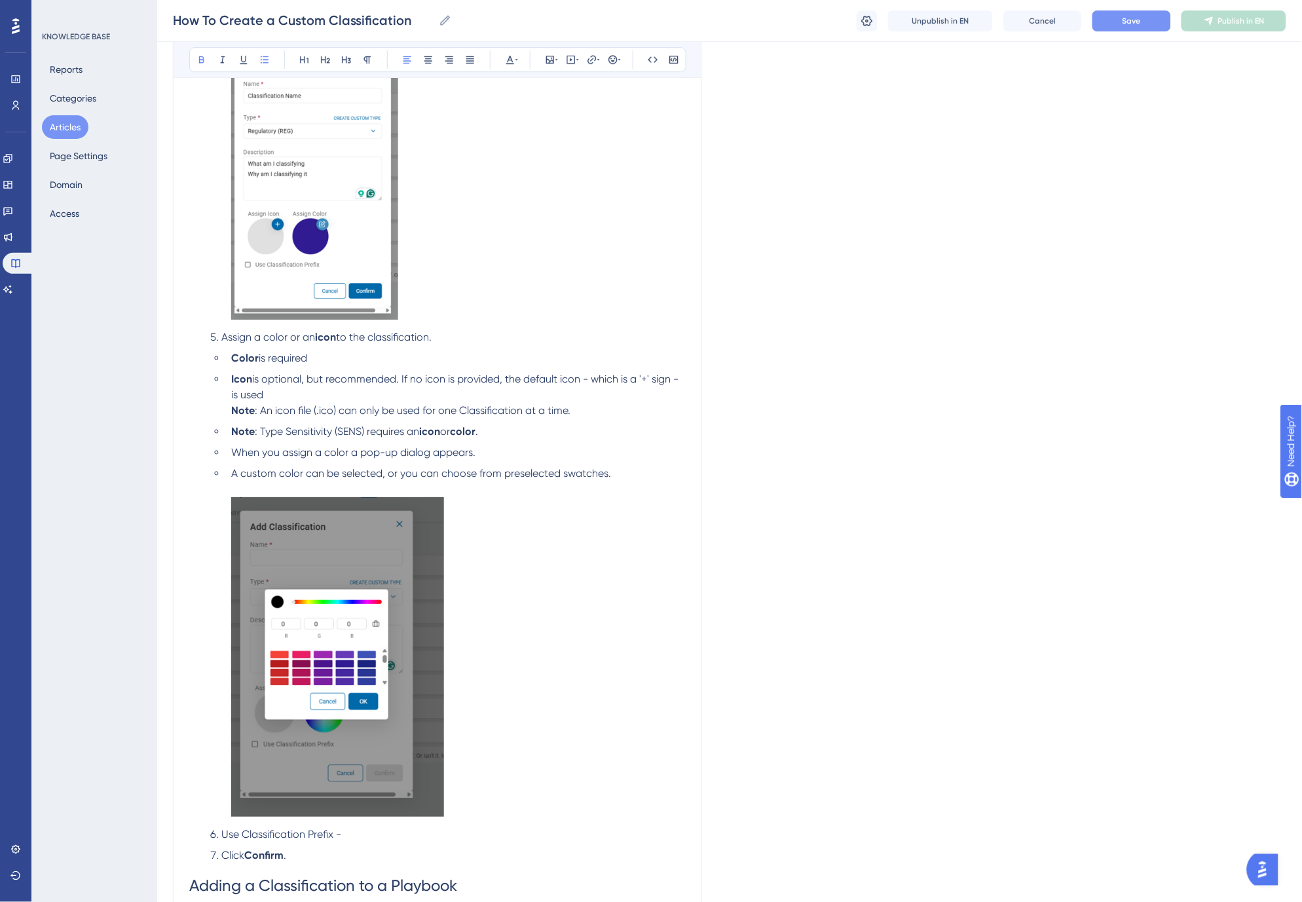
click at [515, 453] on li "When you assign a color a pop-up dialog appears." at bounding box center [456, 453] width 460 height 16
click at [1154, 23] on button "Save" at bounding box center [1131, 20] width 79 height 21
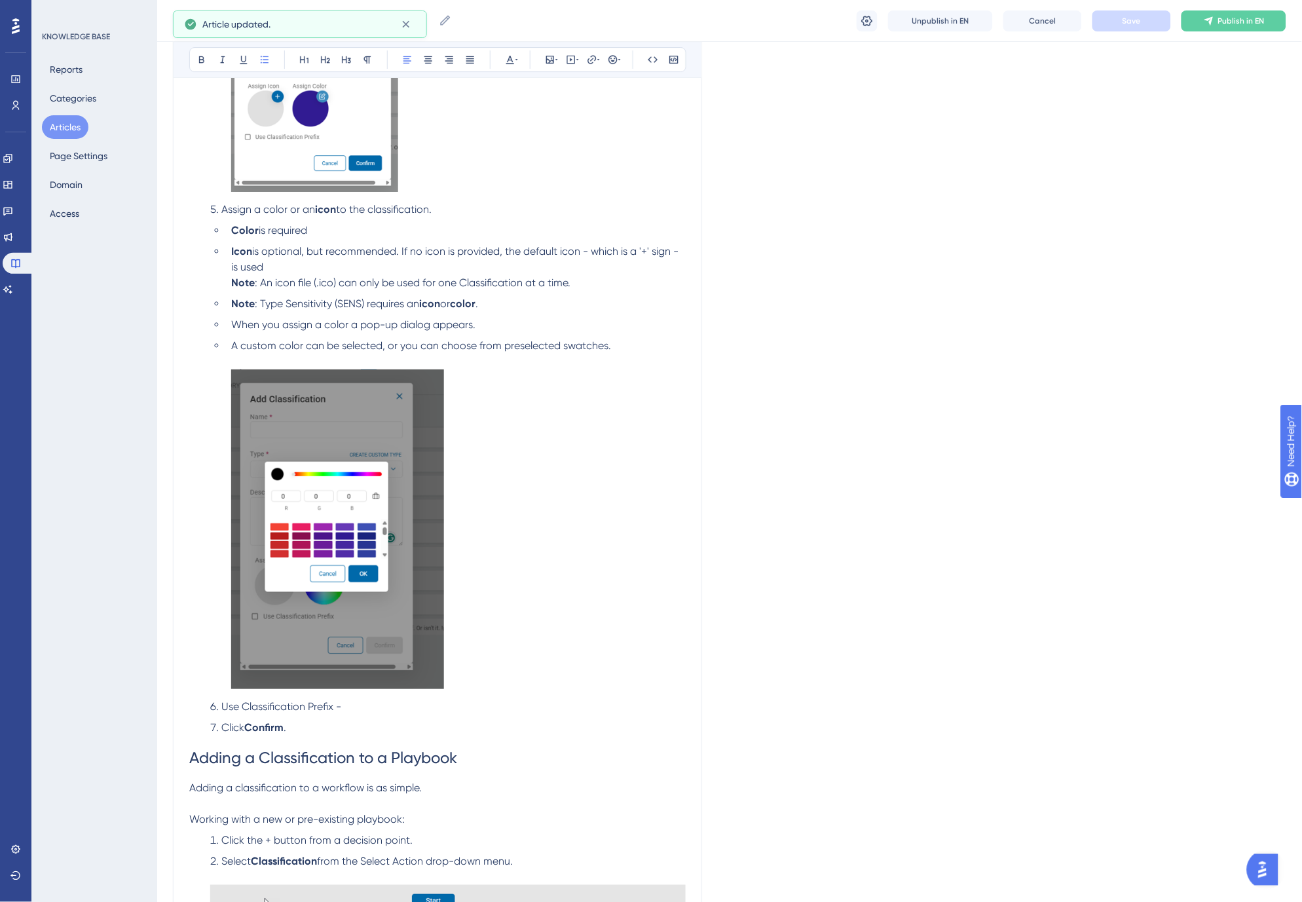
scroll to position [1389, 0]
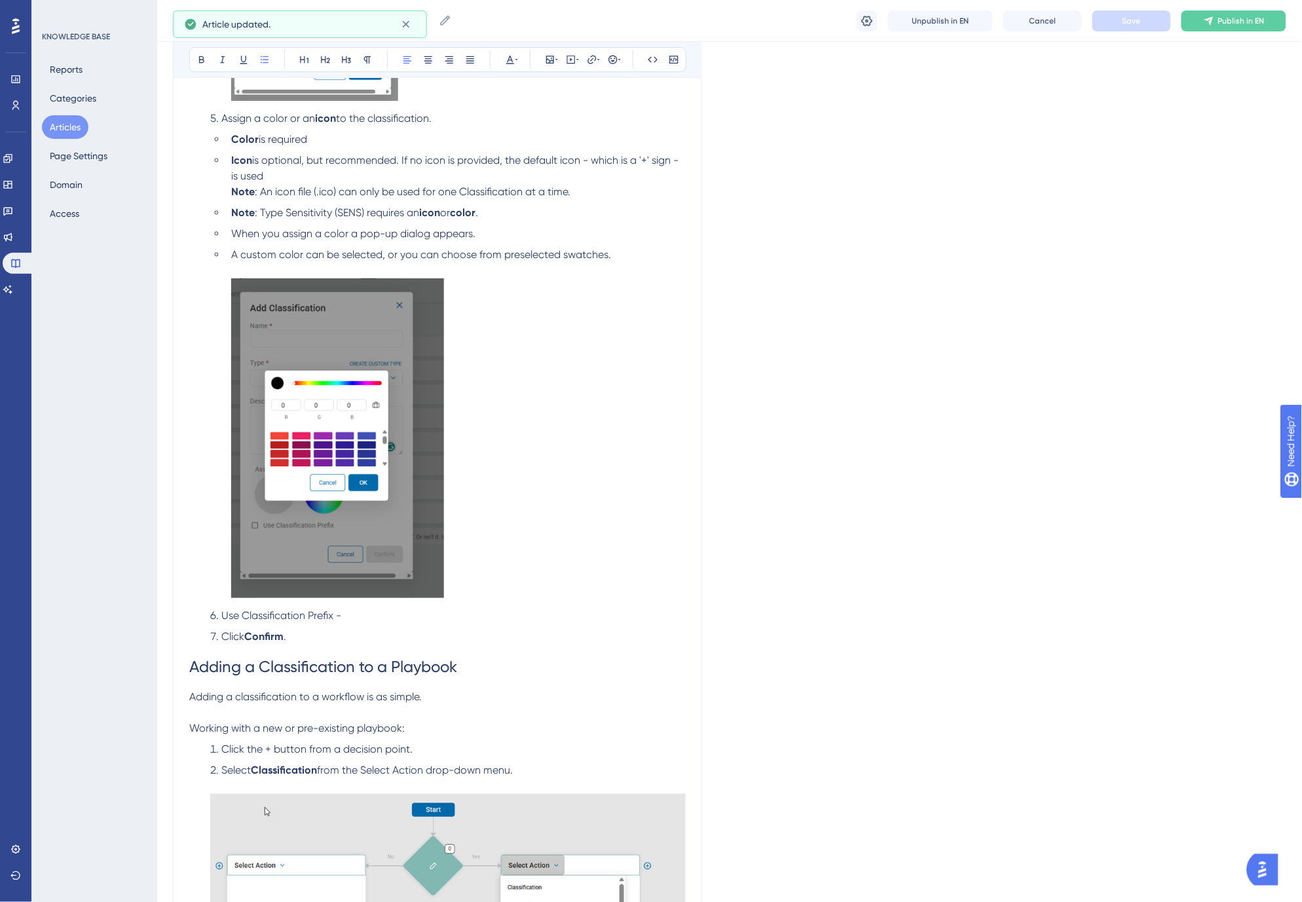
click at [372, 618] on li "Use Classification Prefix -" at bounding box center [445, 616] width 481 height 16
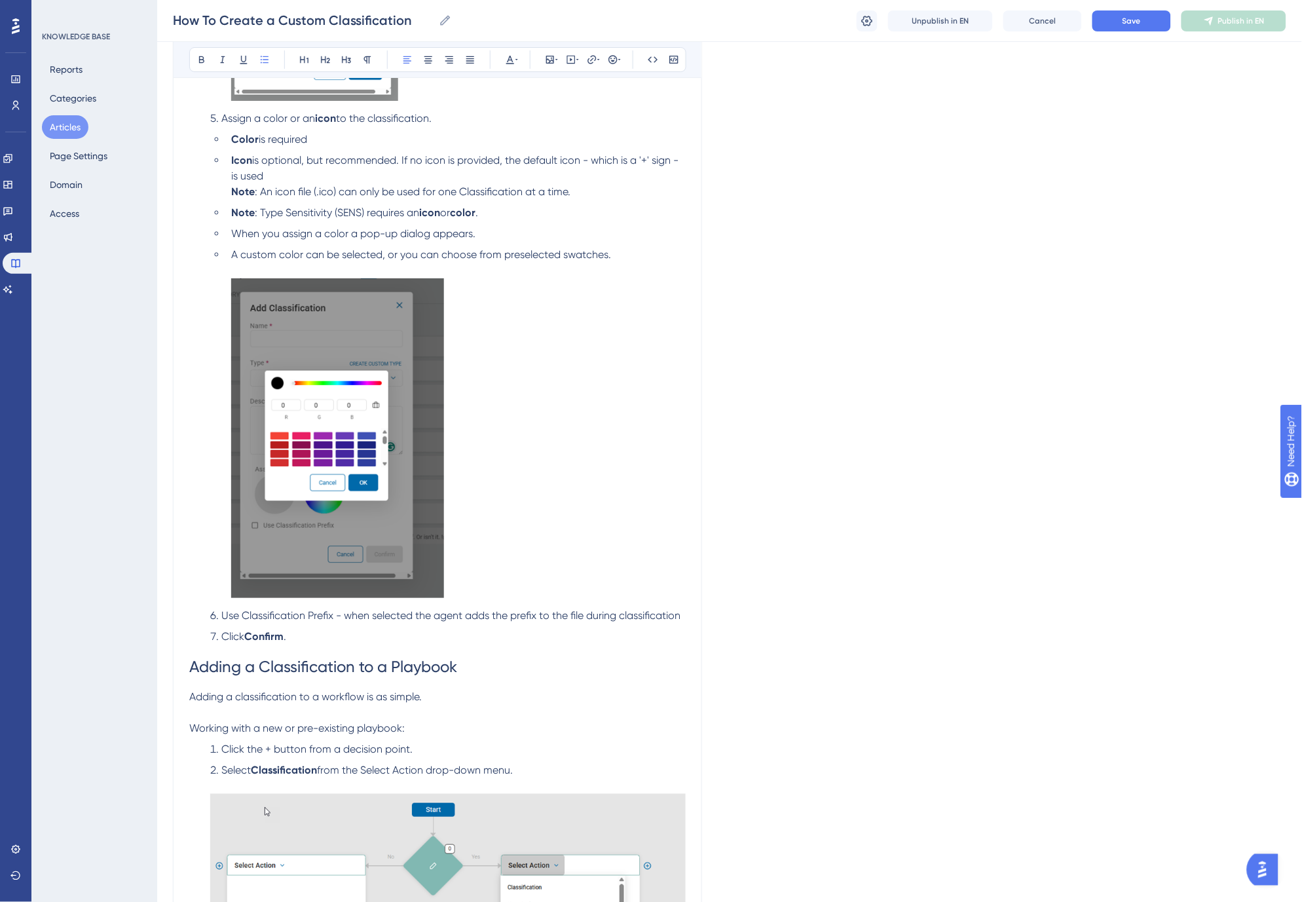
click at [350, 618] on span "Use Classification Prefix - when selected the agent adds the prefix to the file…" at bounding box center [450, 615] width 459 height 12
drag, startPoint x: 335, startPoint y: 616, endPoint x: 223, endPoint y: 622, distance: 111.5
click at [223, 622] on li "Use Classification Prefix - When selected the agent adds the prefix to the file…" at bounding box center [445, 616] width 481 height 16
click at [1121, 23] on button "Save" at bounding box center [1131, 20] width 79 height 21
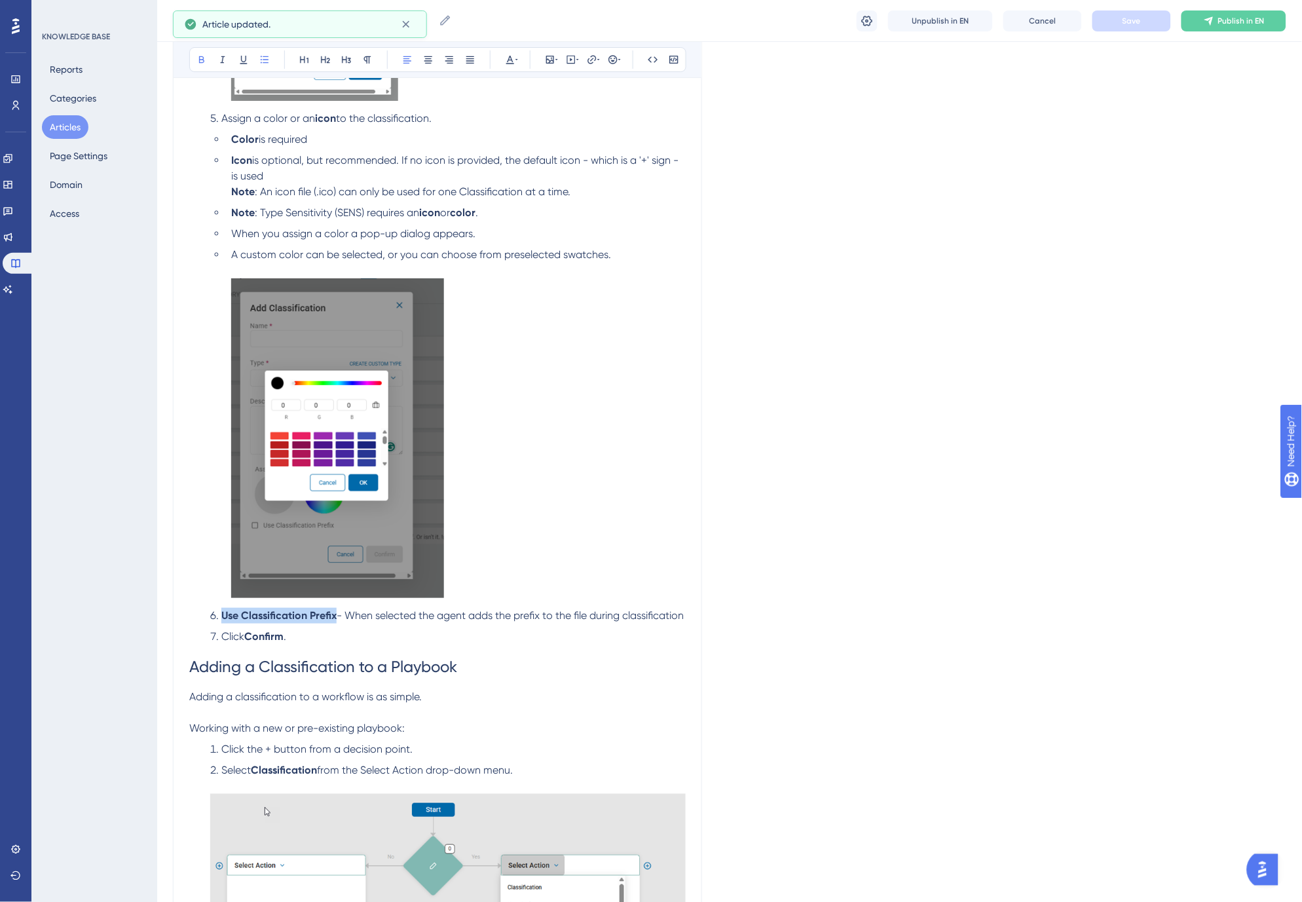
click at [274, 613] on strong "Use Classification Prefix" at bounding box center [278, 615] width 115 height 12
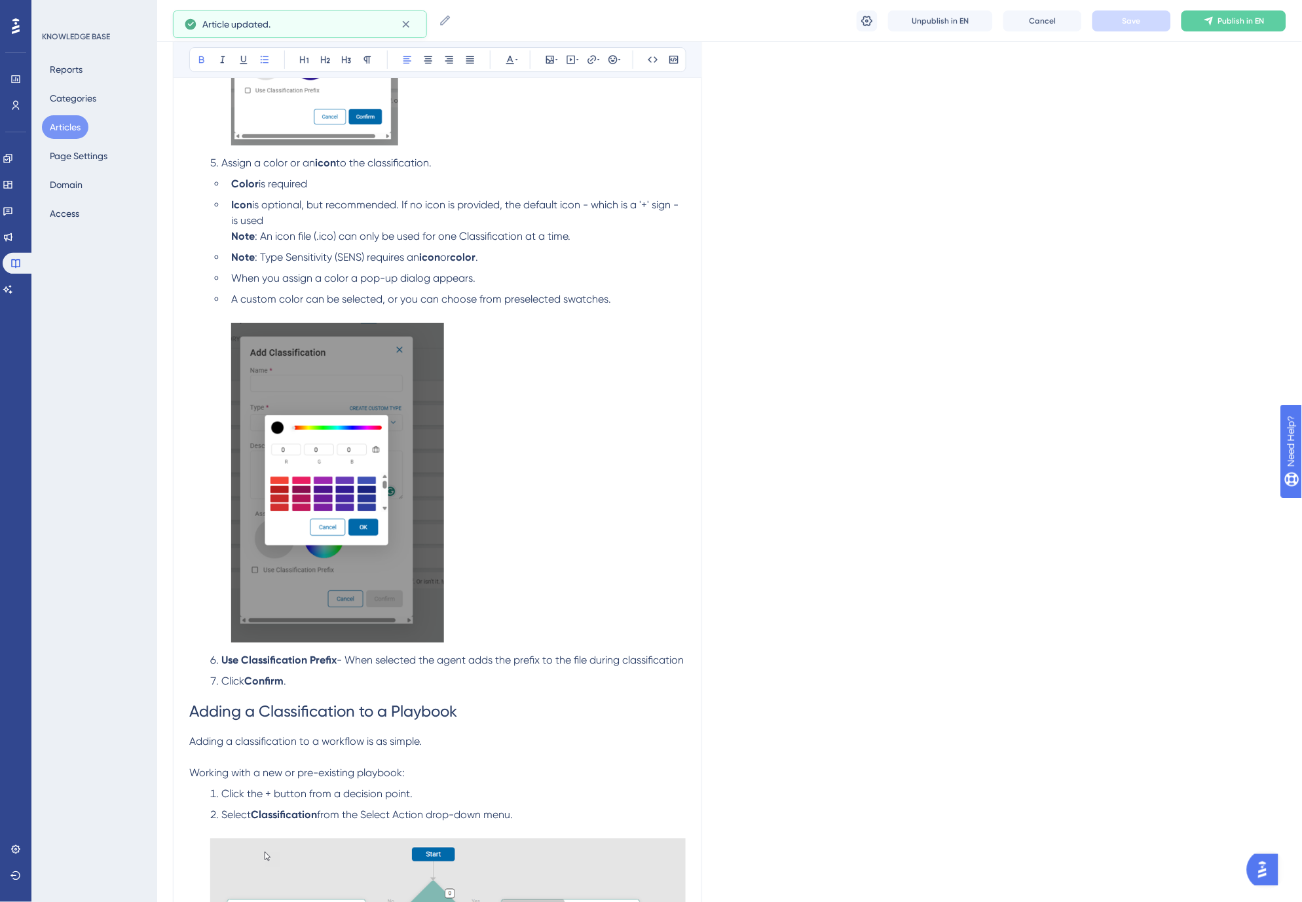
scroll to position [1243, 0]
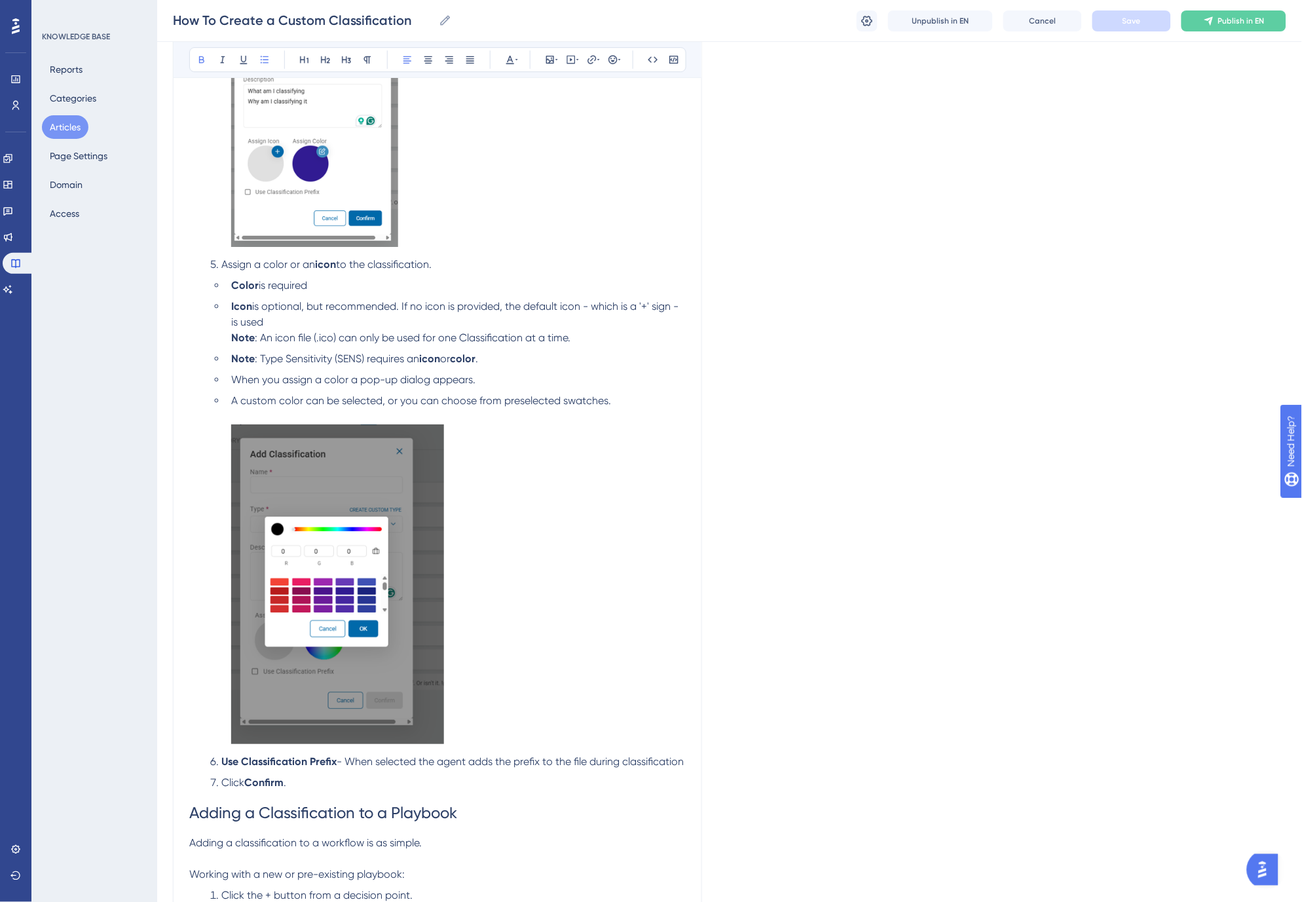
click at [275, 265] on span "Assign a color or an" at bounding box center [268, 264] width 94 height 12
click at [310, 266] on span "or an" at bounding box center [298, 264] width 25 height 12
click at [1143, 18] on button "Save" at bounding box center [1131, 20] width 79 height 21
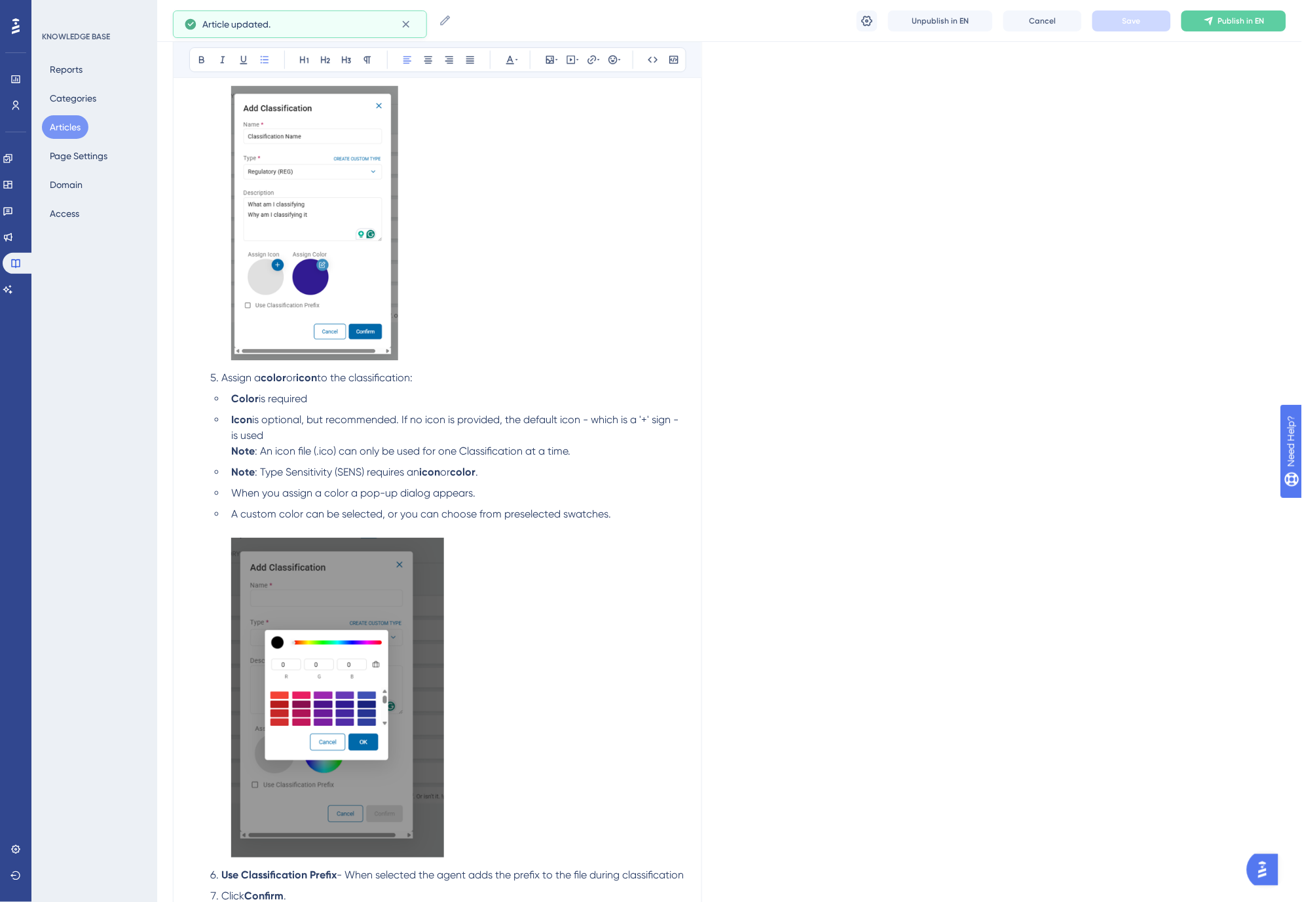
scroll to position [1098, 0]
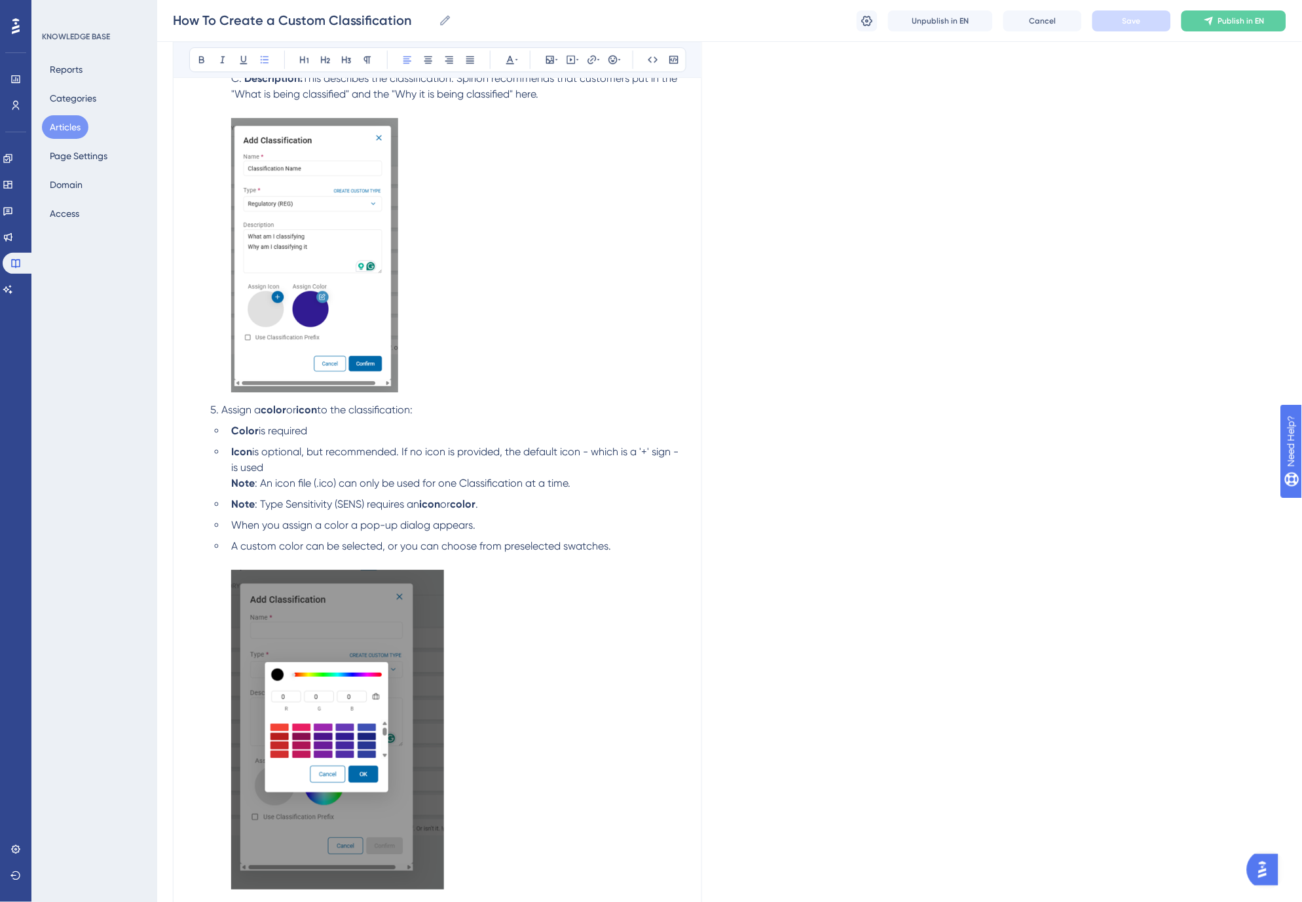
click at [291, 431] on span "is required" at bounding box center [283, 430] width 48 height 12
click at [295, 430] on span "is required" at bounding box center [283, 430] width 48 height 12
click at [348, 524] on span "When you assign a color a pop-up dialog appears." at bounding box center [353, 525] width 244 height 12
click at [233, 544] on span "A custom color can be selected, or you can choose from preselected swatches." at bounding box center [421, 546] width 380 height 12
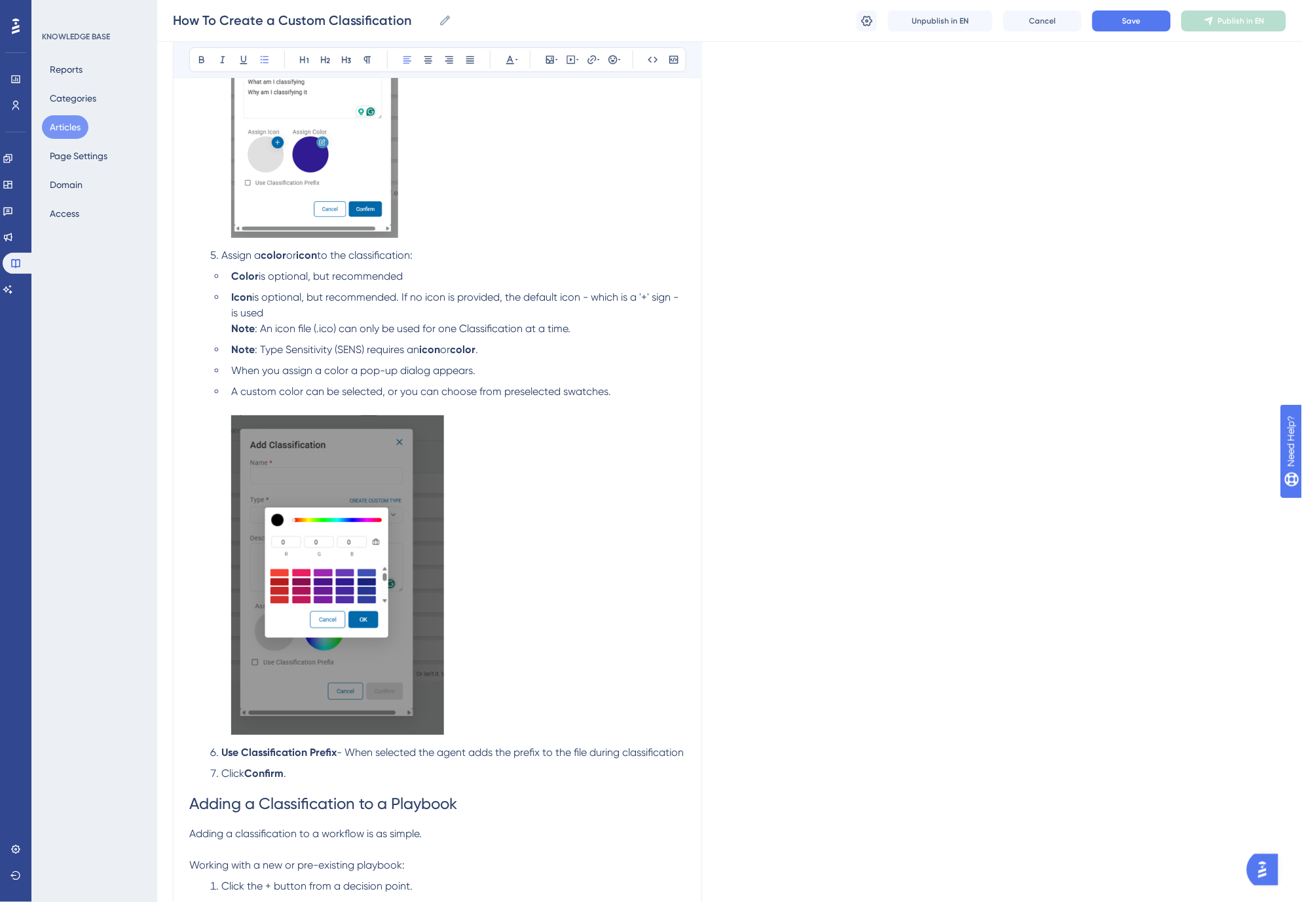
scroll to position [1316, 0]
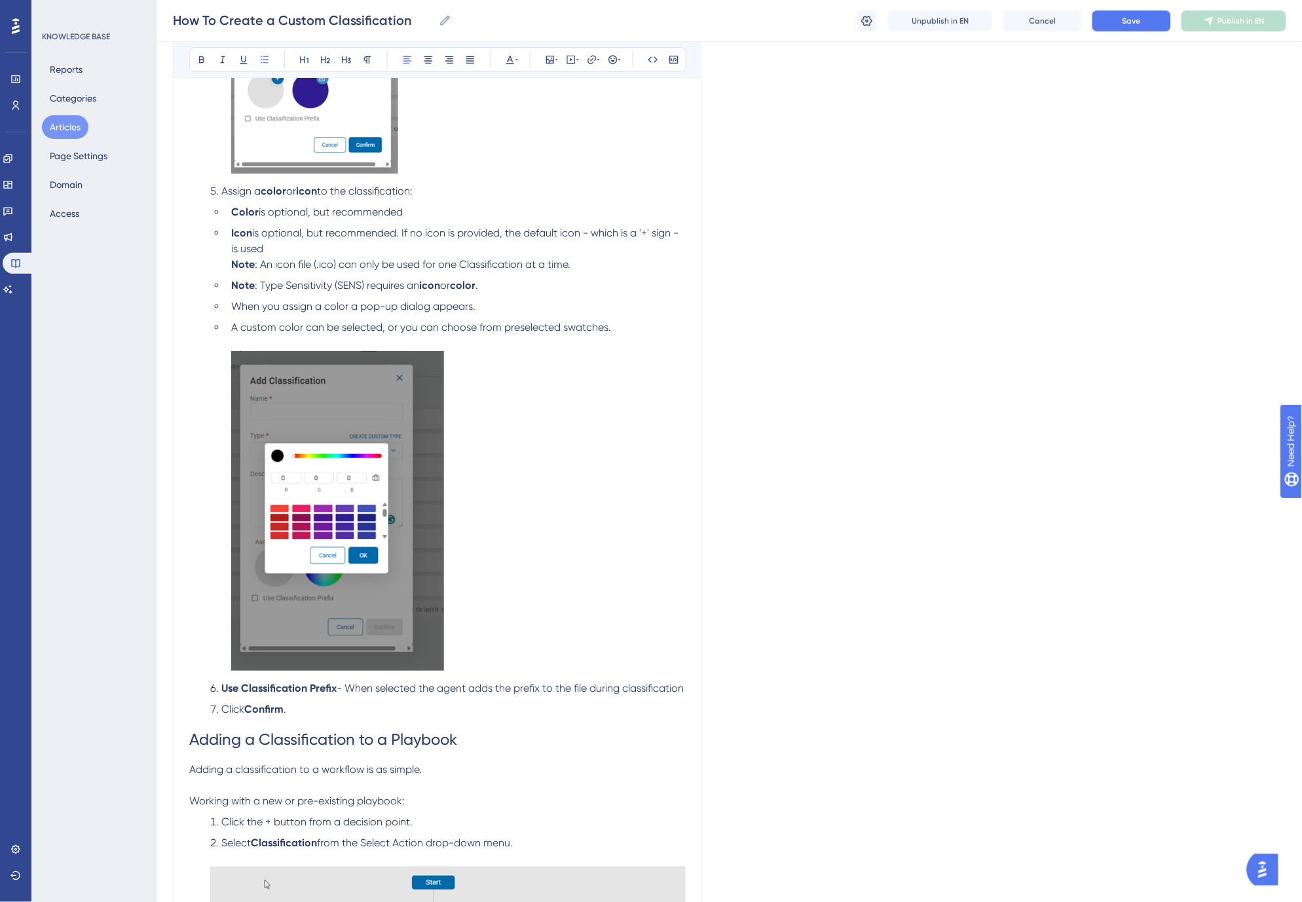
click at [417, 691] on span "- When selected the agent adds the prefix to the file during classification" at bounding box center [510, 688] width 347 height 12
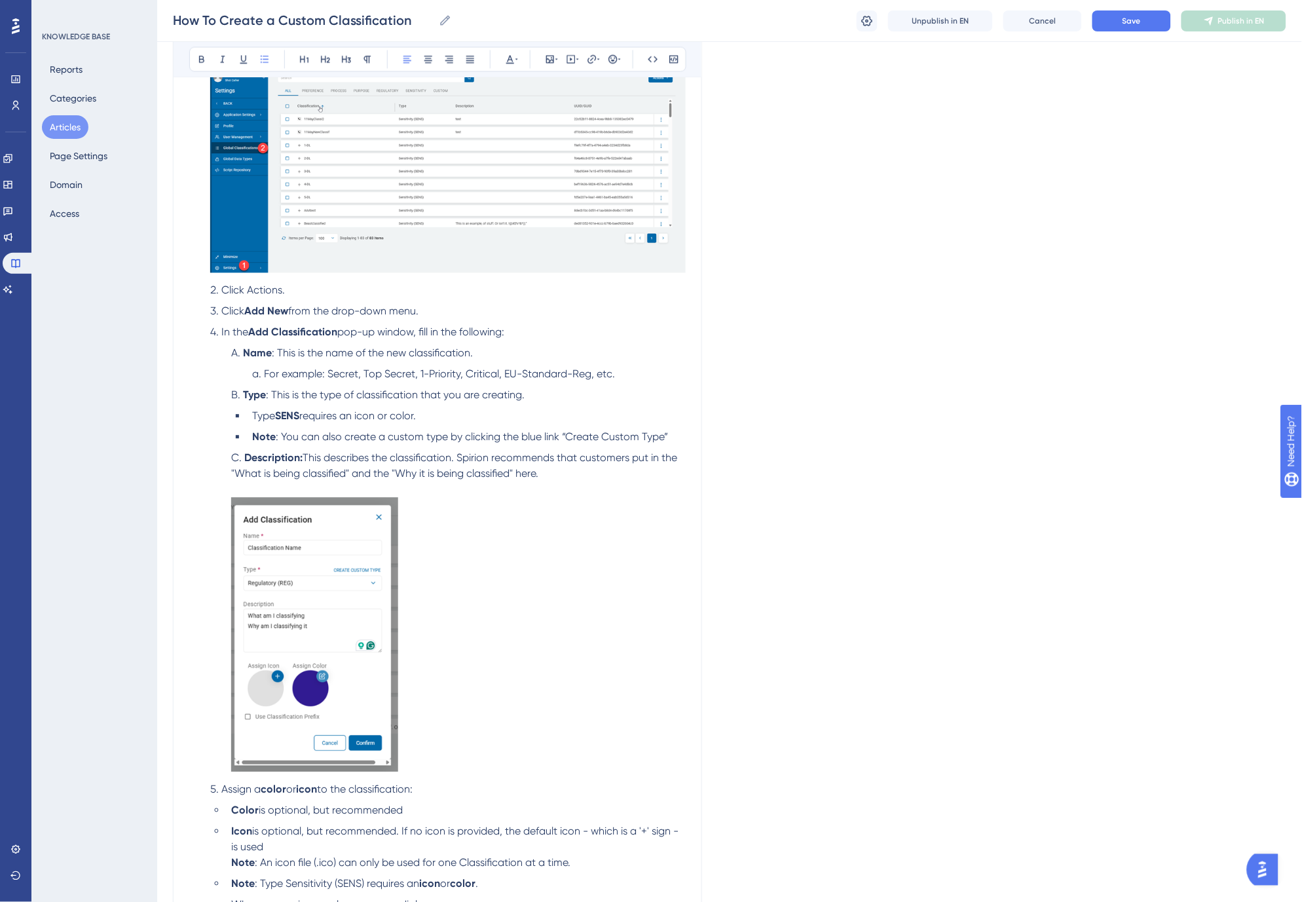
scroll to position [661, 0]
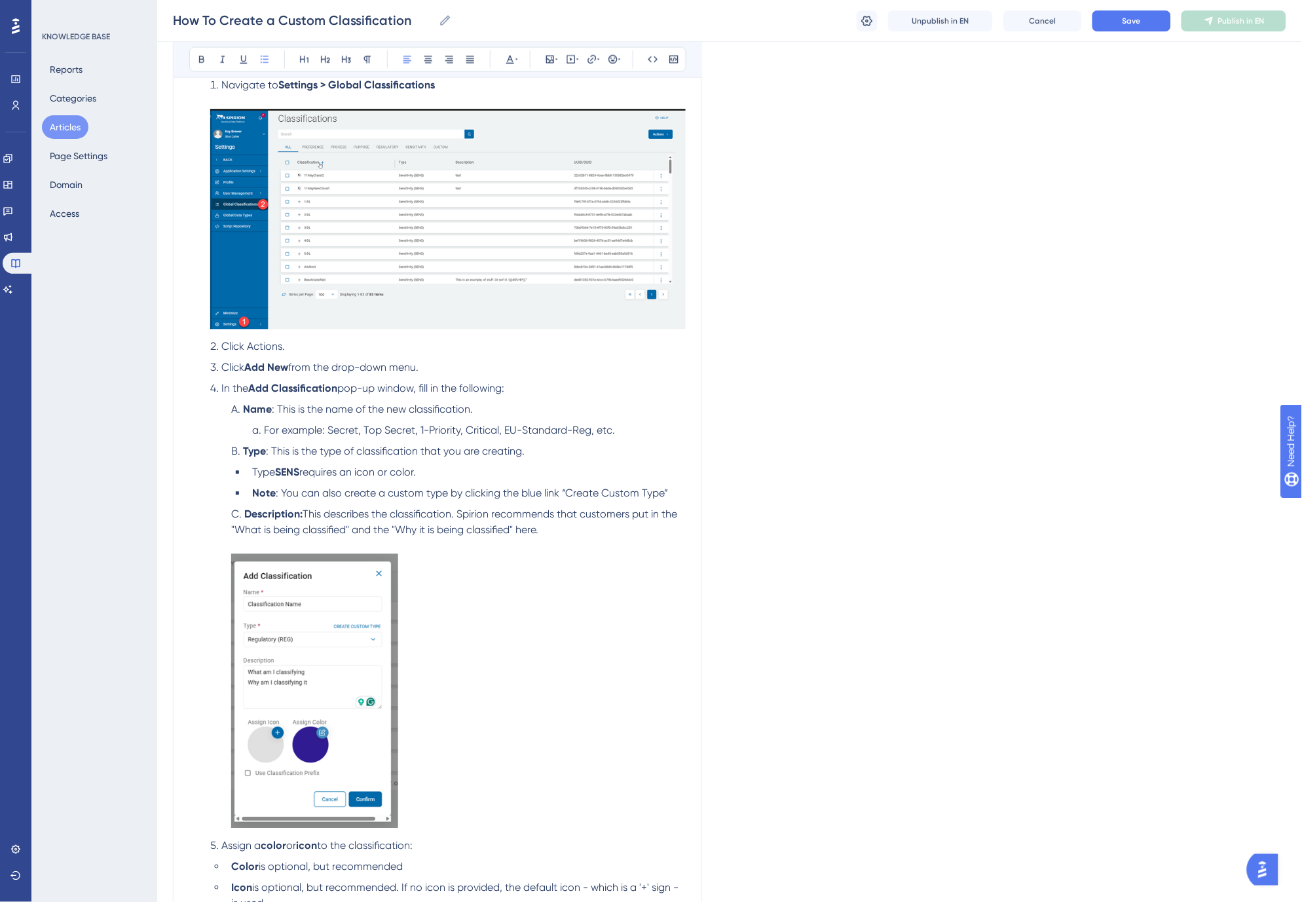
click at [267, 348] on span "Click Actions." at bounding box center [253, 347] width 64 height 12
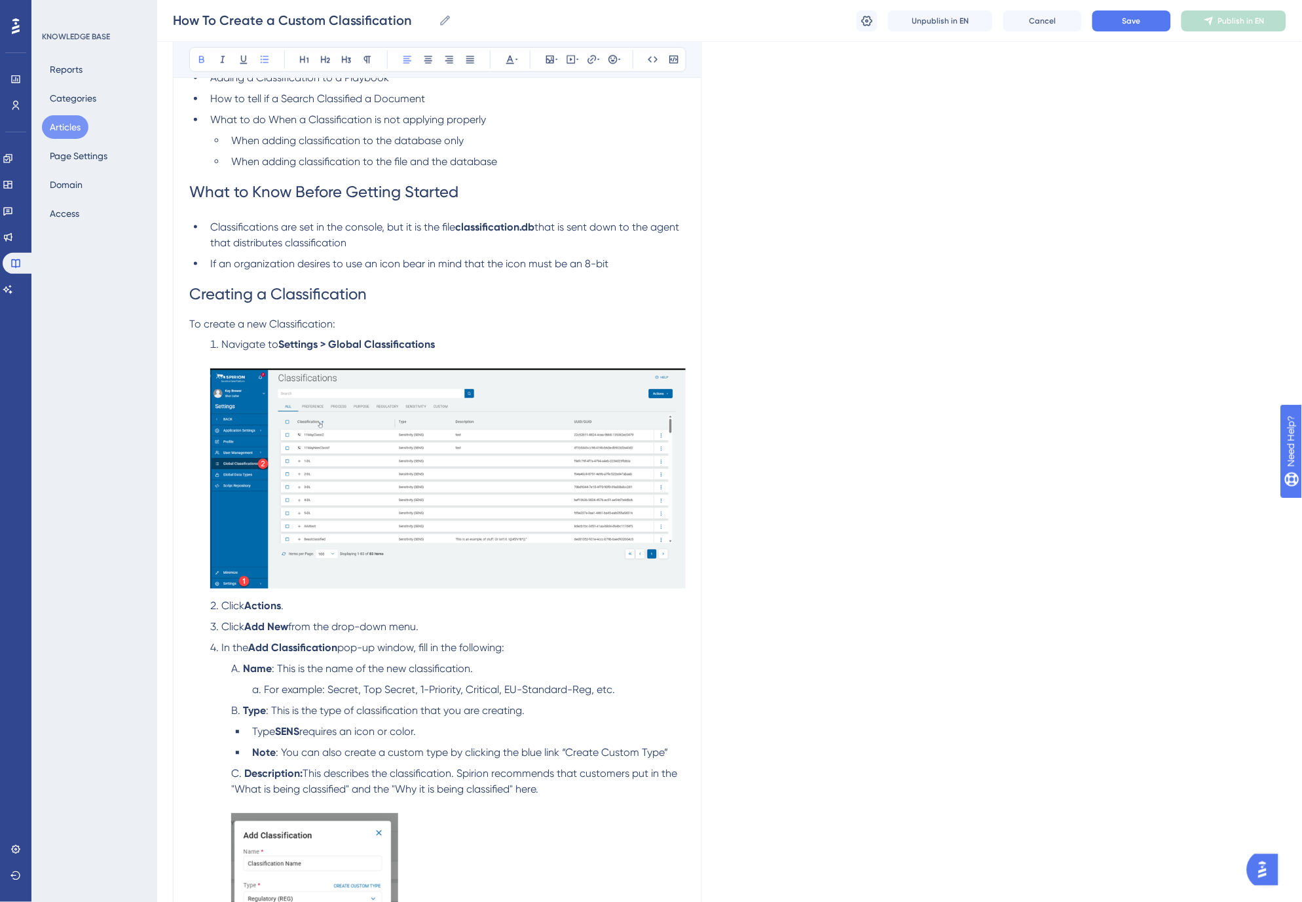
scroll to position [370, 0]
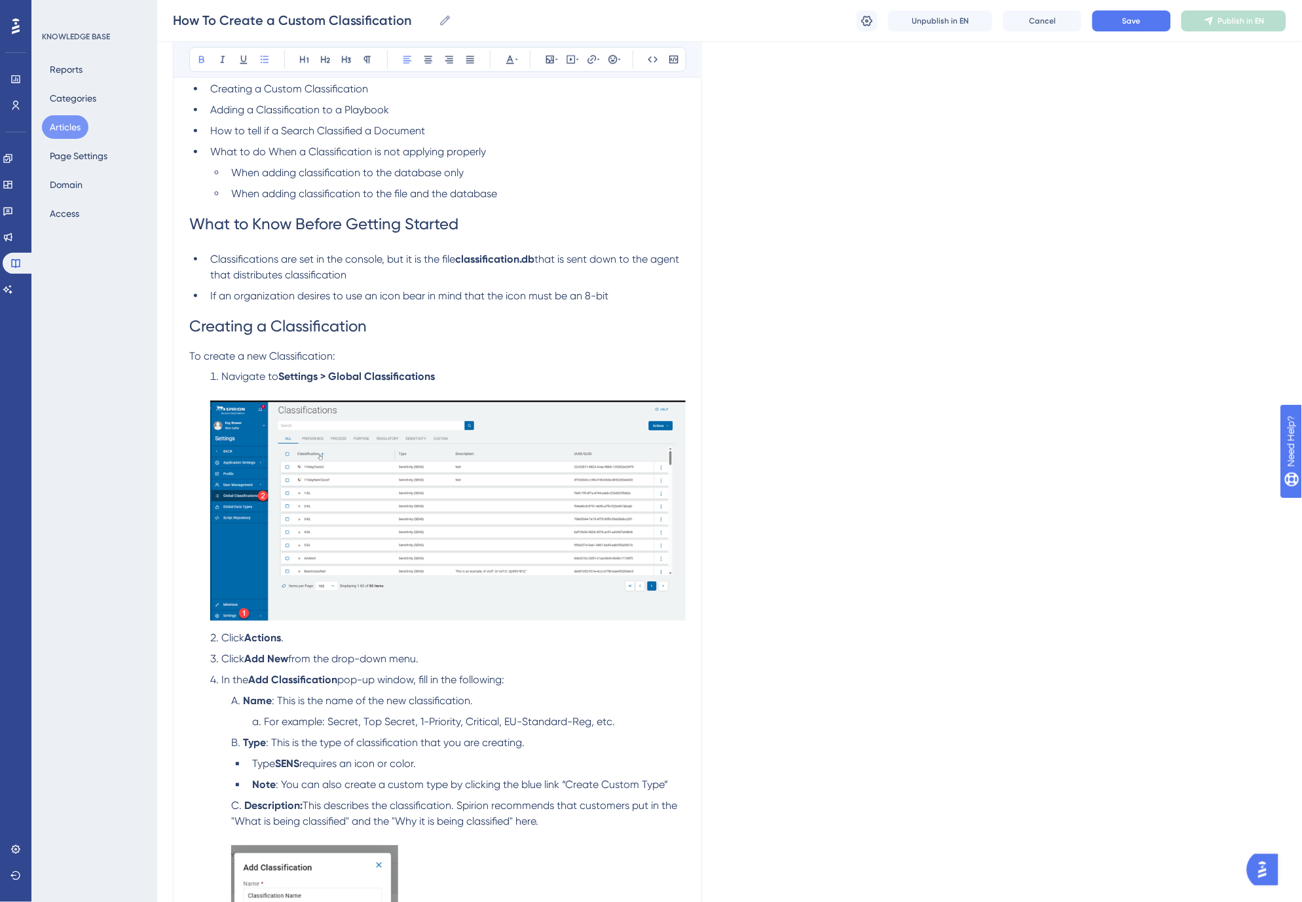
click at [444, 331] on h1 "Creating a Classification" at bounding box center [437, 326] width 496 height 45
click at [1125, 13] on button "Save" at bounding box center [1131, 20] width 79 height 21
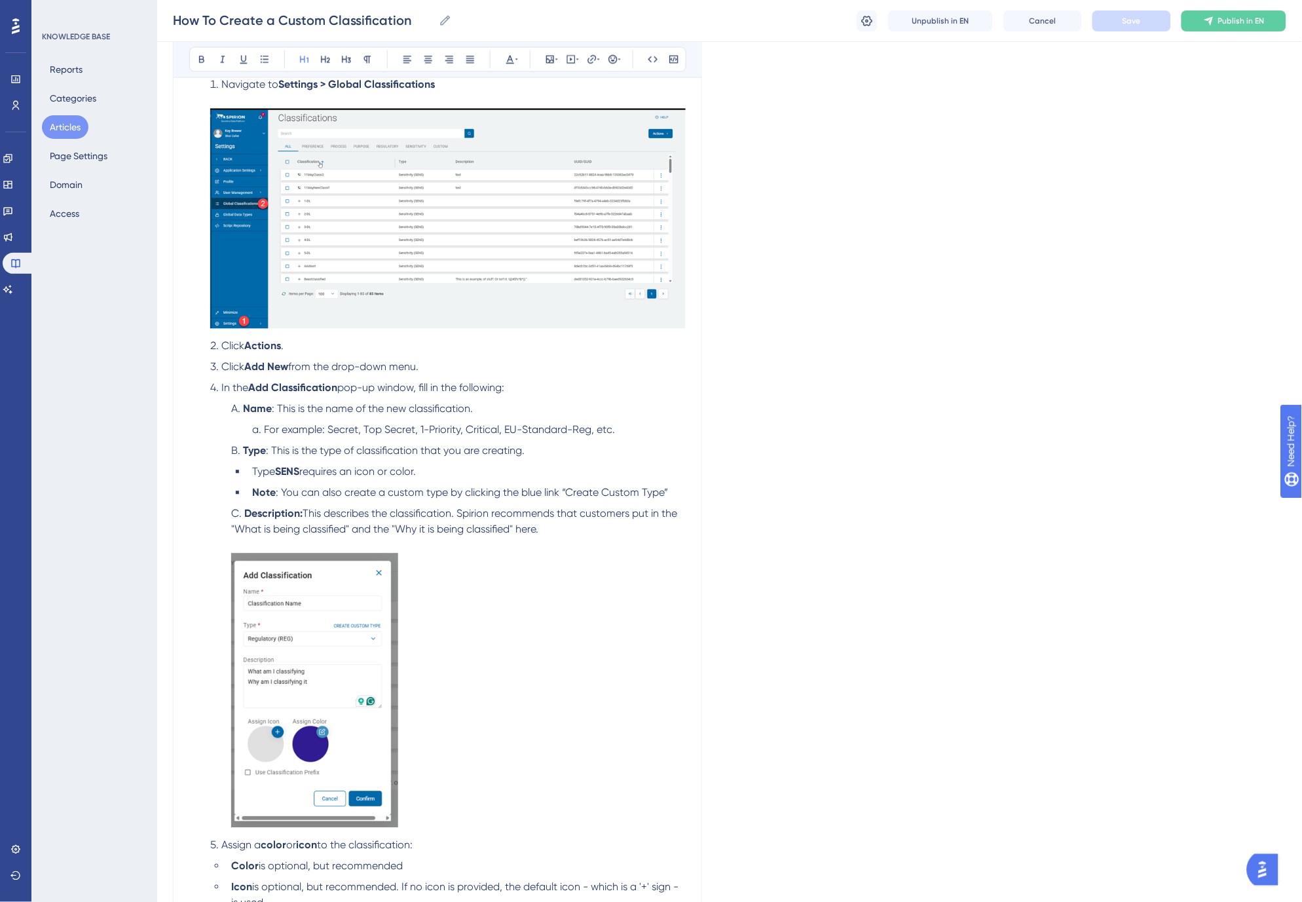
scroll to position [661, 0]
click at [360, 434] on span "For example: Secret, Top Secret, 1-Priority, Critical, EU-Standard-Reg, etc." at bounding box center [439, 430] width 351 height 12
click at [420, 432] on span "For example: ReferenceOnly, Test1, 1-Priority, Critical, EU-Standard-Reg, etc." at bounding box center [444, 430] width 361 height 12
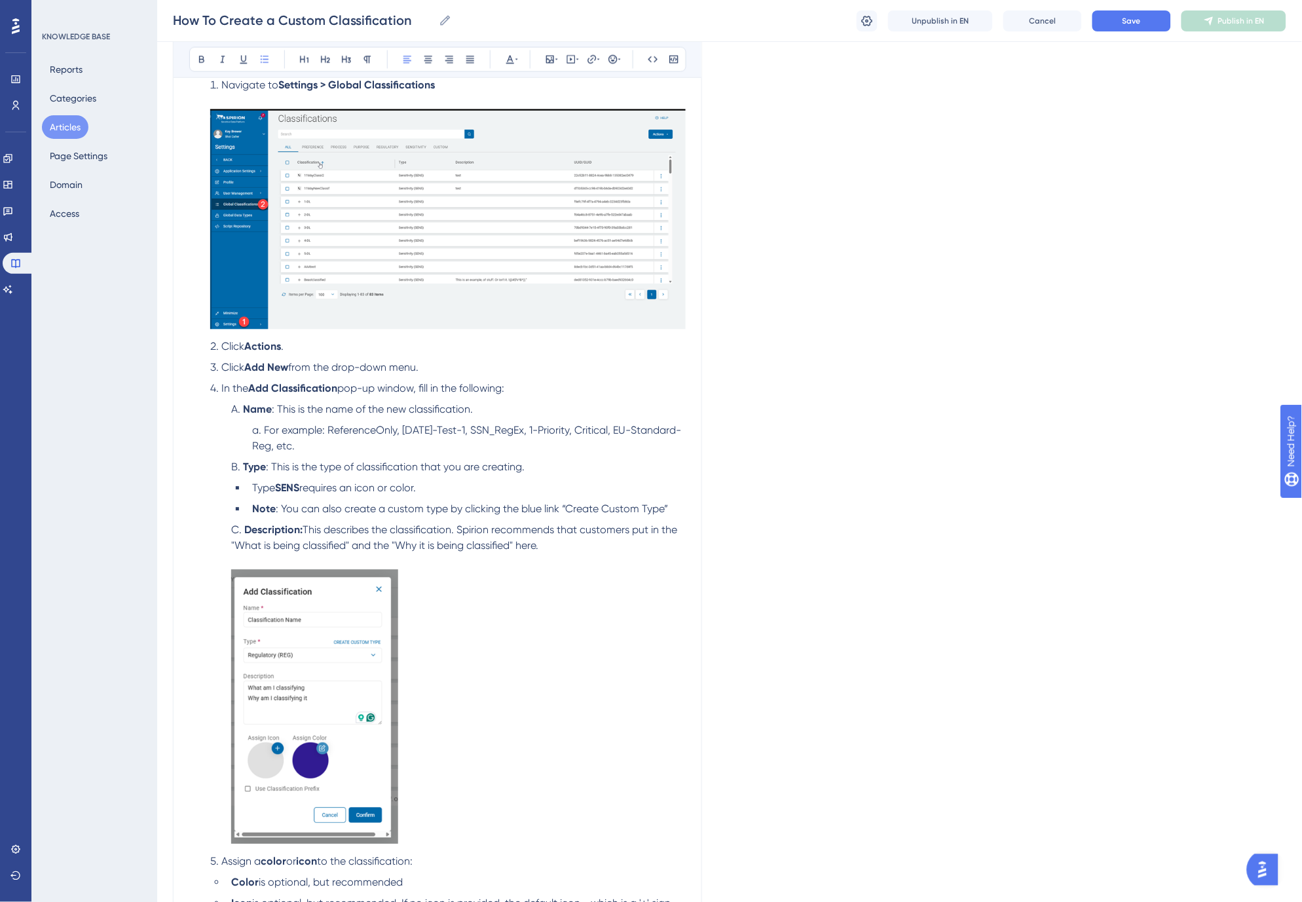
click at [413, 456] on ol "Name : This is the name of the new classification. For example: ReferenceOnly, …" at bounding box center [447, 625] width 475 height 447
click at [436, 487] on li "Type SENS requires an icon or color." at bounding box center [466, 489] width 439 height 16
click at [1138, 22] on span "Save" at bounding box center [1132, 21] width 18 height 10
click at [270, 428] on span "For example: ReferenceOnly, Oct25-Test-1, SSN_RegEx, 1-Priority, Critical, EU-S…" at bounding box center [466, 438] width 429 height 28
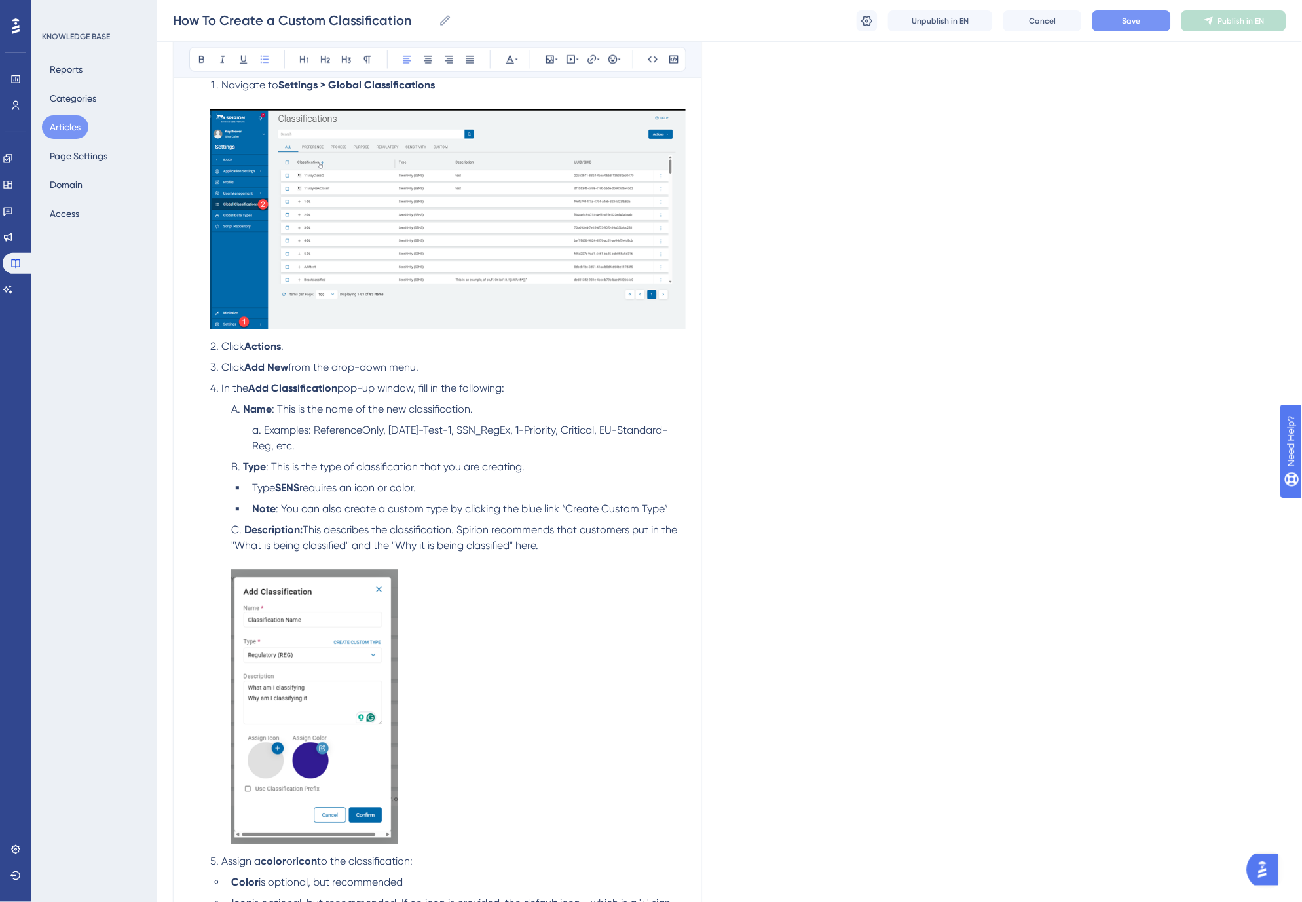
click at [282, 431] on span "Examples: ReferenceOnly, Oct25-Test-1, SSN_RegEx, 1-Priority, Critical, EU-Stan…" at bounding box center [459, 438] width 415 height 28
click at [388, 456] on ol "Name : This is the name of the new classification. Examples : ReferenceOnly, Oc…" at bounding box center [447, 625] width 475 height 447
click at [573, 531] on span "This describes the classification. Spirion recommends that customers put in the…" at bounding box center [455, 538] width 449 height 28
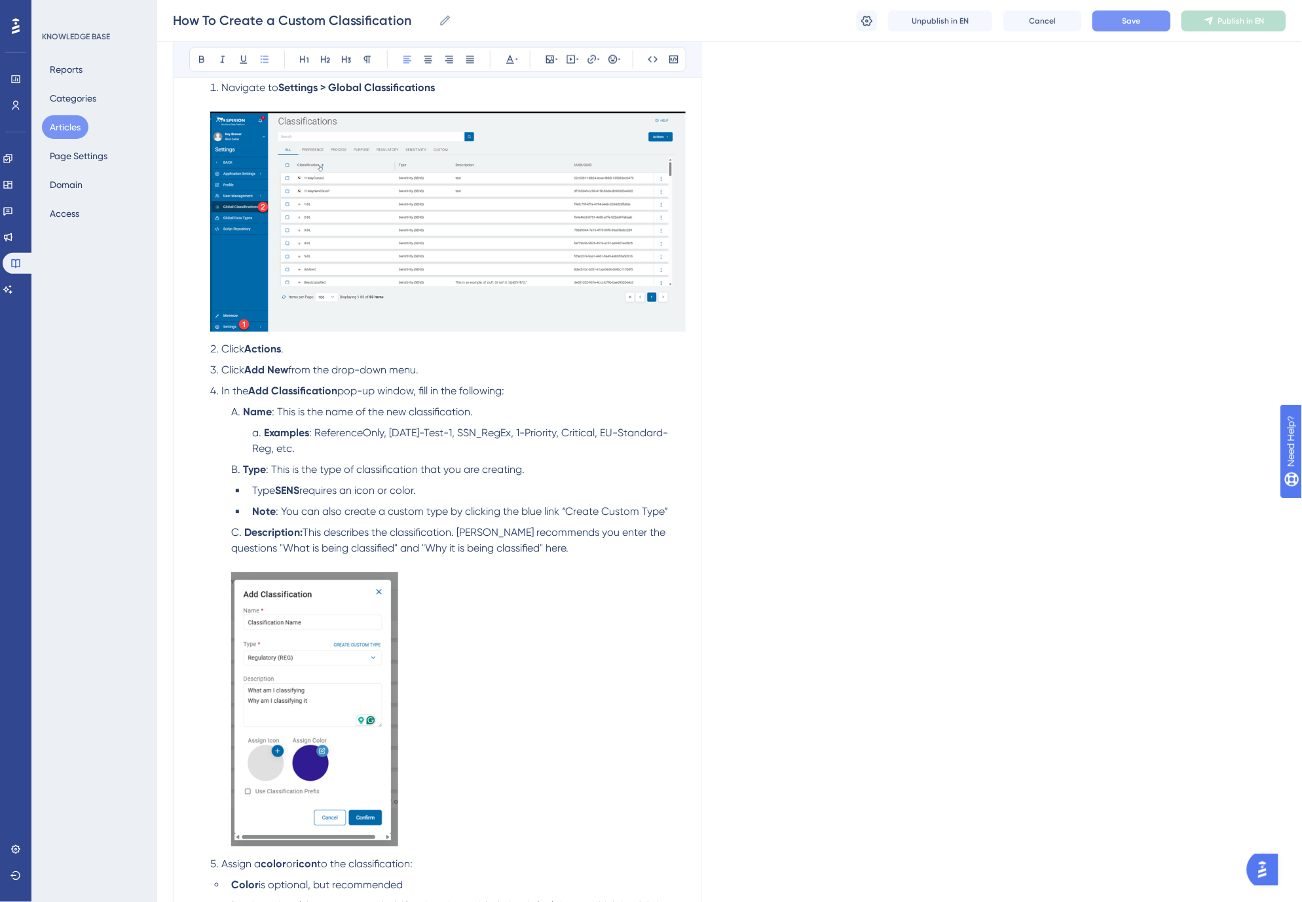
scroll to position [588, 0]
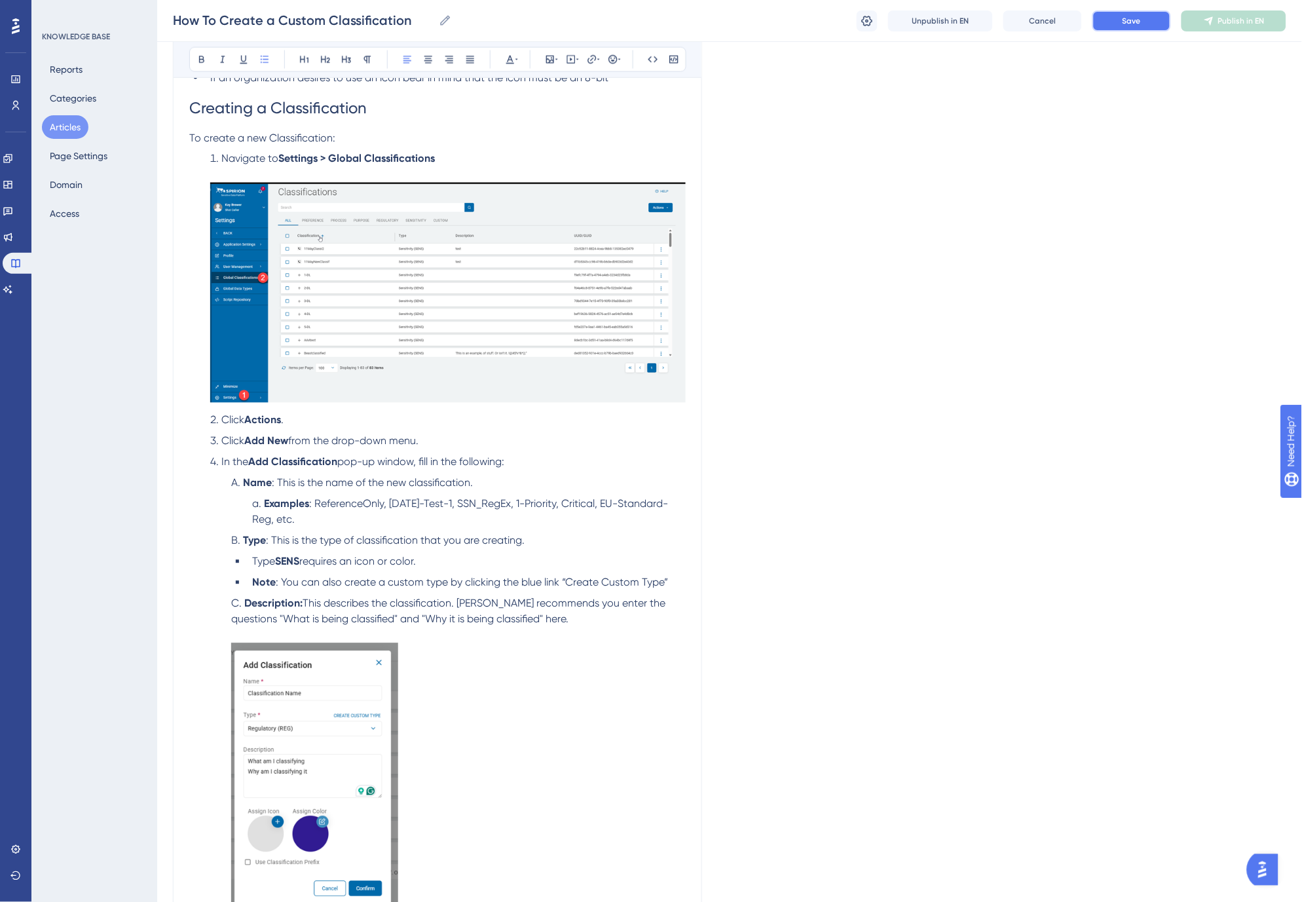
click at [1127, 24] on span "Save" at bounding box center [1132, 21] width 18 height 10
click at [443, 160] on li "Navigate to Settings > Global Classifications" at bounding box center [445, 279] width 481 height 256
click at [435, 483] on span ": This is the name of the new classification." at bounding box center [372, 483] width 201 height 12
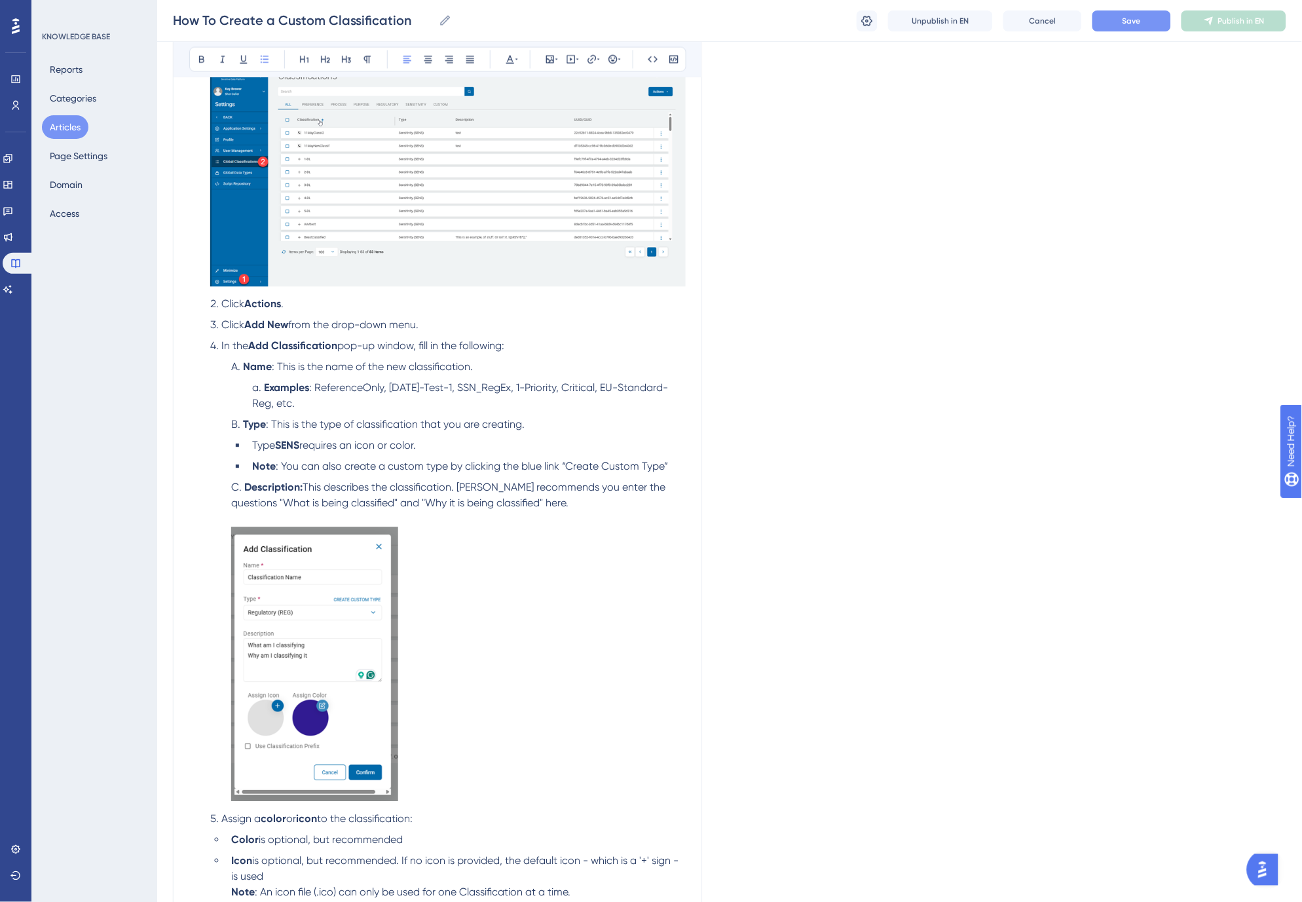
scroll to position [807, 0]
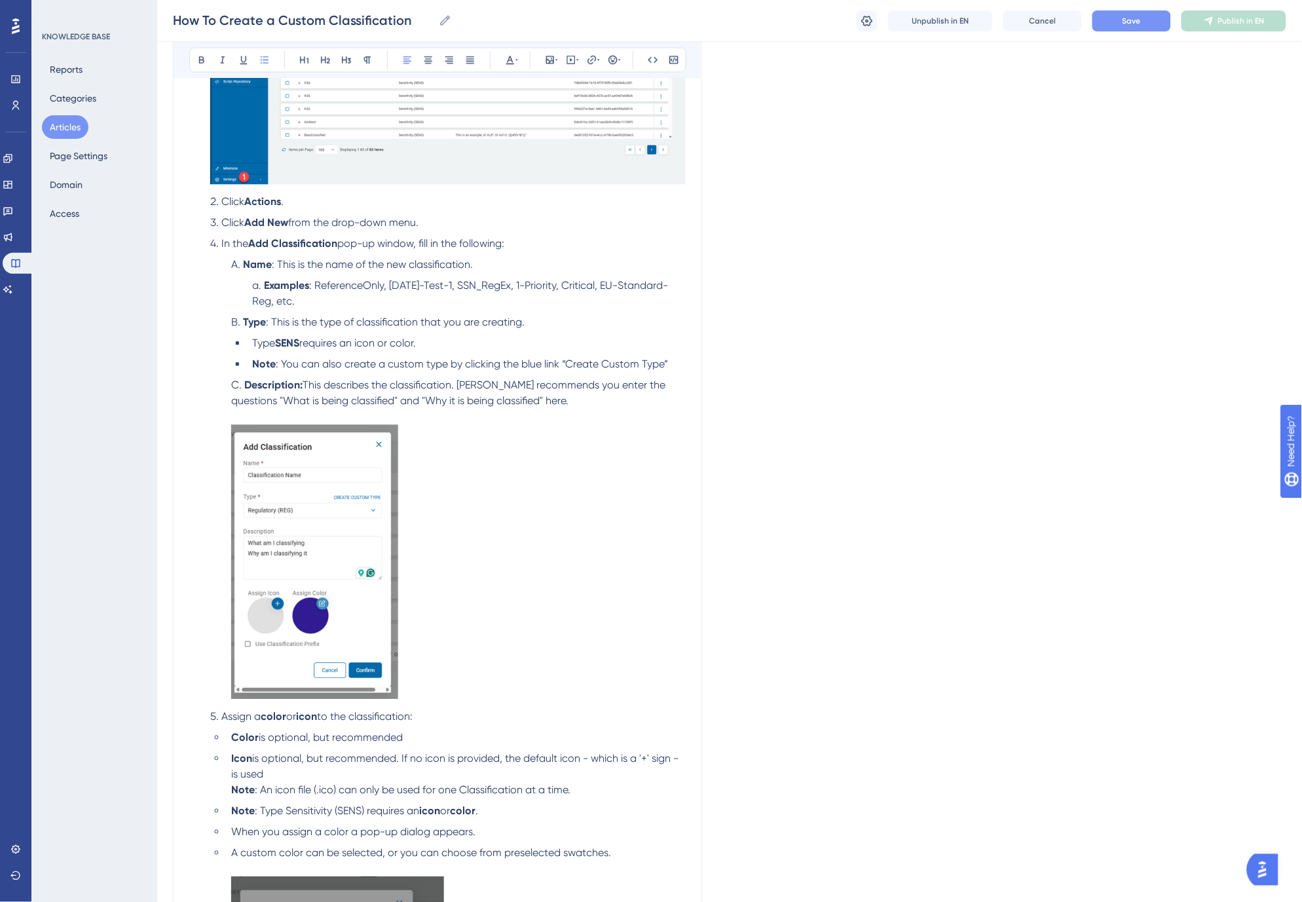
click at [436, 736] on li "Color is optional, but recommended" at bounding box center [456, 738] width 460 height 16
click at [309, 774] on li "Icon is optional, but recommended. If no icon is provided, the default icon - w…" at bounding box center [456, 774] width 460 height 47
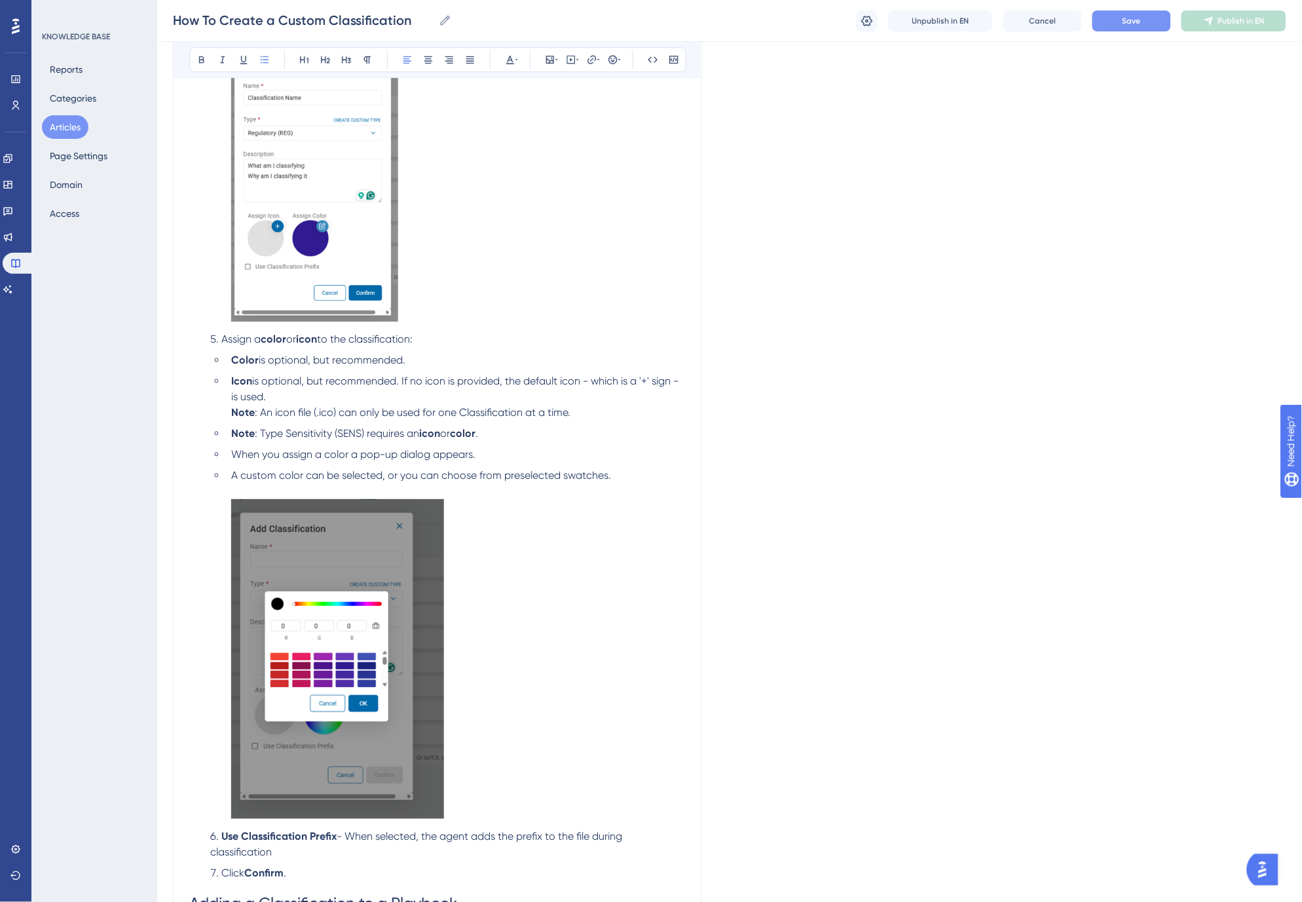
scroll to position [1389, 0]
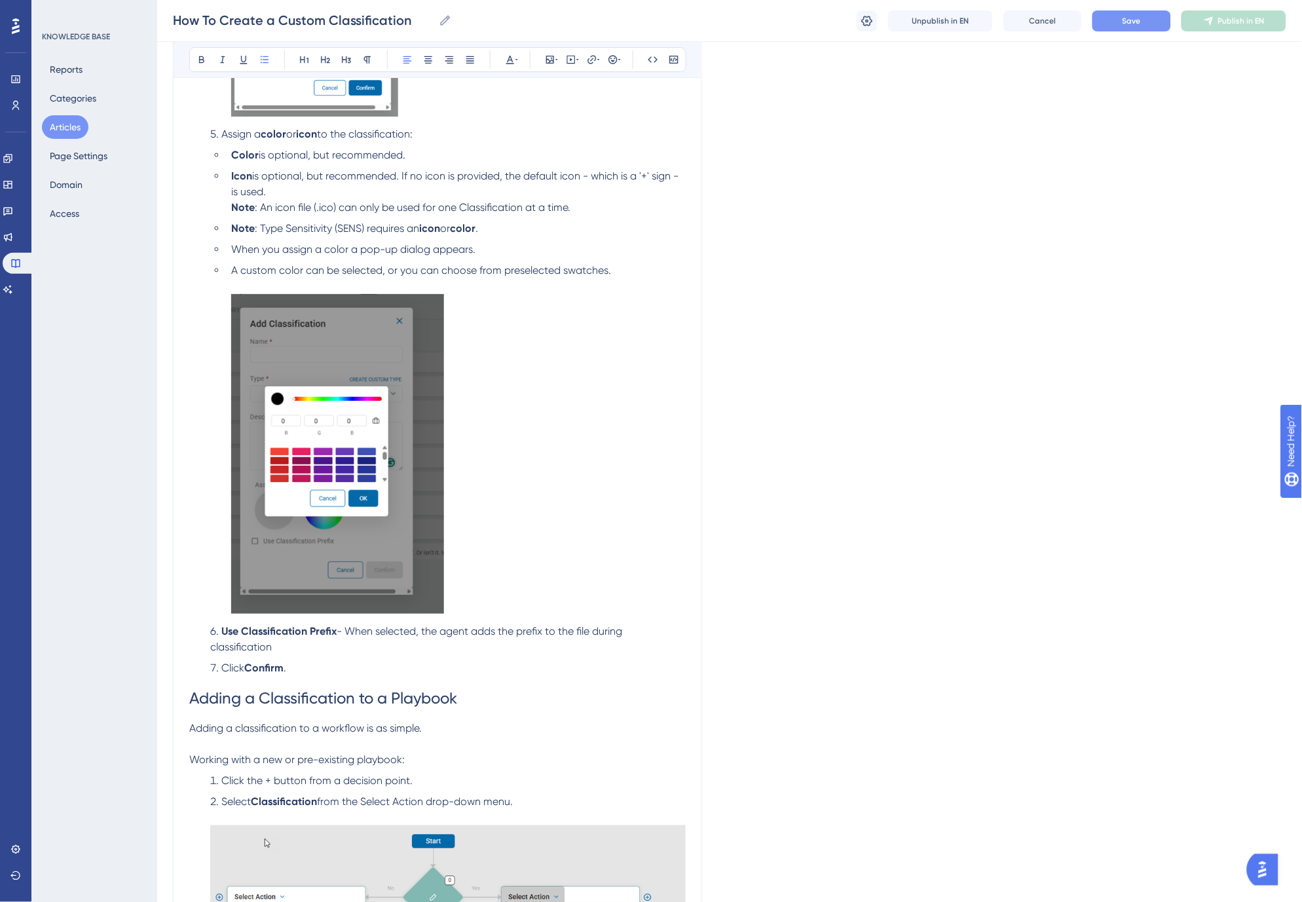
click at [339, 650] on li "Use Classification Prefix - When selected, the agent adds the prefix to the fil…" at bounding box center [445, 638] width 481 height 31
click at [270, 781] on span "Click the + button from a decision point." at bounding box center [316, 780] width 191 height 12
click at [424, 764] on p "Working with a new or pre-existing playbook:" at bounding box center [437, 760] width 496 height 16
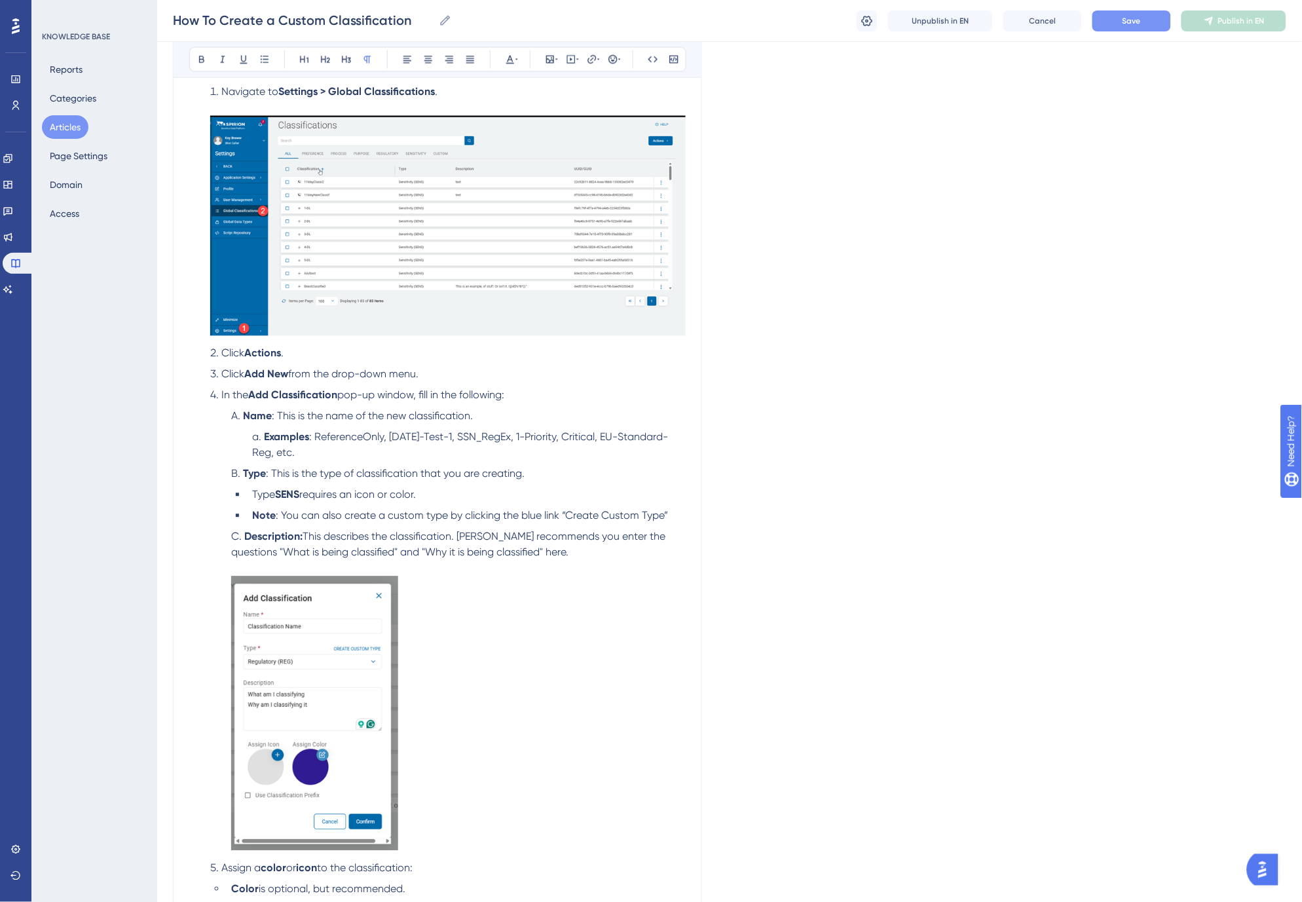
scroll to position [515, 0]
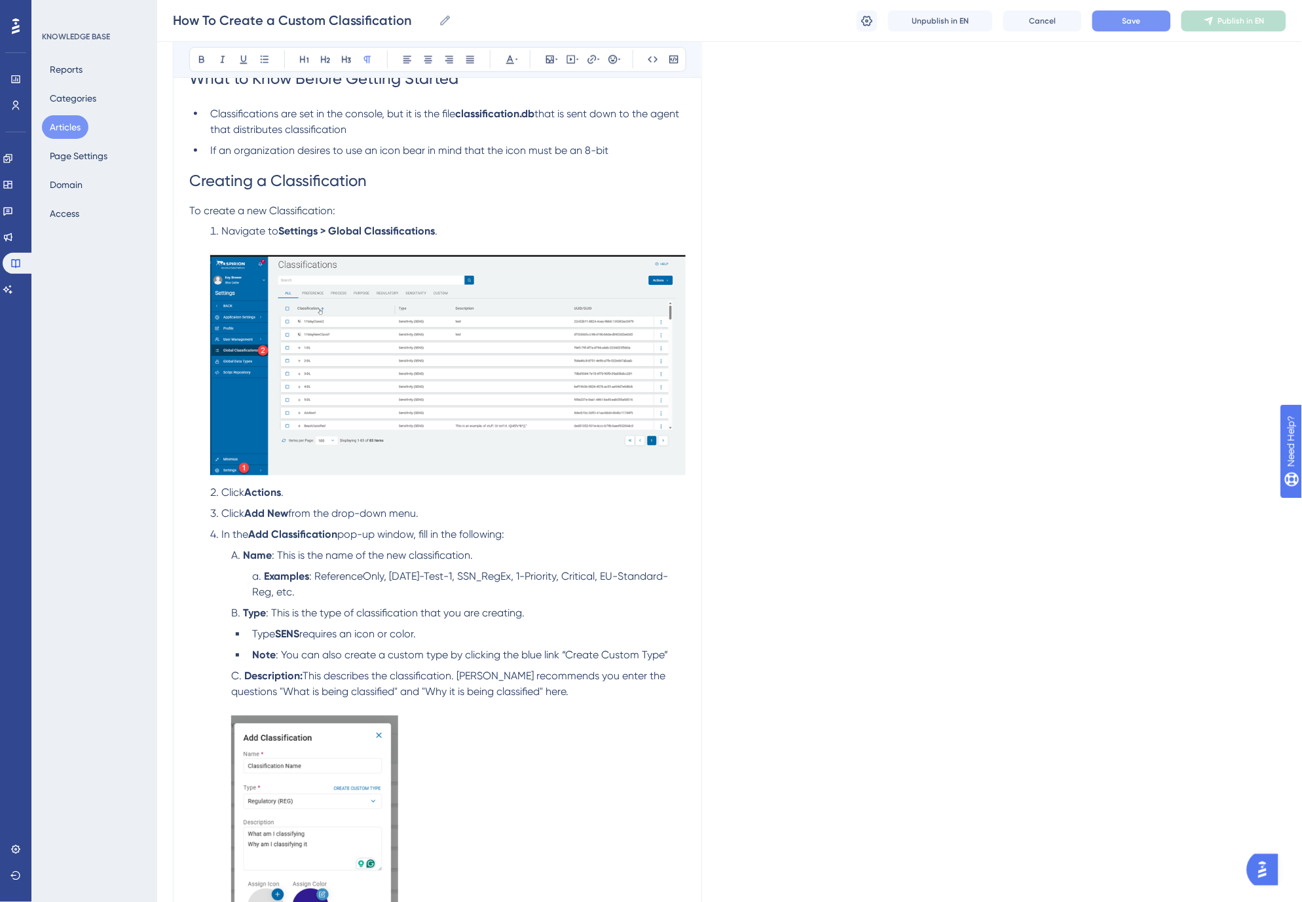
click at [330, 589] on li "Examples : ReferenceOnly, Oct25-Test-1, SSN_RegEx, 1-Priority, Critical, EU-Sta…" at bounding box center [466, 584] width 439 height 31
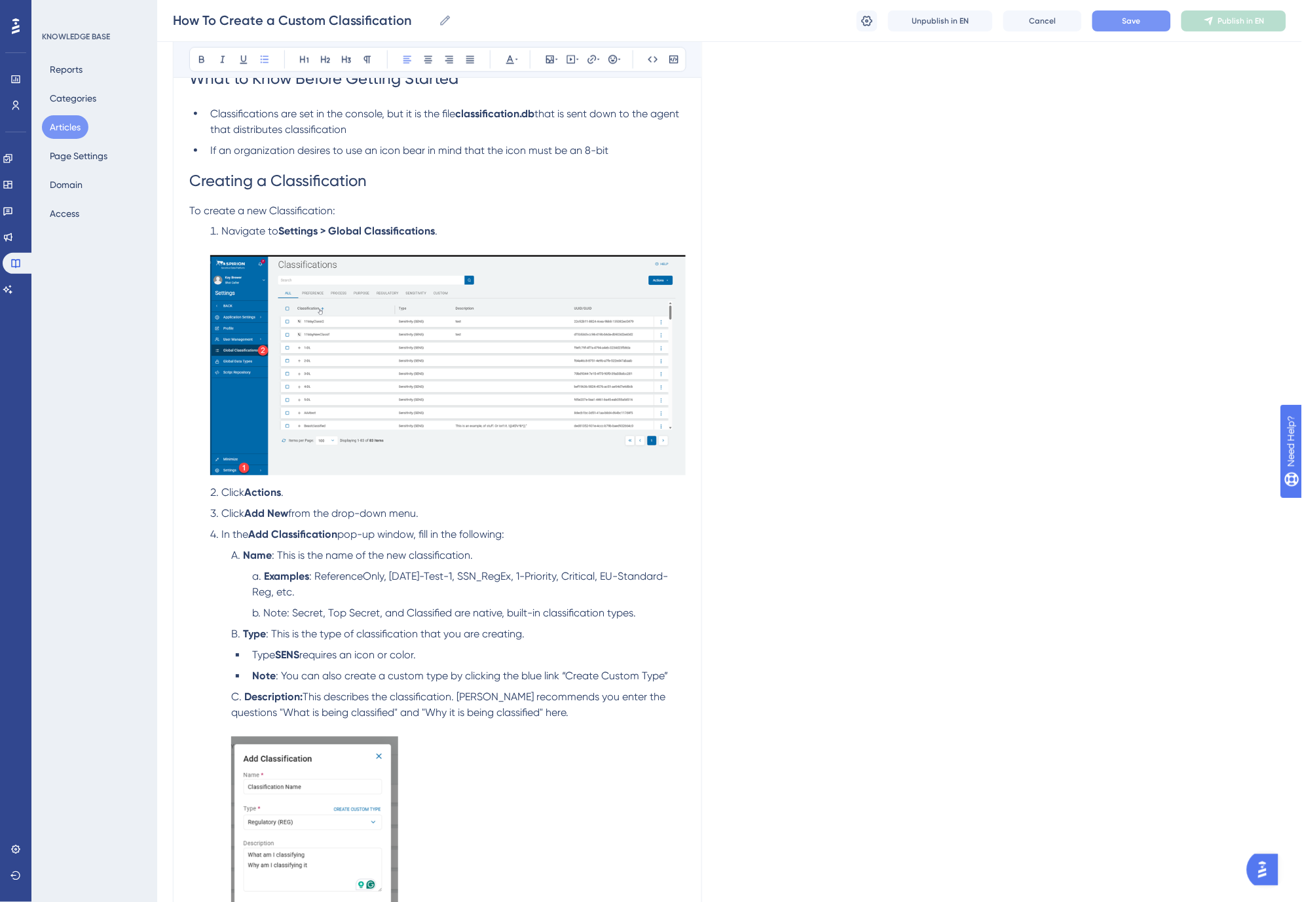
click at [276, 614] on span "Note: Secret, Top Secret, and Classified are native, built-in classification ty…" at bounding box center [449, 613] width 373 height 12
click at [380, 612] on span ": Secret, Top Secret, and Classified are native, built-in classification types." at bounding box center [461, 613] width 349 height 12
click at [646, 612] on li "Note : Secret, Top Secret, and Classified are native, built-in classification t…" at bounding box center [466, 614] width 439 height 16
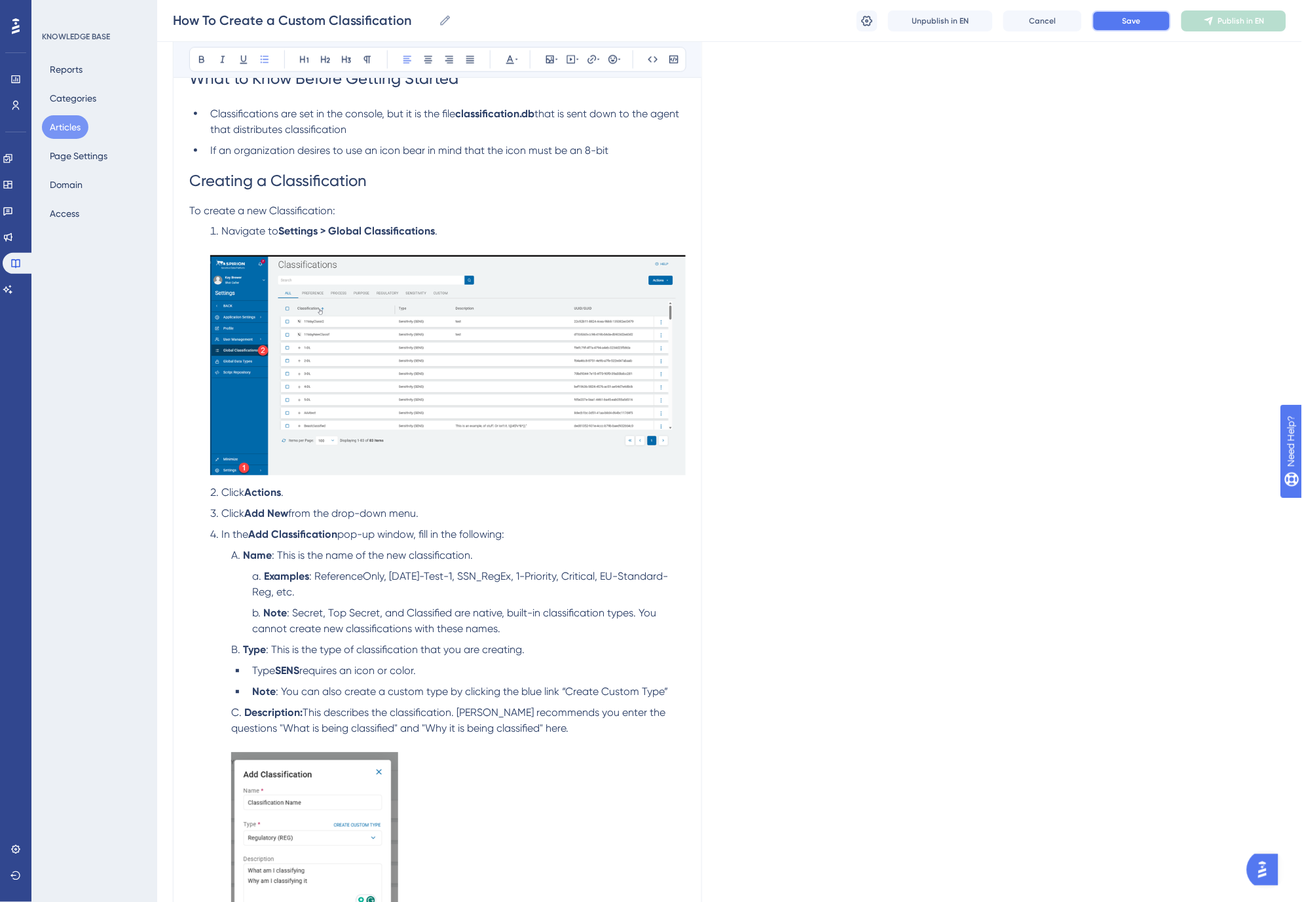
click at [1124, 22] on span "Save" at bounding box center [1132, 21] width 18 height 10
click at [531, 625] on li "Note : Secret, Top Secret, and Classified are native, built-in classification t…" at bounding box center [466, 621] width 439 height 31
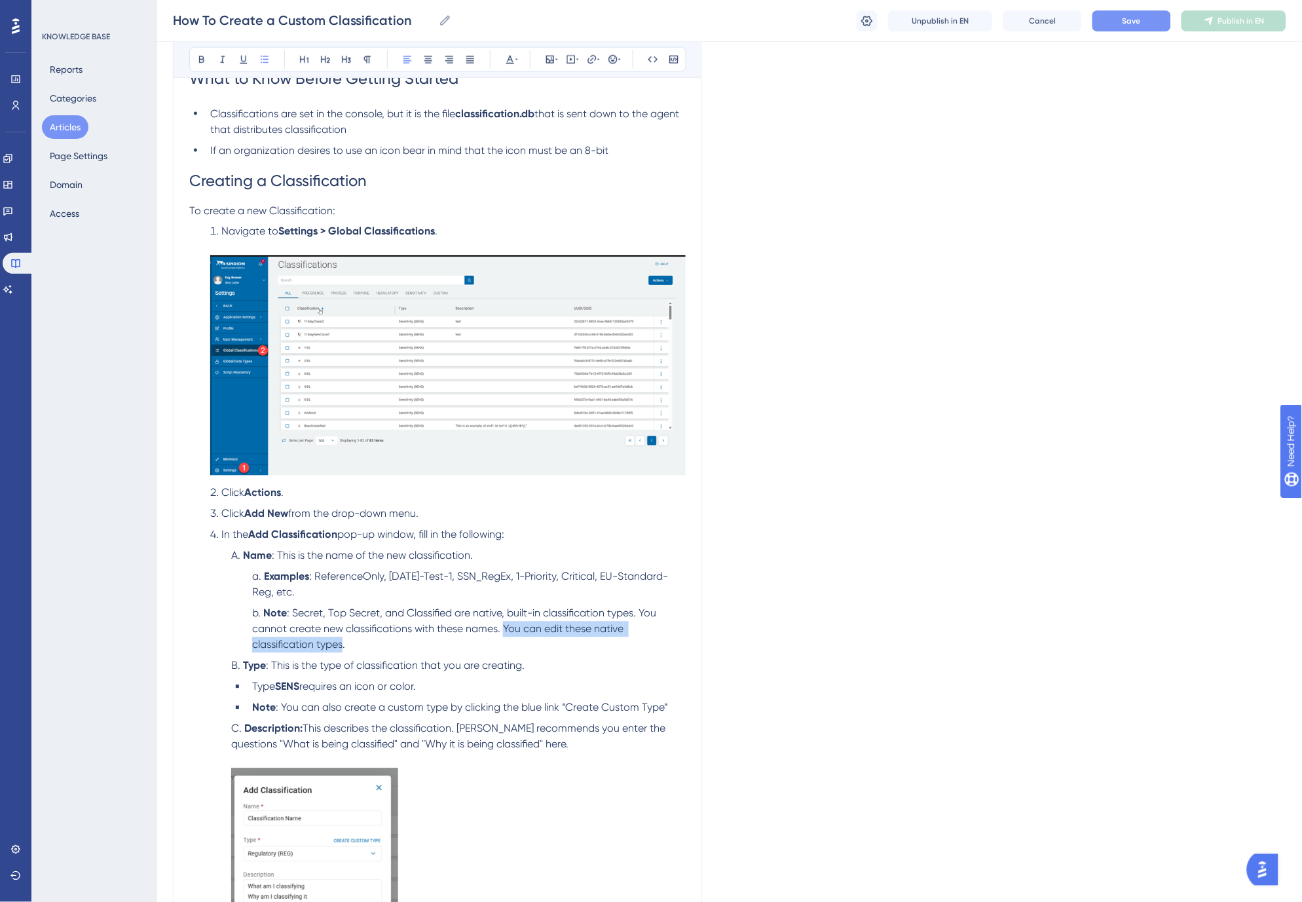
drag, startPoint x: 506, startPoint y: 627, endPoint x: 344, endPoint y: 645, distance: 162.7
click at [344, 645] on span ": Secret, Top Secret, and Classified are native, built-in classification types.…" at bounding box center [455, 629] width 407 height 44
click at [420, 668] on span ": This is the type of classification that you are creating." at bounding box center [395, 666] width 259 height 12
click at [1126, 20] on span "Save" at bounding box center [1132, 21] width 18 height 10
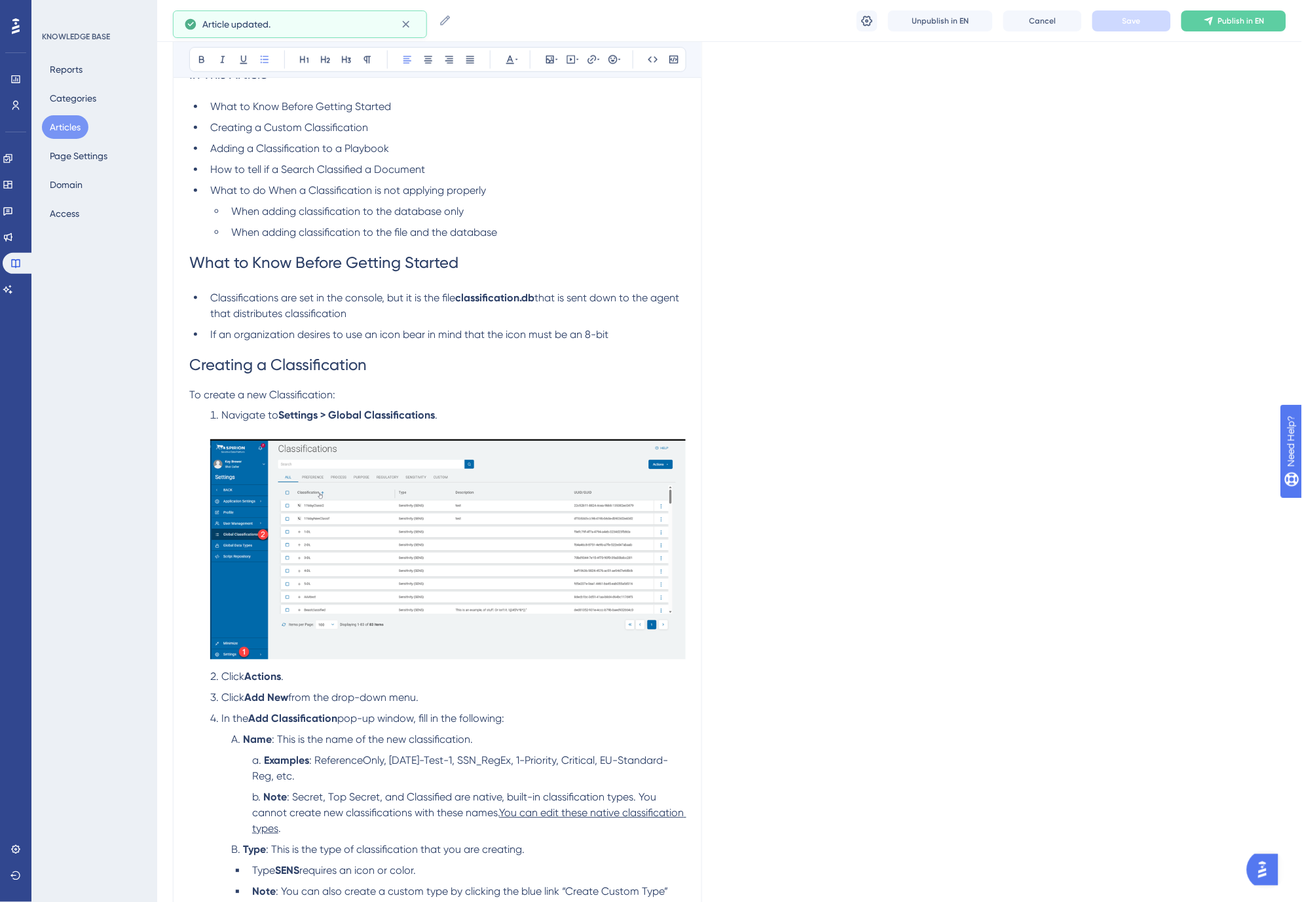
scroll to position [7, 0]
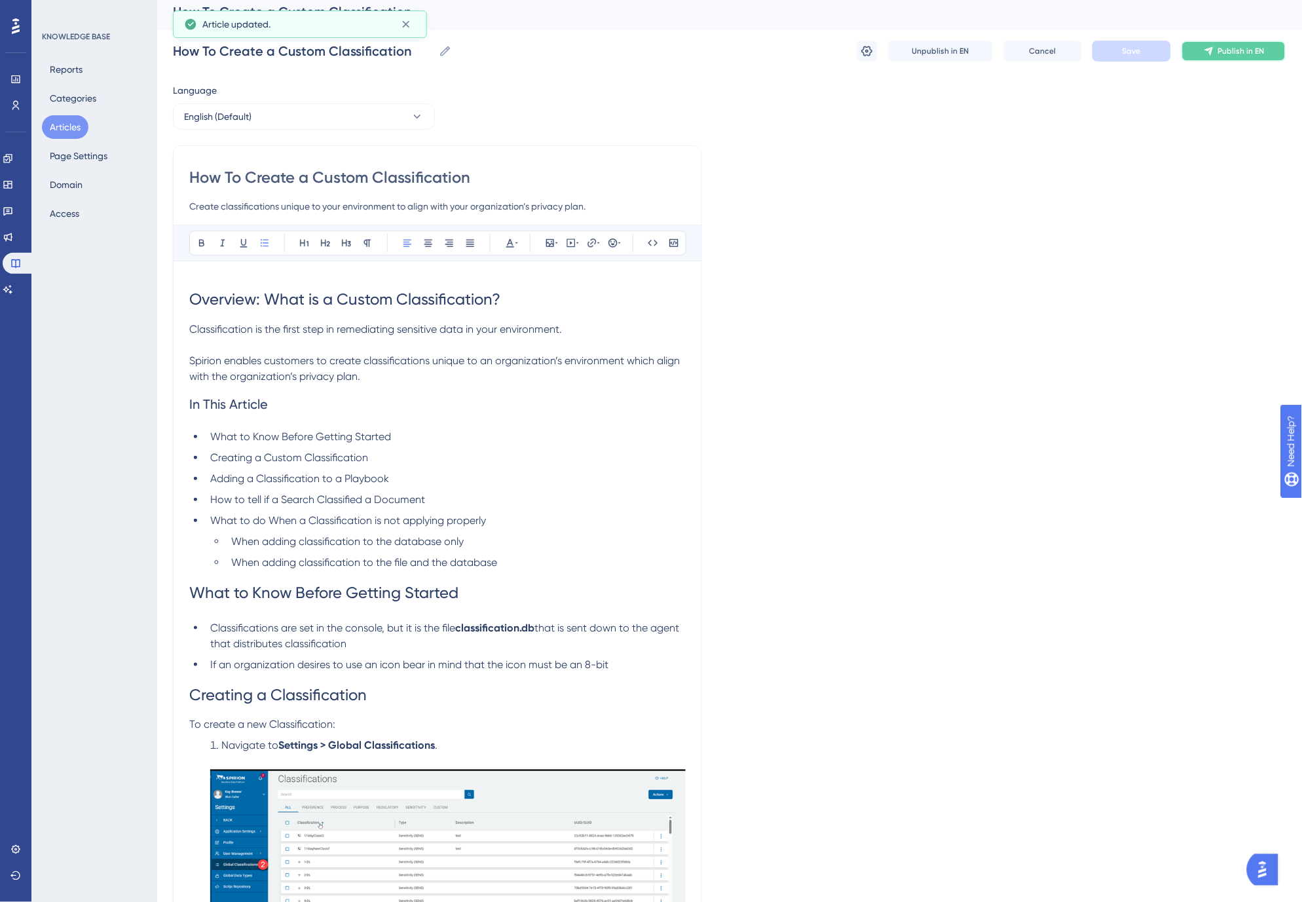
click at [1230, 46] on span "Publish in EN" at bounding box center [1241, 51] width 46 height 10
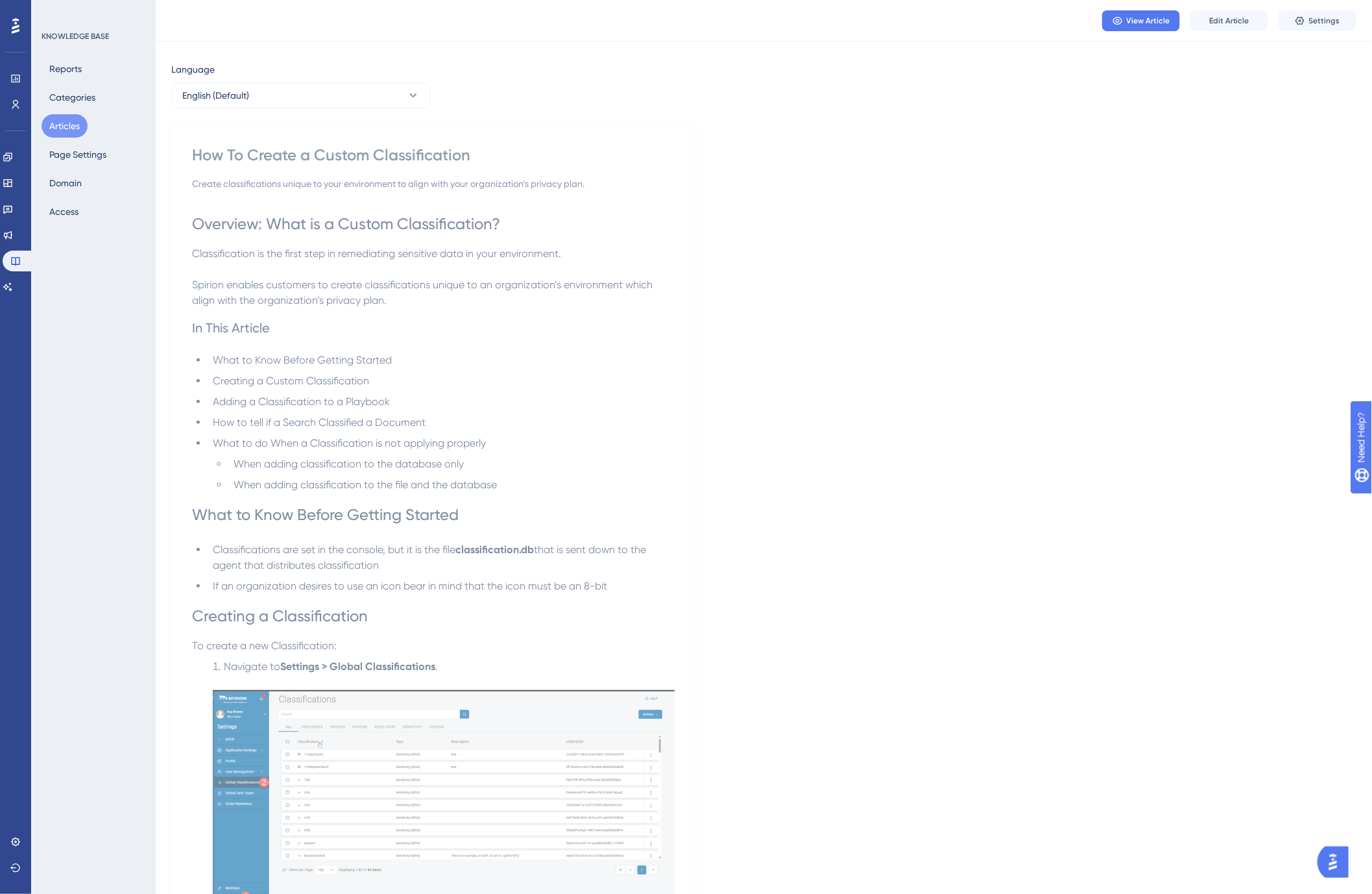
scroll to position [0, 0]
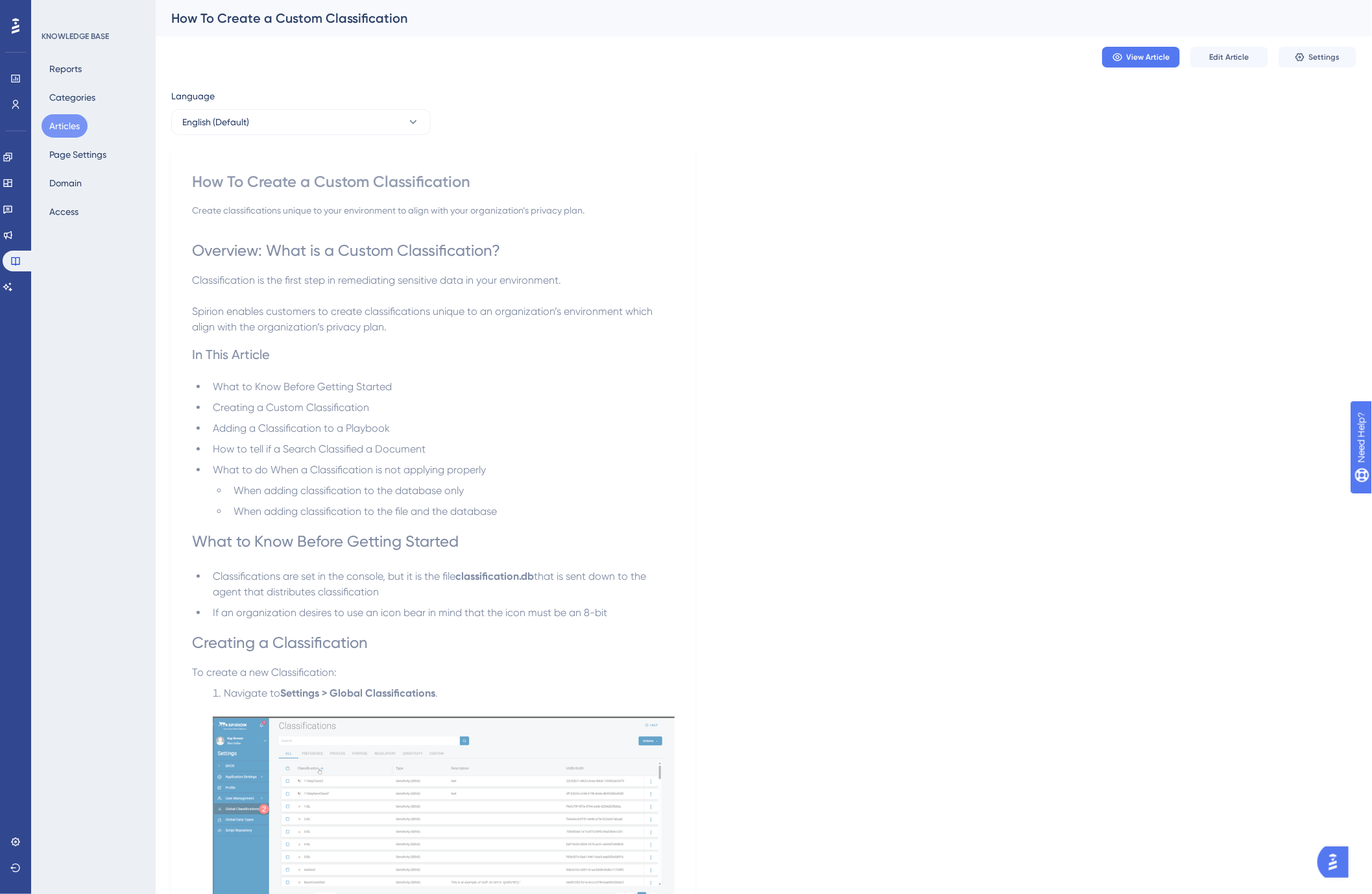
click at [508, 22] on div "How To Create a Custom Classification" at bounding box center [748, 18] width 1153 height 18
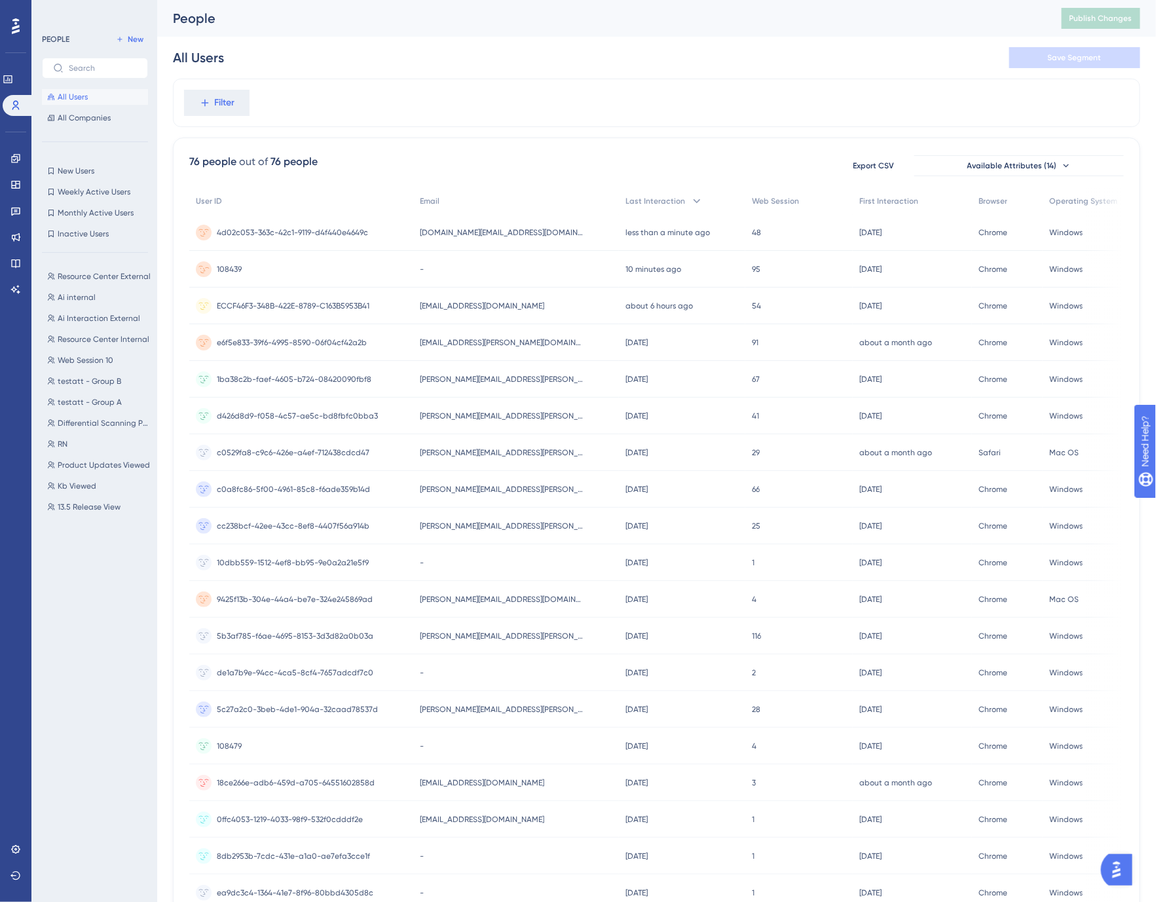
click at [384, 265] on div "108439 108439" at bounding box center [301, 269] width 224 height 37
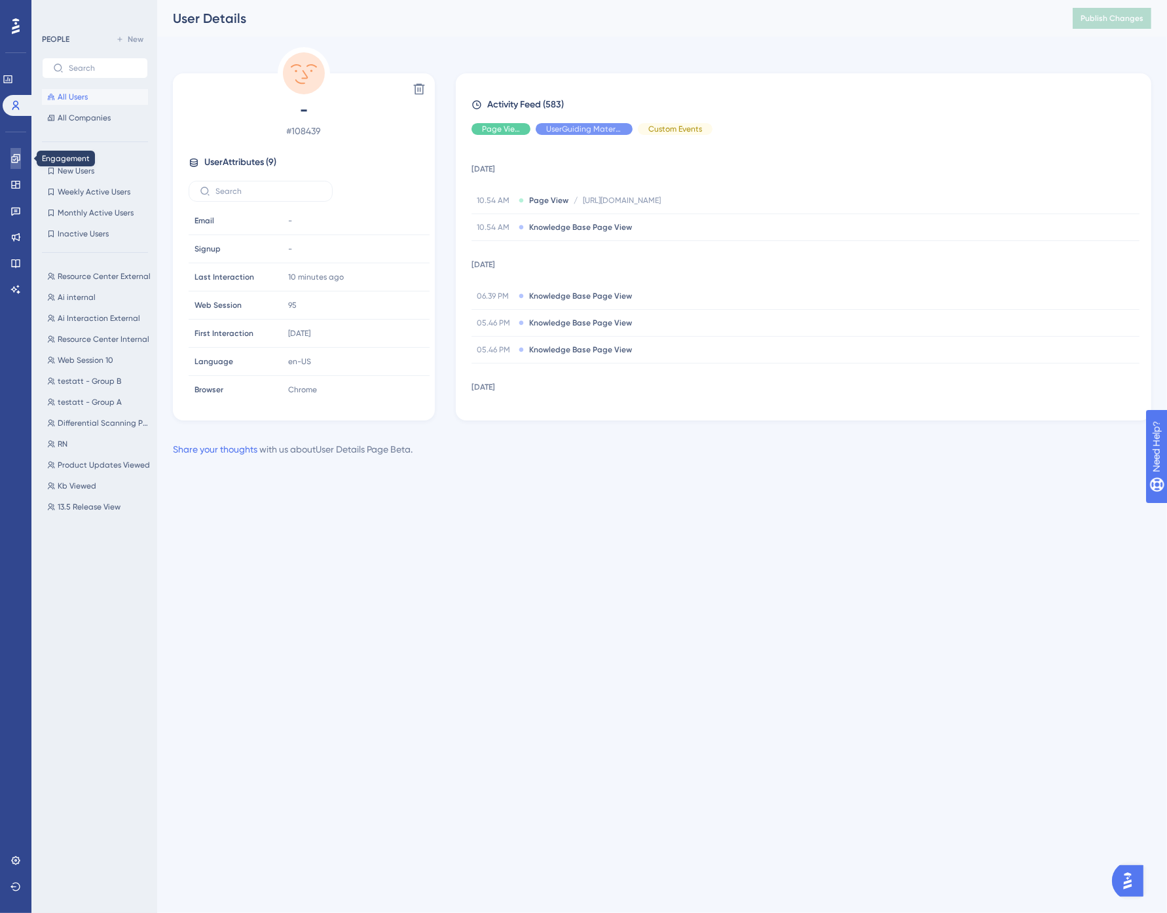
click at [18, 155] on icon at bounding box center [15, 158] width 10 height 10
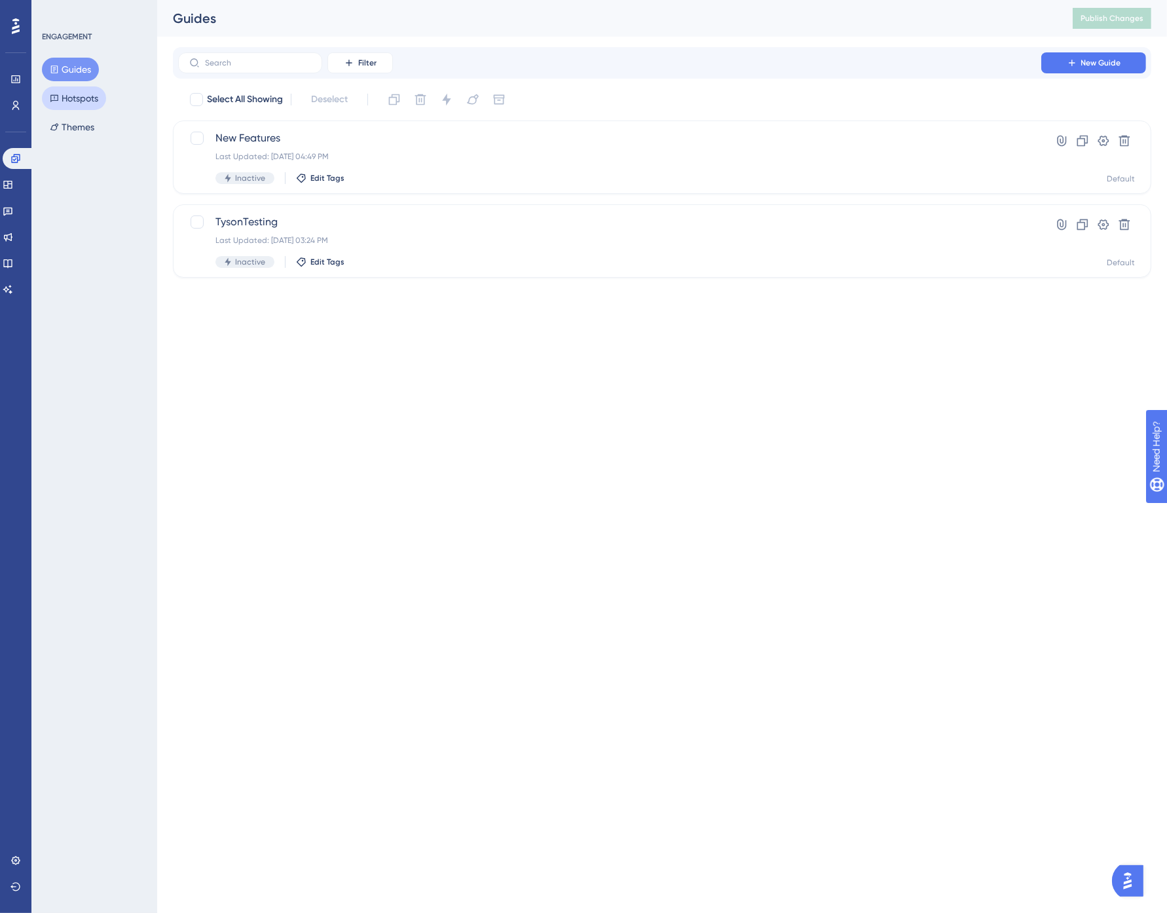
click at [70, 95] on button "Hotspots" at bounding box center [74, 98] width 64 height 24
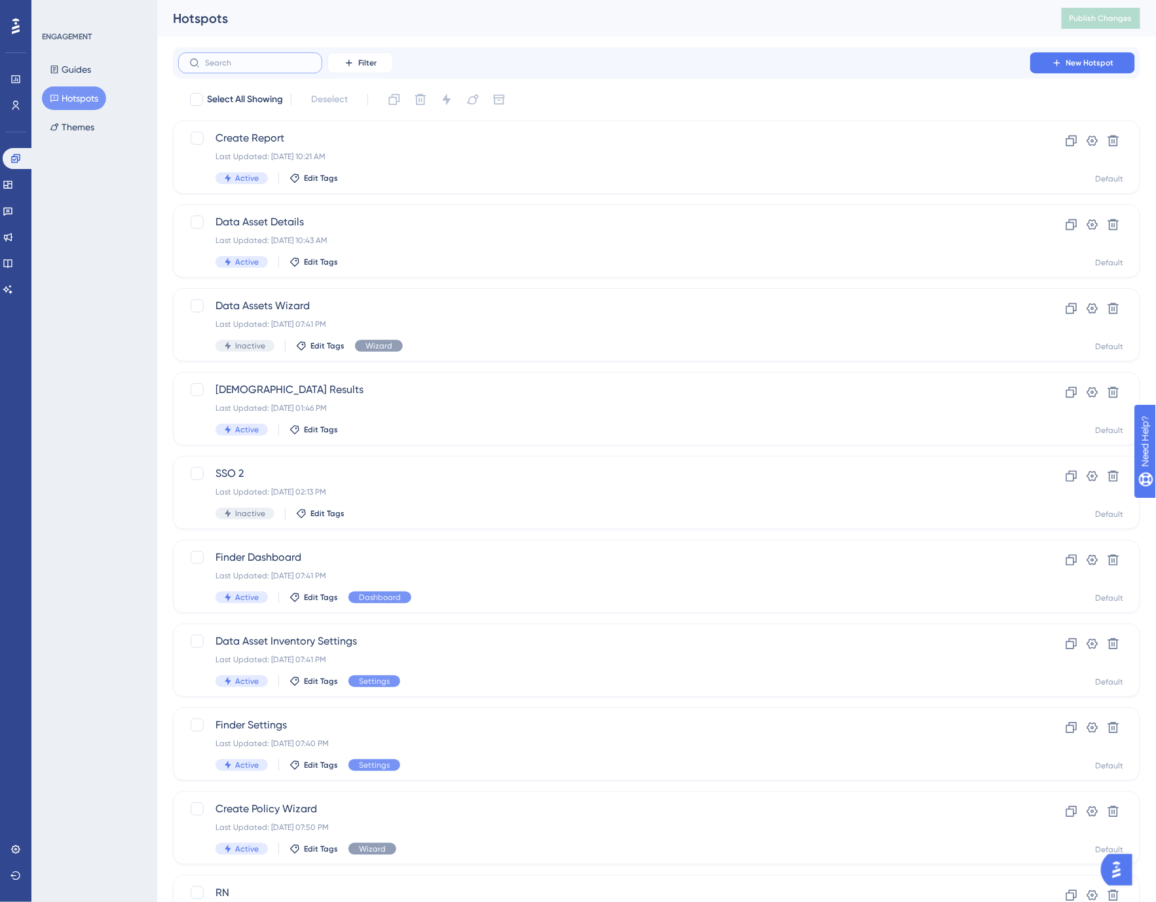
click at [234, 64] on input "text" at bounding box center [258, 62] width 106 height 9
click at [262, 20] on div "Hotspots" at bounding box center [601, 18] width 856 height 18
click at [252, 62] on input "text" at bounding box center [258, 62] width 106 height 9
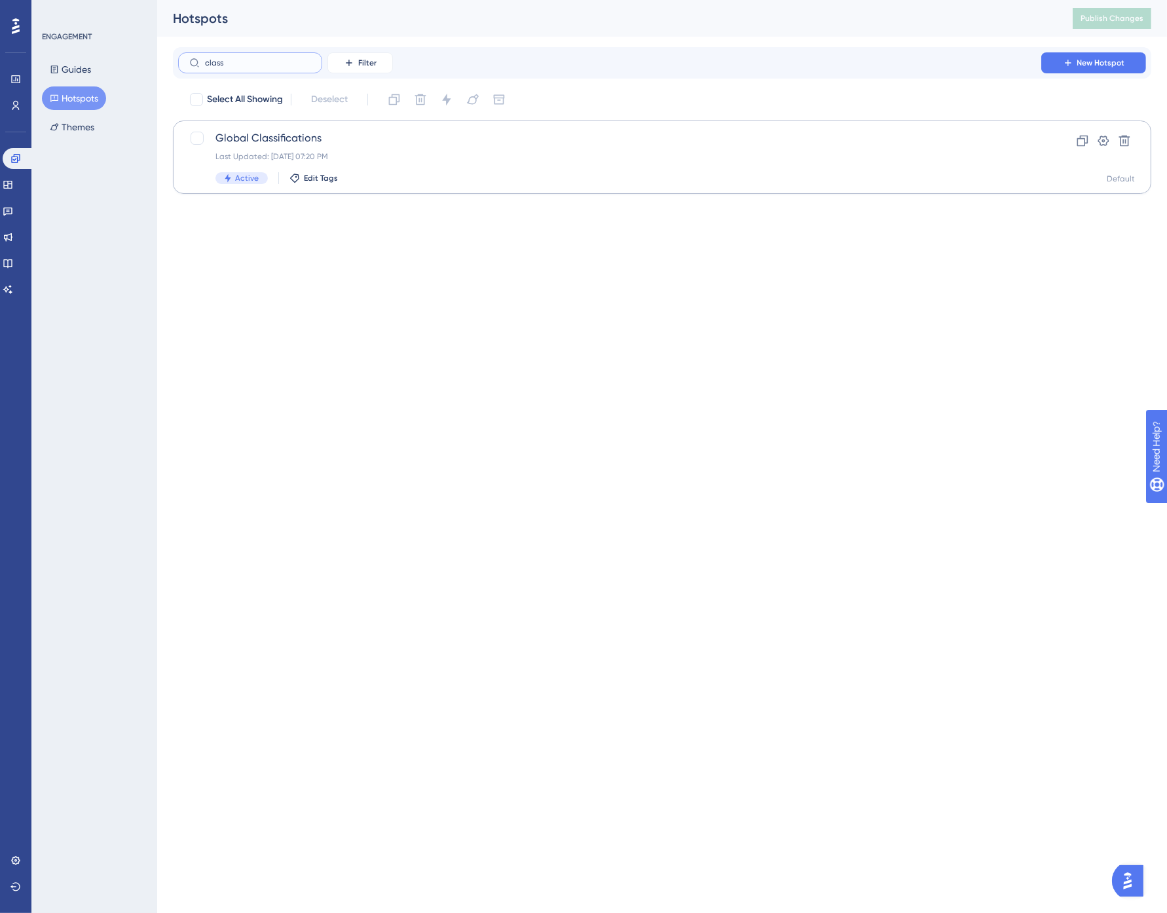
type input "class"
click at [316, 141] on span "Global Classifications" at bounding box center [609, 138] width 789 height 16
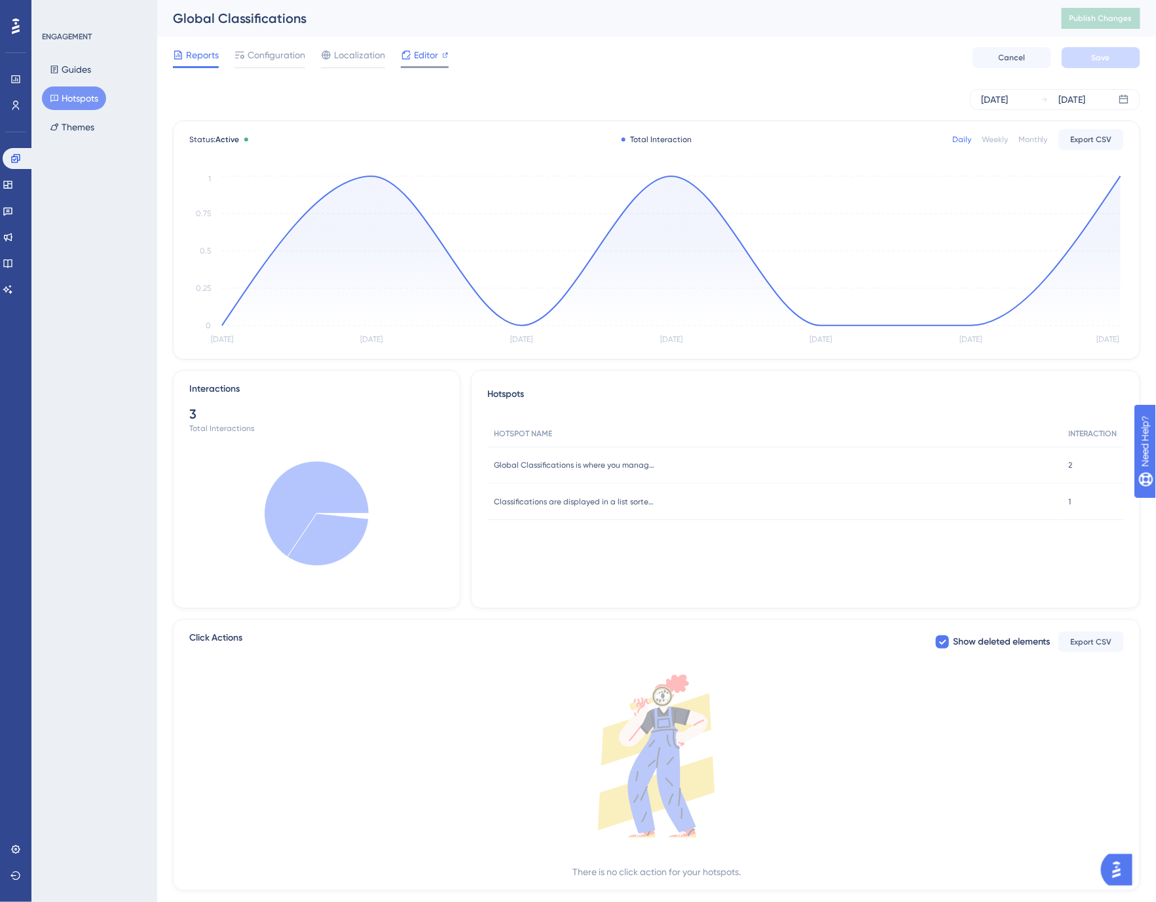
click at [415, 54] on span "Editor" at bounding box center [426, 55] width 24 height 16
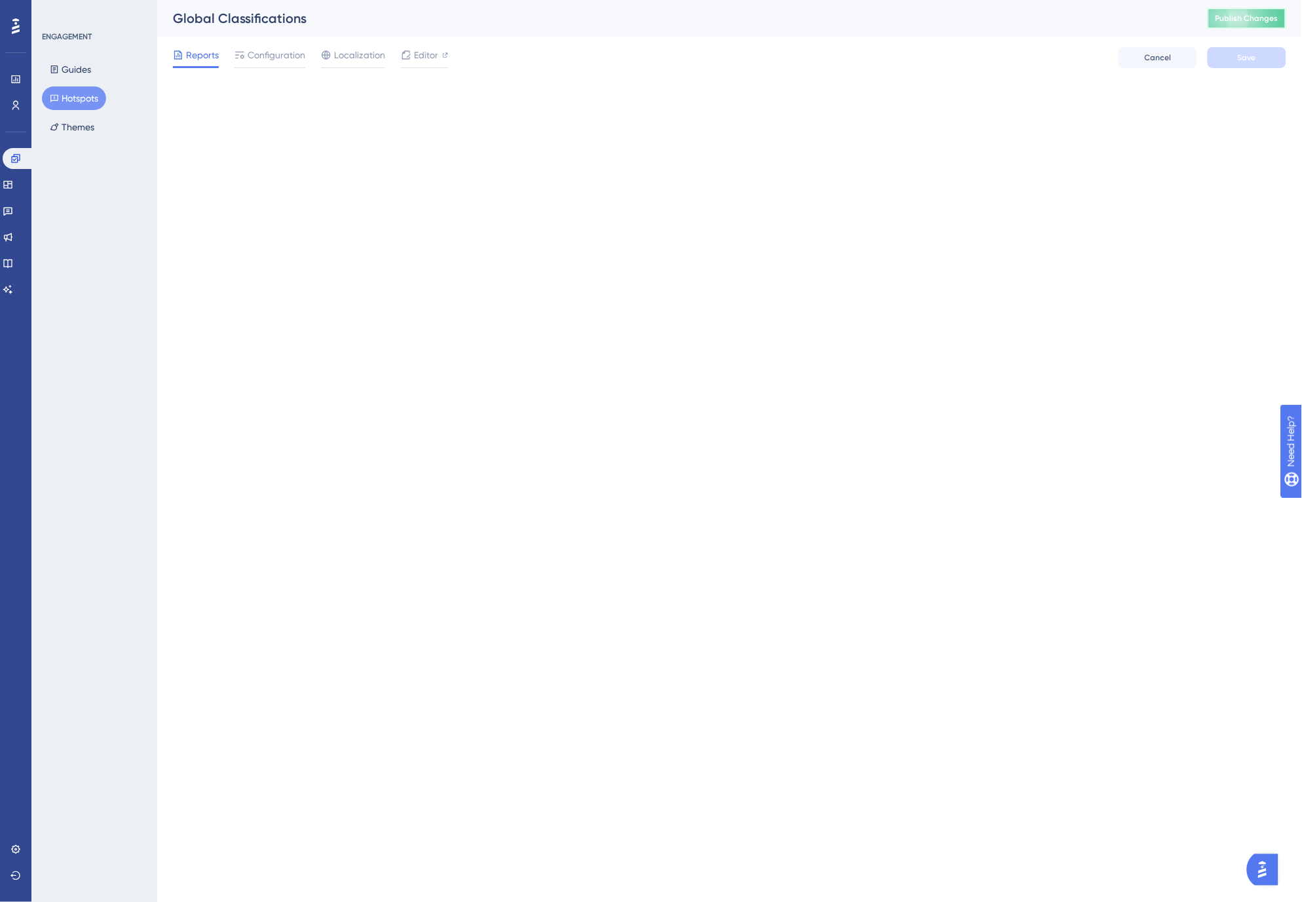
click at [1155, 16] on span "Publish Changes" at bounding box center [1247, 18] width 63 height 10
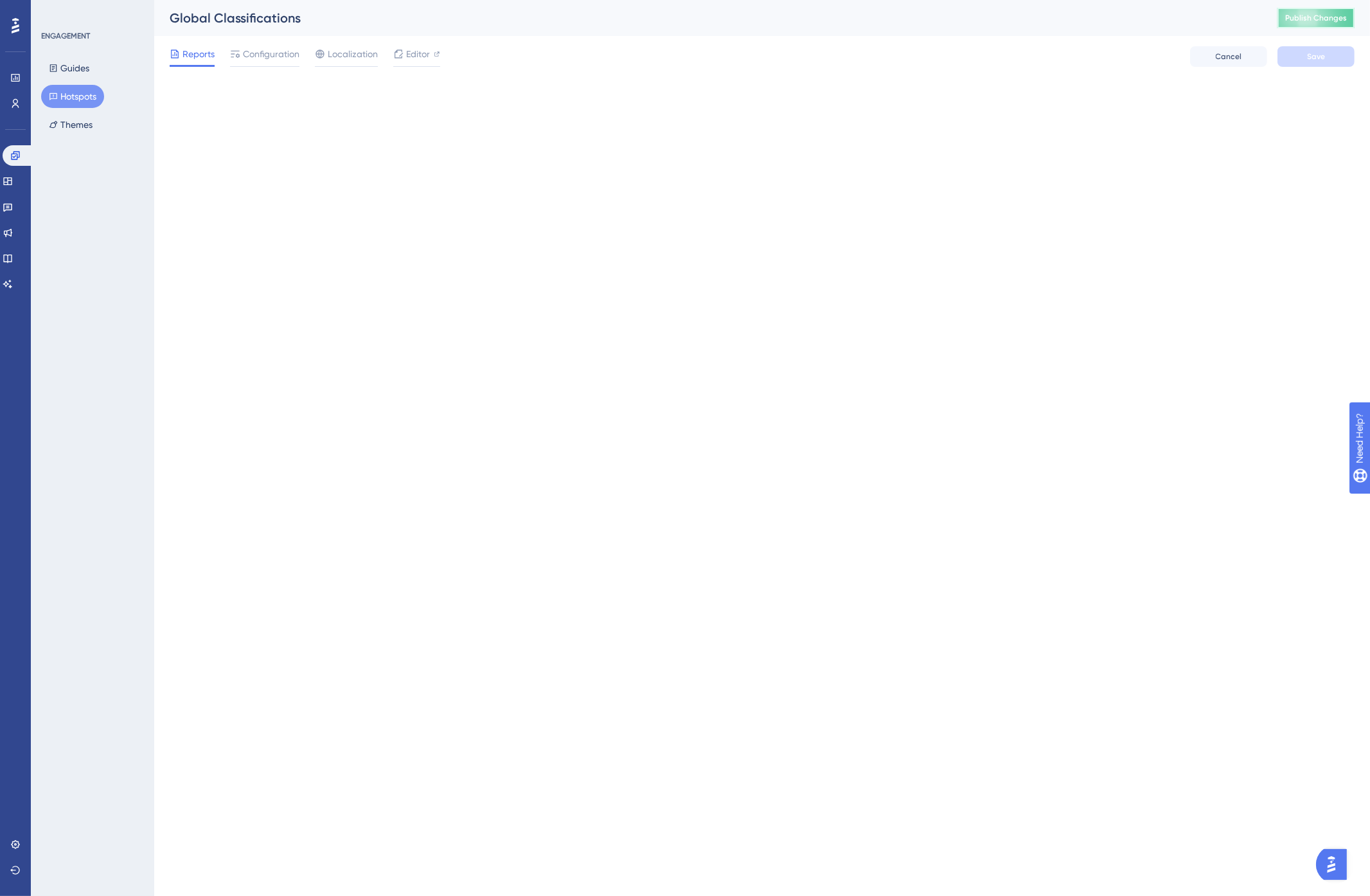
click at [1133, 18] on span "Publish Changes" at bounding box center [1316, 18] width 62 height 10
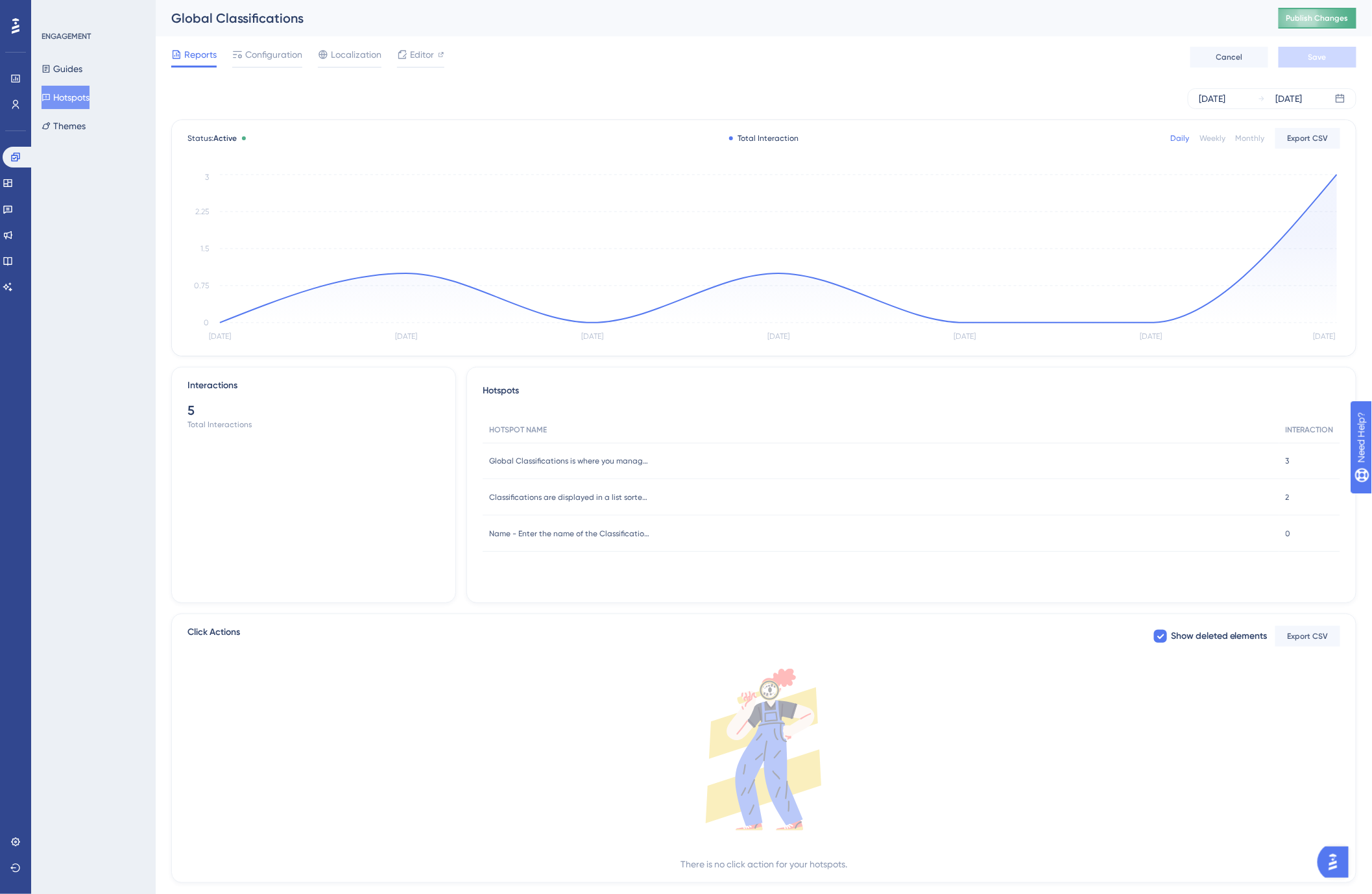
click at [1333, 16] on span "Publish Changes" at bounding box center [1318, 18] width 62 height 10
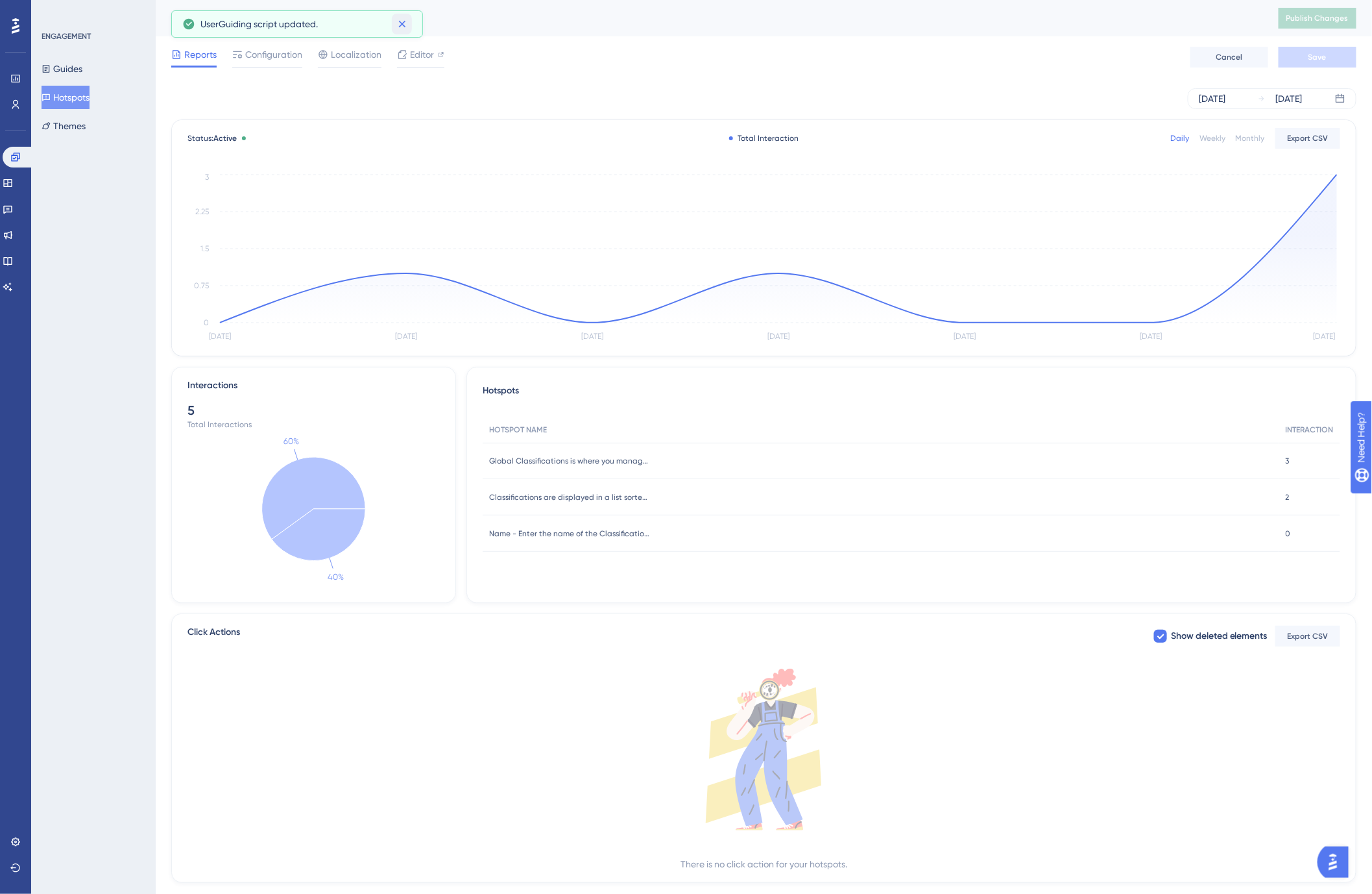
click at [402, 24] on icon at bounding box center [401, 24] width 7 height 7
click at [15, 107] on icon at bounding box center [15, 104] width 10 height 10
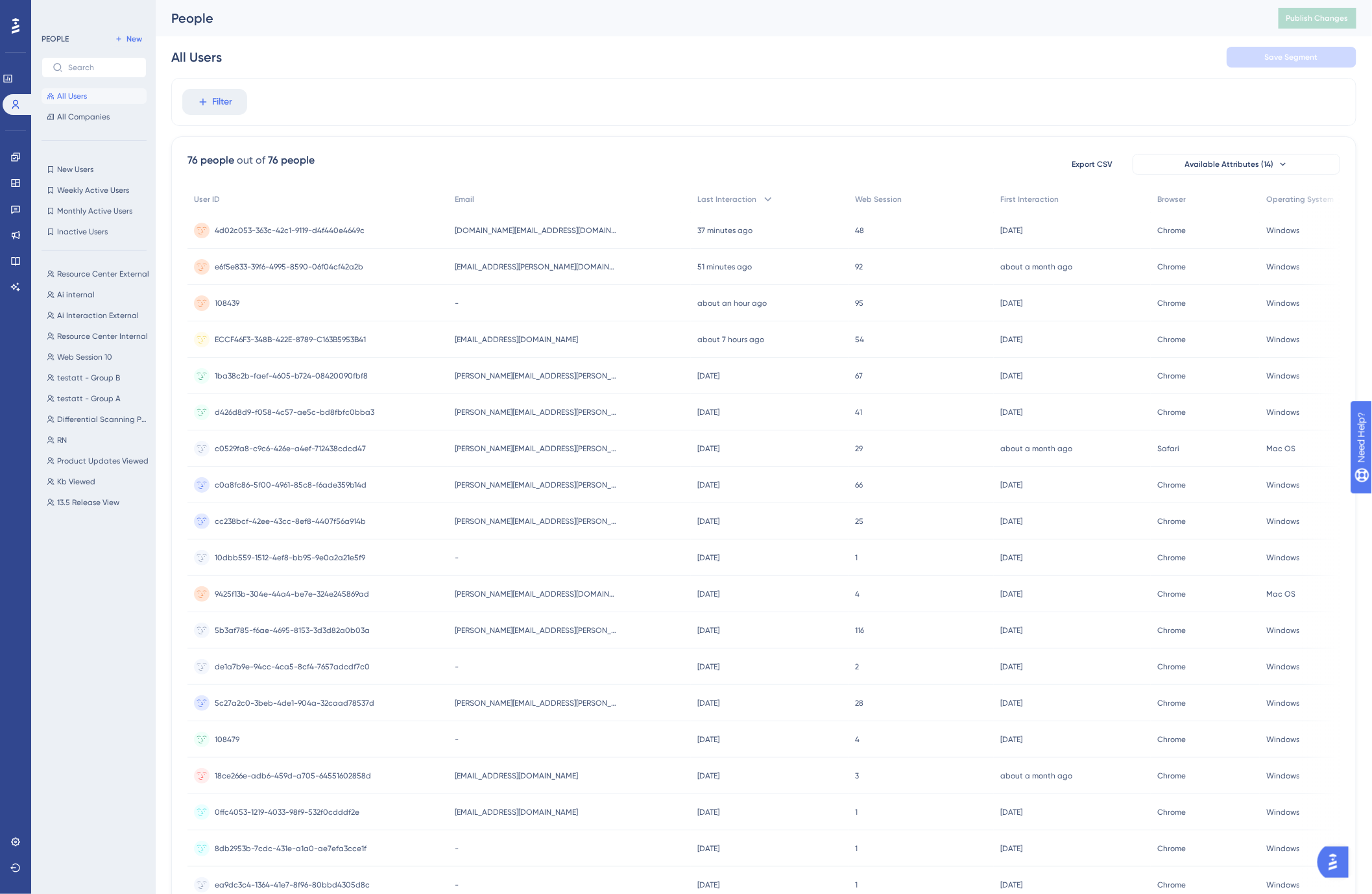
click at [537, 59] on div "All Users Save Segment" at bounding box center [764, 57] width 1186 height 42
click at [475, 265] on span "[EMAIL_ADDRESS][PERSON_NAME][DOMAIN_NAME]" at bounding box center [536, 267] width 162 height 10
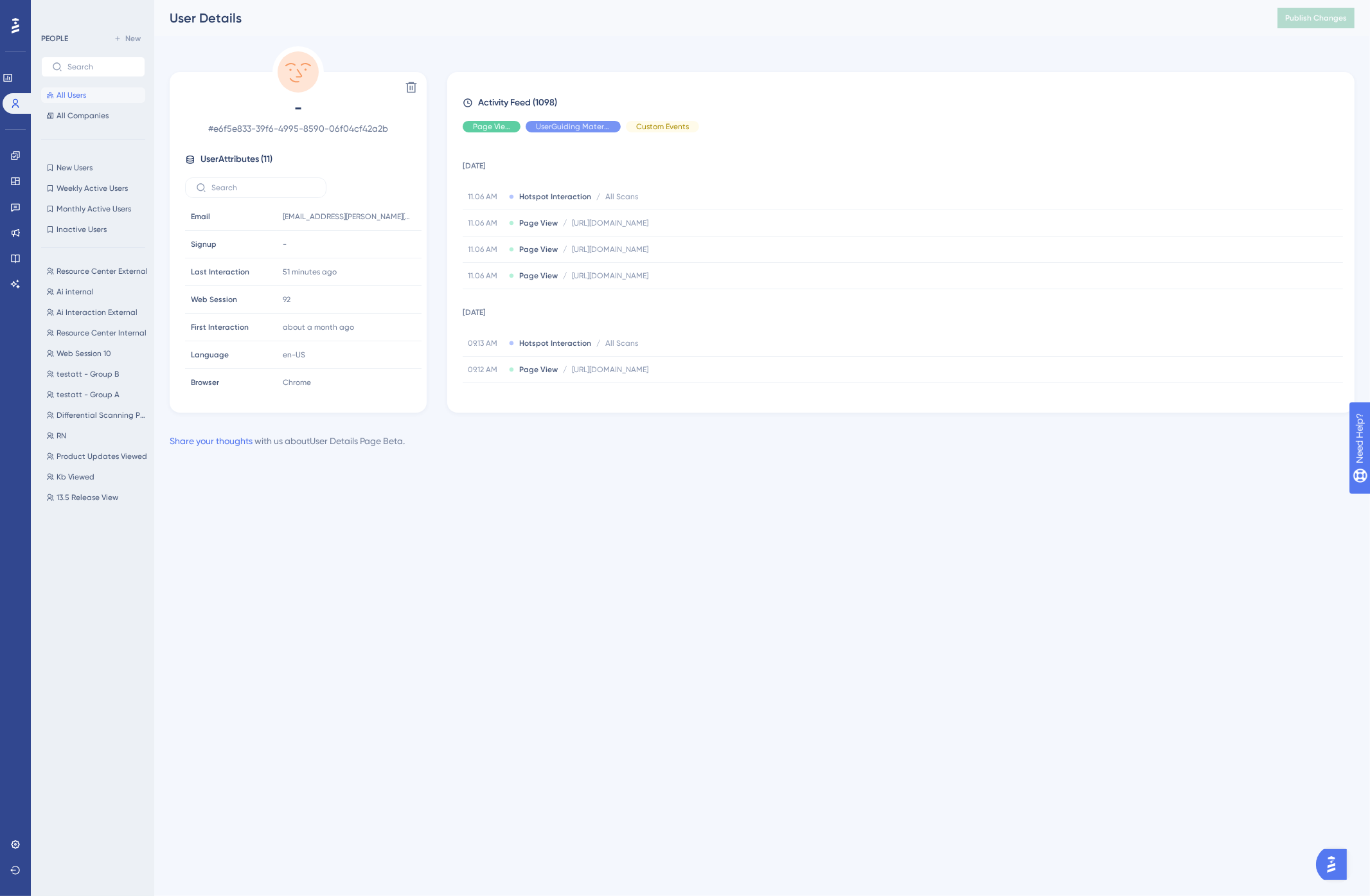
click at [698, 41] on div "Performance Users Engagement Widgets Feedback Product Updates Knowledge Base AI…" at bounding box center [762, 235] width 1216 height 469
click at [484, 34] on div "User Details Publish Changes" at bounding box center [762, 18] width 1216 height 36
click at [74, 92] on span "All Users" at bounding box center [72, 95] width 29 height 10
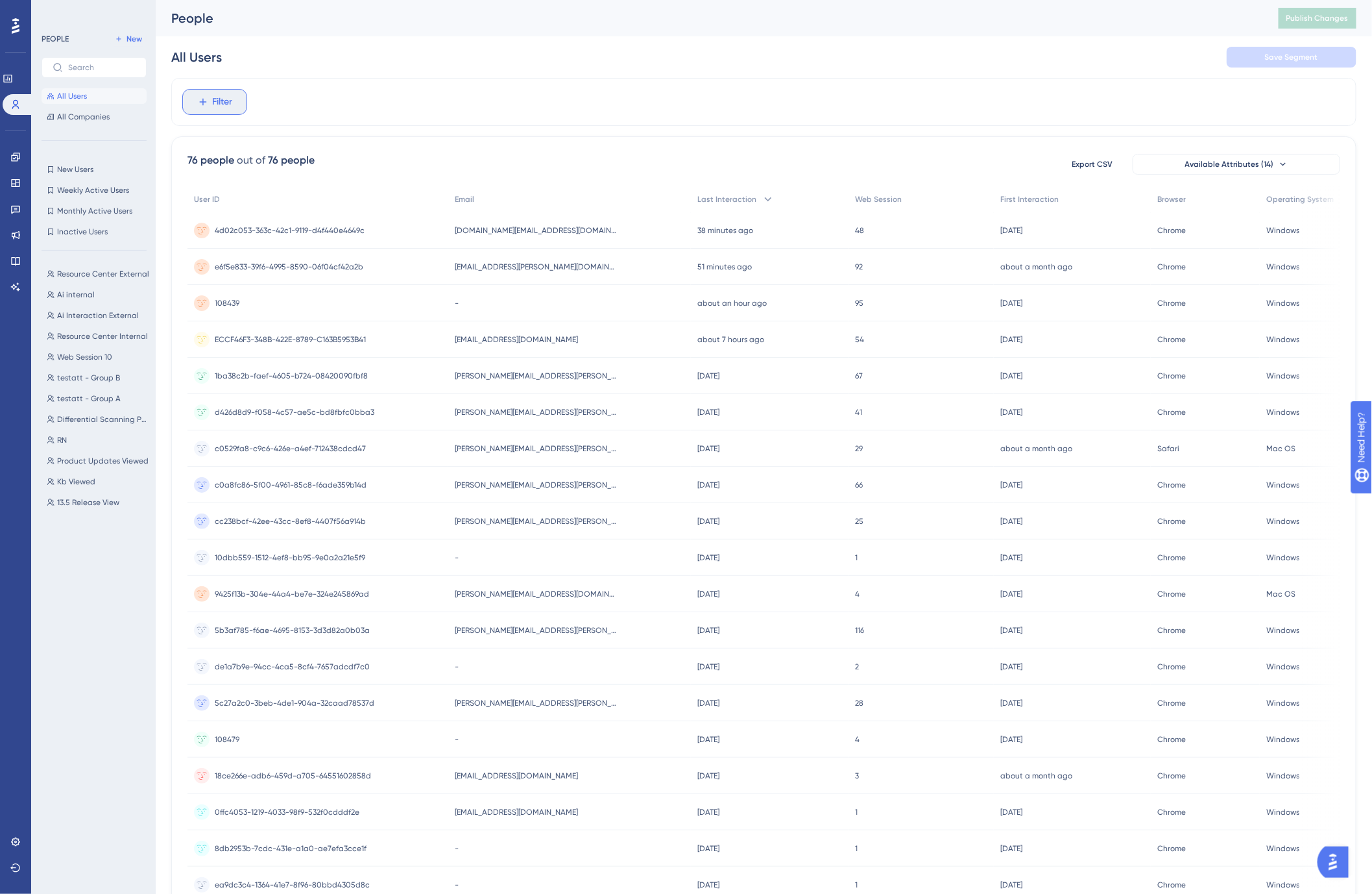
click at [215, 95] on span "Filter" at bounding box center [223, 102] width 20 height 16
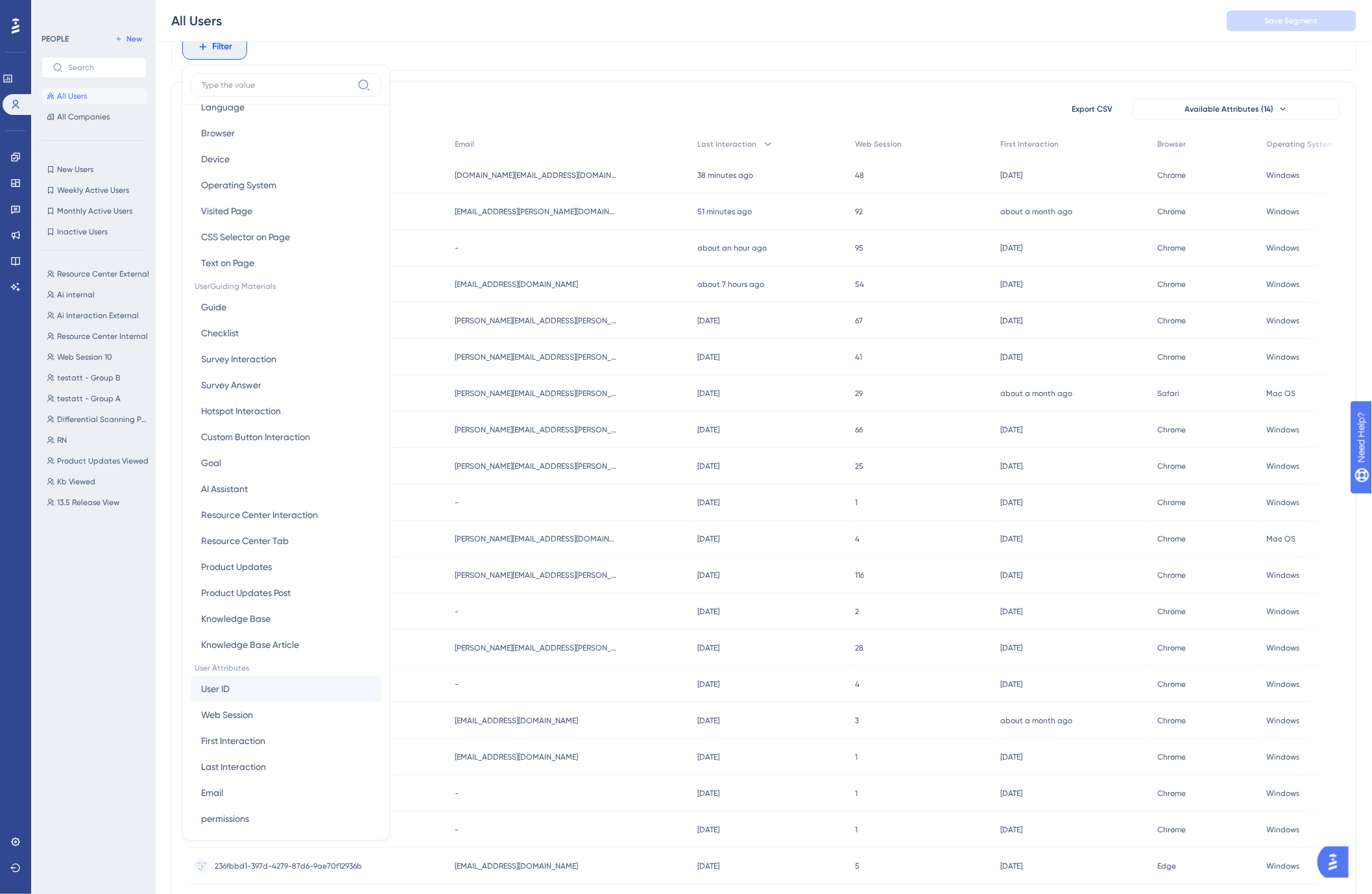
scroll to position [72, 0]
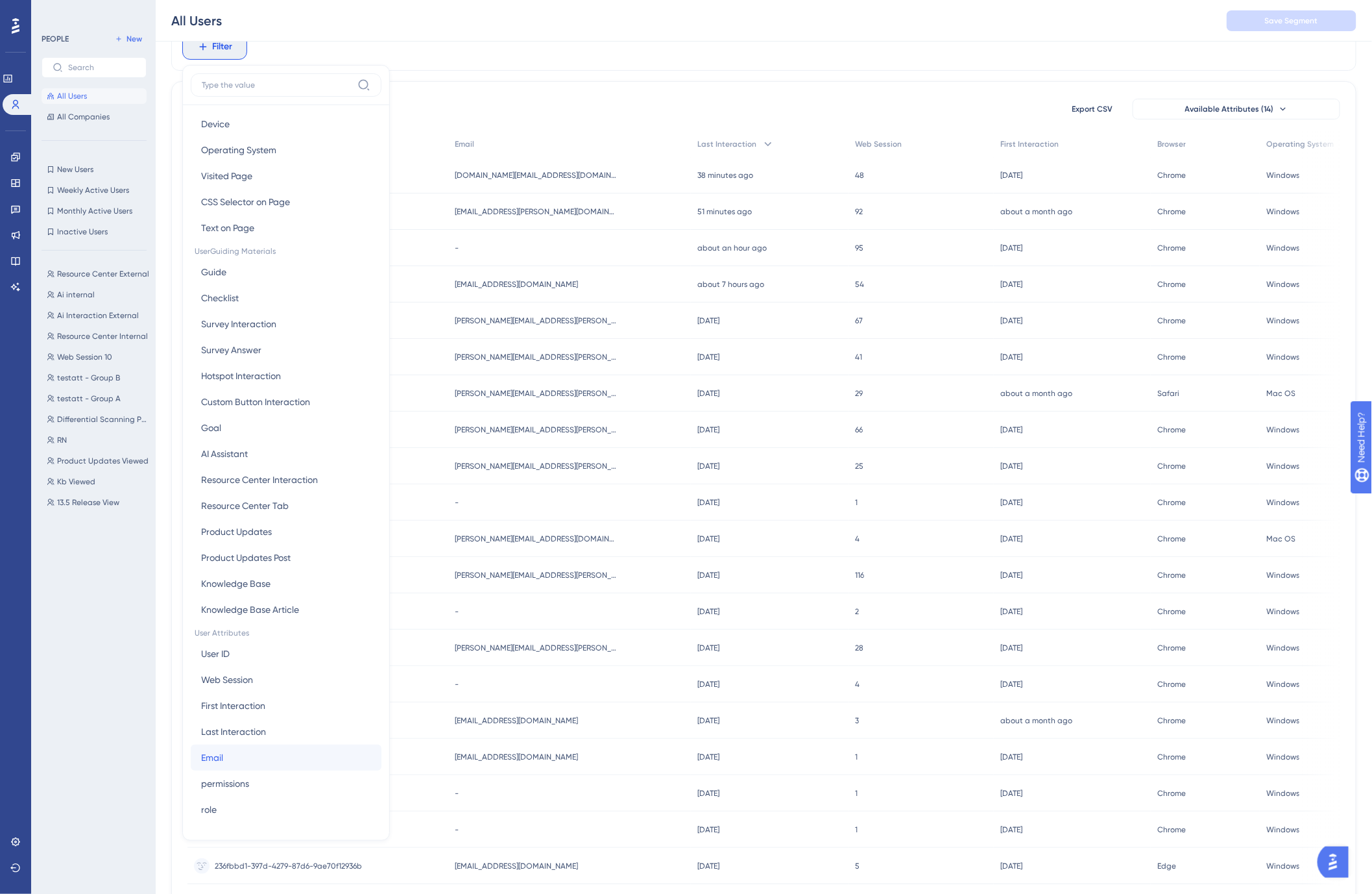
click at [236, 750] on button "Email Email" at bounding box center [286, 757] width 191 height 26
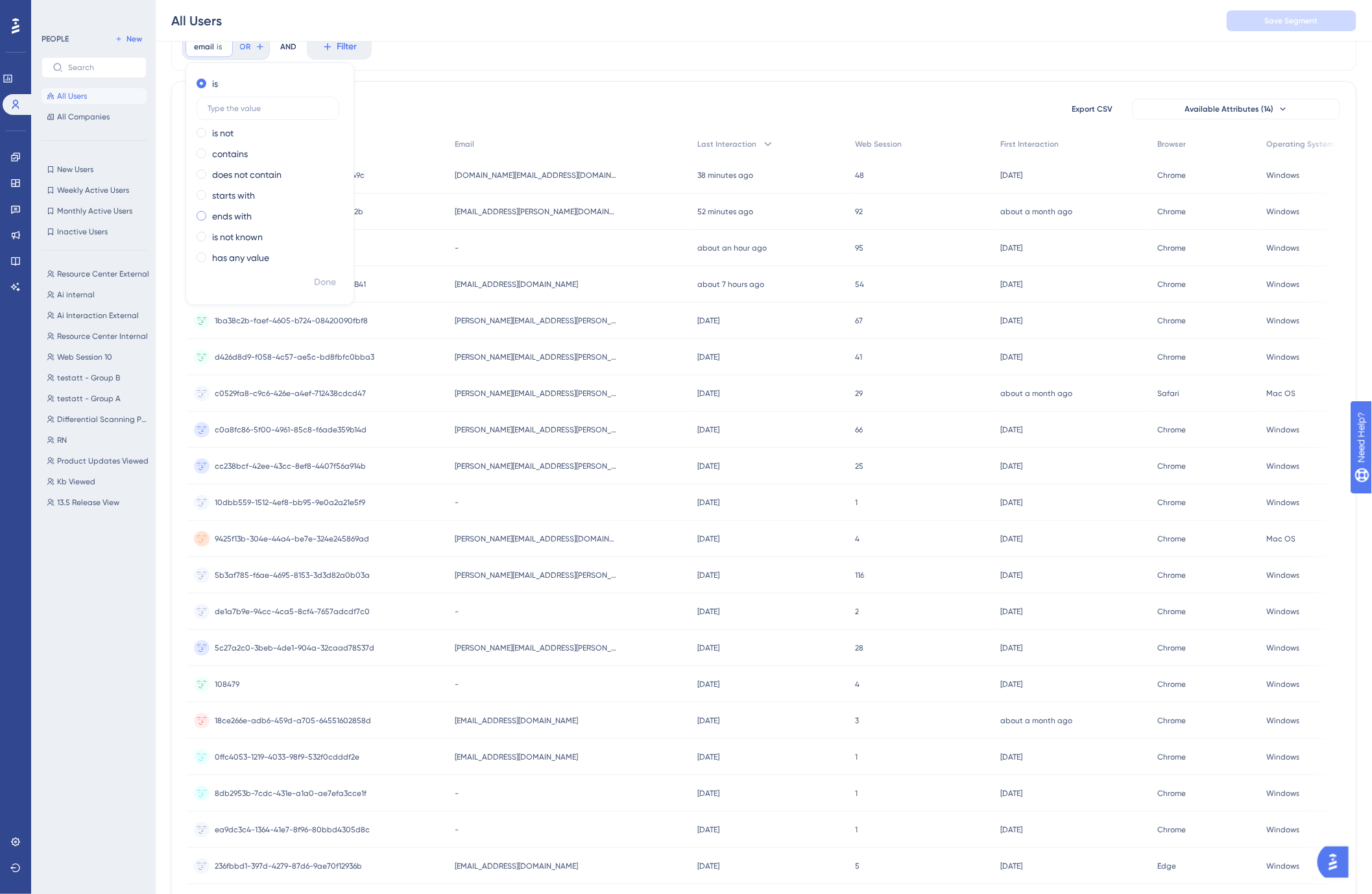
click at [239, 216] on label "ends with" at bounding box center [232, 216] width 40 height 16
type input "[DOMAIN_NAME]"
click at [322, 279] on span "Done" at bounding box center [325, 282] width 22 height 16
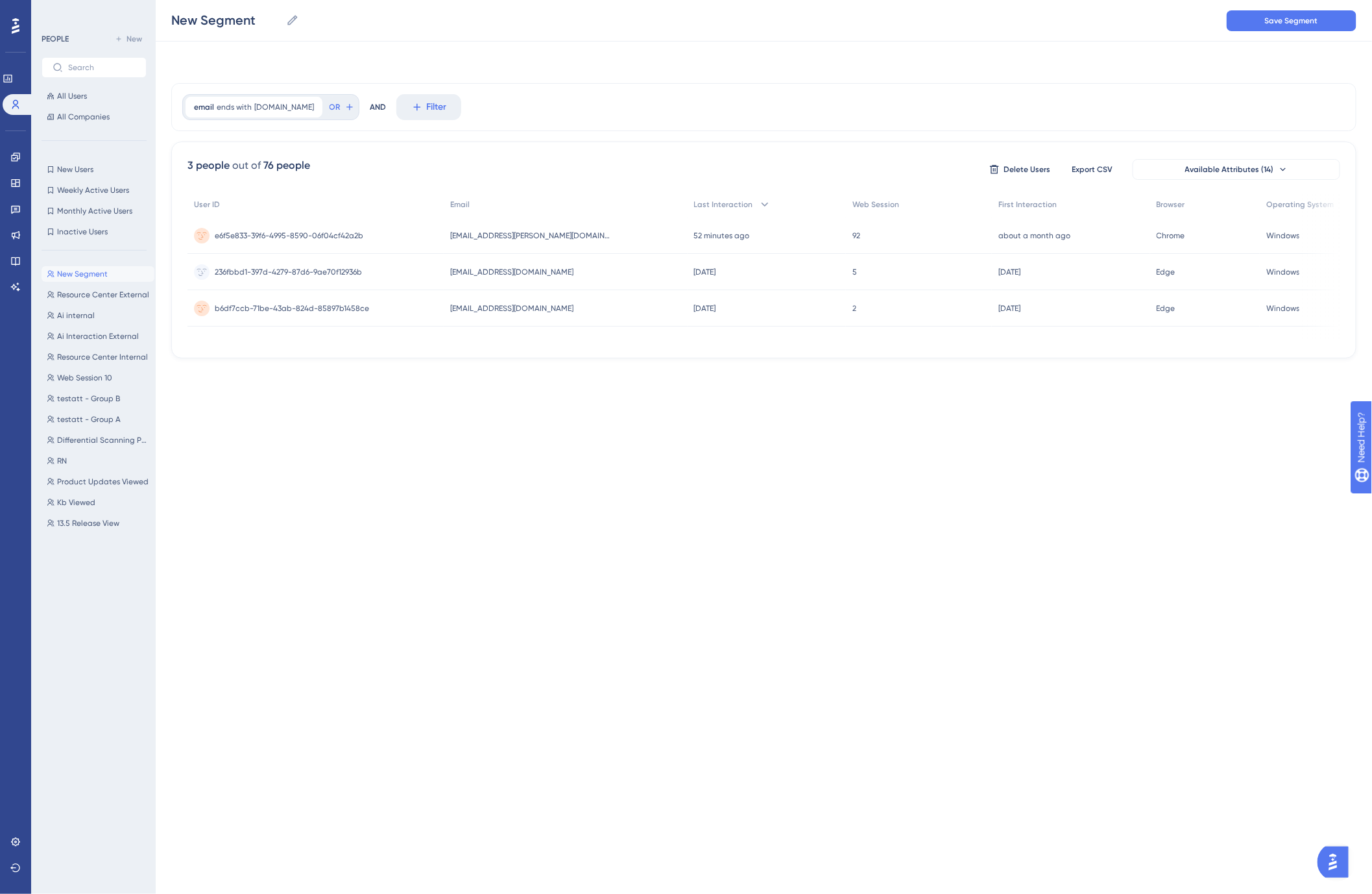
scroll to position [0, 0]
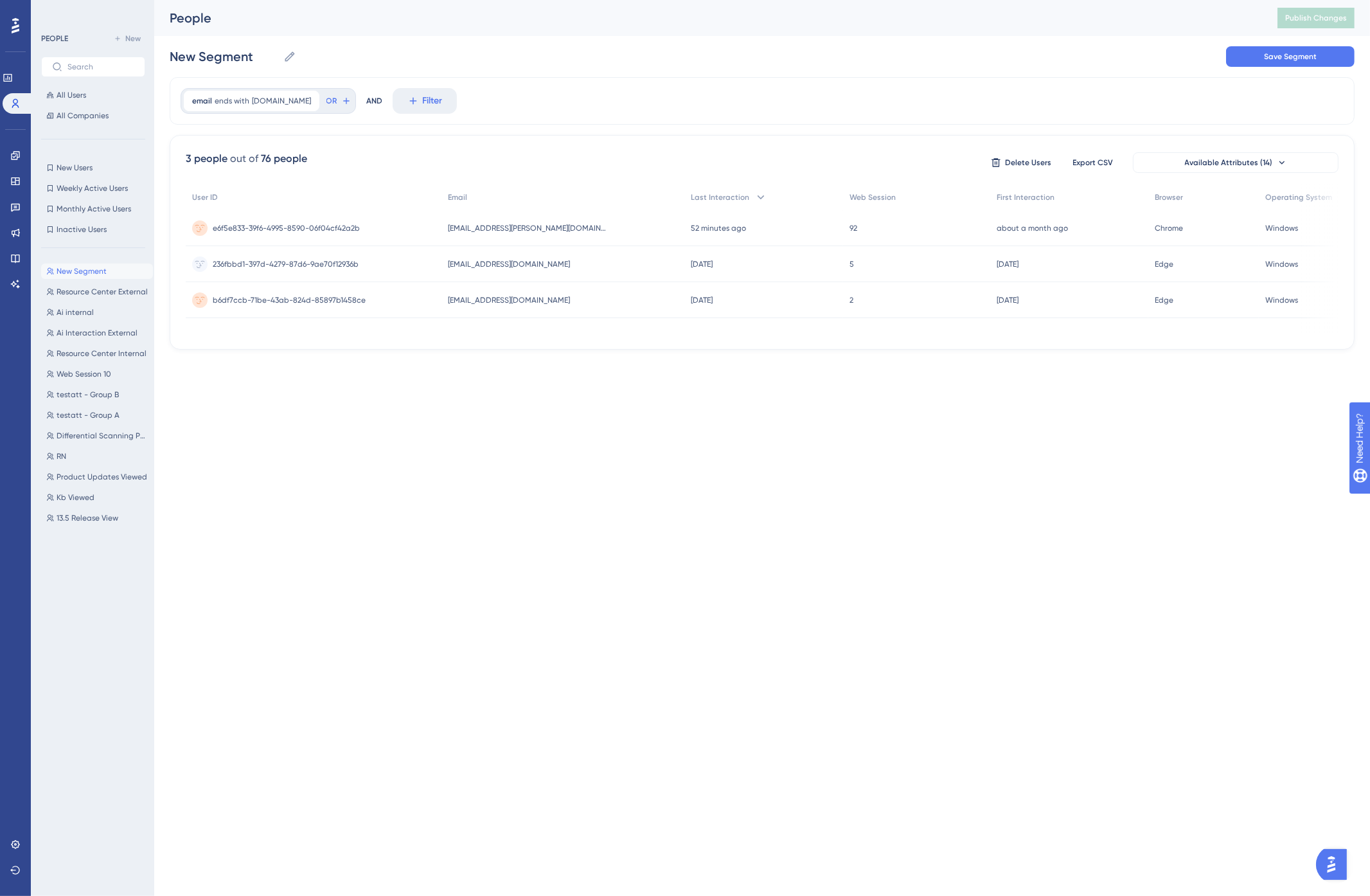
click at [454, 383] on div "Performance Users Engagement Widgets Feedback Product Updates Knowledge Base AI…" at bounding box center [685, 195] width 1370 height 391
drag, startPoint x: 258, startPoint y: 51, endPoint x: 126, endPoint y: 52, distance: 132.0
click at [154, 52] on div "Performance Users Engagement Widgets Feedback Product Updates Knowledge Base AI…" at bounding box center [762, 184] width 1216 height 370
type input "Woodforest"
click at [676, 53] on div "Woodforest Woodforest Save Segment" at bounding box center [763, 57] width 1186 height 41
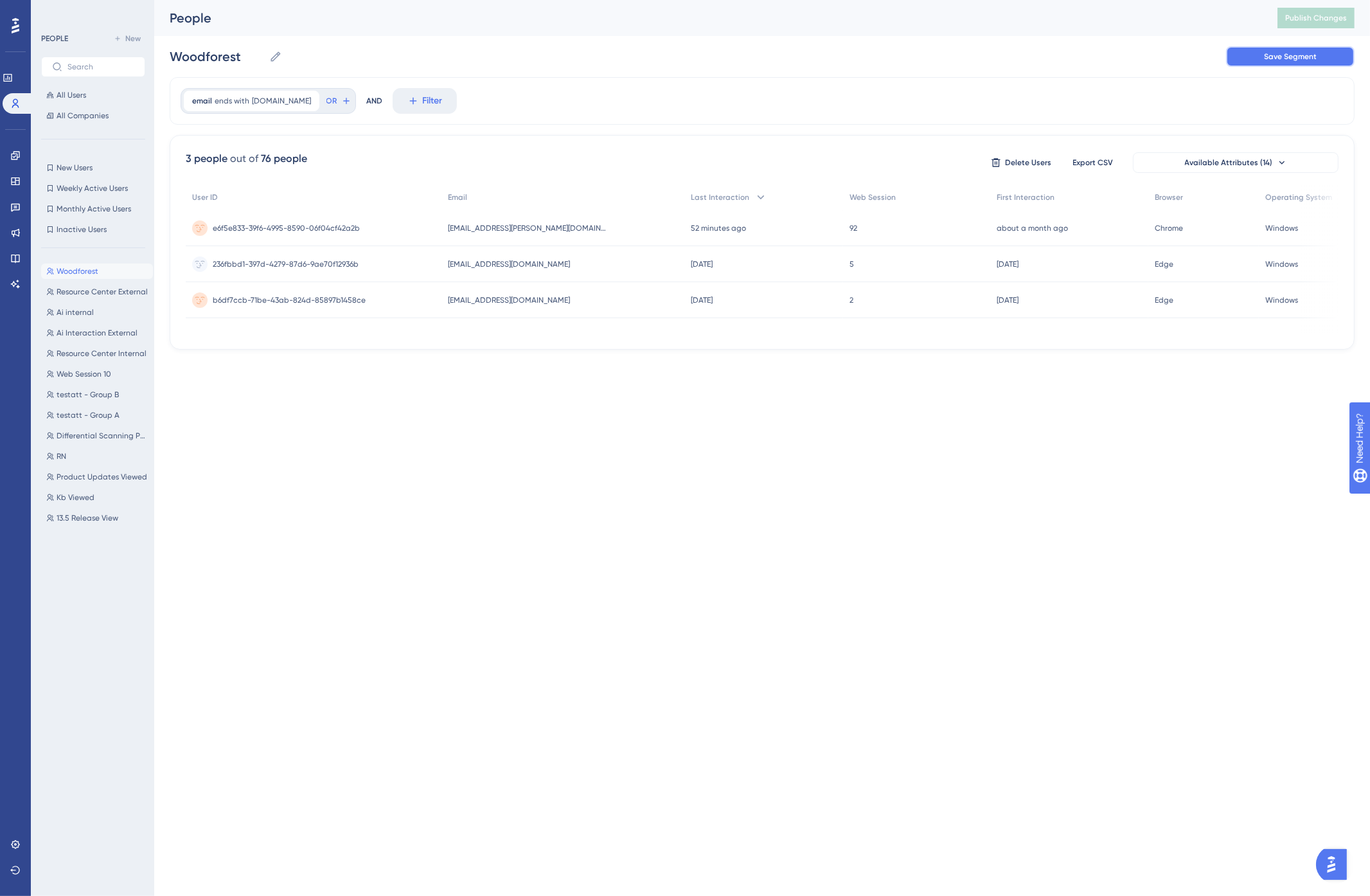
click at [1276, 49] on button "Save Segment" at bounding box center [1291, 56] width 129 height 21
click at [653, 28] on div "People Publish Changes" at bounding box center [762, 18] width 1216 height 36
click at [1324, 9] on button "Publish Changes" at bounding box center [1316, 18] width 78 height 21
click at [71, 91] on span "All Users" at bounding box center [72, 95] width 29 height 10
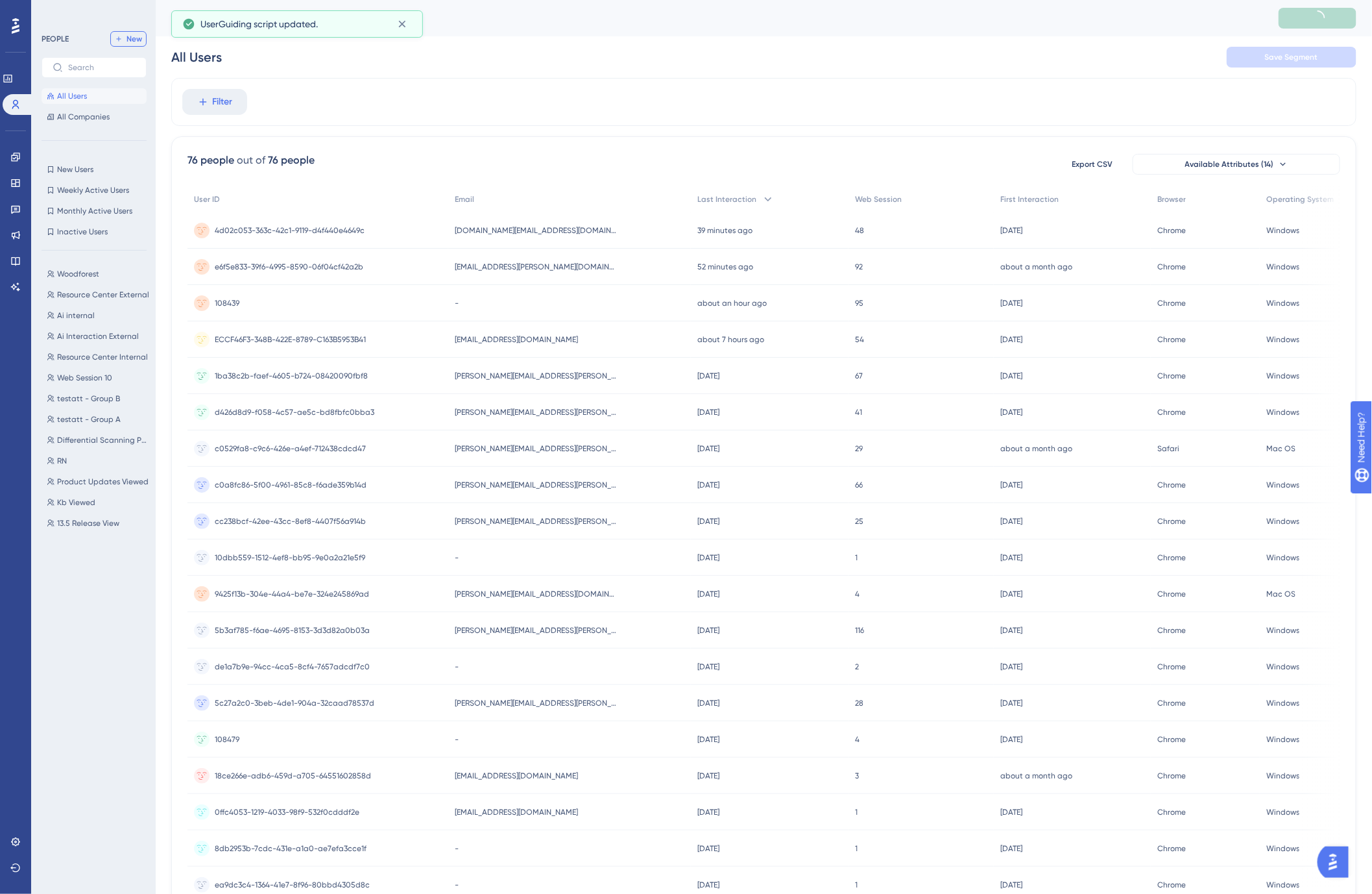
click at [135, 35] on span "New" at bounding box center [135, 39] width 16 height 10
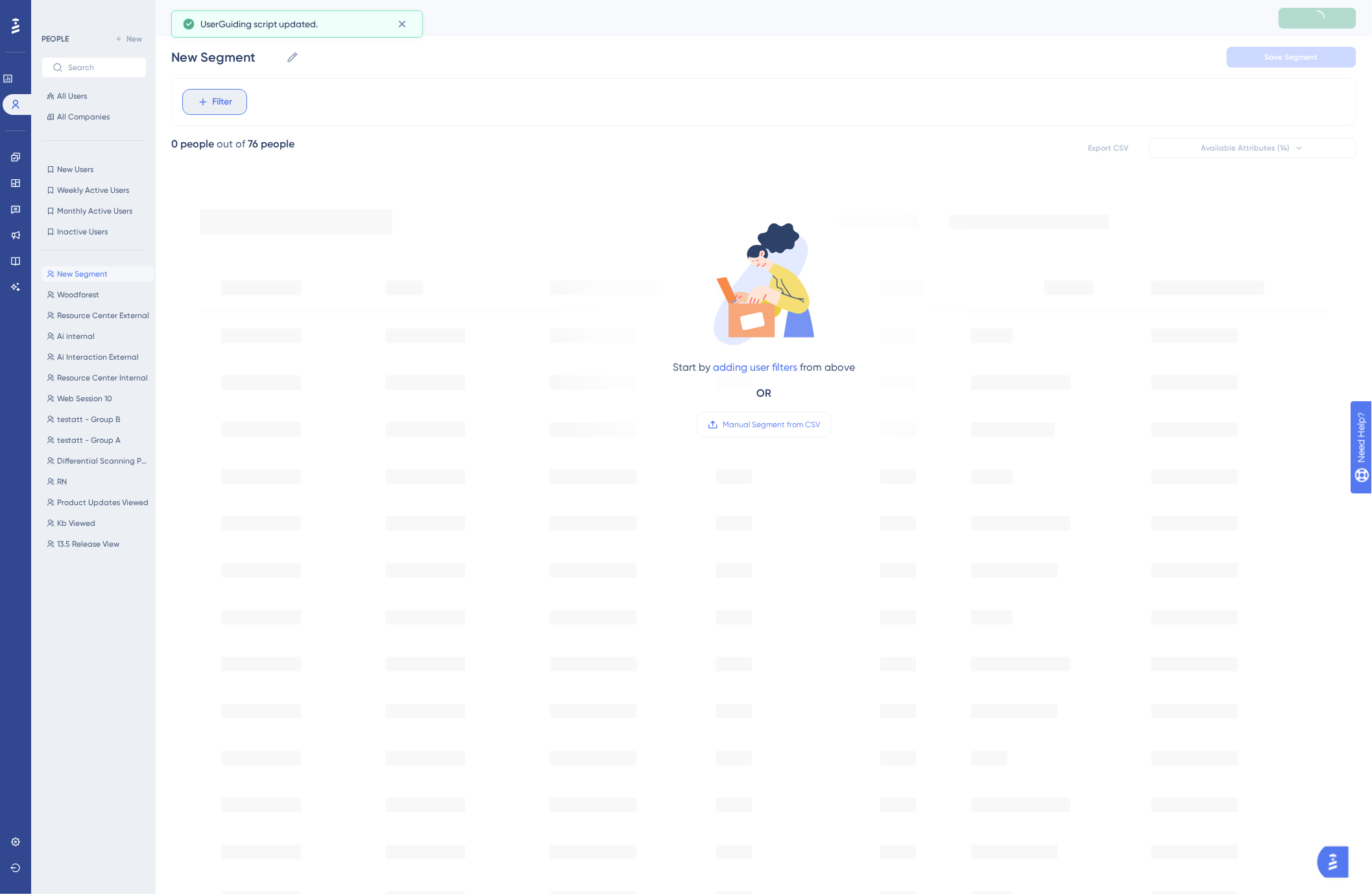
click at [222, 106] on span "Filter" at bounding box center [223, 102] width 20 height 16
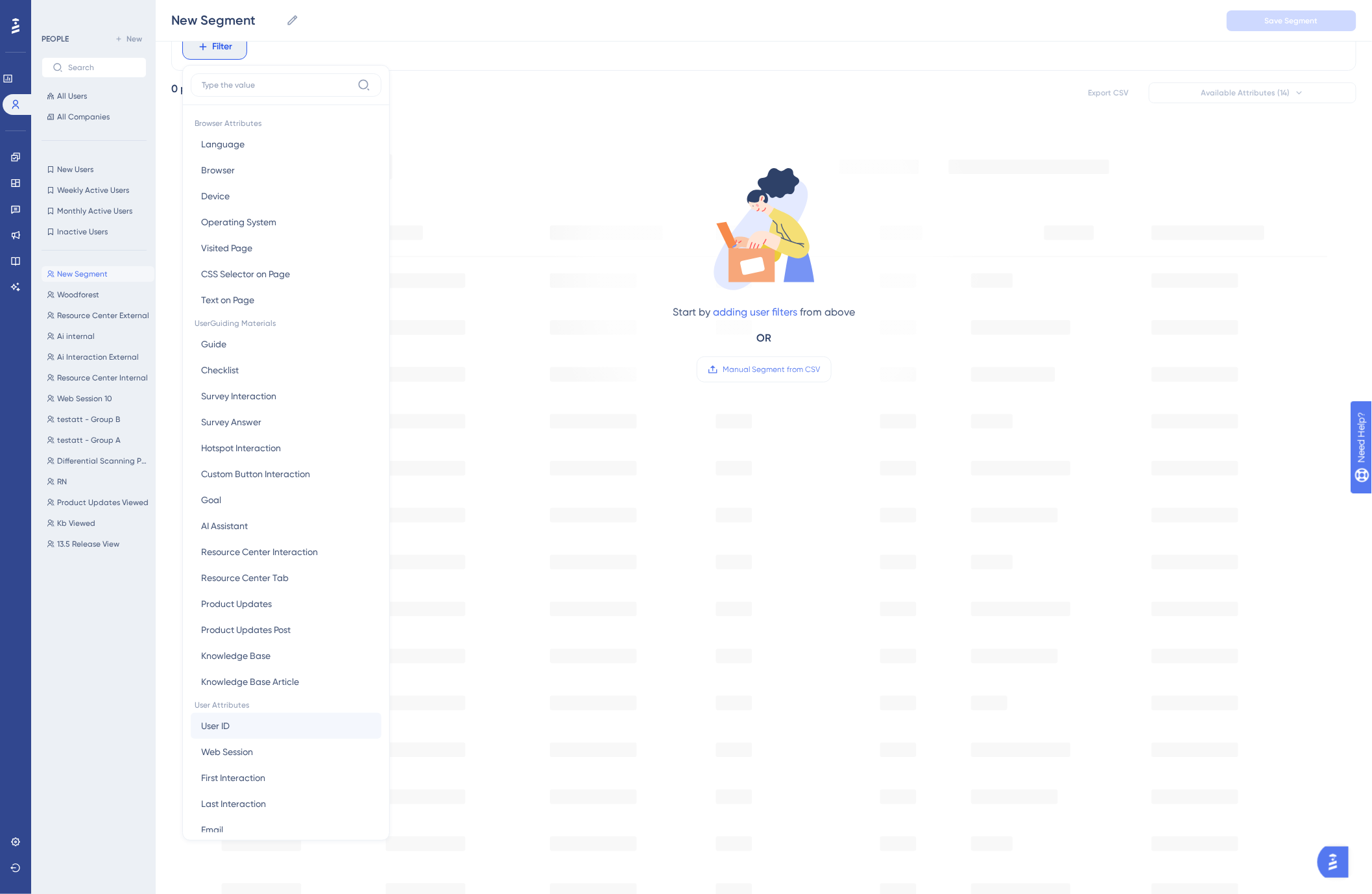
scroll to position [72, 0]
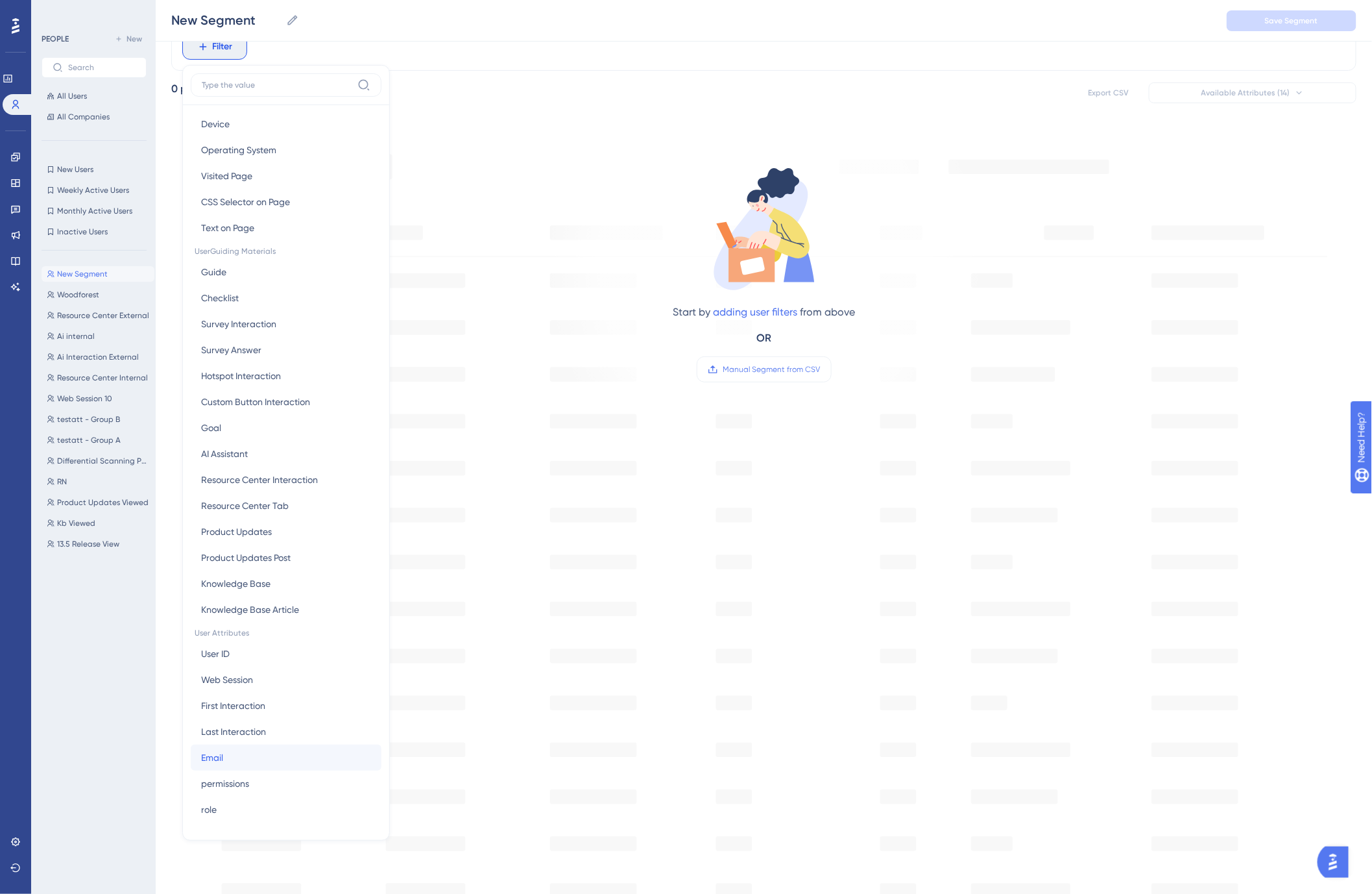
click at [262, 757] on button "Email Email" at bounding box center [286, 757] width 191 height 26
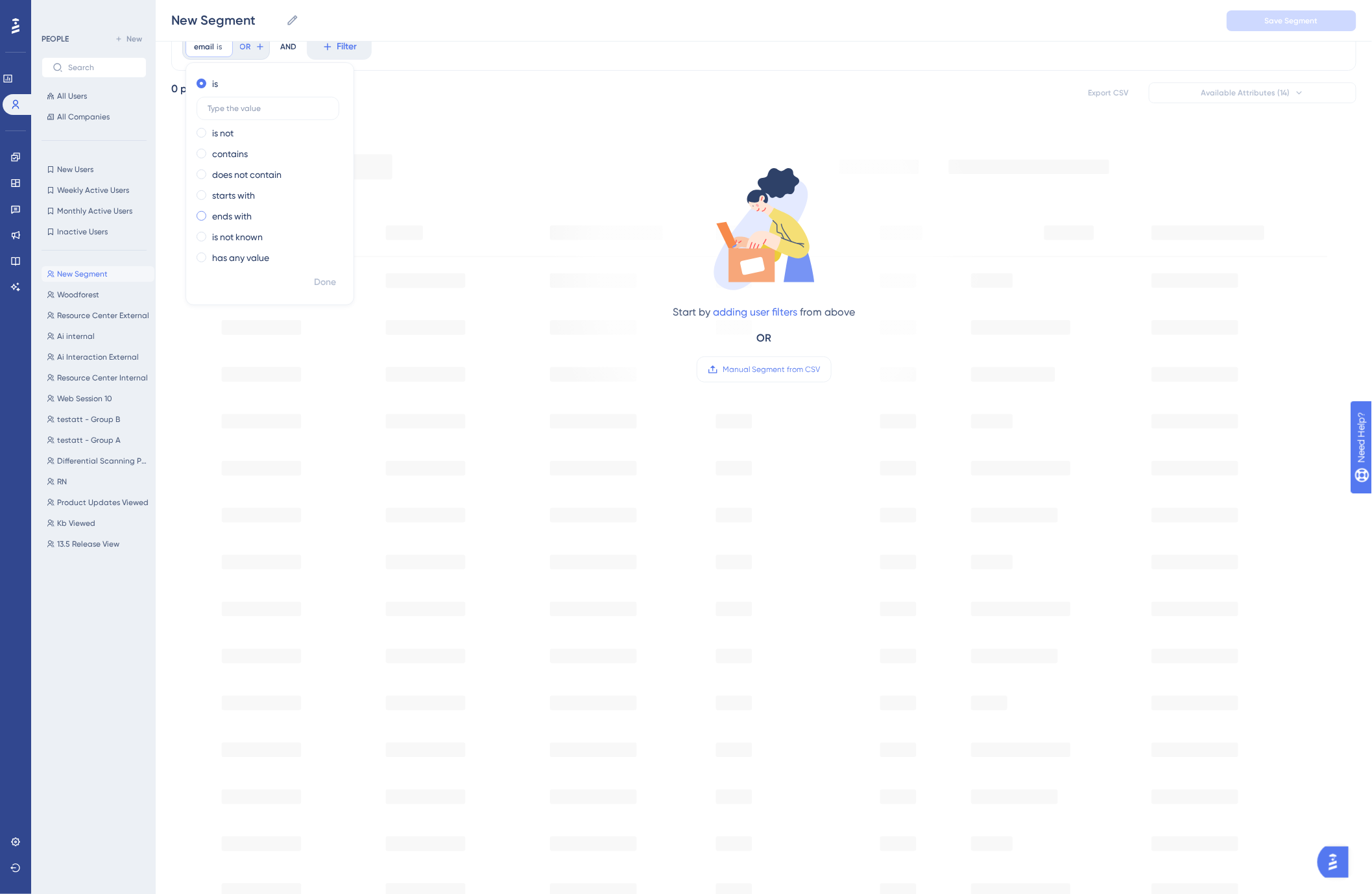
click at [245, 210] on label "ends with" at bounding box center [232, 216] width 40 height 16
type input "[DOMAIN_NAME]"
click at [322, 279] on span "Done" at bounding box center [325, 282] width 22 height 16
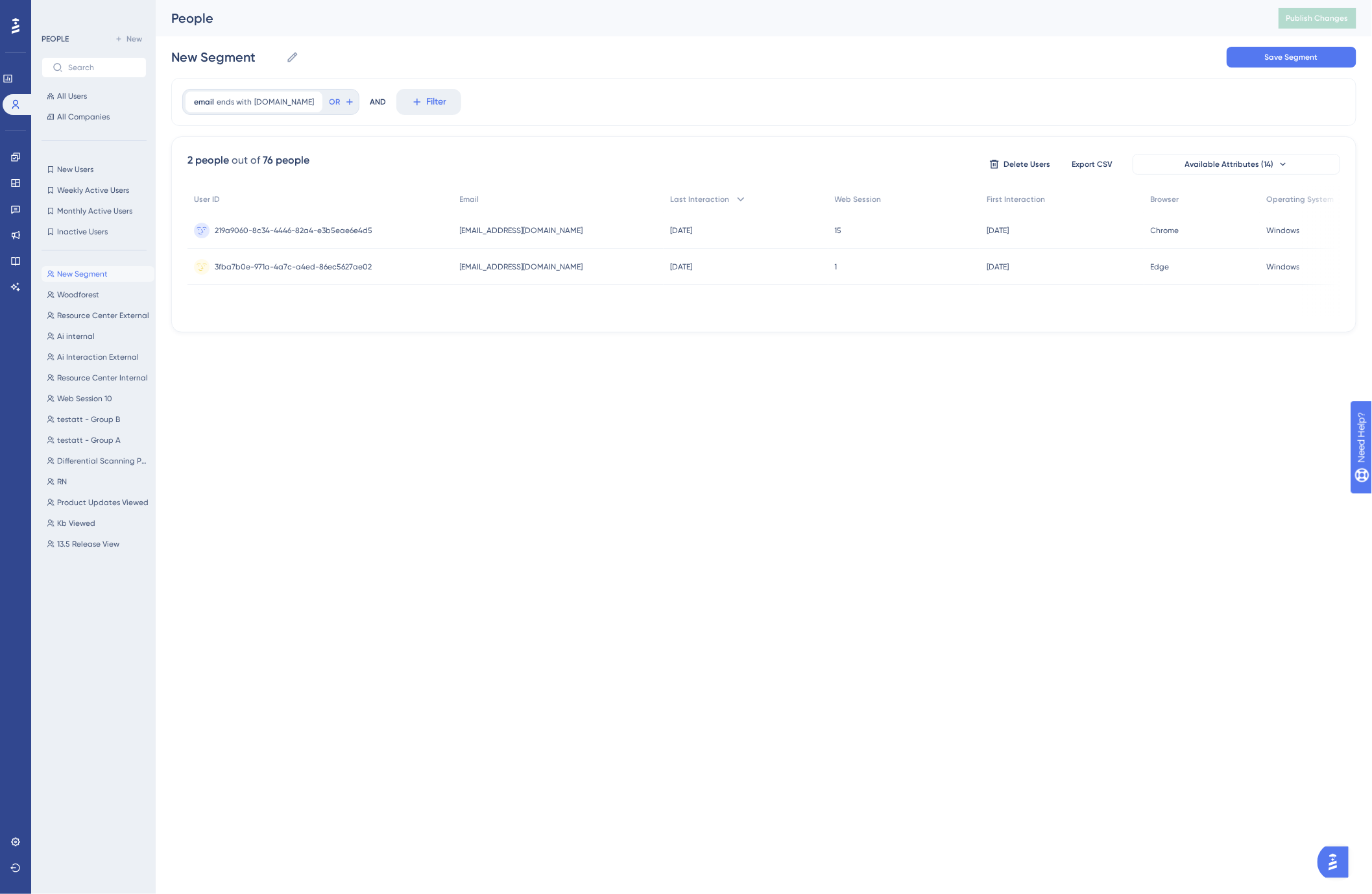
scroll to position [0, 0]
drag, startPoint x: 261, startPoint y: 55, endPoint x: 105, endPoint y: 44, distance: 156.4
click at [156, 44] on div "Performance Users Engagement Widgets Feedback Product Updates Knowledge Base AI…" at bounding box center [769, 176] width 1227 height 353
click at [591, 76] on div "HBS HBS Save Segment" at bounding box center [770, 57] width 1197 height 42
click at [1283, 59] on span "Save Segment" at bounding box center [1303, 56] width 53 height 10
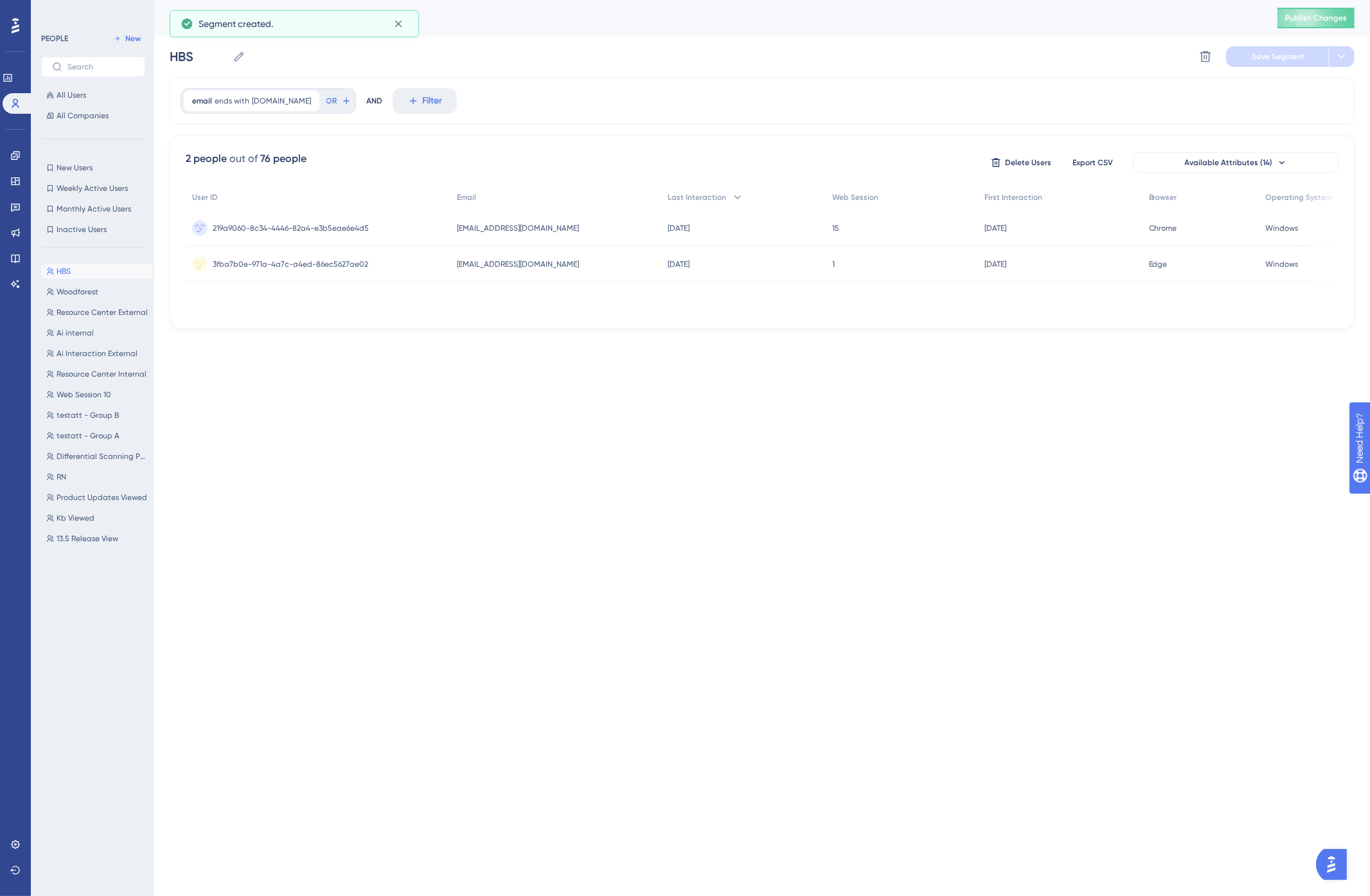
click at [608, 63] on div "HBS HBS Delete Segment Save Segment" at bounding box center [763, 57] width 1186 height 41
click at [601, 65] on div "HBS HBS Delete Segment Save Segment" at bounding box center [763, 57] width 1186 height 41
click at [610, 49] on div "HBS HBS Delete Segment Save Segment" at bounding box center [763, 57] width 1186 height 41
click at [583, 28] on div "People Publish Changes" at bounding box center [762, 18] width 1216 height 36
click at [1312, 15] on span "Publish Changes" at bounding box center [1316, 18] width 62 height 10
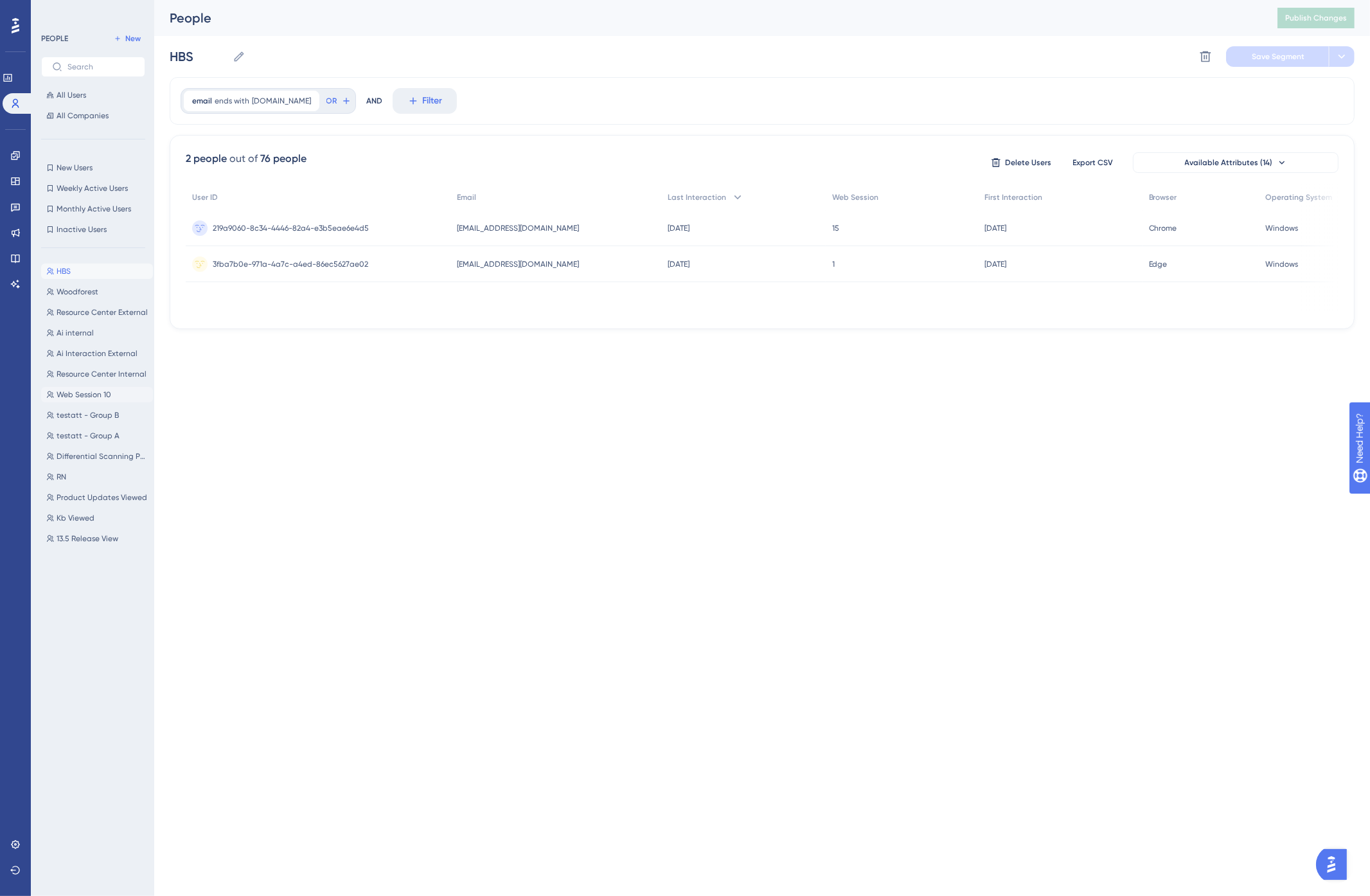
click at [90, 394] on span "Web Session 10" at bounding box center [84, 395] width 55 height 10
type input "Web Session 10"
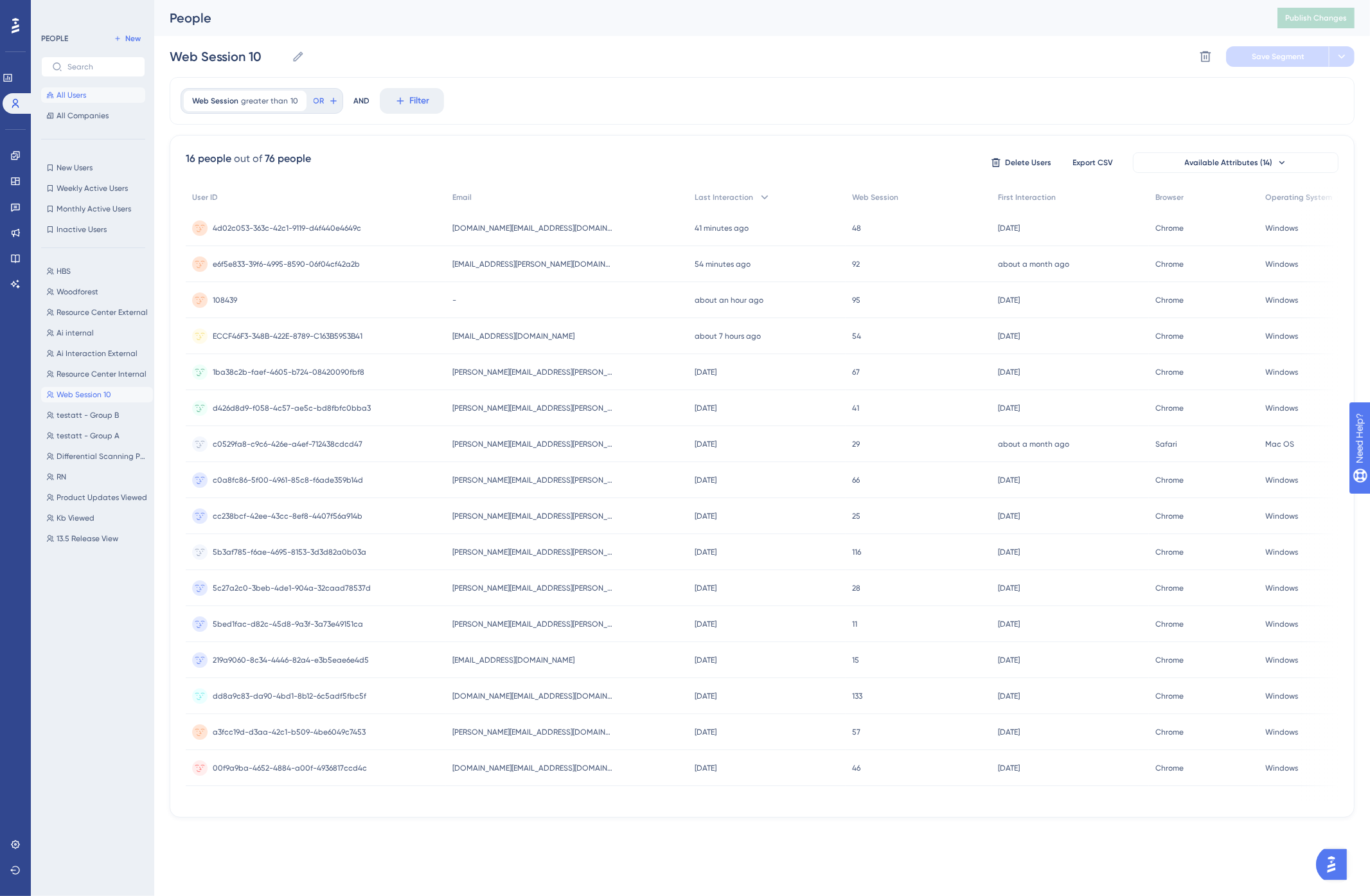
click at [75, 95] on span "All Users" at bounding box center [72, 95] width 29 height 10
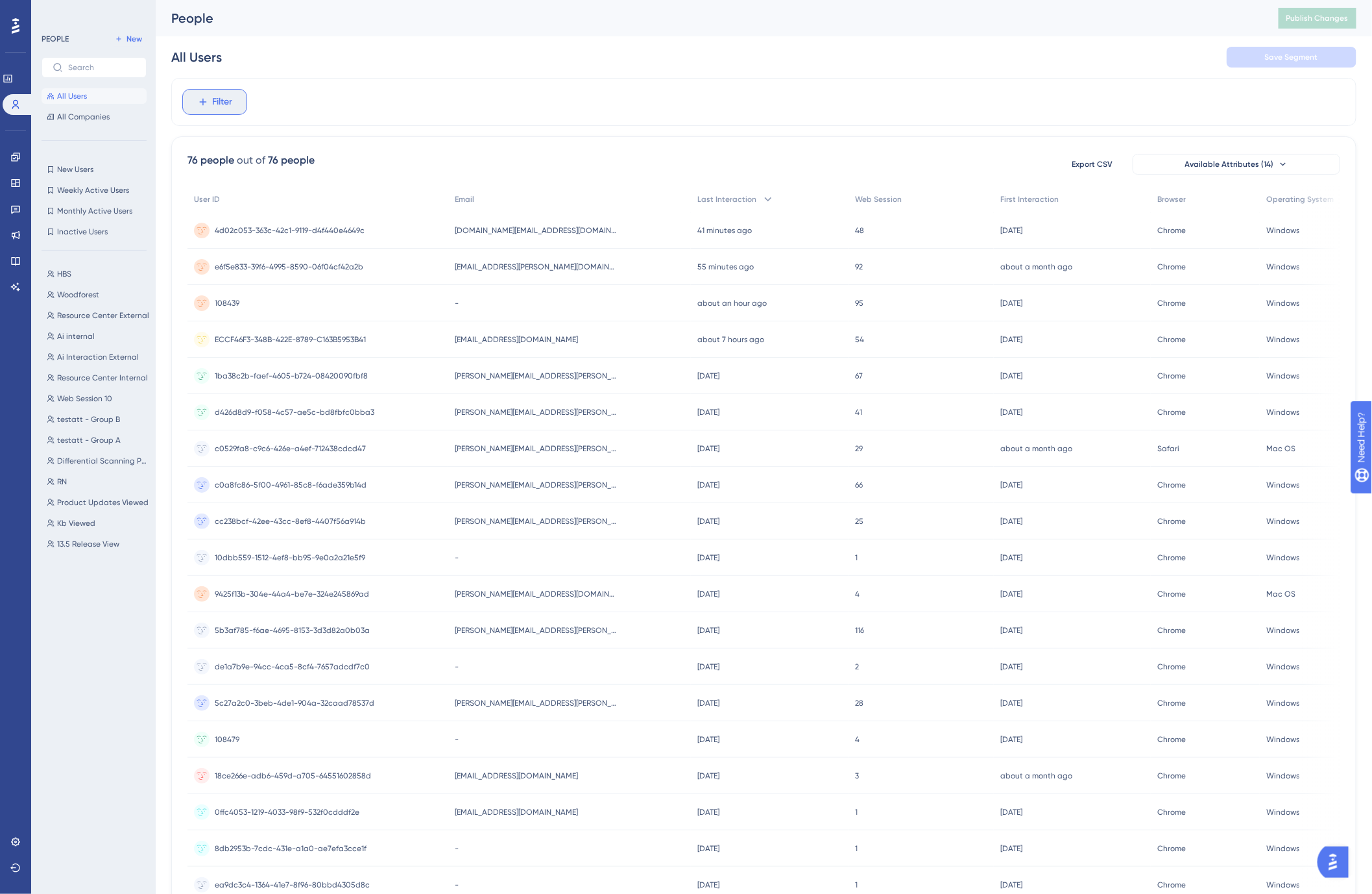
click at [217, 104] on span "Filter" at bounding box center [223, 102] width 20 height 16
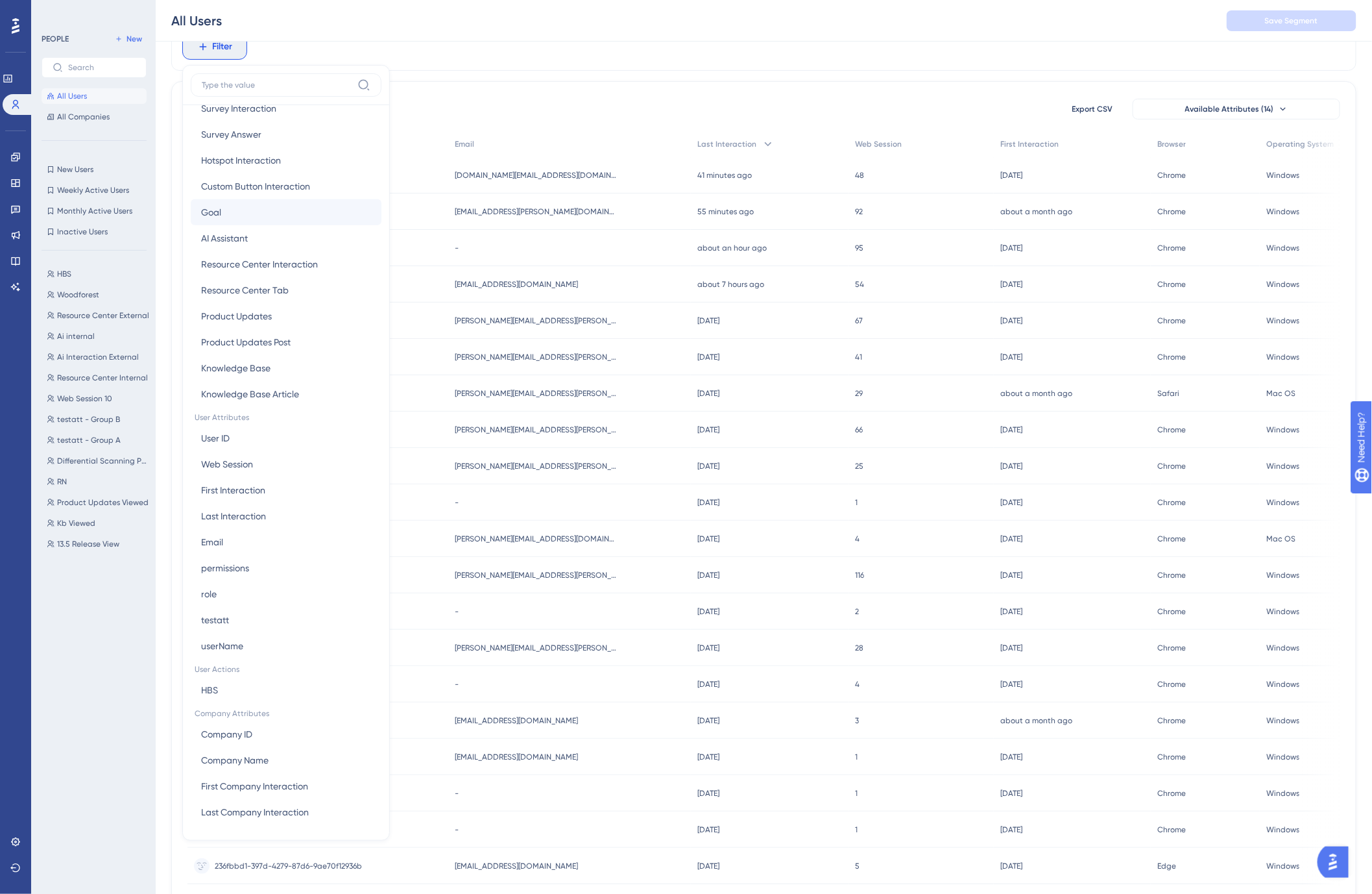
scroll to position [288, 0]
click at [250, 539] on button "Email Email" at bounding box center [286, 541] width 191 height 26
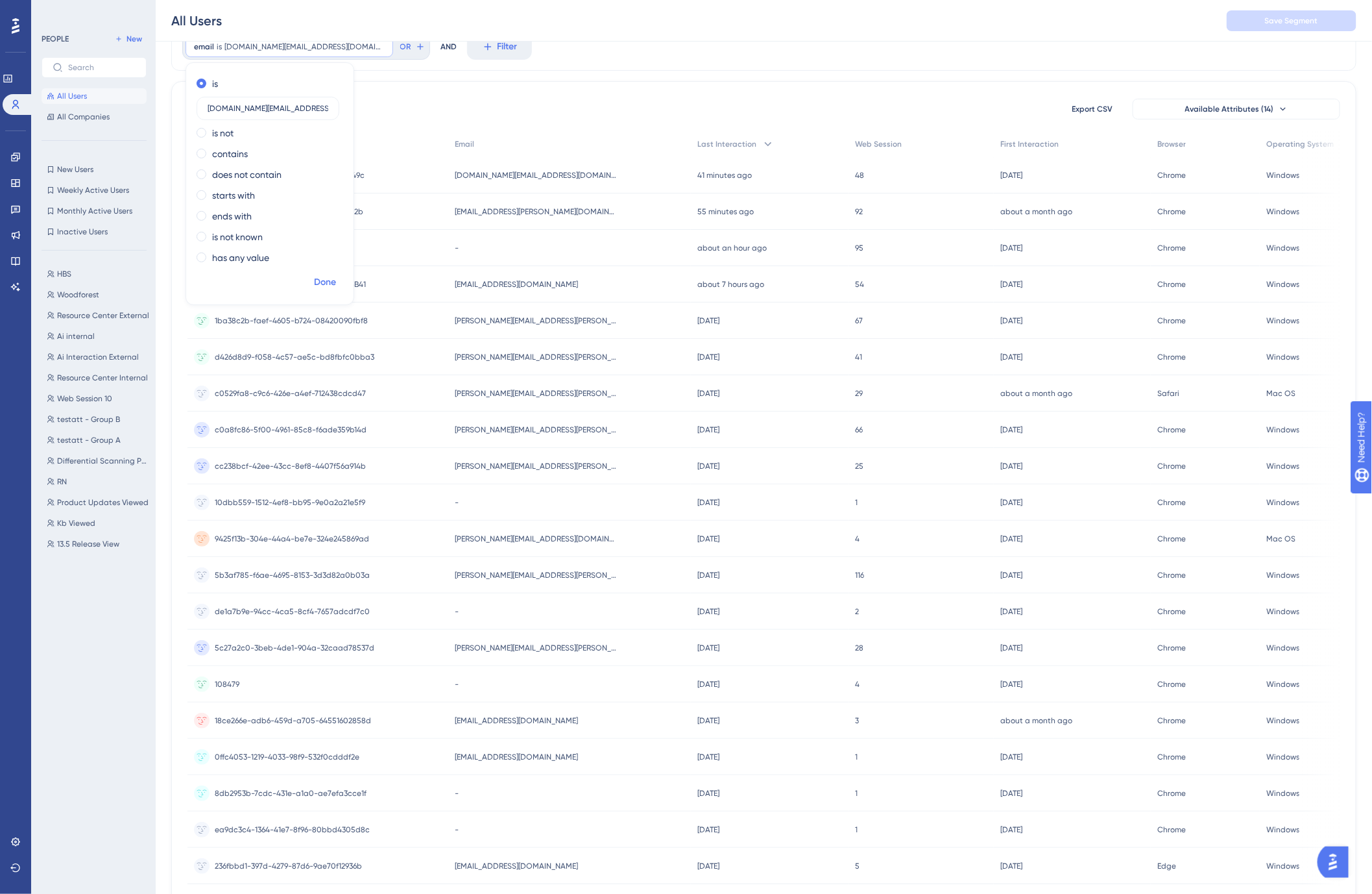
type input "[DOMAIN_NAME][EMAIL_ADDRESS][DOMAIN_NAME]"
click at [323, 279] on span "Done" at bounding box center [325, 282] width 22 height 16
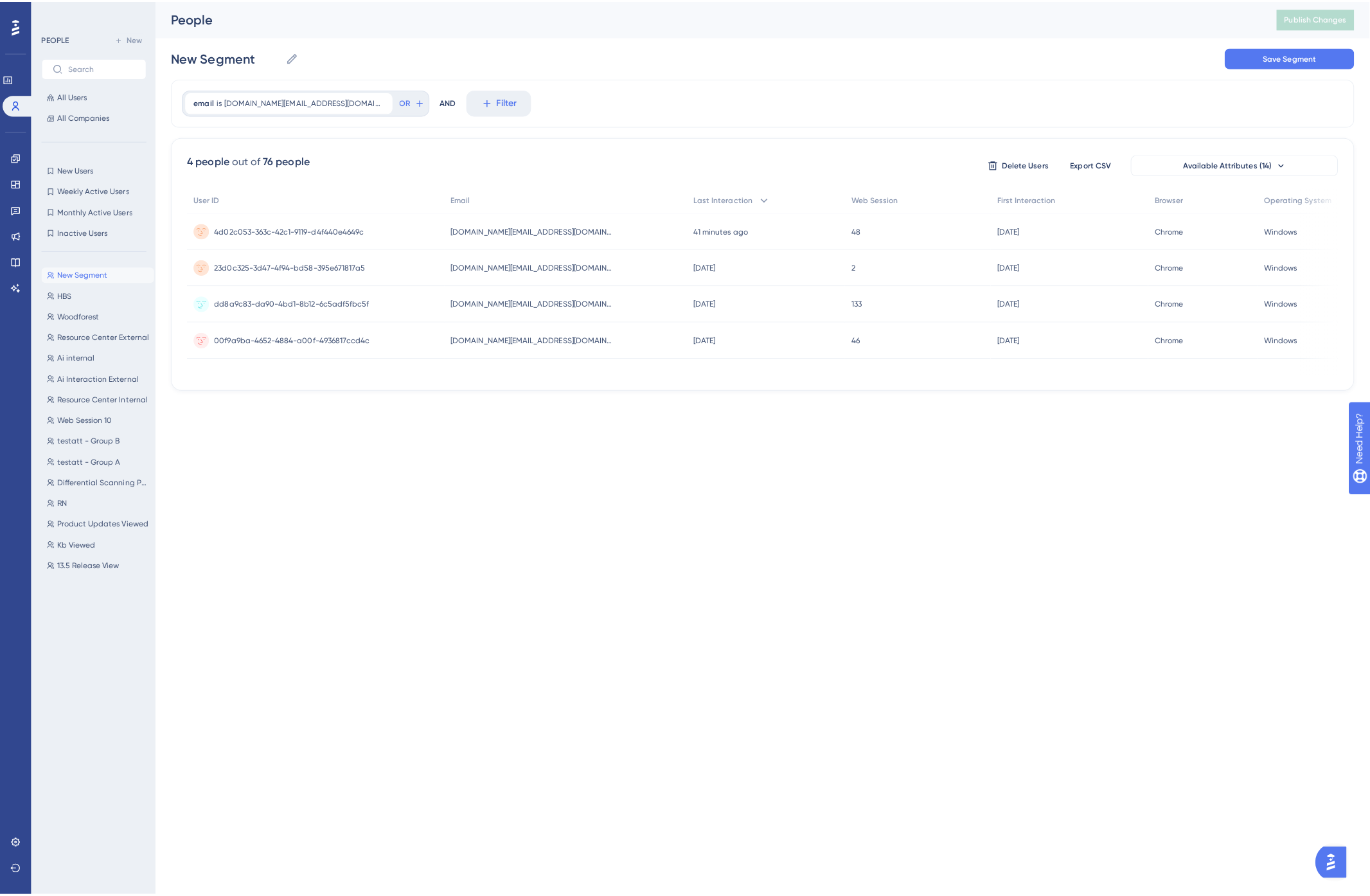
scroll to position [0, 0]
click at [1306, 57] on span "Save Segment" at bounding box center [1291, 56] width 53 height 10
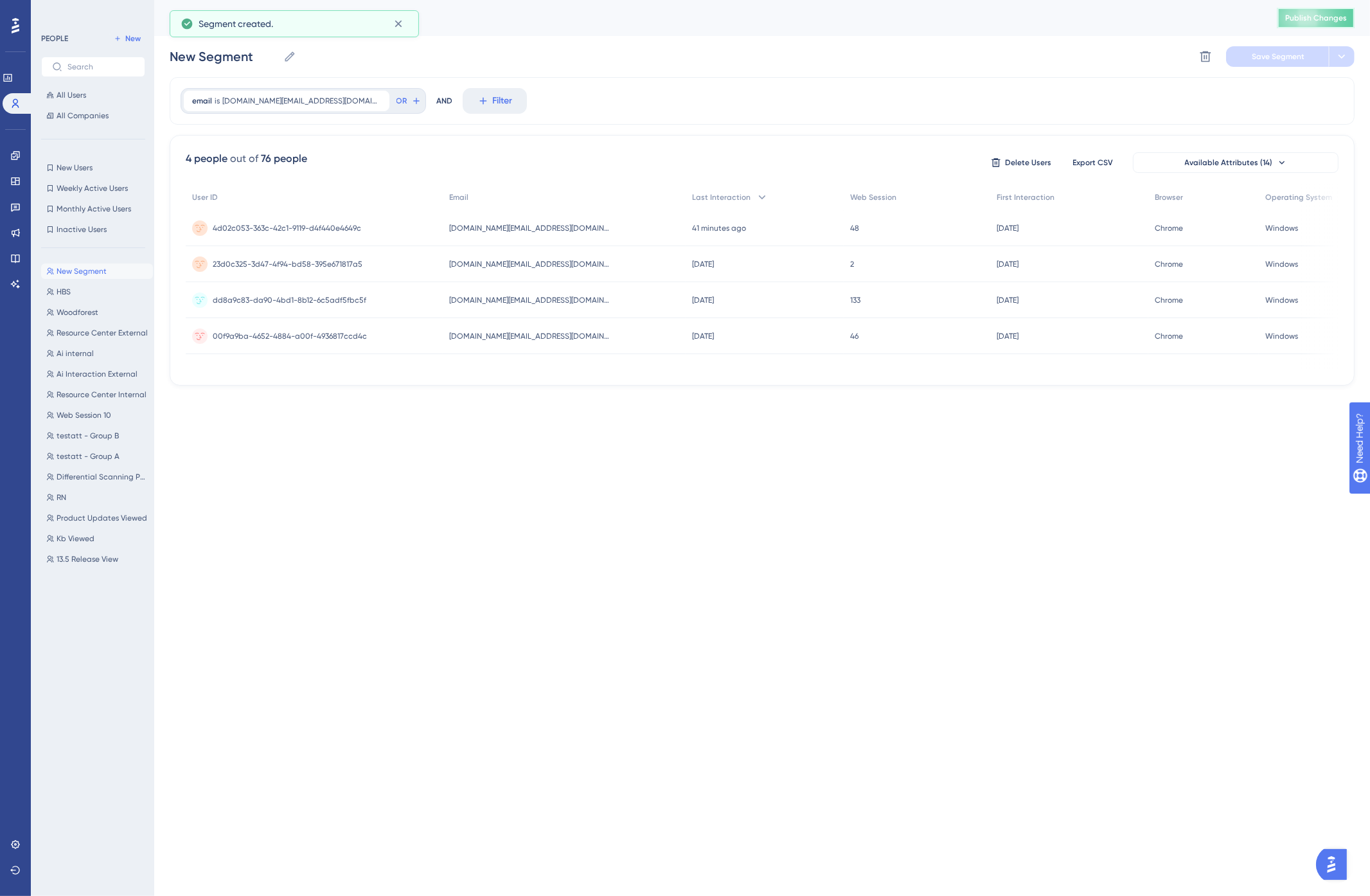
click at [1316, 16] on span "Publish Changes" at bounding box center [1316, 18] width 62 height 10
click at [828, 35] on div "People" at bounding box center [762, 18] width 1216 height 36
click at [756, 199] on icon at bounding box center [762, 197] width 13 height 13
click at [692, 197] on span "Last Interaction" at bounding box center [721, 197] width 59 height 10
click at [692, 196] on span "Last Interaction" at bounding box center [721, 197] width 59 height 10
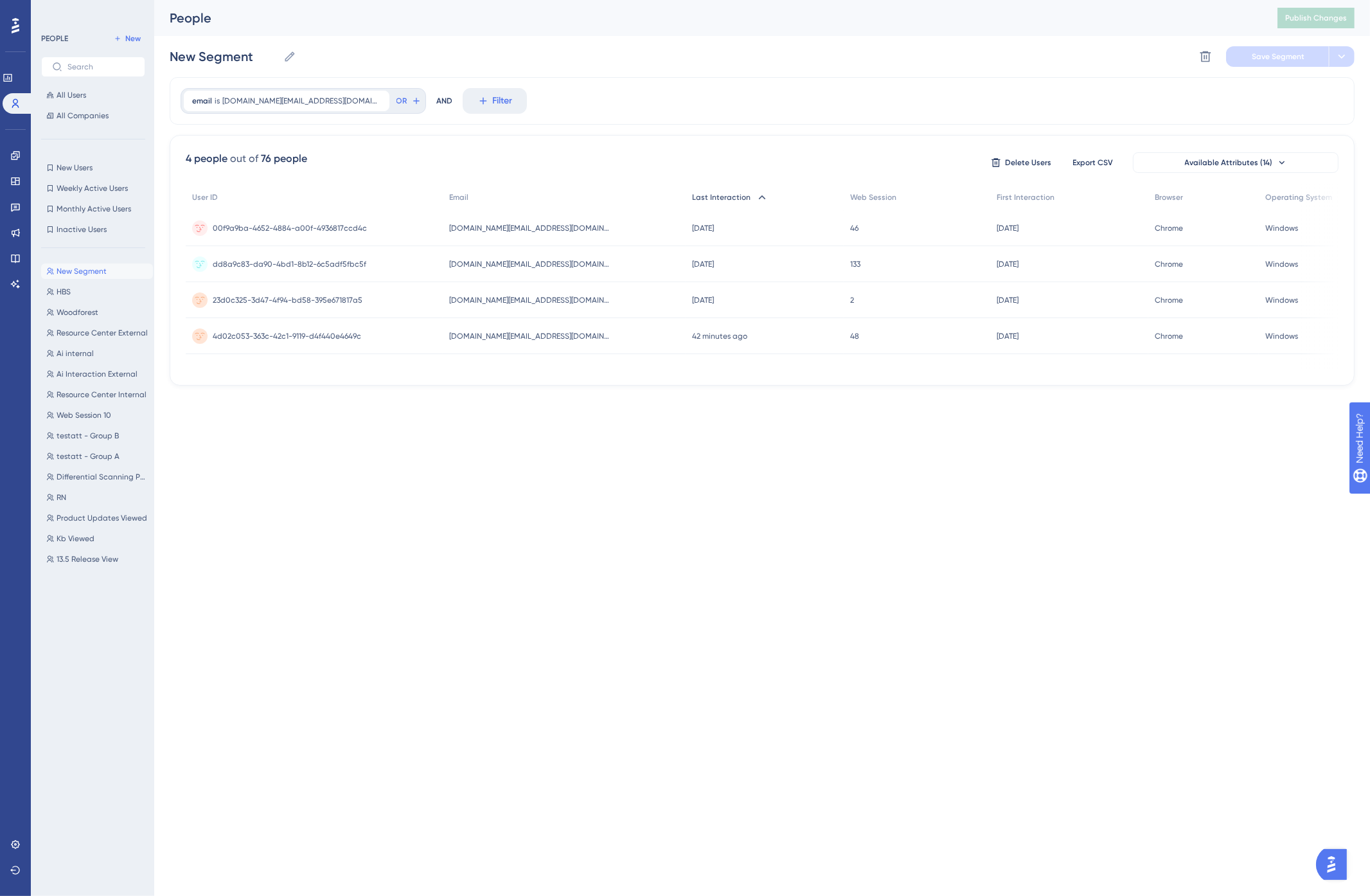
click at [703, 194] on div "Last Interaction" at bounding box center [765, 197] width 159 height 26
click at [712, 94] on div "email is [DOMAIN_NAME][EMAIL_ADDRESS][DOMAIN_NAME] [DOMAIN_NAME][EMAIL_ADDRESS]…" at bounding box center [763, 101] width 1186 height 47
drag, startPoint x: 248, startPoint y: 60, endPoint x: 119, endPoint y: 57, distance: 129.0
click at [154, 57] on div "Performance Users Engagement Widgets Feedback Product Updates Knowledge Base AI…" at bounding box center [762, 203] width 1216 height 406
type input "t"
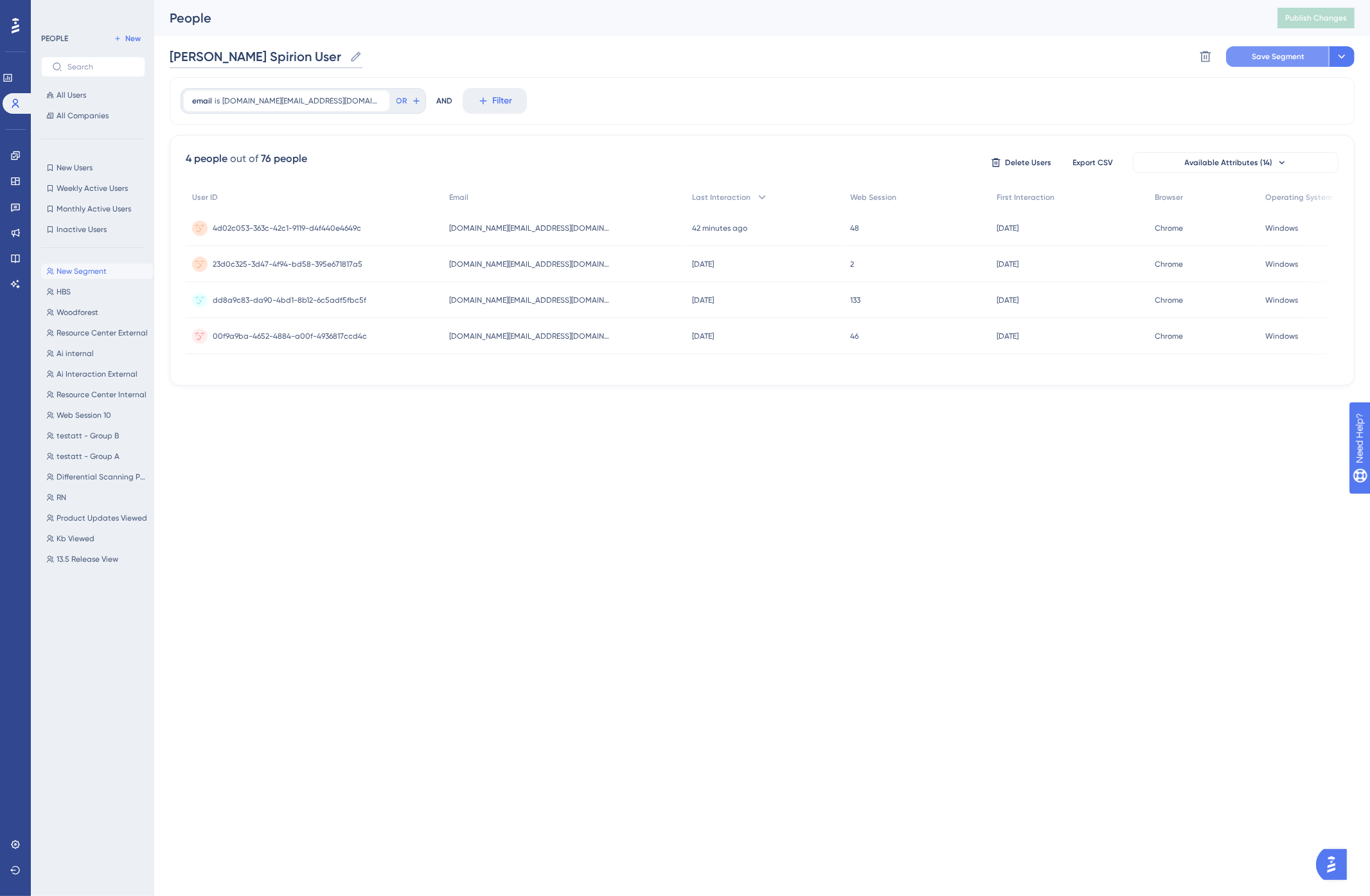
type input "[PERSON_NAME] Spirion User"
click at [1280, 55] on span "Save Segment" at bounding box center [1279, 56] width 53 height 10
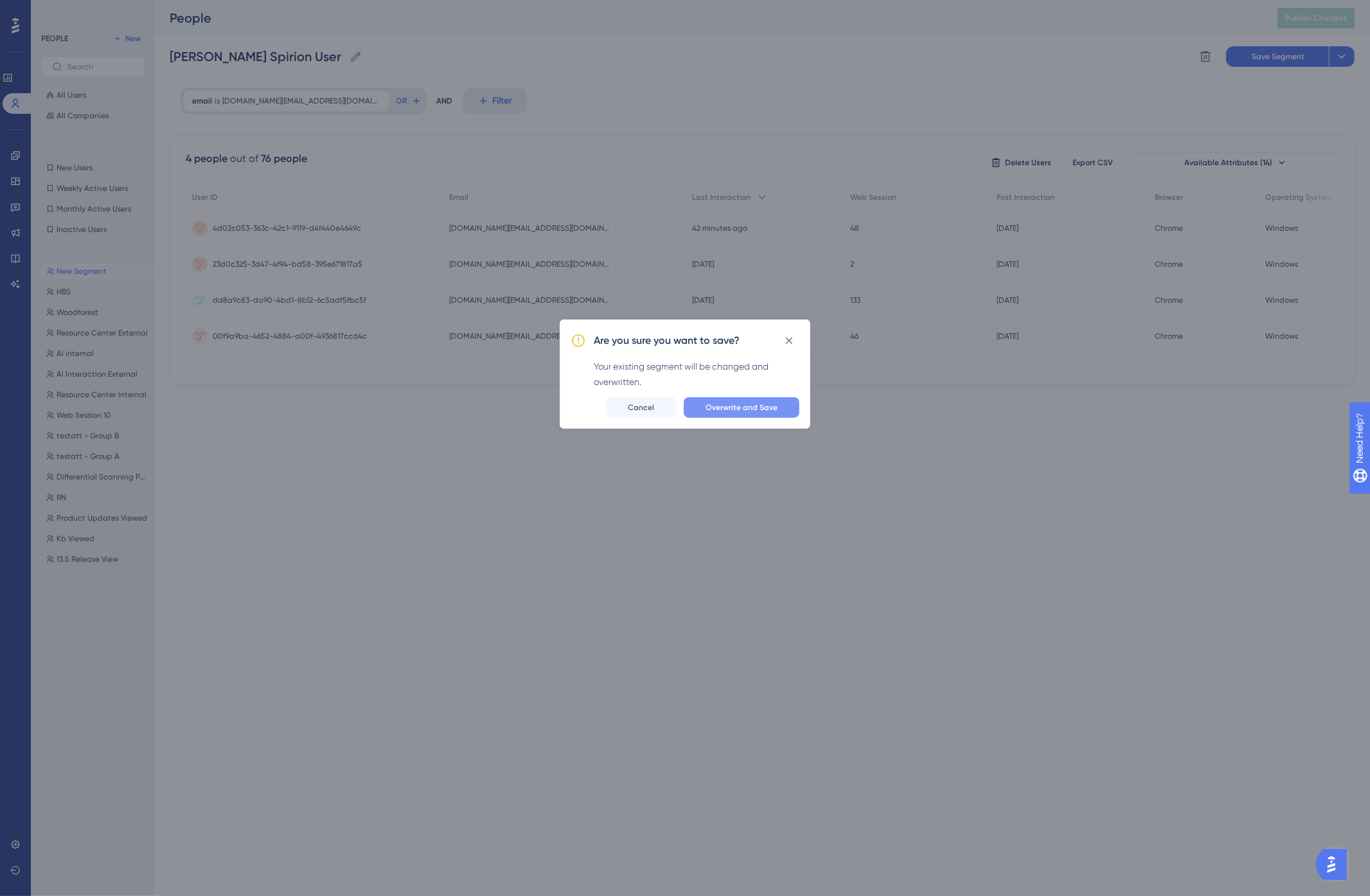
click at [763, 402] on span "Overwrite and Save" at bounding box center [741, 407] width 72 height 10
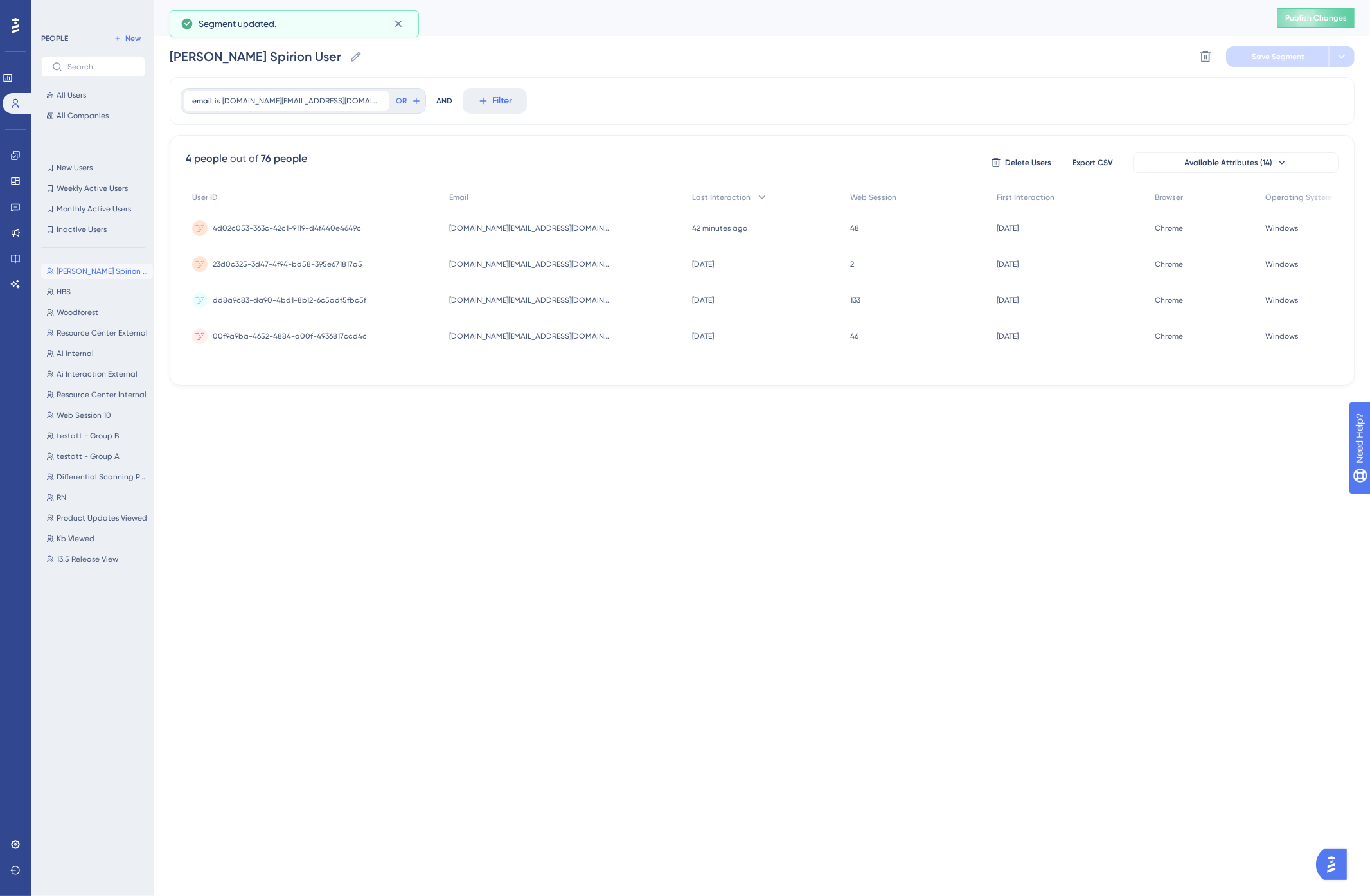
click at [1314, 17] on span "Publish Changes" at bounding box center [1316, 18] width 62 height 10
click at [721, 55] on div "[PERSON_NAME] Spirion User [PERSON_NAME] Spirion User Delete Segment Save Segme…" at bounding box center [763, 57] width 1186 height 41
click at [13, 74] on icon at bounding box center [8, 78] width 10 height 10
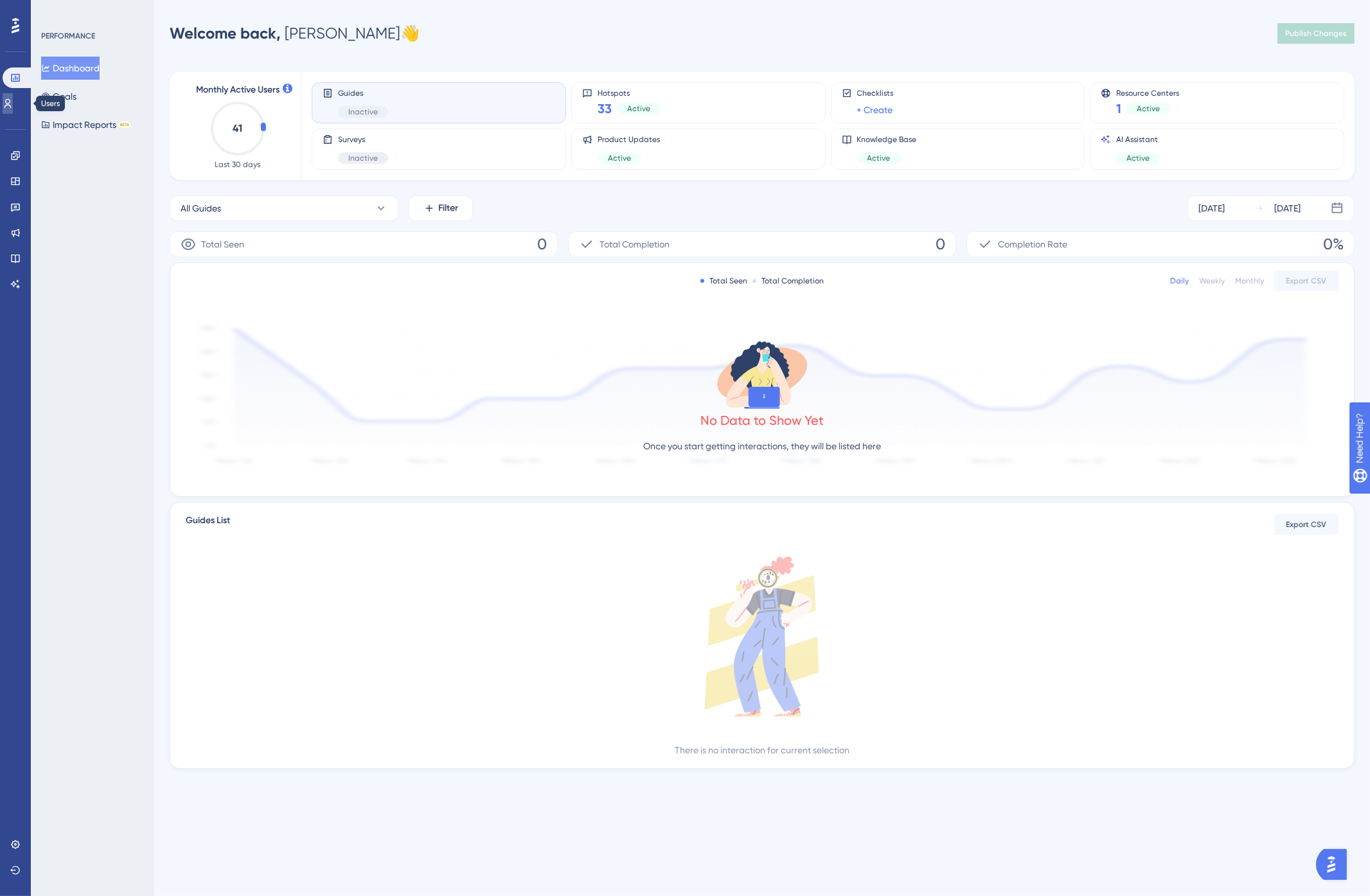
click at [8, 110] on link at bounding box center [8, 103] width 10 height 21
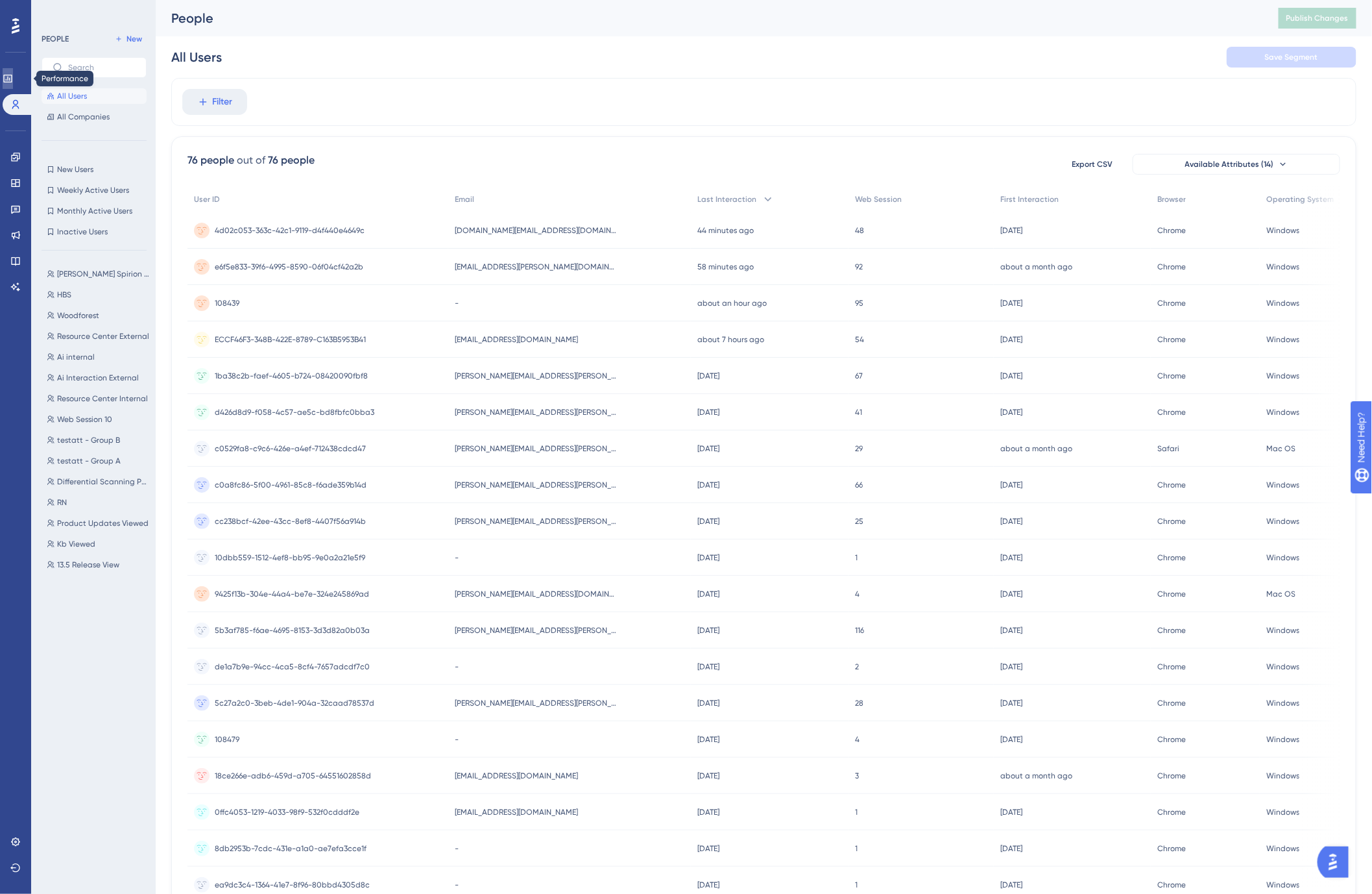
click at [10, 81] on icon at bounding box center [8, 78] width 10 height 10
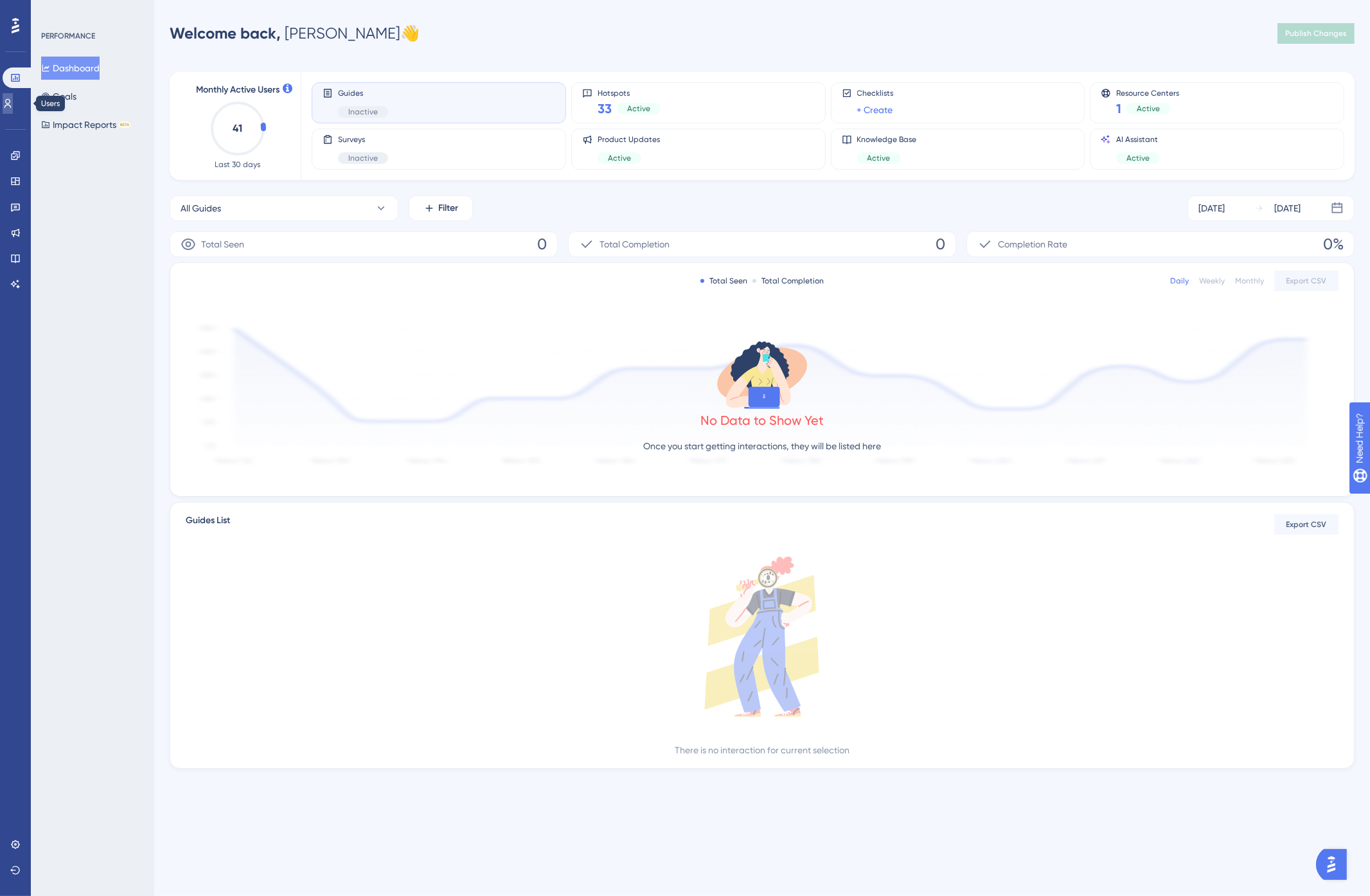
click at [12, 100] on icon at bounding box center [8, 103] width 7 height 9
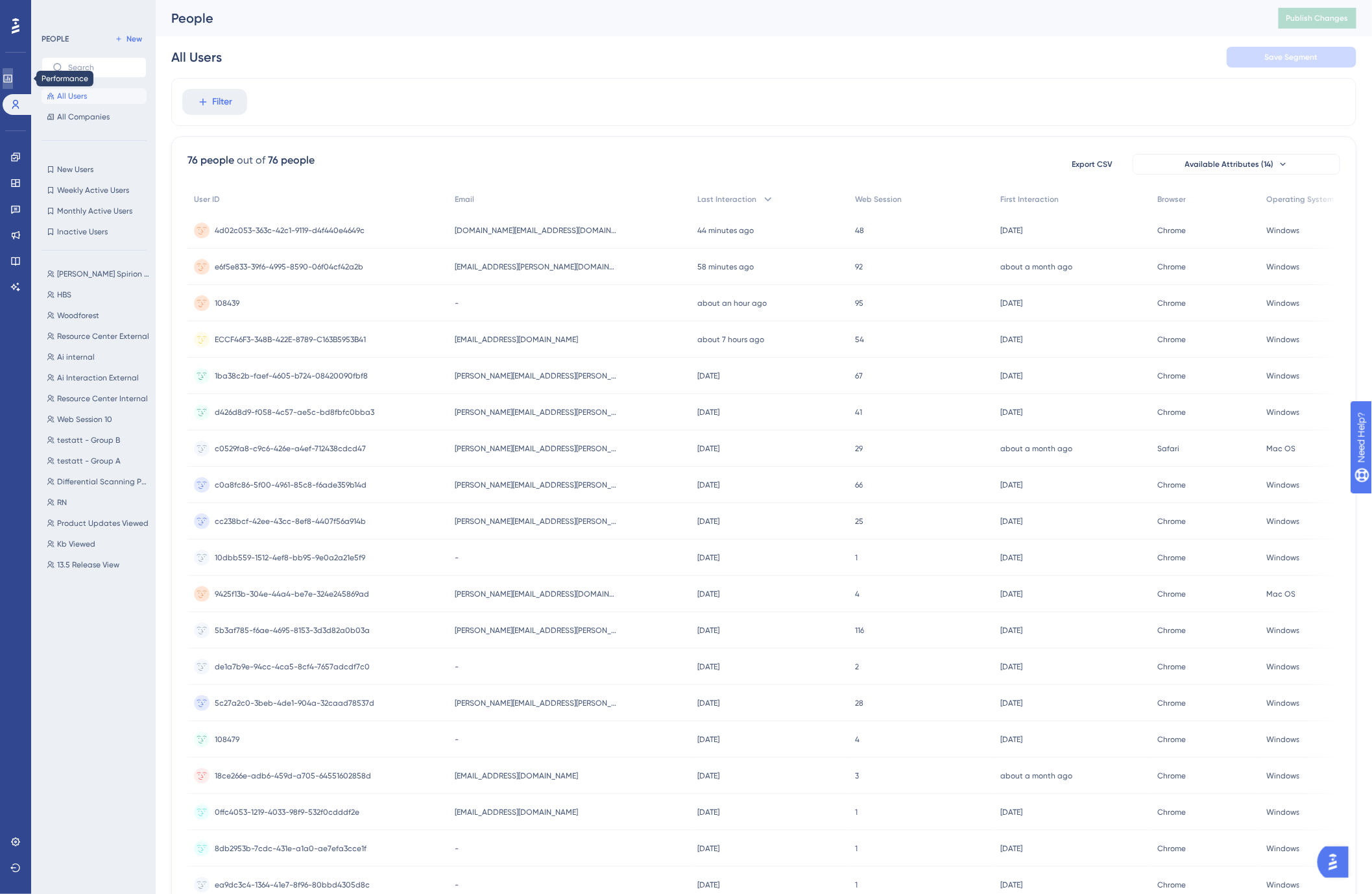
click at [13, 76] on icon at bounding box center [8, 78] width 10 height 10
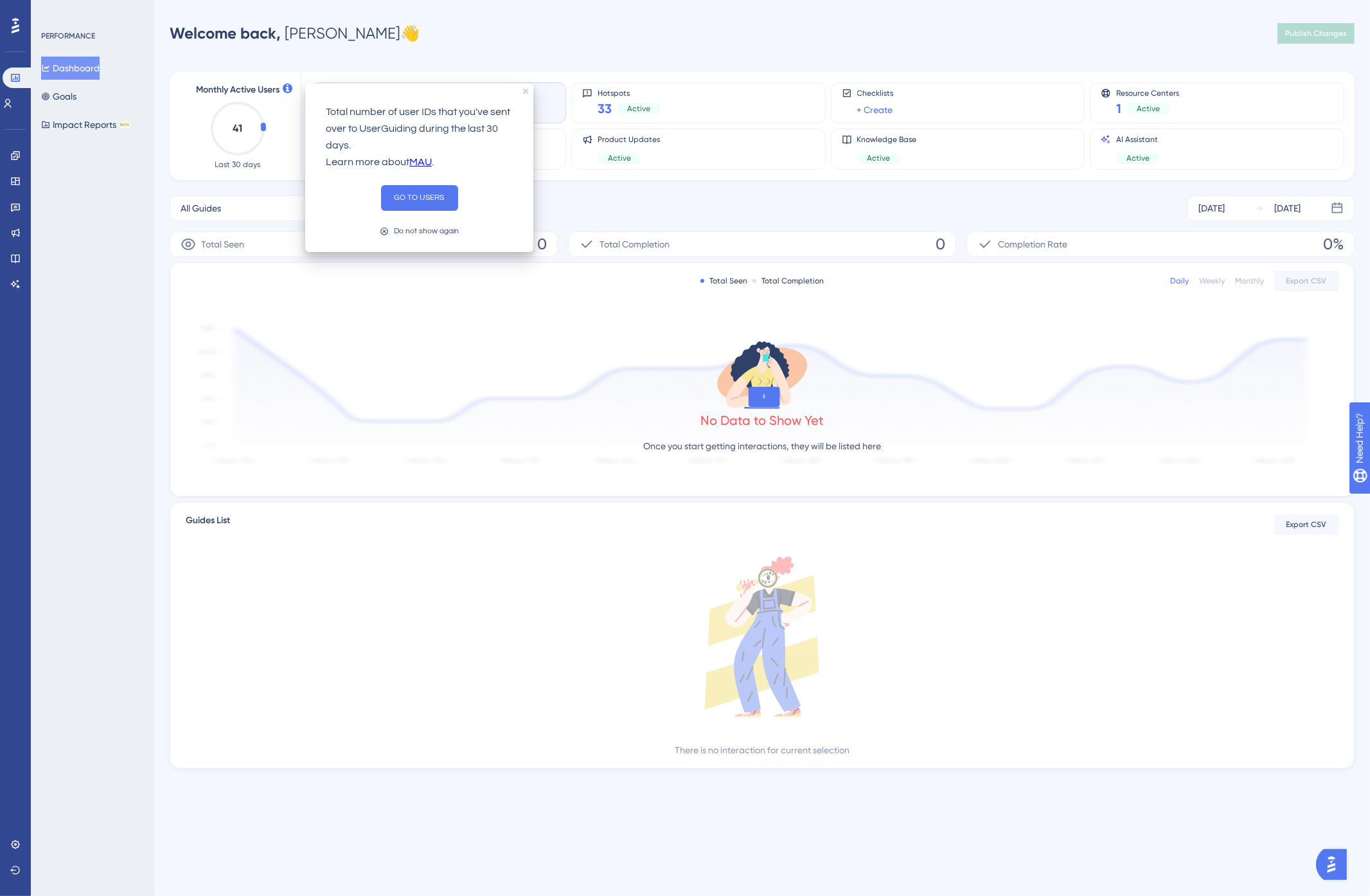
click at [480, 29] on div "Welcome back, [PERSON_NAME] 👋 Publish Changes" at bounding box center [763, 33] width 1186 height 26
